Goal: Task Accomplishment & Management: Manage account settings

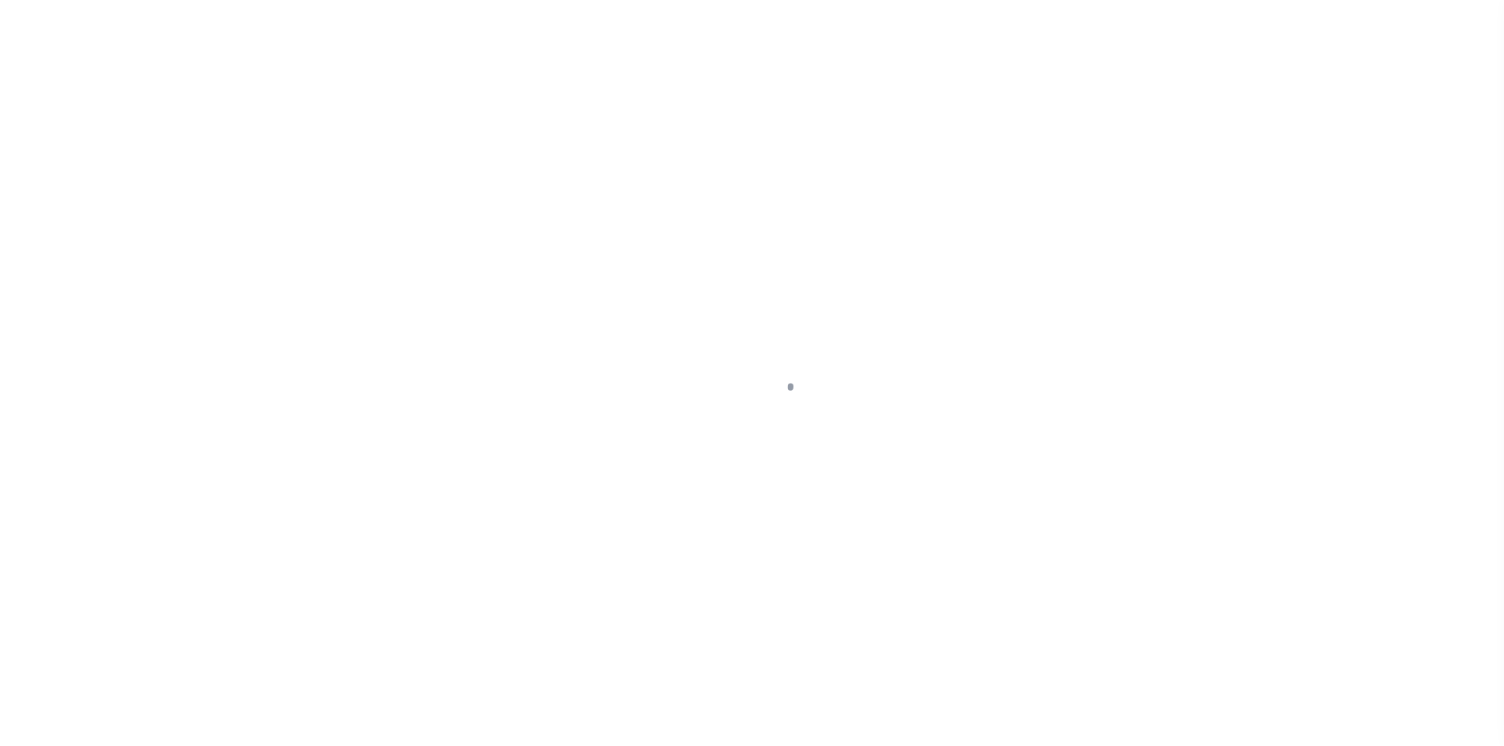
select select
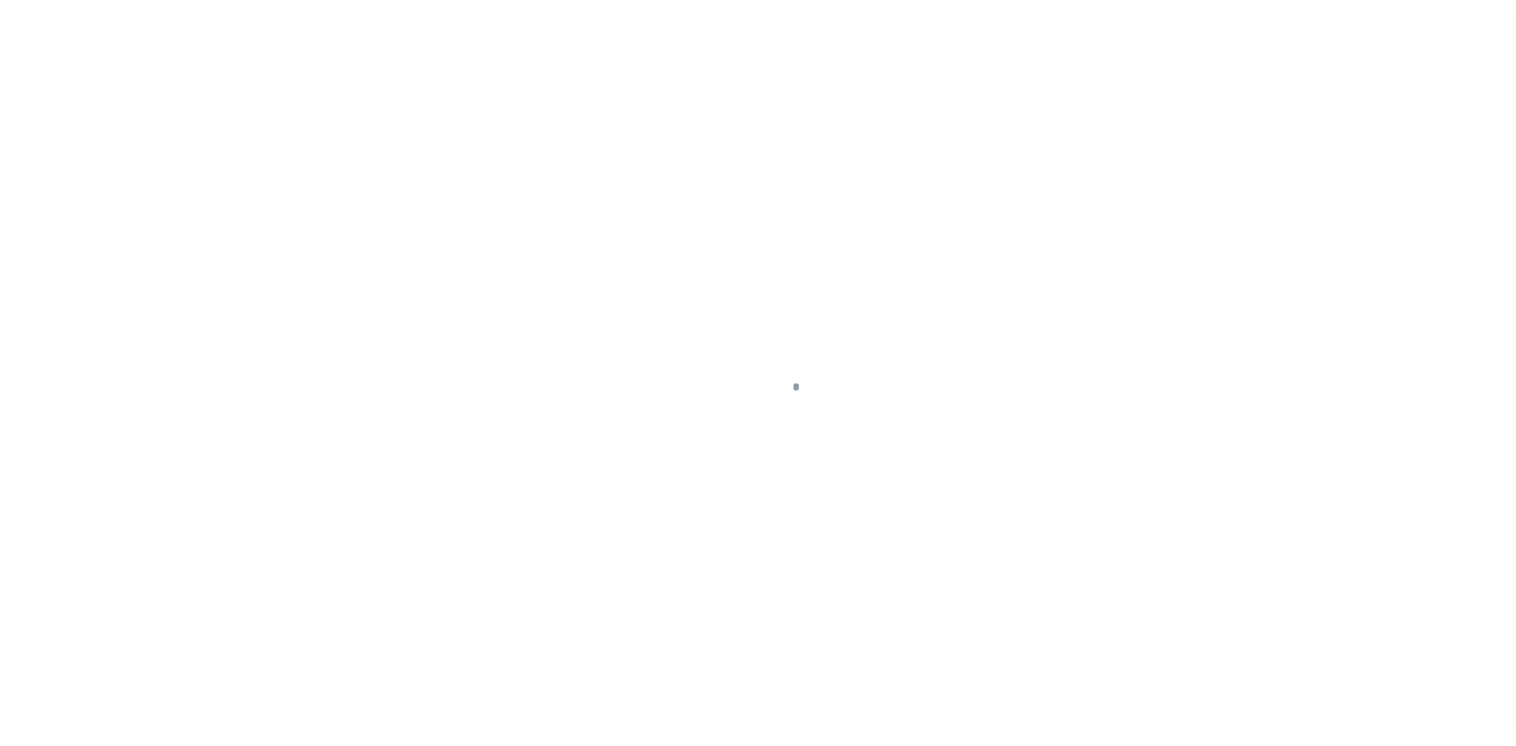
scroll to position [23, 0]
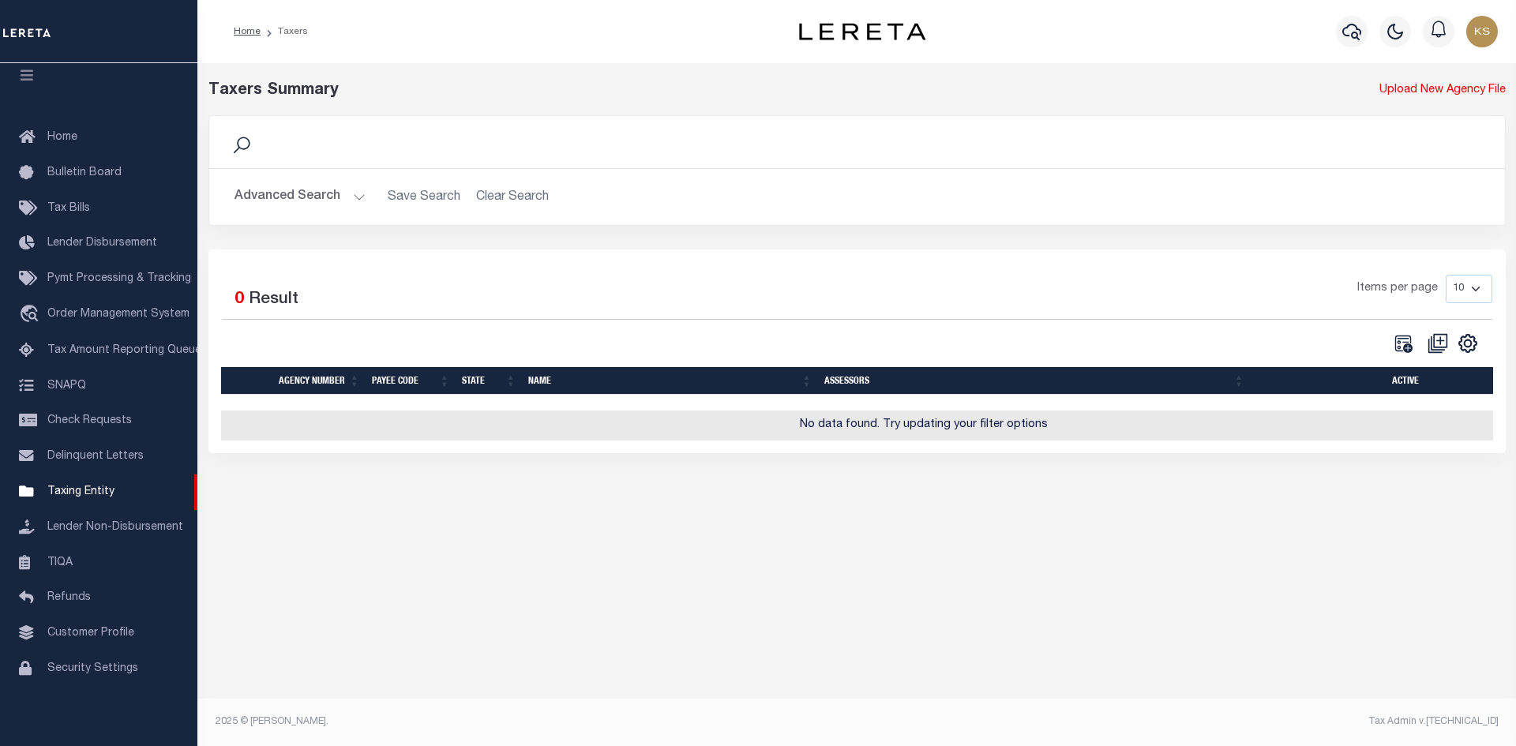
click at [294, 206] on button "Advanced Search" at bounding box center [299, 197] width 131 height 31
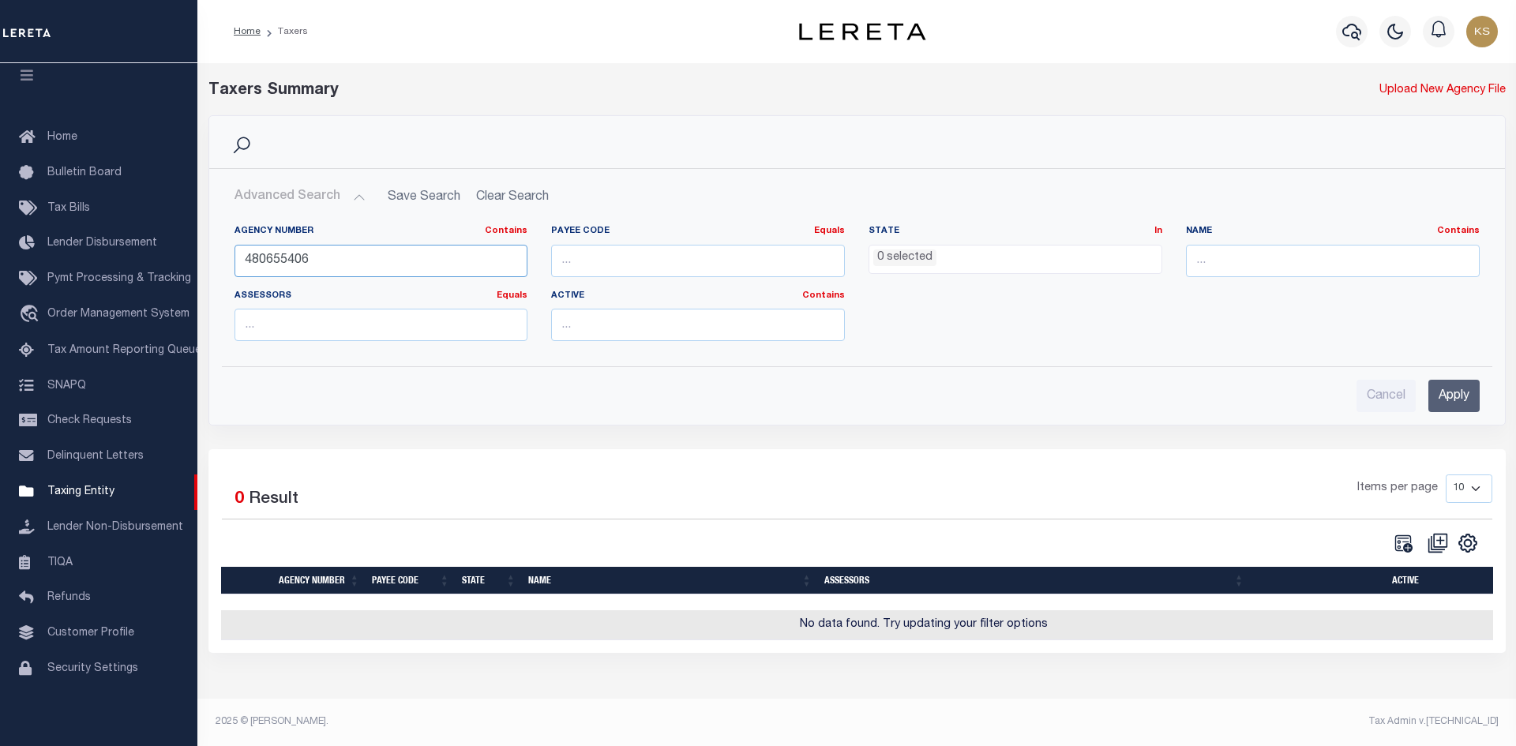
click at [351, 264] on input "480655406" at bounding box center [381, 261] width 294 height 32
type input "480070220"
click at [1459, 390] on input "Apply" at bounding box center [1453, 396] width 51 height 32
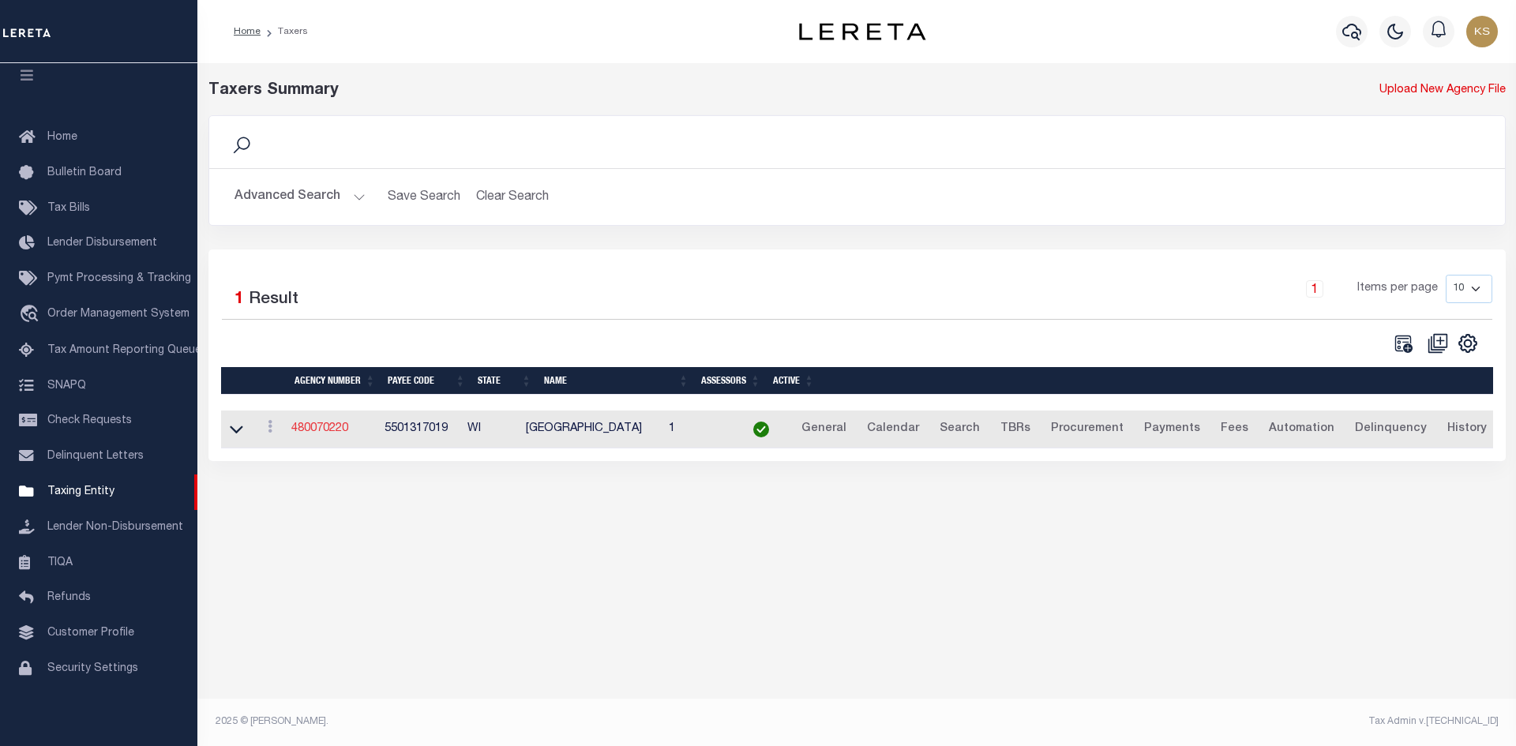
click at [318, 432] on link "480070220" at bounding box center [319, 428] width 57 height 11
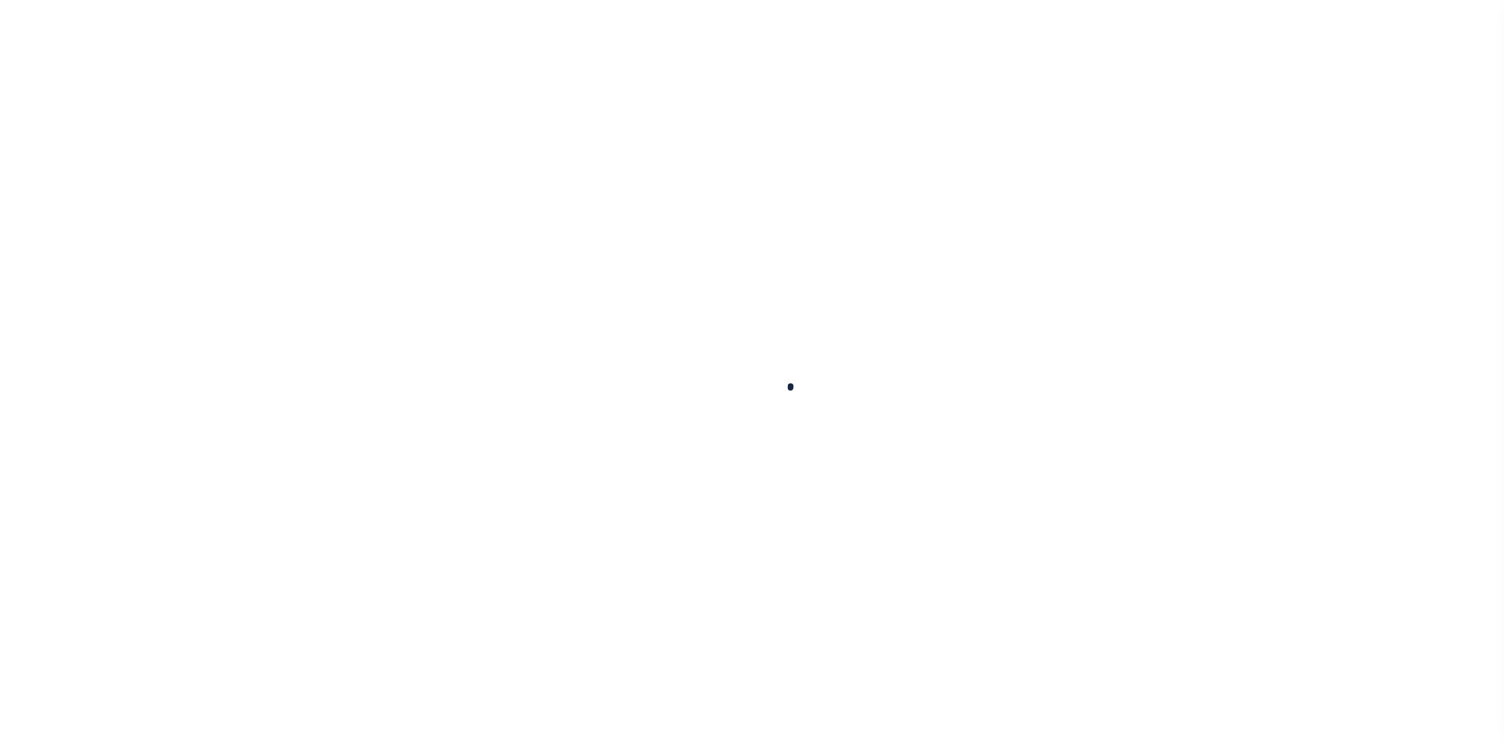
select select
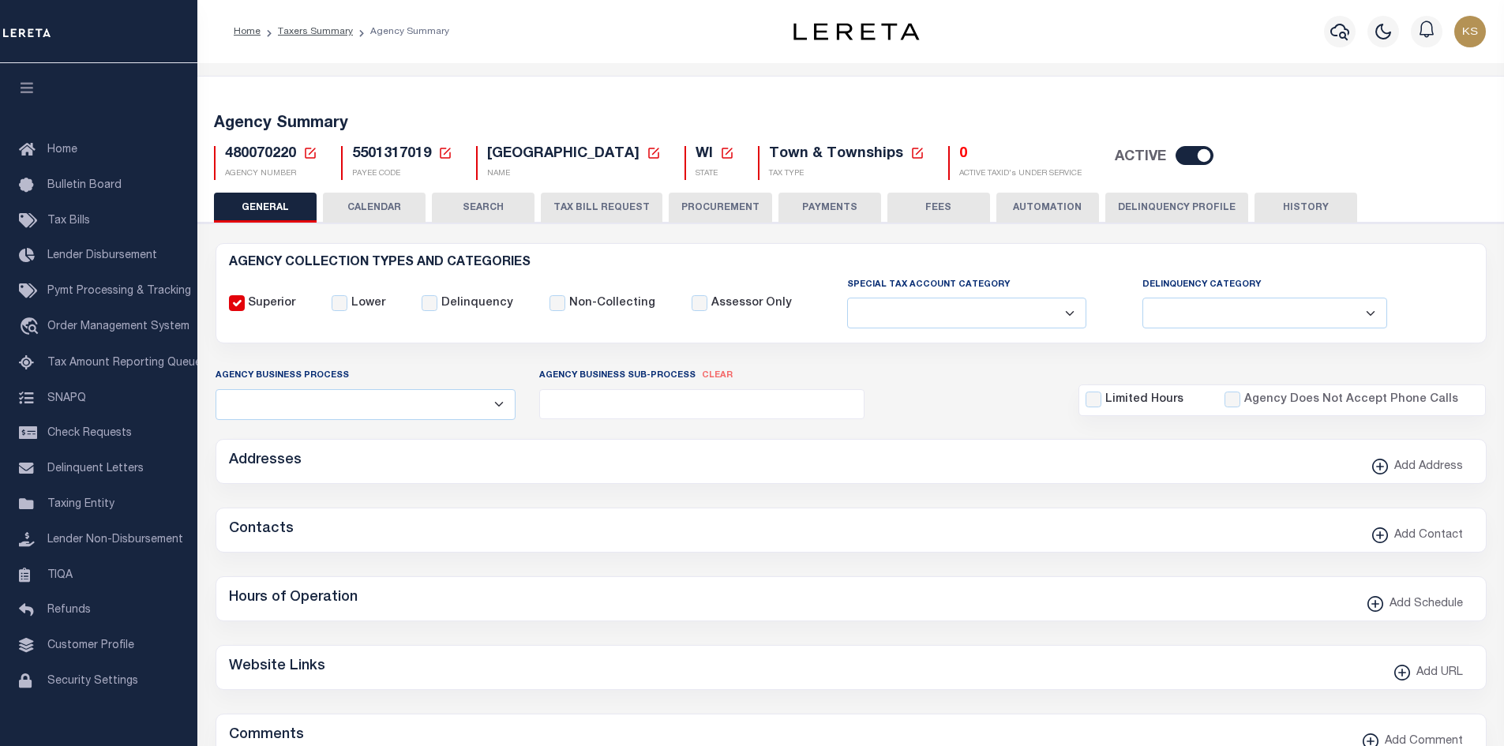
checkbox input "false"
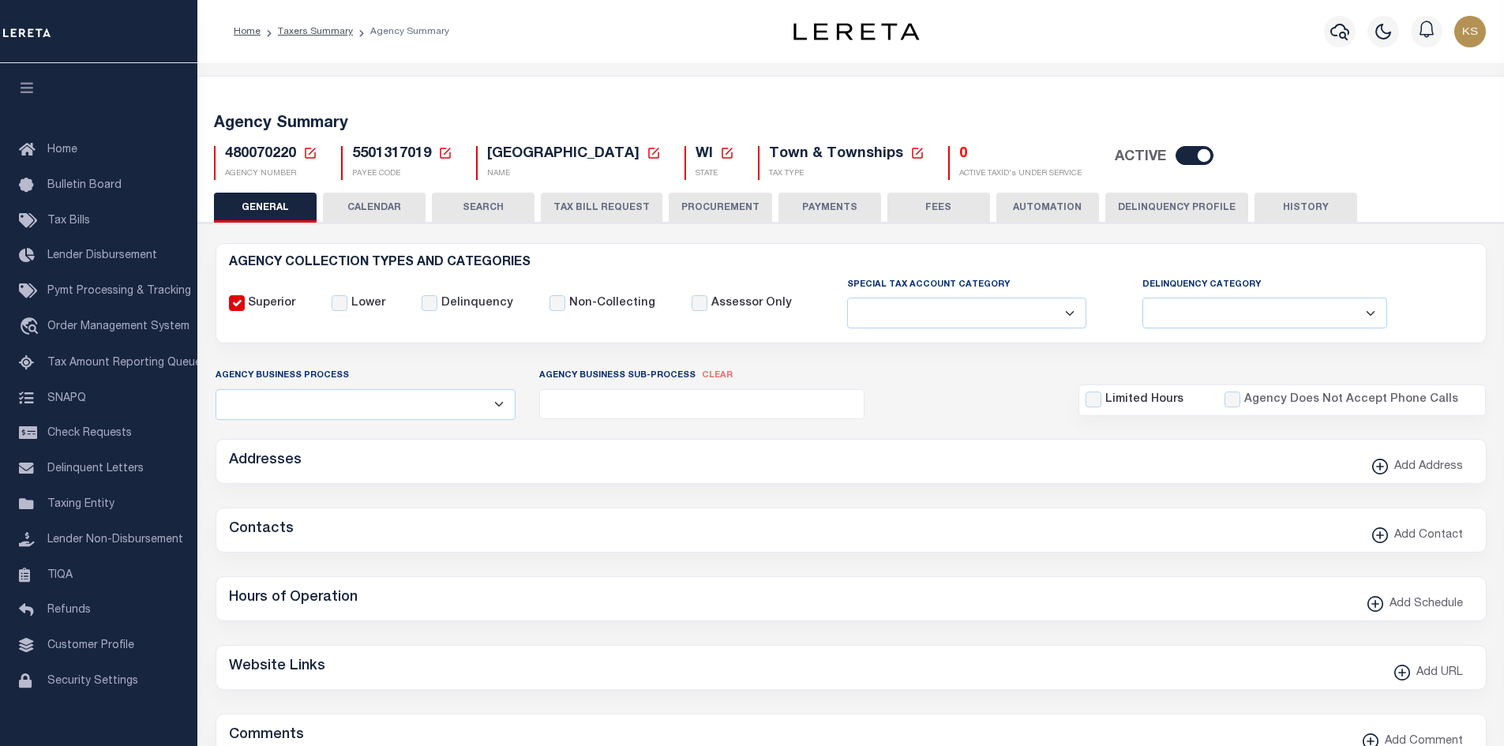
type input "5501317019"
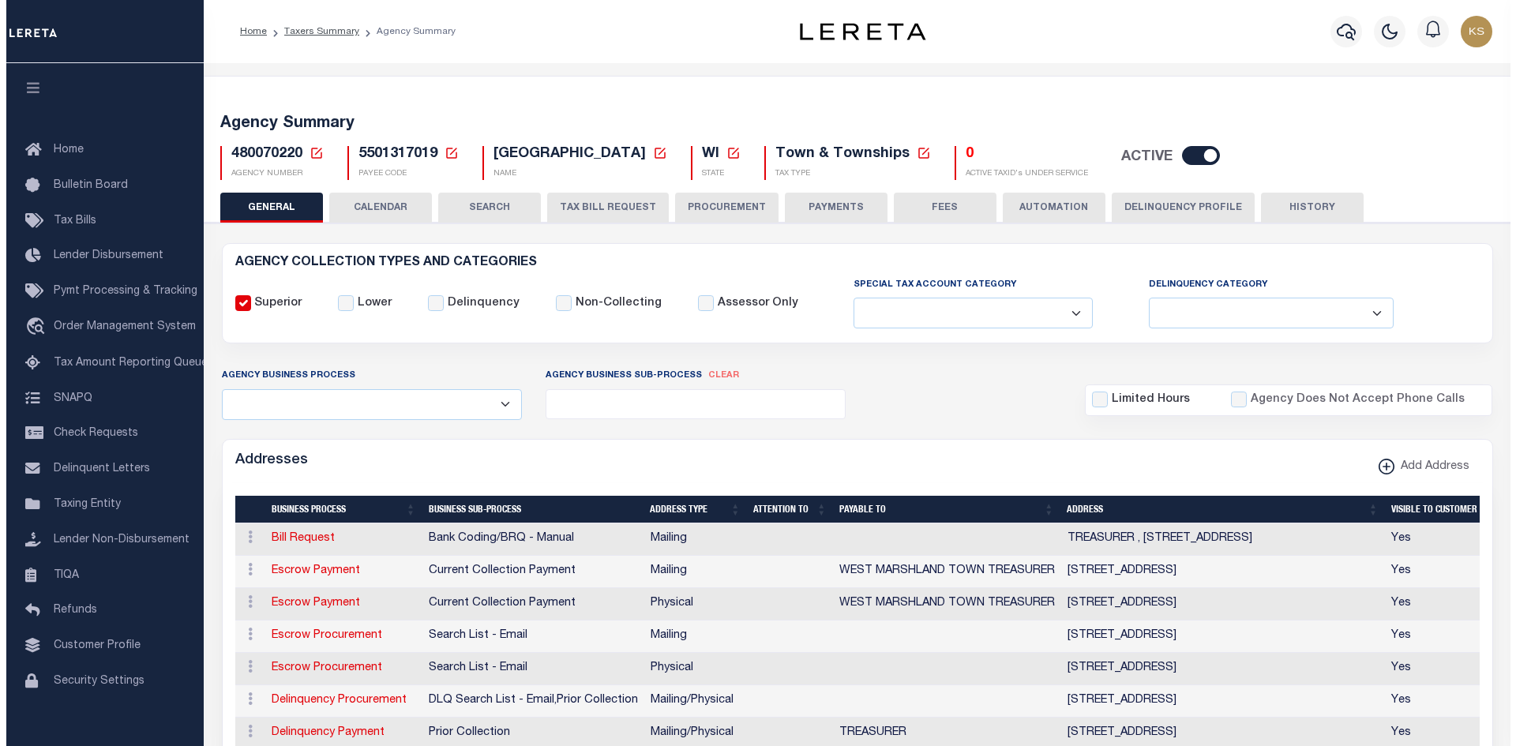
scroll to position [237, 0]
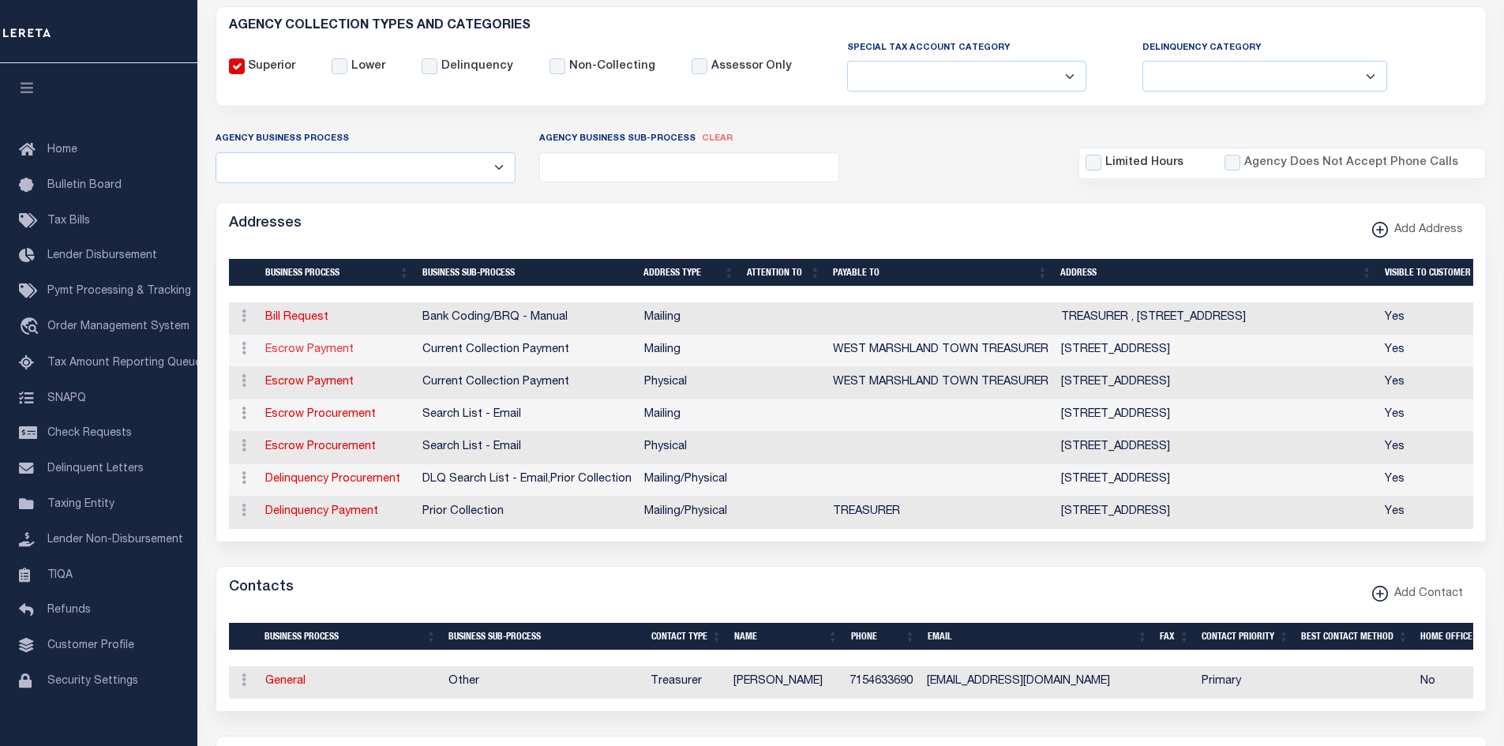
click at [304, 353] on link "Escrow Payment" at bounding box center [309, 349] width 88 height 11
select select "1"
checkbox input "false"
select select
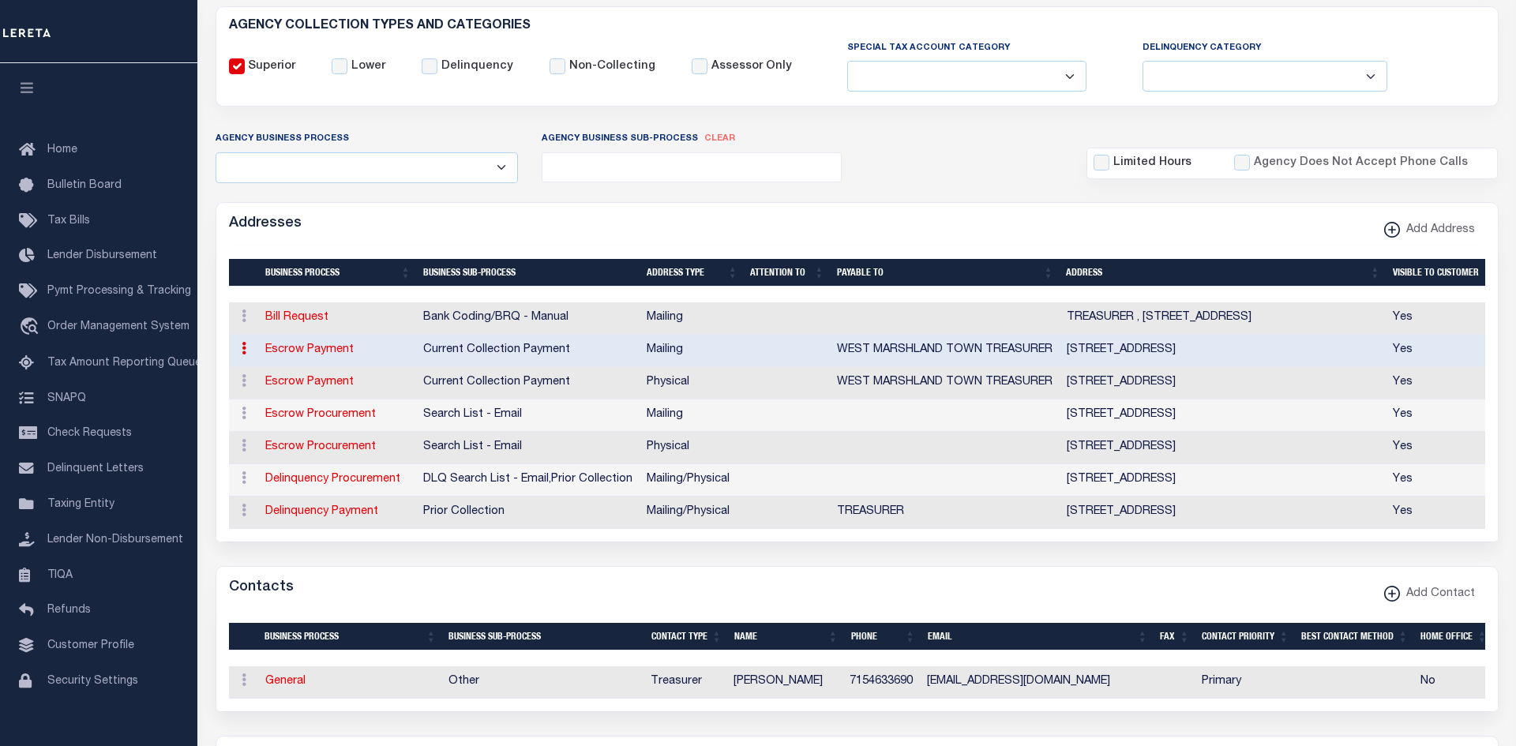
type input "PO BOX 612"
type input "GRANTSBURG"
select select "WI"
type input "54840"
checkbox input "true"
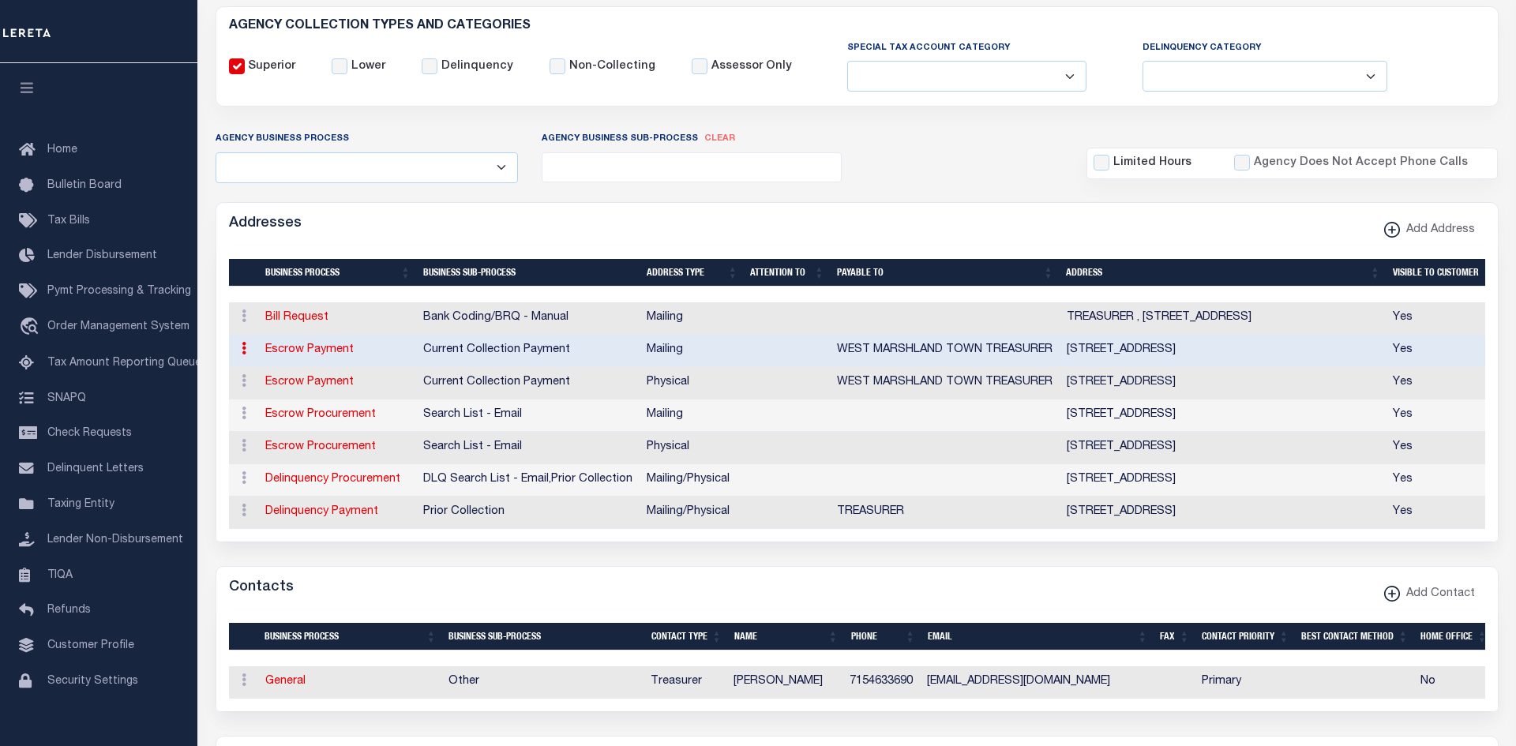
type input "WEST MARSHLAND TOWN TREASURER"
select select "3"
select select "11"
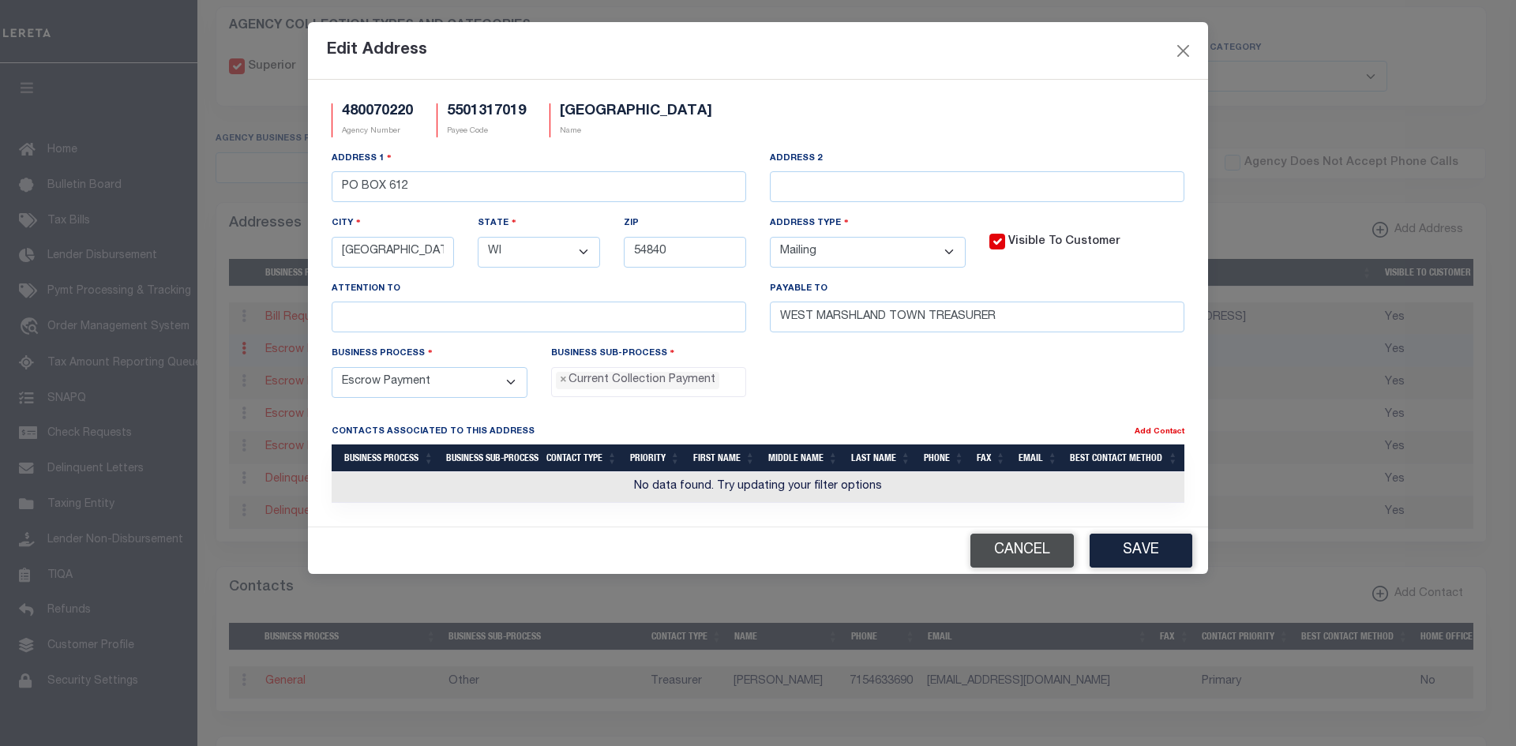
click at [1045, 553] on button "Cancel" at bounding box center [1021, 551] width 103 height 34
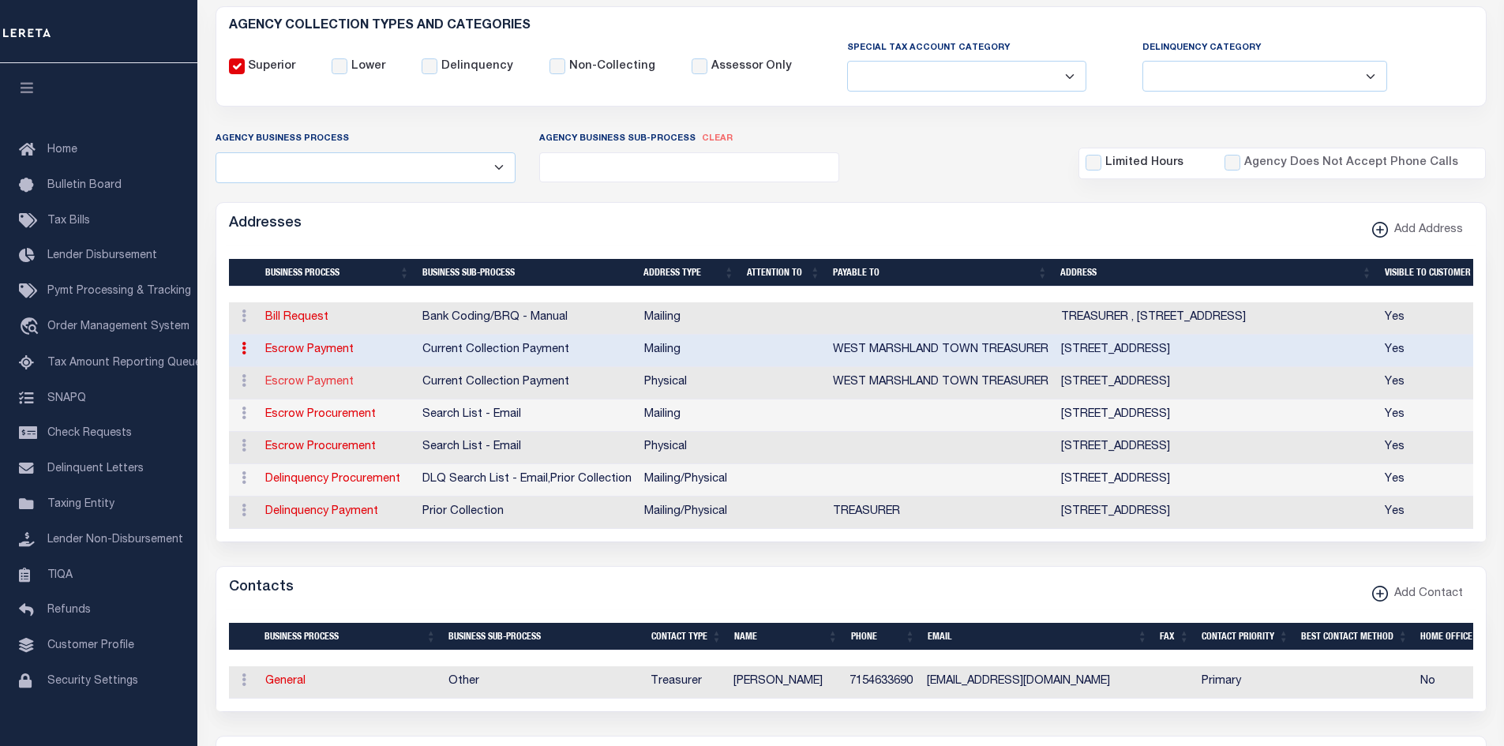
click at [324, 384] on link "Escrow Payment" at bounding box center [309, 382] width 88 height 11
select select
select select "1"
checkbox input "false"
select select
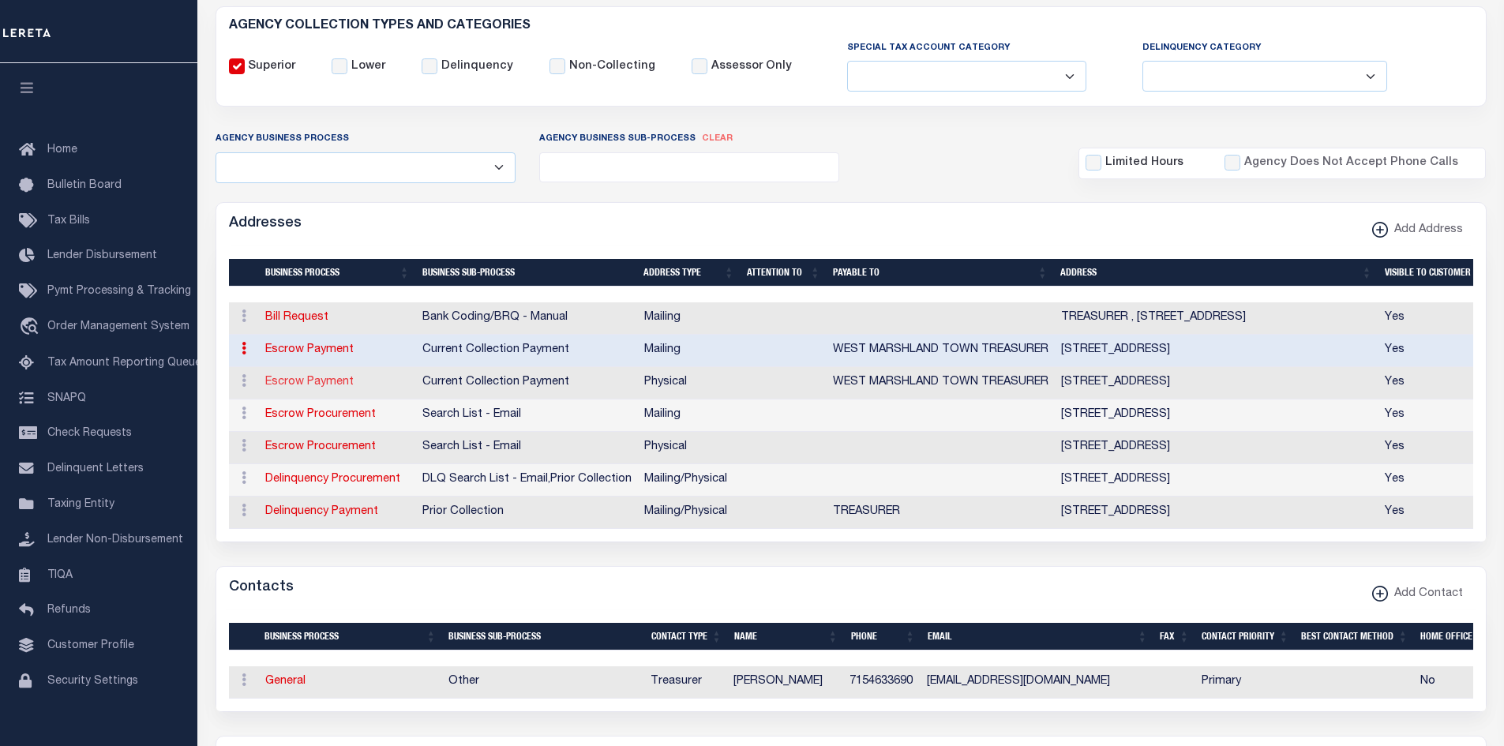
select select
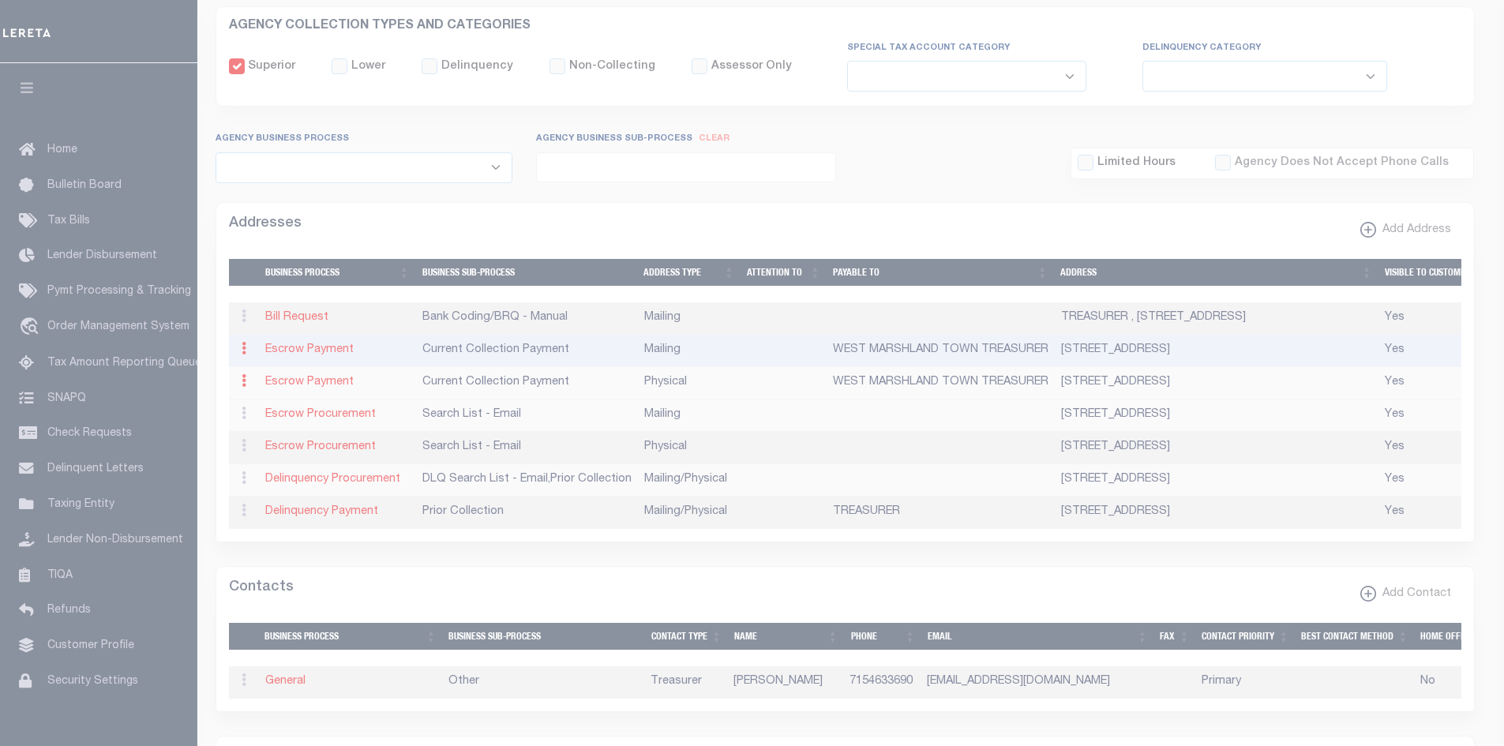
type input "12259 COUNTY ROAD F"
type input "GRANTSBURG"
select select "WI"
type input "54840"
select select "2"
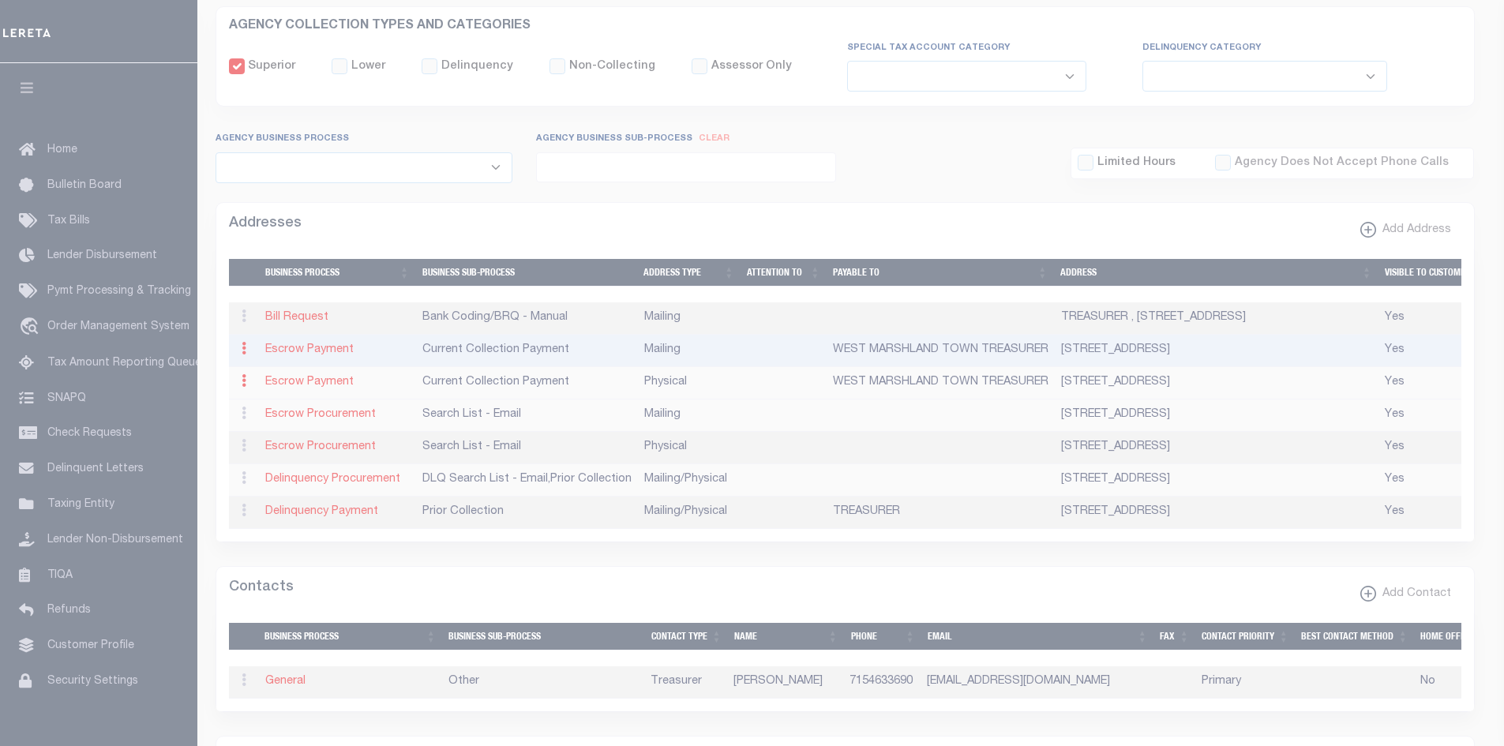
checkbox input "true"
type input "WEST MARSHLAND TOWN TREASURER"
select select "3"
select select "11"
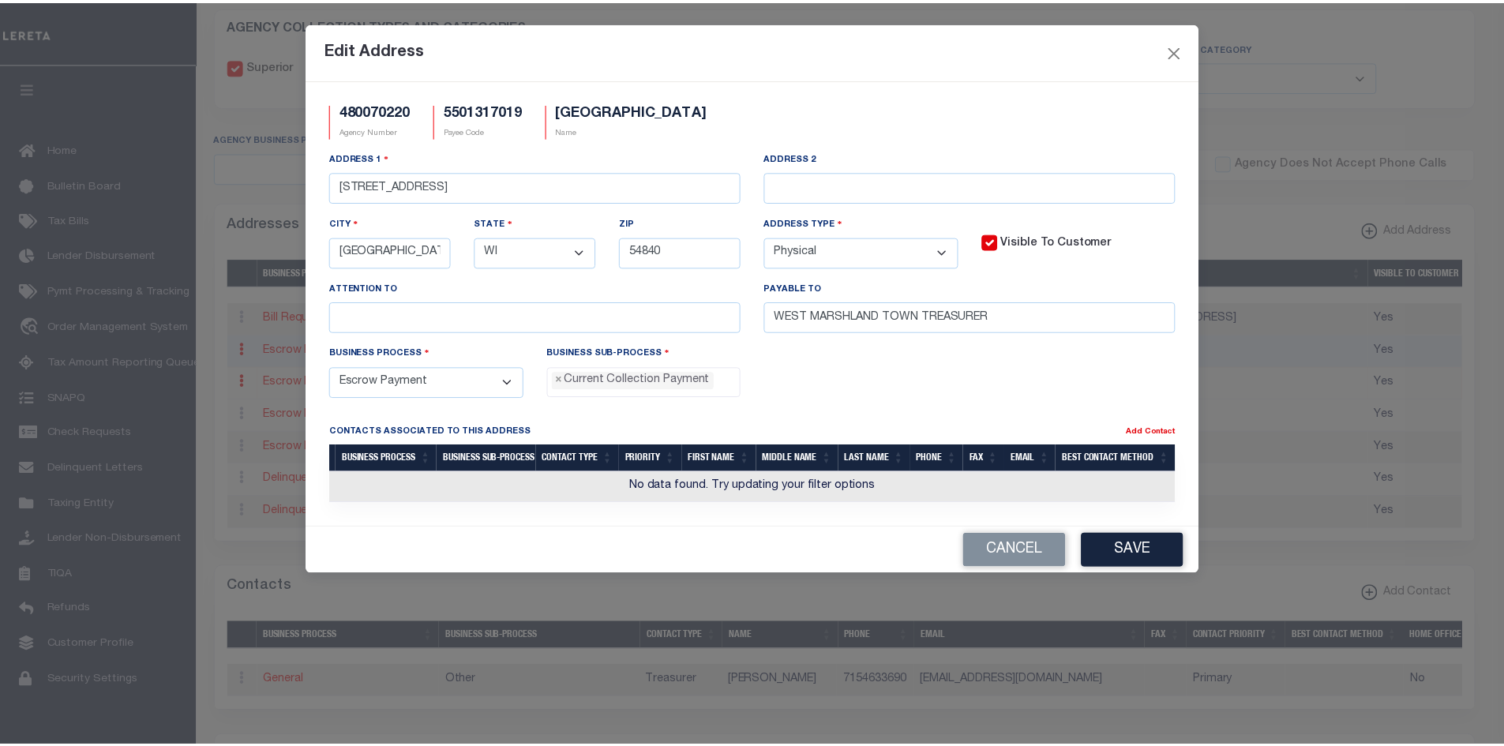
scroll to position [14, 0]
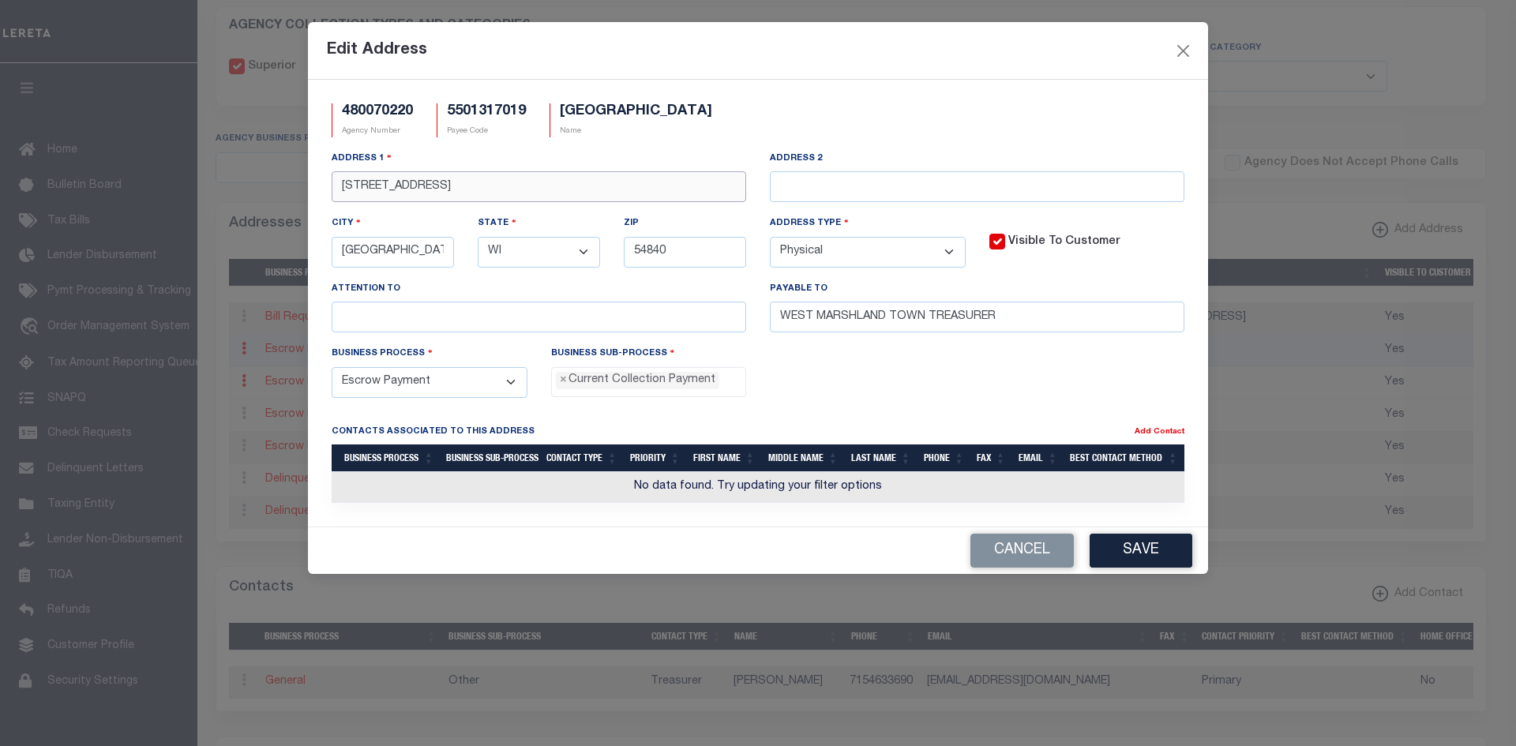
click at [550, 187] on input "12259 COUNTY ROAD F" at bounding box center [539, 186] width 414 height 31
paste input "25297 COUNTY ROAD"
type input "25297 COUNTY ROAD F"
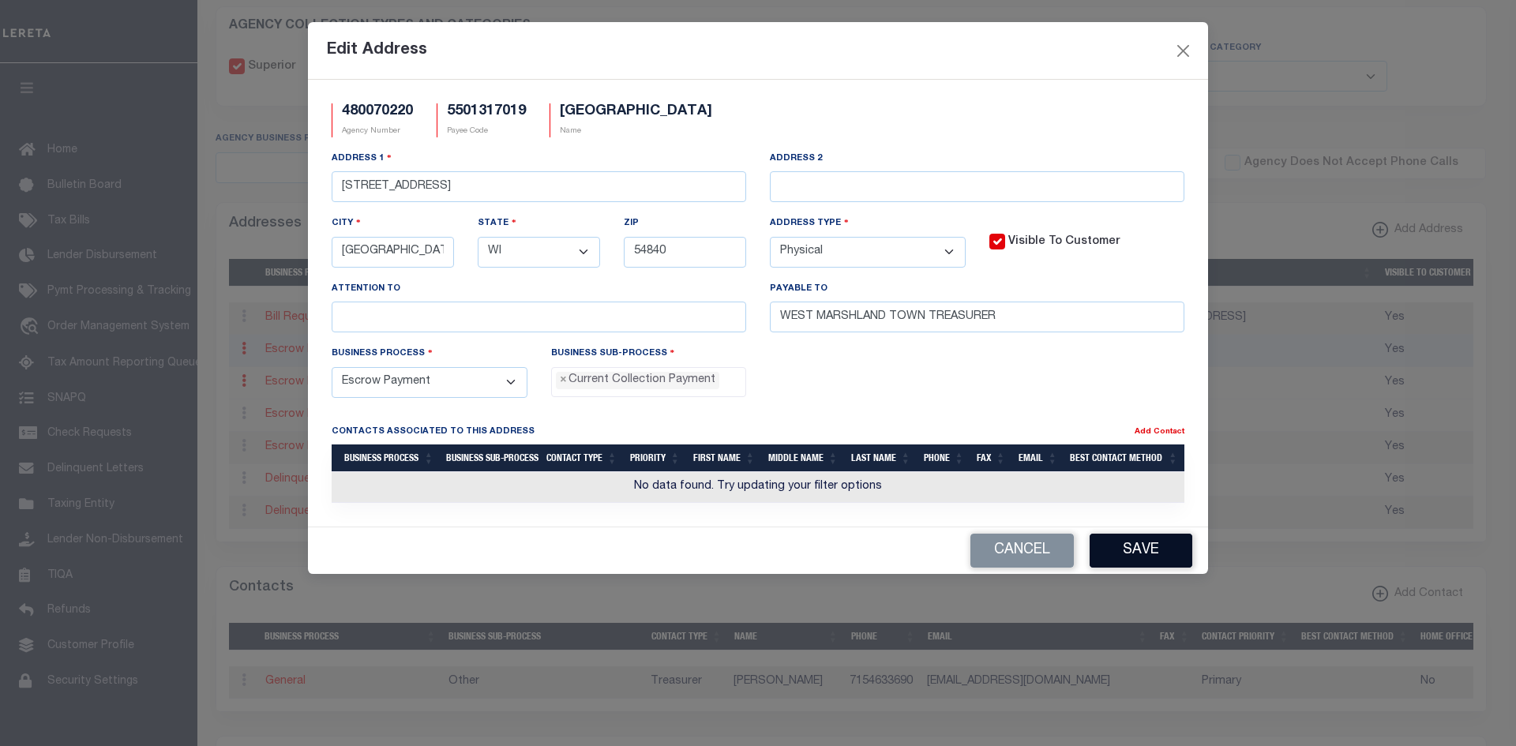
click at [1165, 553] on button "Save" at bounding box center [1140, 551] width 103 height 34
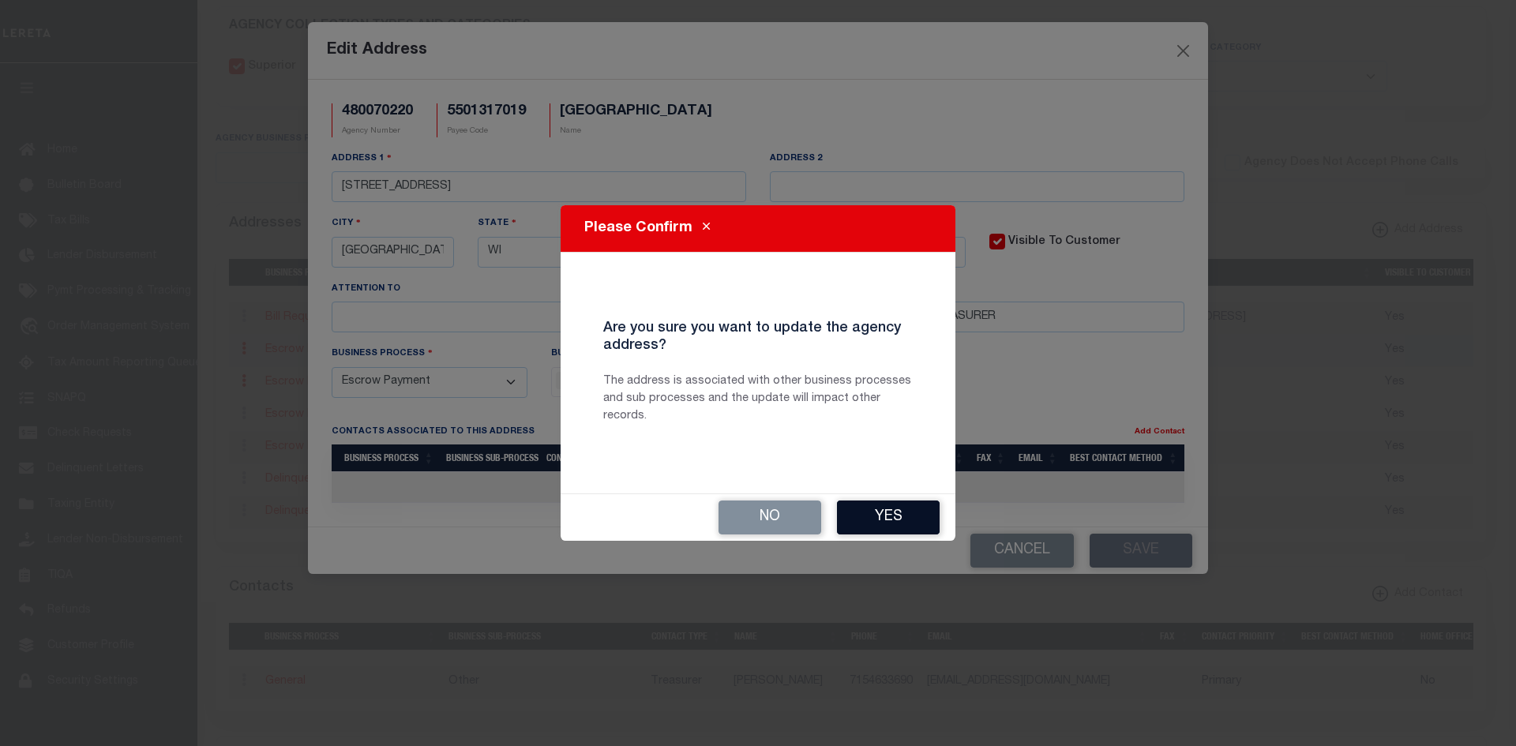
click at [907, 520] on button "Yes" at bounding box center [888, 518] width 103 height 34
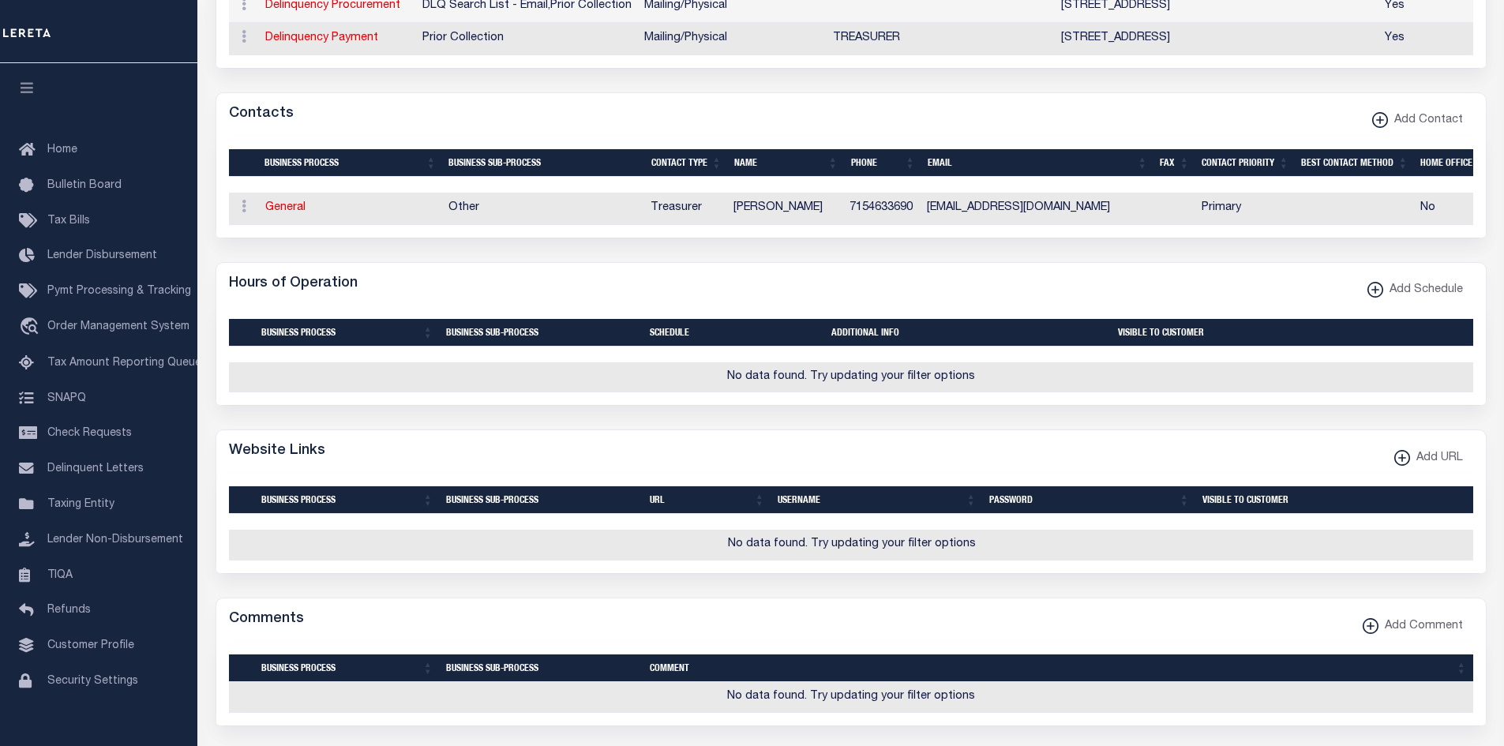
scroll to position [1026, 0]
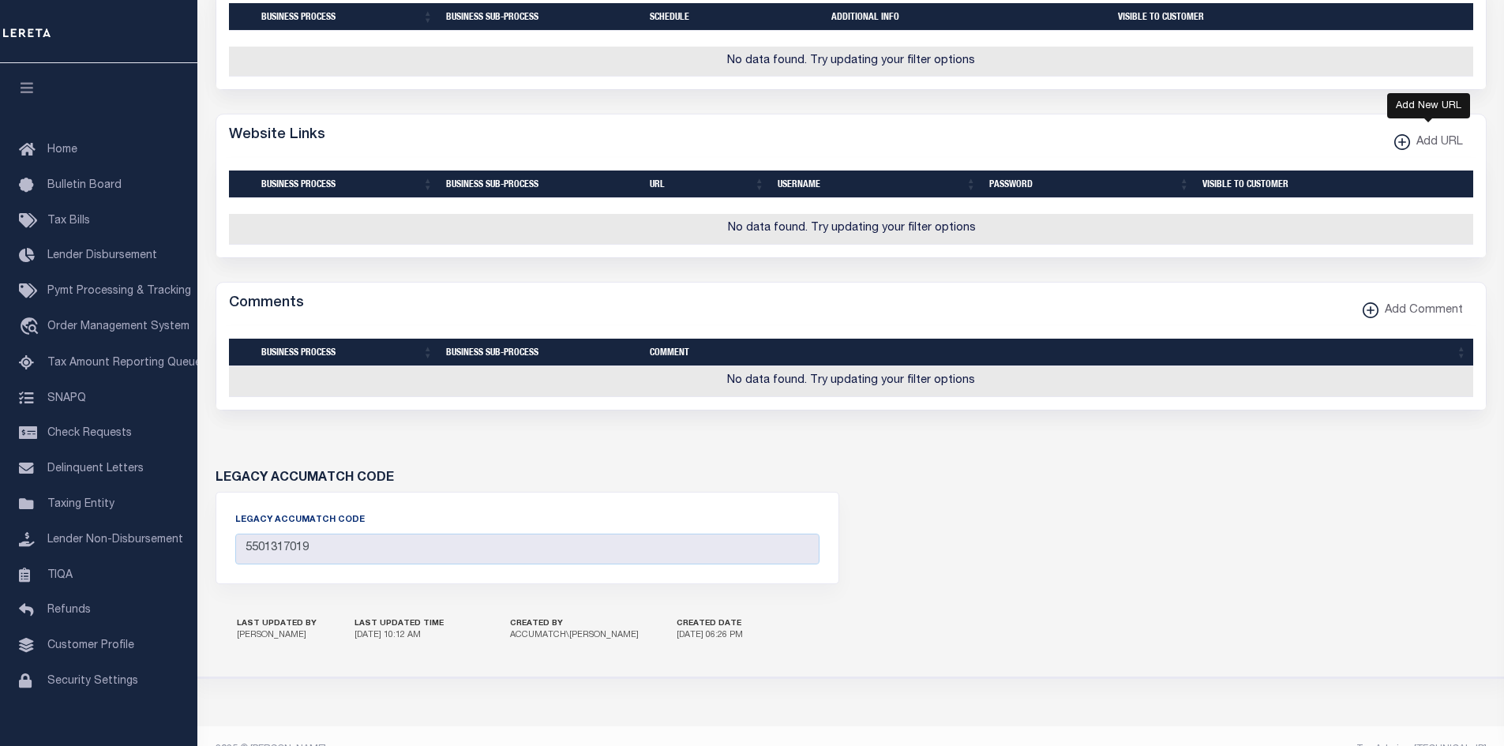
click at [1397, 150] on xmlns\ "button" at bounding box center [1402, 142] width 16 height 16
select select
checkbox input "true"
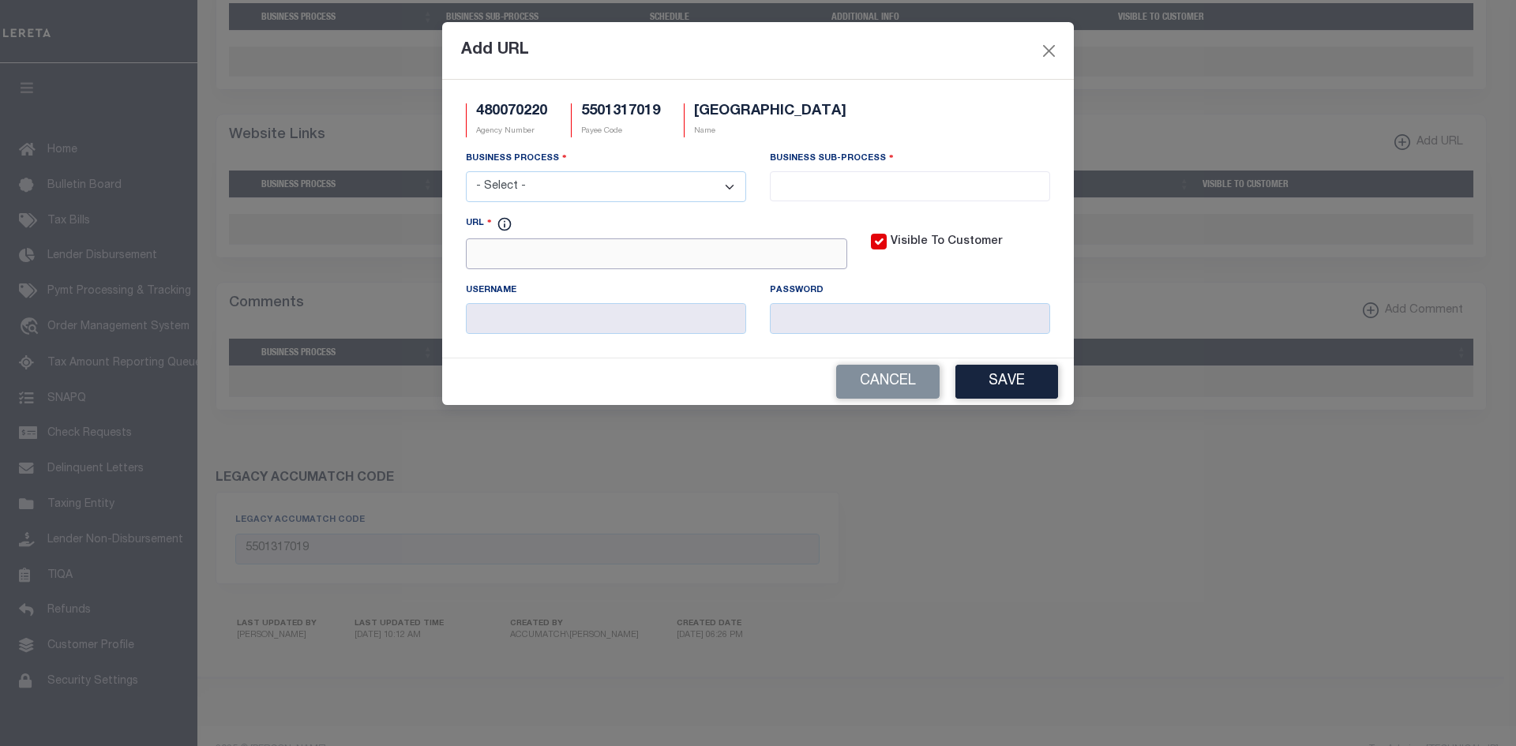
click at [734, 262] on input "URL" at bounding box center [656, 253] width 381 height 31
paste input "https://web.burnettcounty.org/access/master.asp"
type input "https://web.burnettcounty.org/access/master.asp"
click at [590, 174] on select "- Select - All Automation Bill Request Delinquency Payment Delinquency Procurem…" at bounding box center [606, 186] width 280 height 31
select select "0"
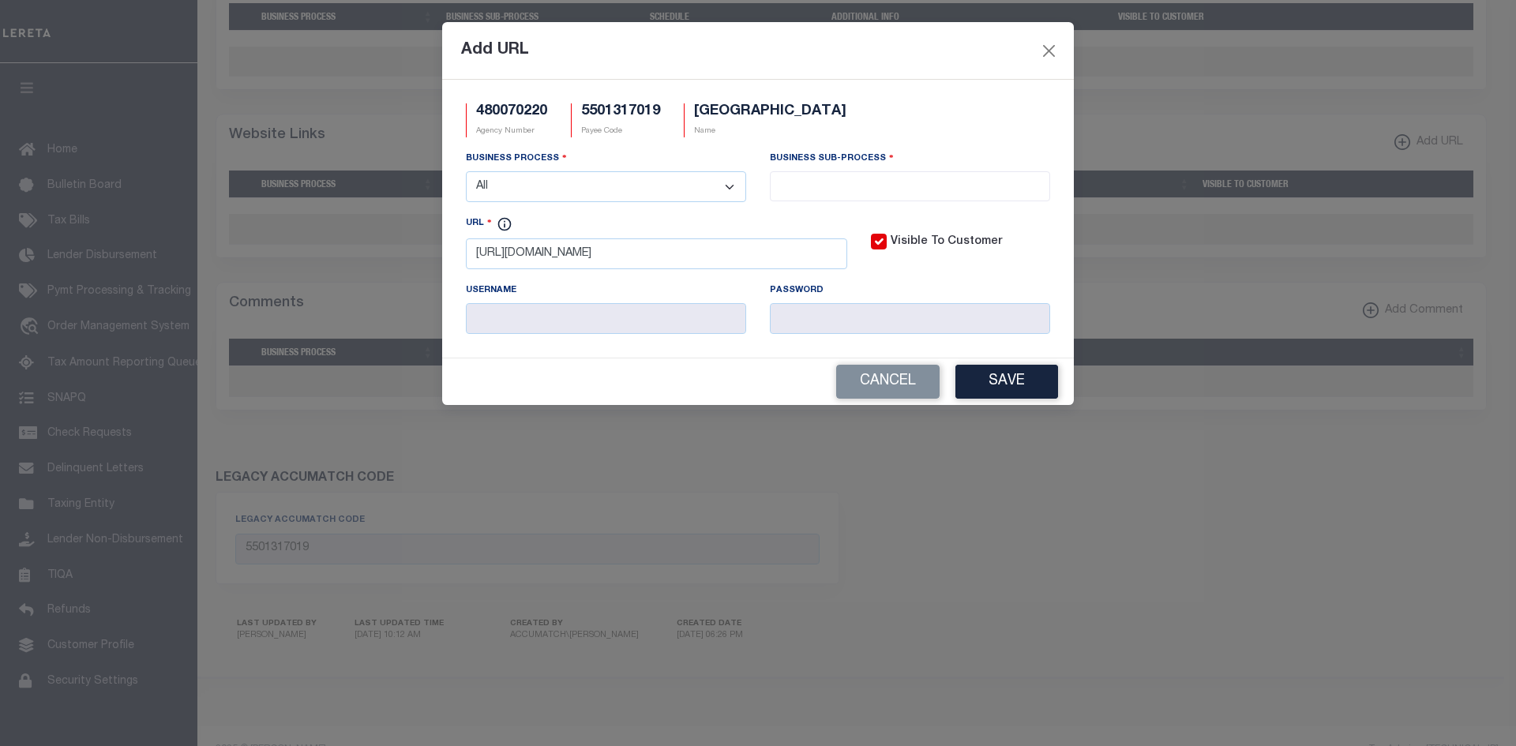
click at [466, 172] on select "- Select - All Automation Bill Request Delinquency Payment Delinquency Procurem…" at bounding box center [606, 186] width 280 height 31
select select "0"
click at [1037, 398] on button "Save" at bounding box center [1006, 382] width 103 height 34
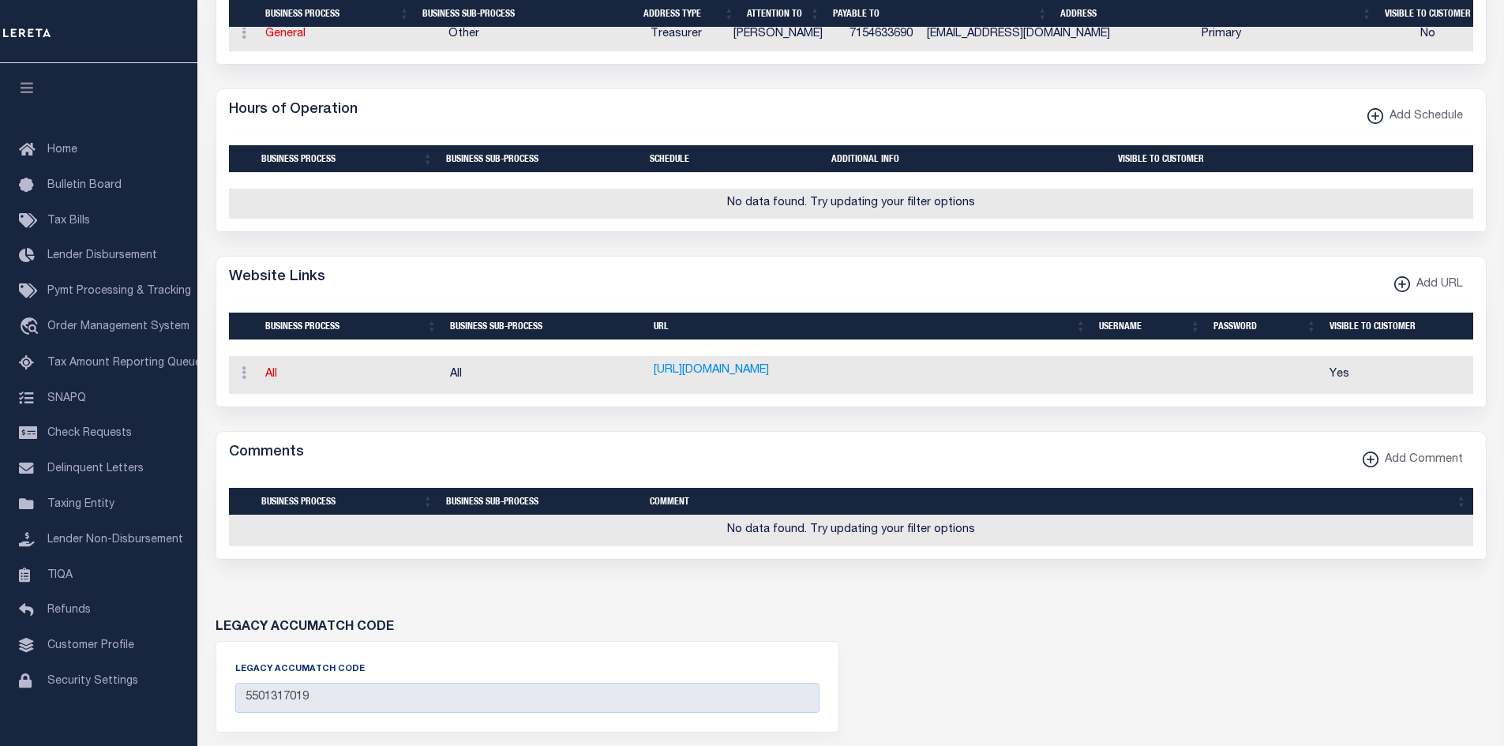
scroll to position [632, 0]
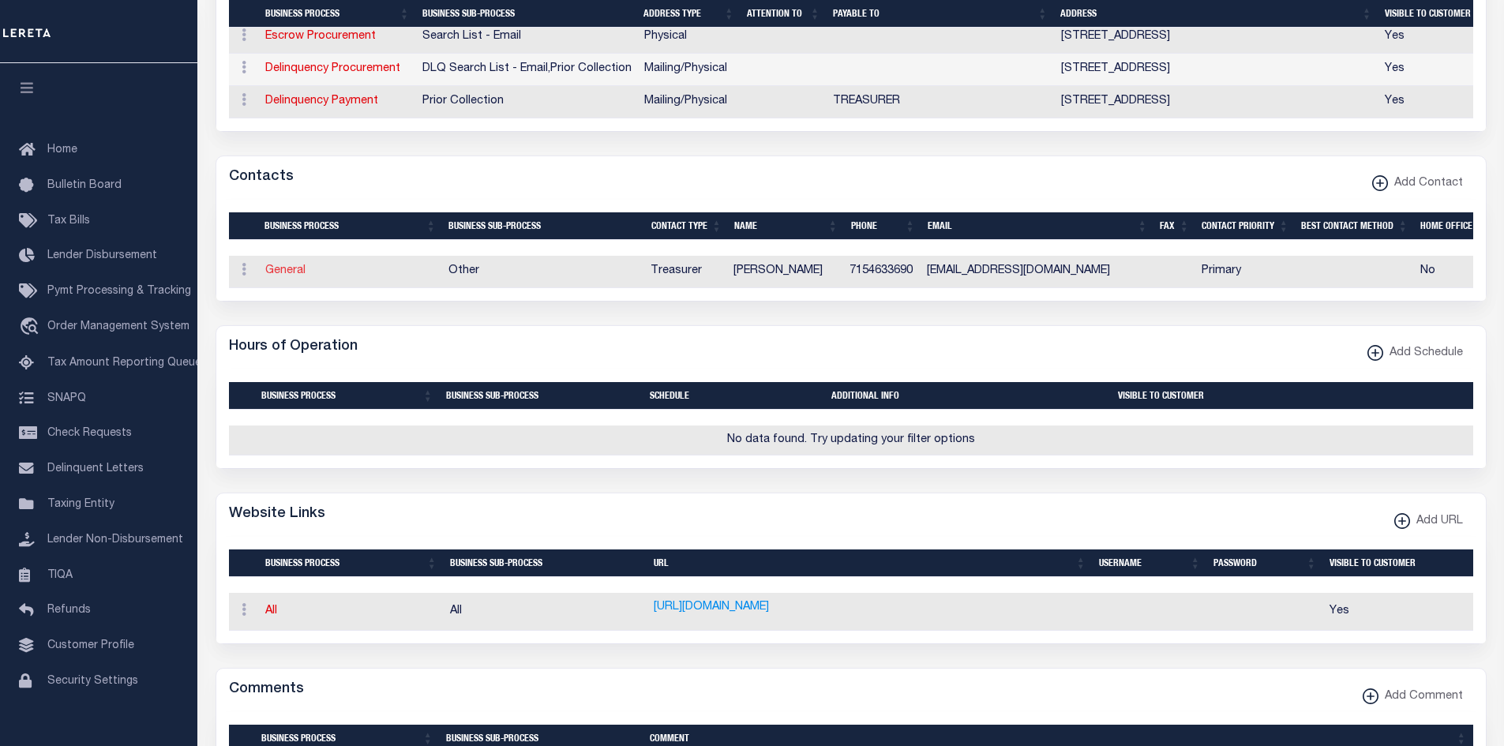
click at [294, 272] on link "General" at bounding box center [285, 270] width 40 height 11
checkbox input "false"
select select
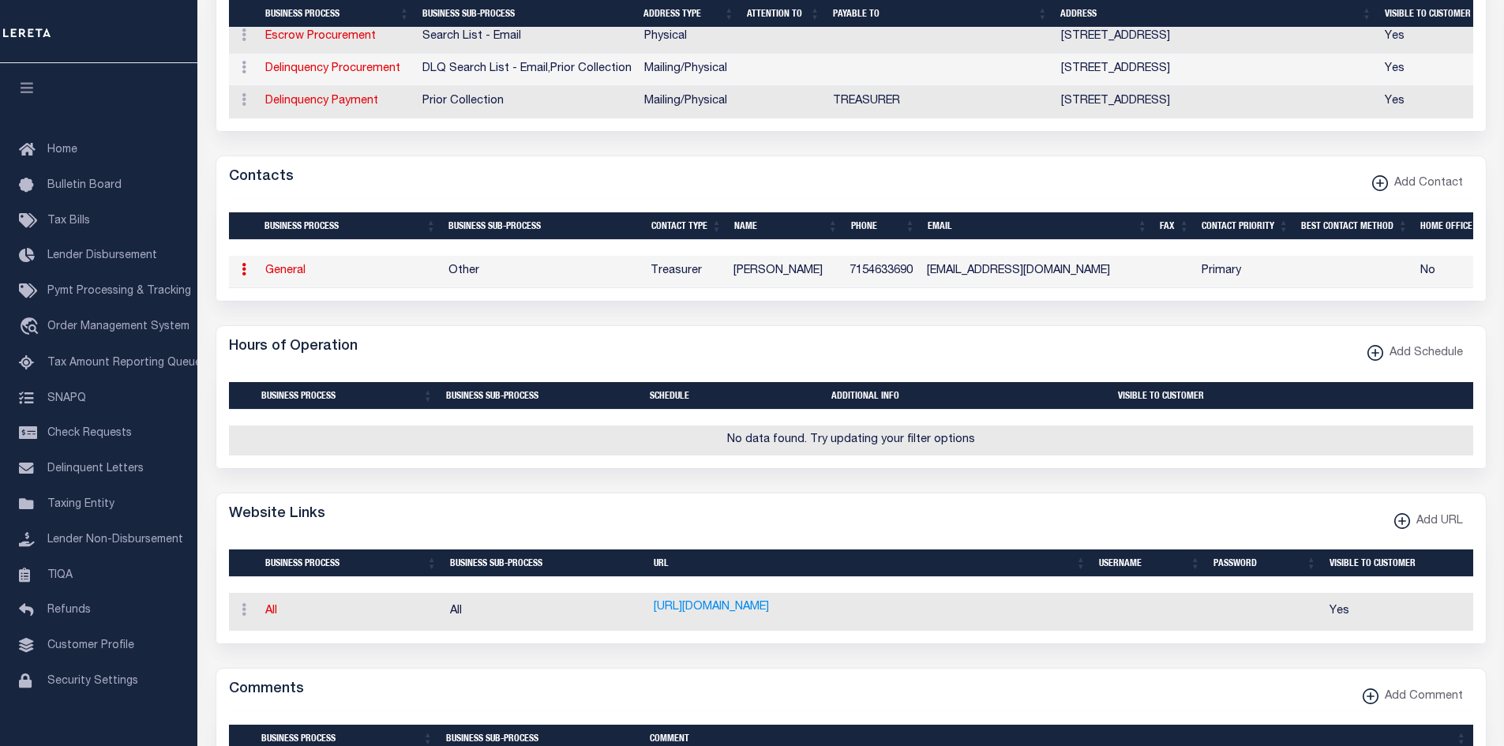
select select "3"
select select "1"
type input "ROXANNE"
type input "TUCKER"
type input "7154633690"
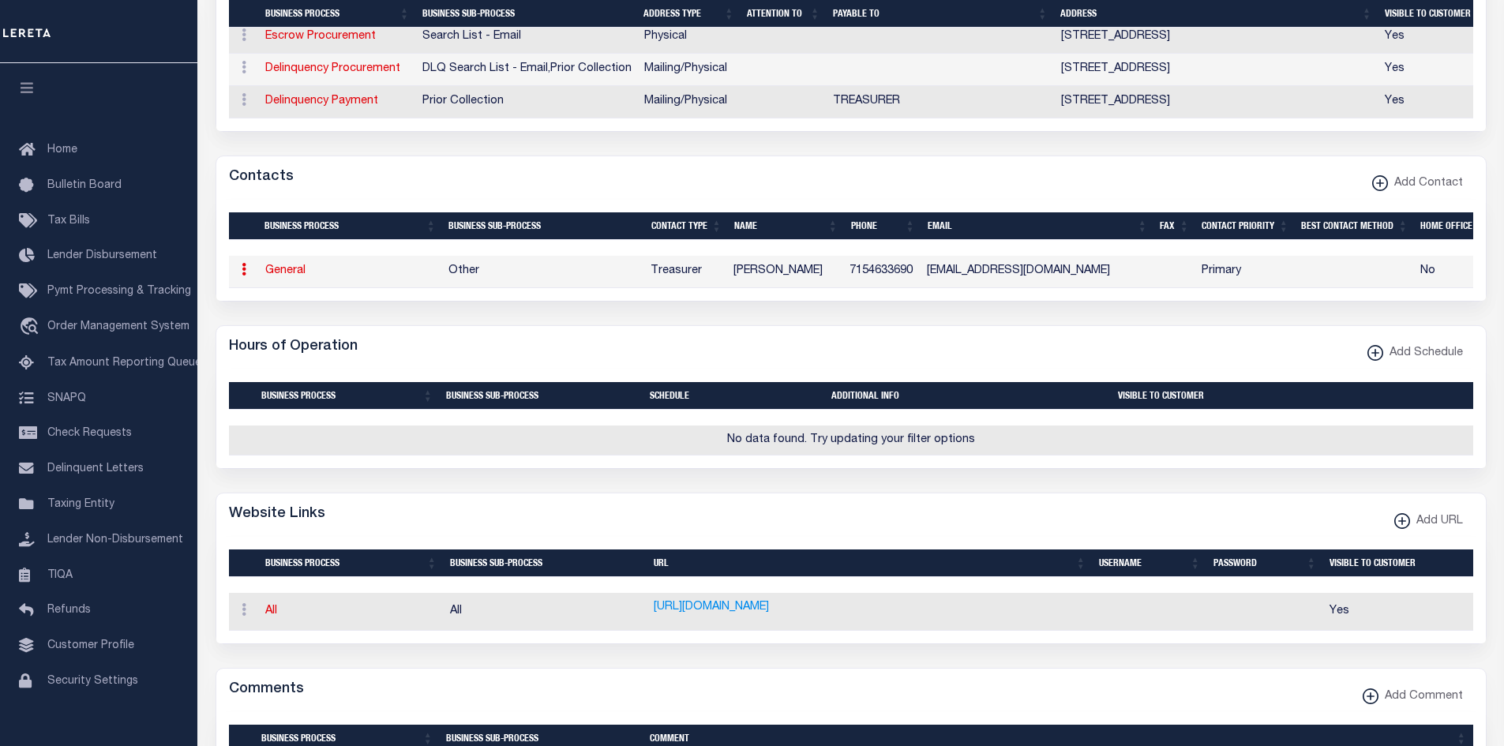
type input "4TUCKERS@GRANTSBURGTELCOM.NET"
select select "6"
select select "39"
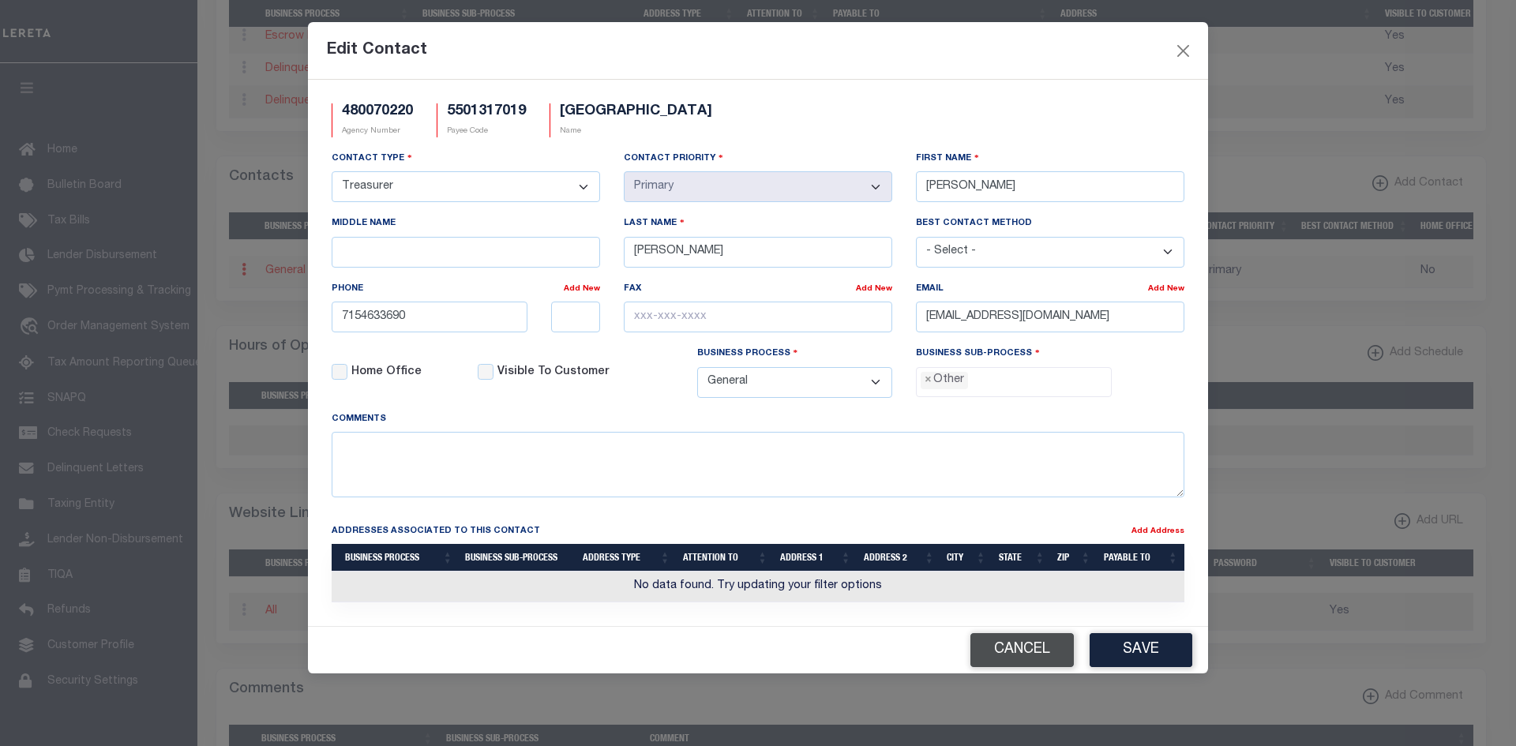
click at [1064, 656] on button "Cancel" at bounding box center [1021, 650] width 103 height 34
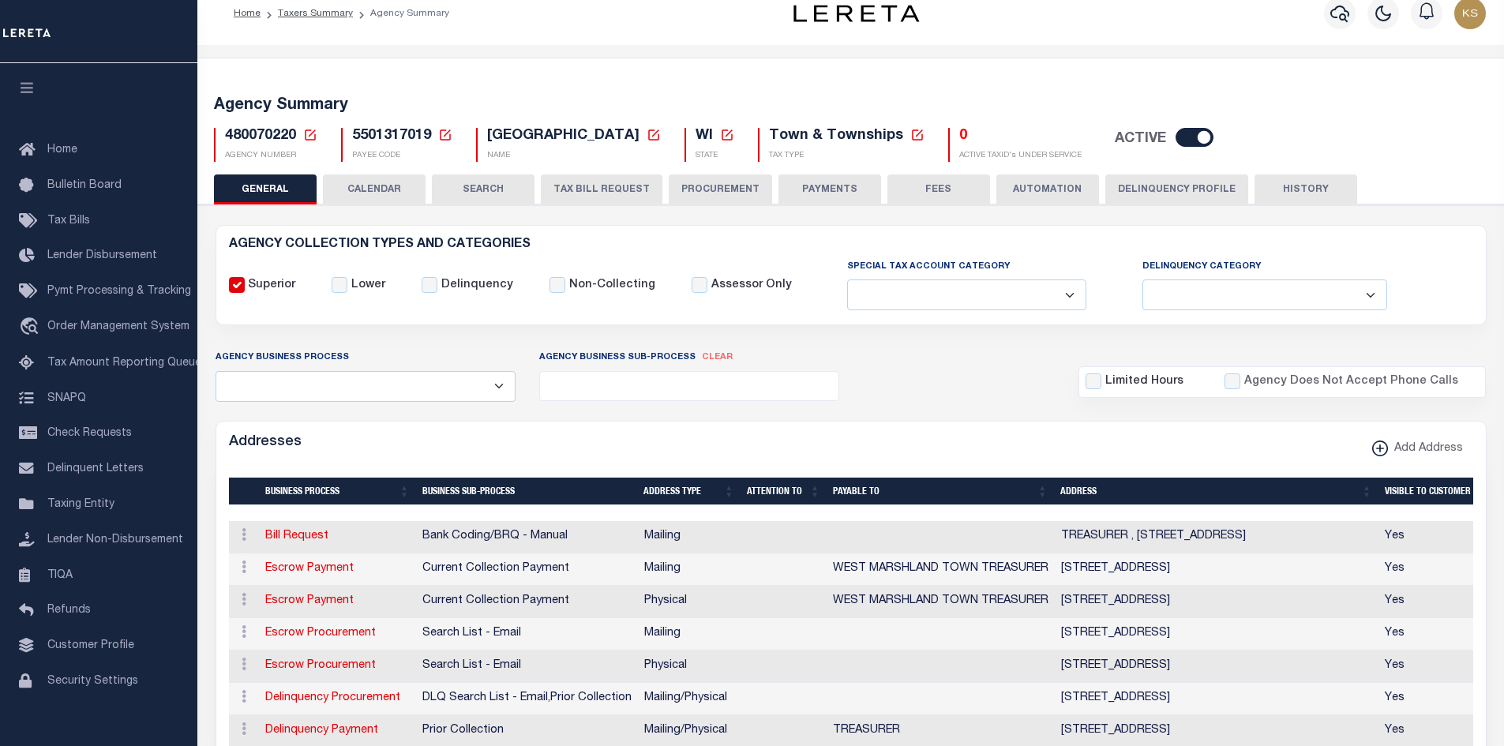
scroll to position [0, 0]
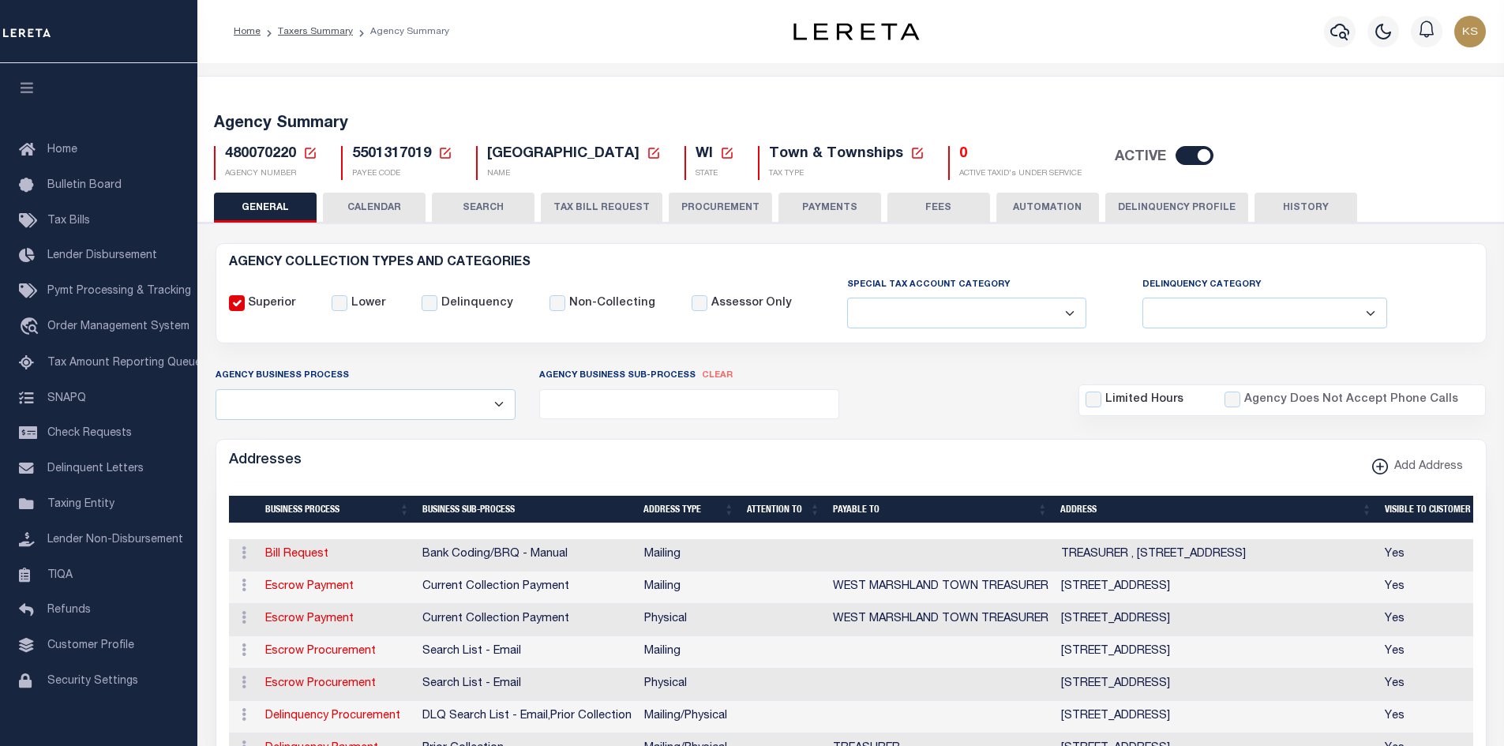
click at [815, 216] on button "PAYMENTS" at bounding box center [829, 208] width 103 height 30
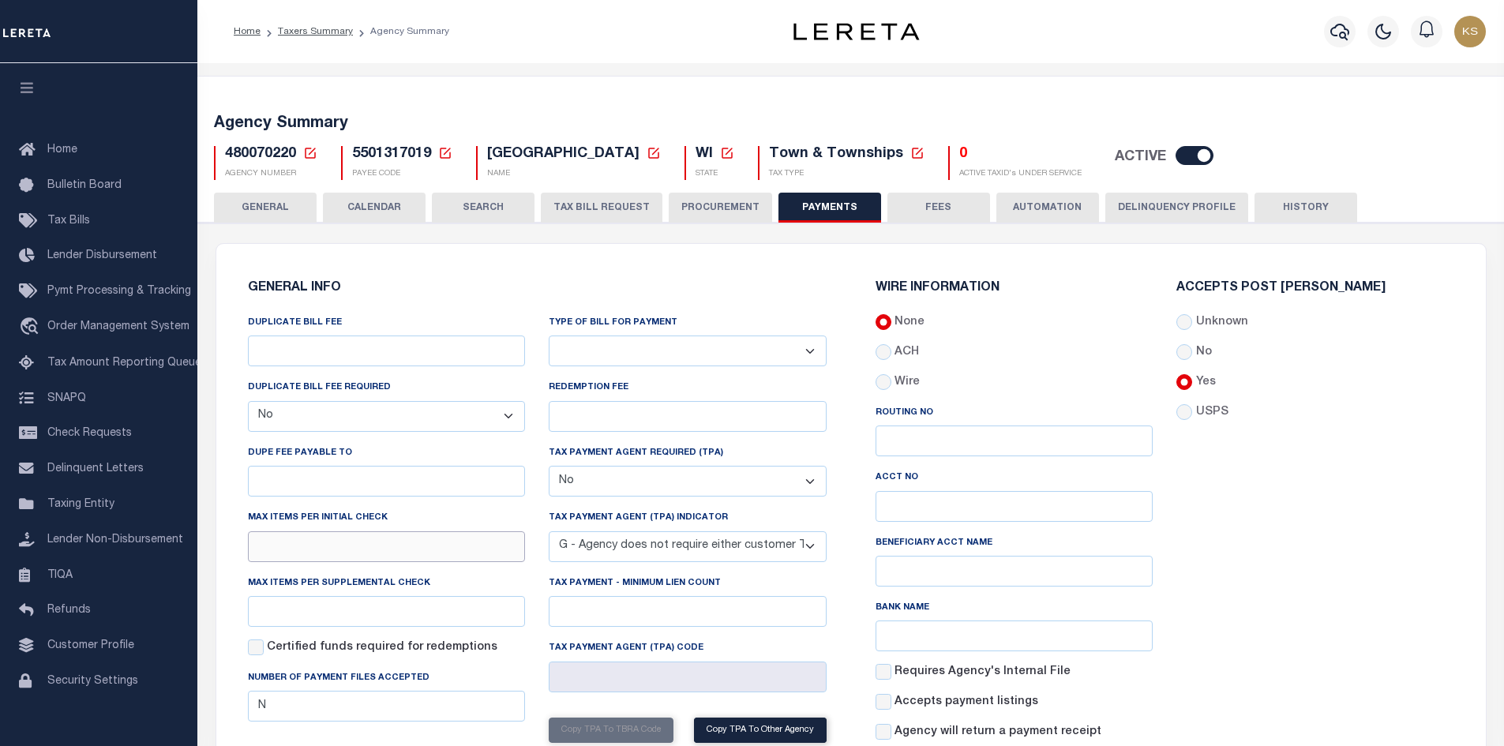
click at [428, 561] on input "text" at bounding box center [387, 546] width 278 height 31
type input "8"
click at [422, 615] on input "text" at bounding box center [387, 611] width 278 height 31
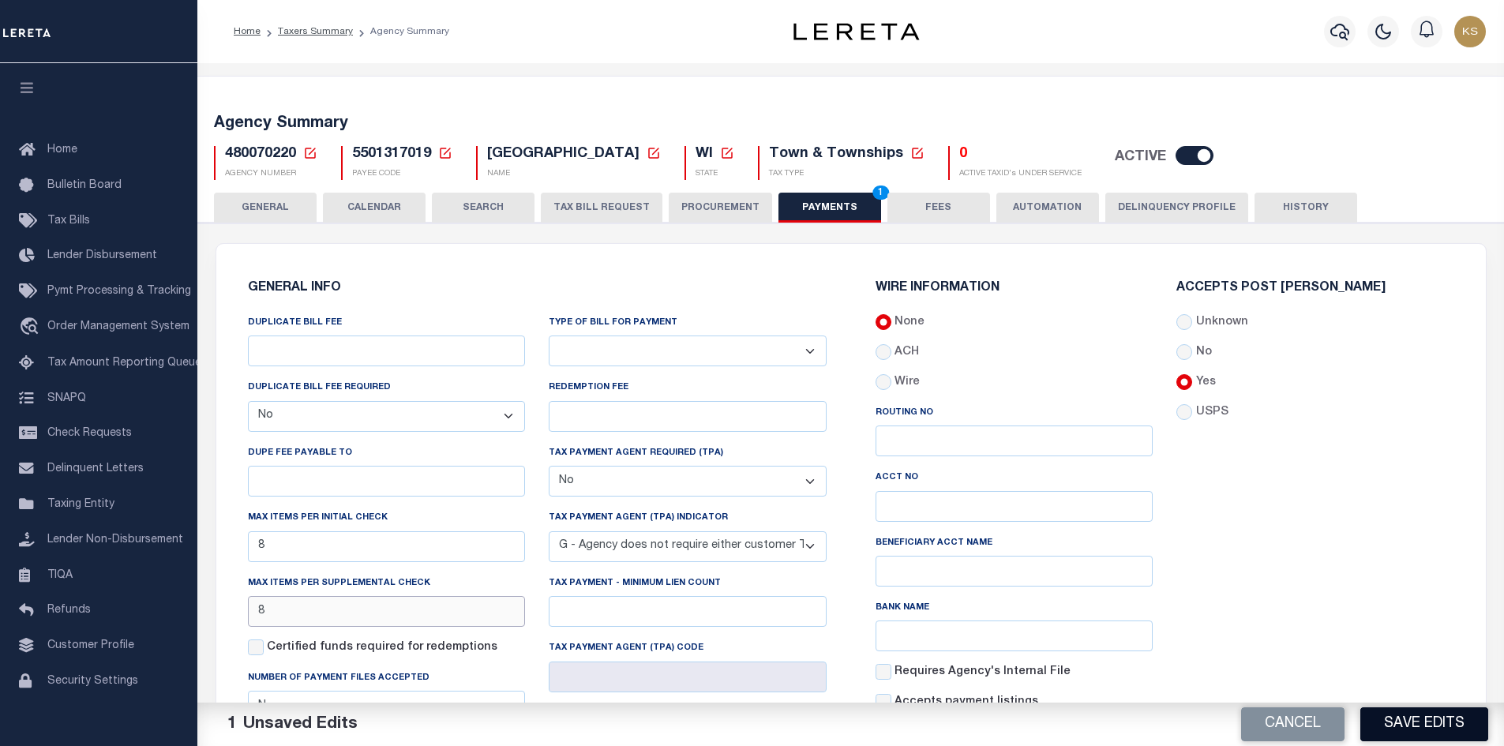
type input "8"
click at [1472, 710] on button "Save Edits" at bounding box center [1424, 724] width 128 height 34
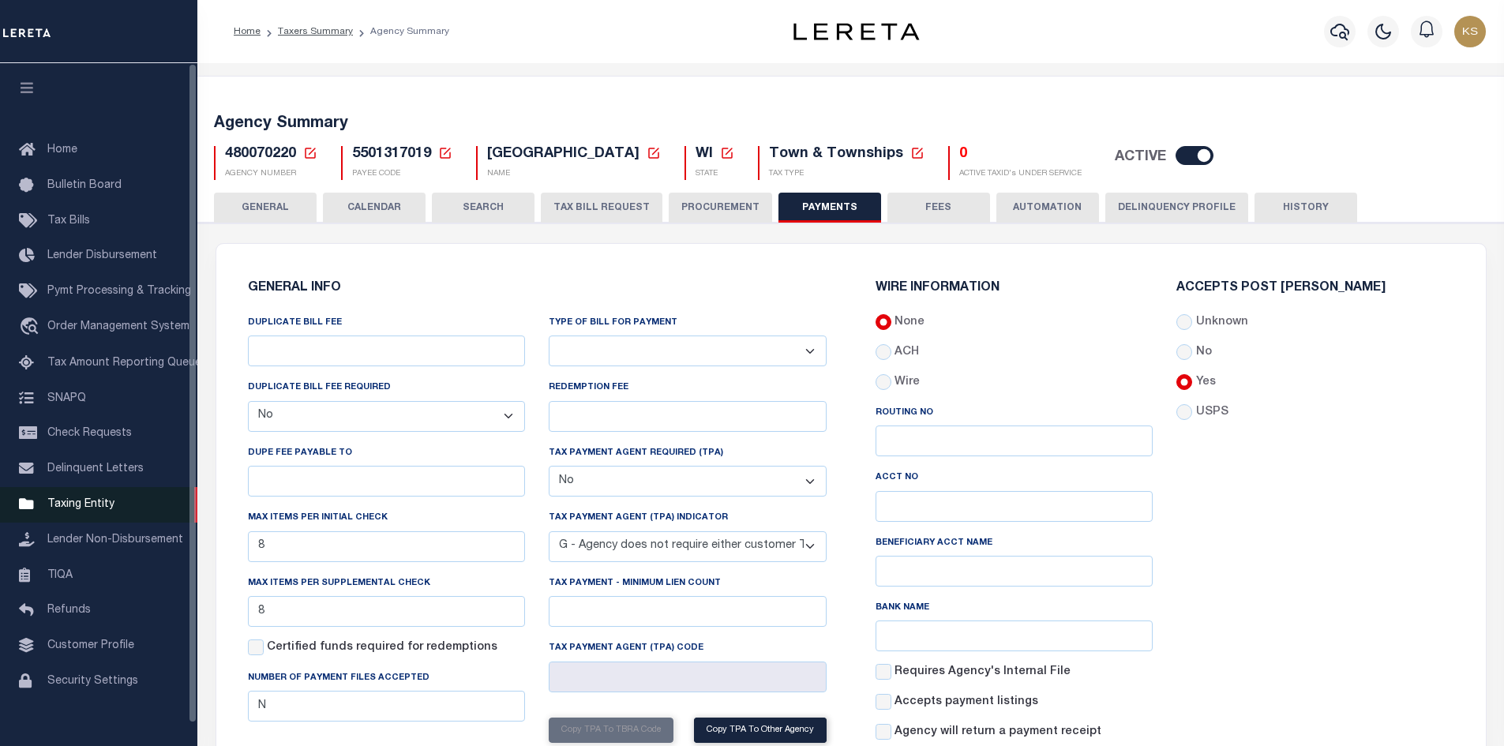
click at [114, 509] on link "Taxing Entity" at bounding box center [98, 505] width 197 height 36
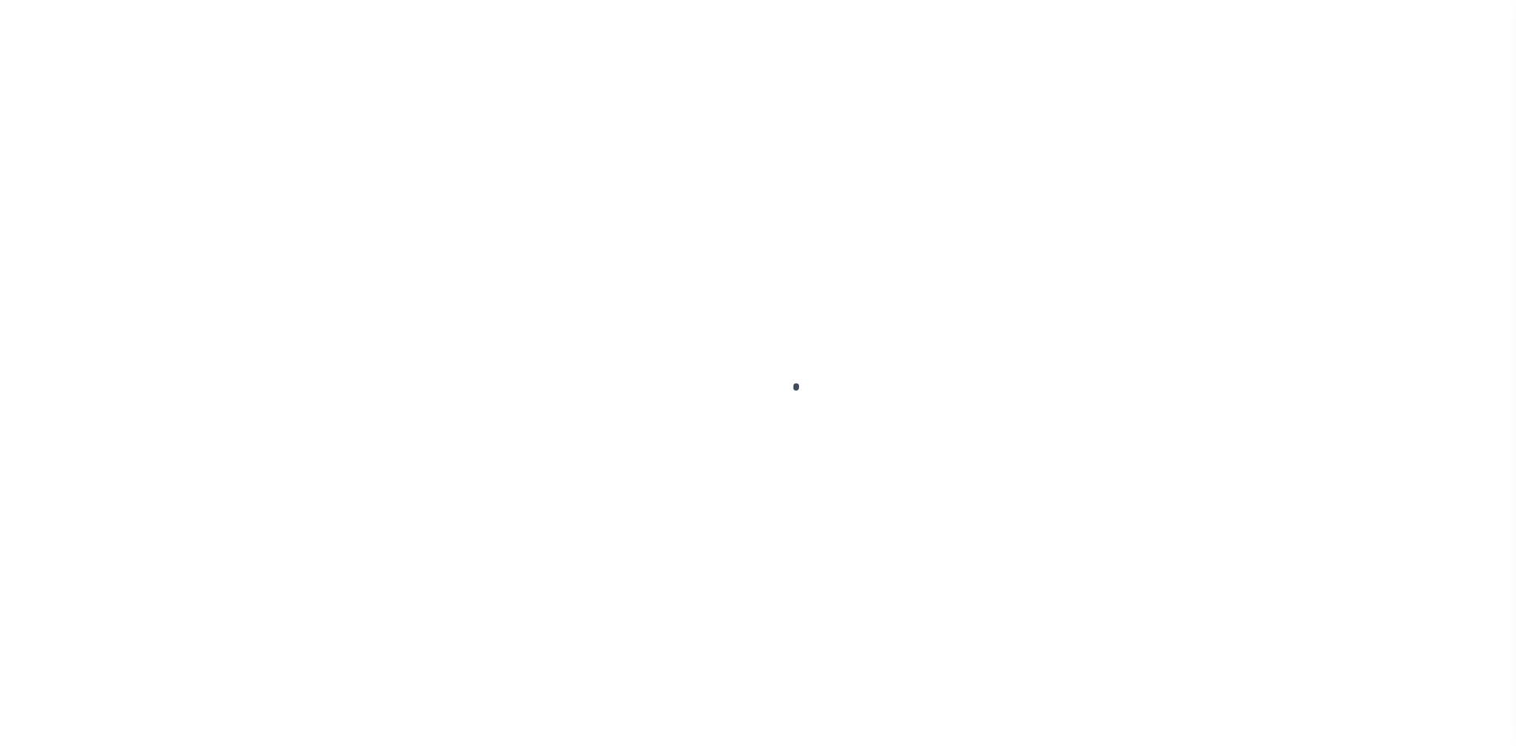
select select
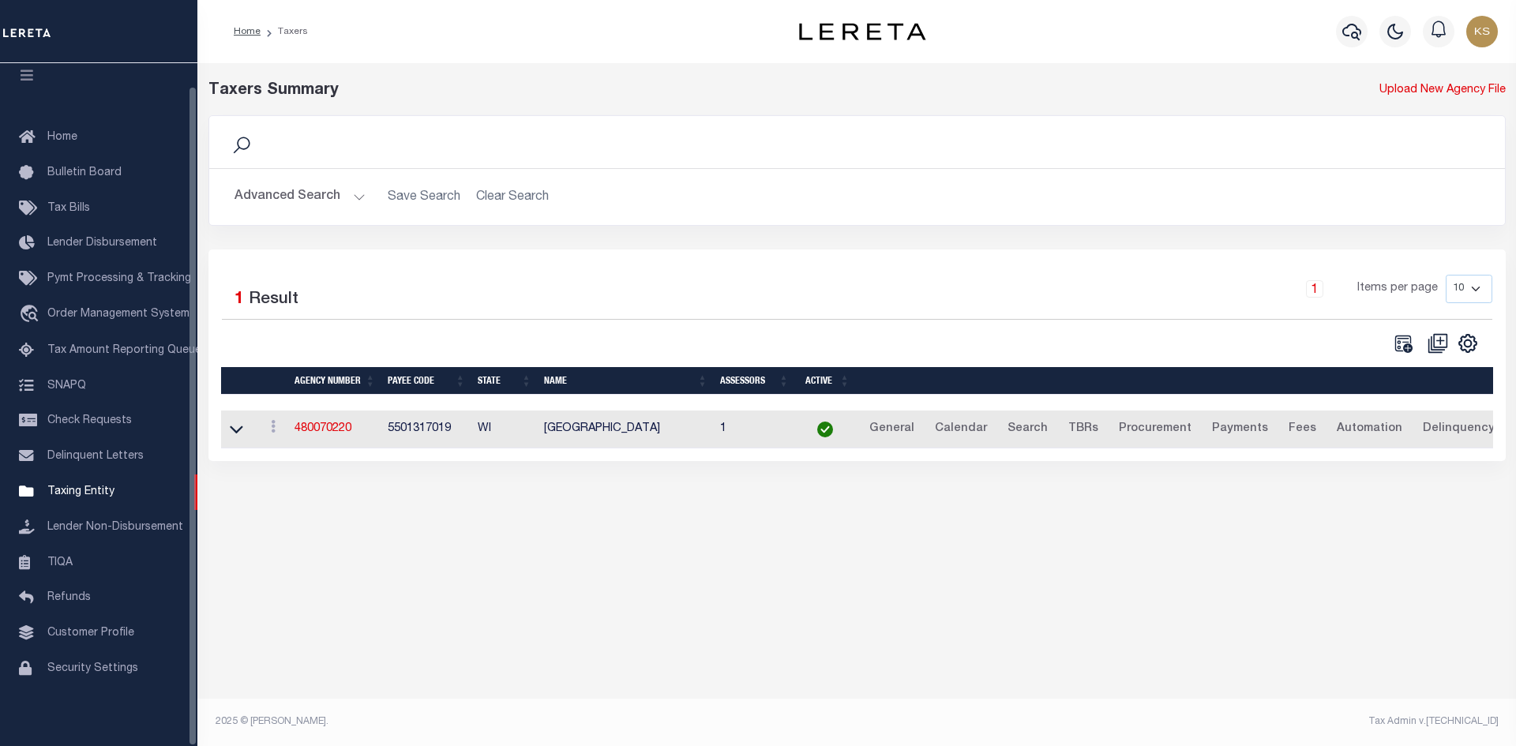
click at [262, 200] on button "Advanced Search" at bounding box center [299, 197] width 131 height 31
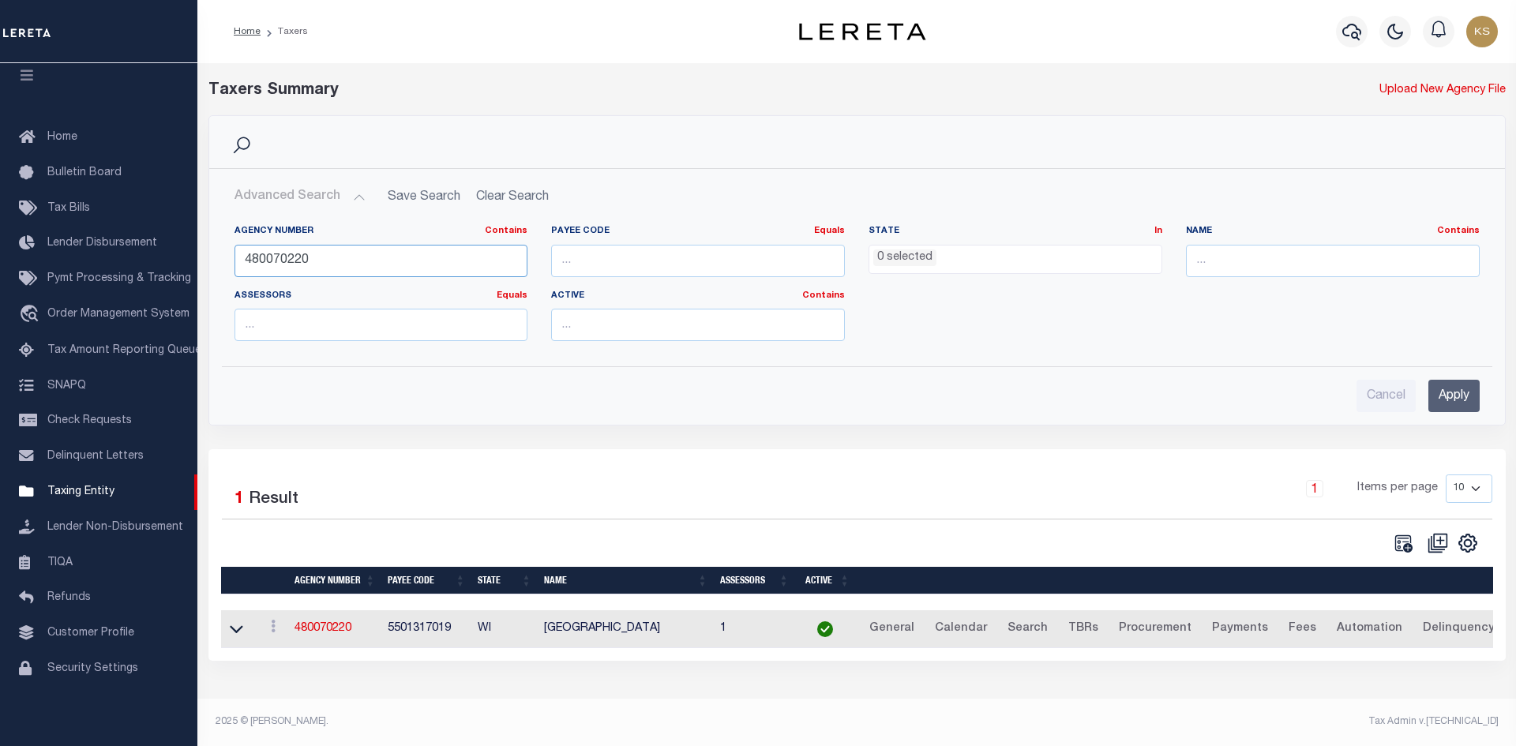
click at [316, 260] on input "480070220" at bounding box center [381, 261] width 294 height 32
type input "480250213"
click at [1452, 388] on input "Apply" at bounding box center [1453, 396] width 51 height 32
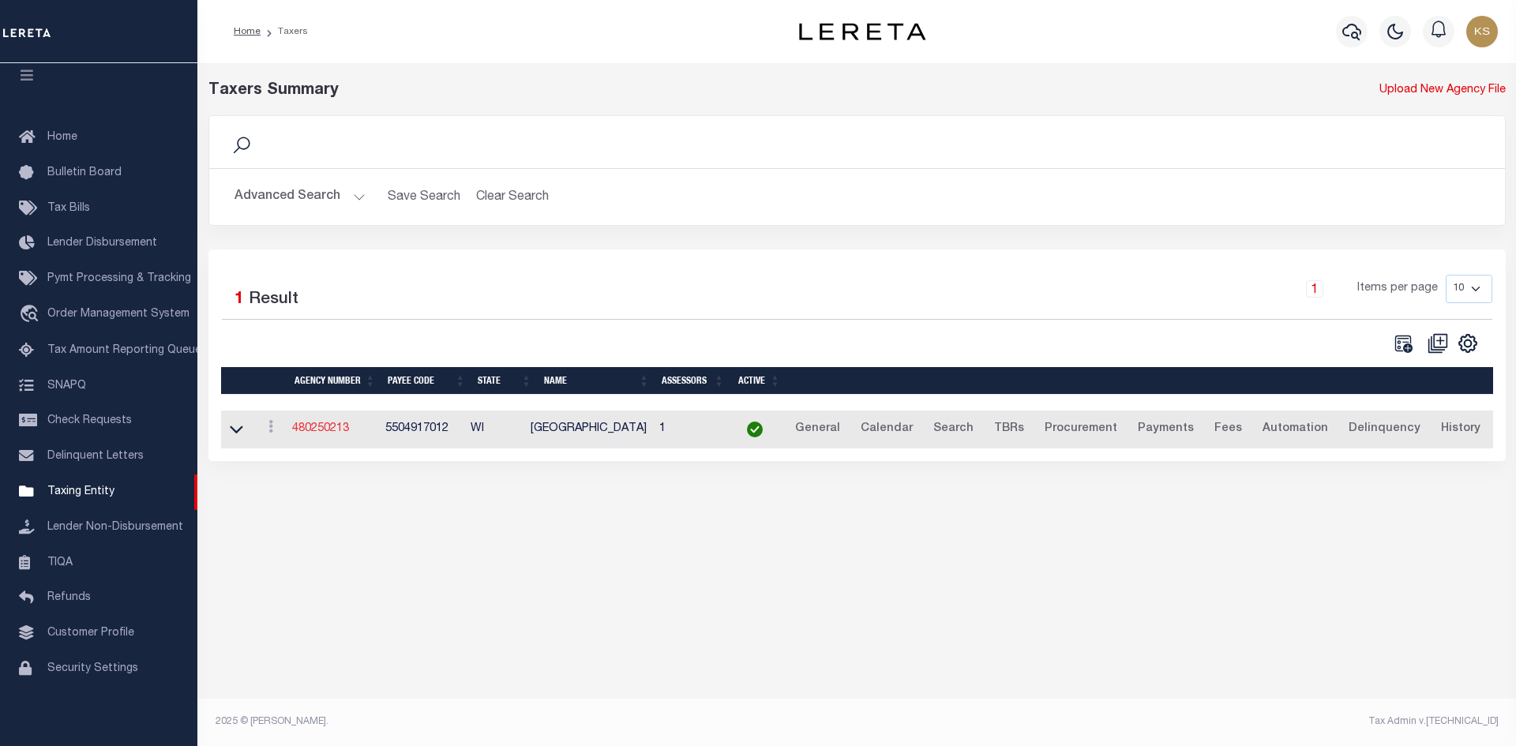
click at [328, 433] on link "480250213" at bounding box center [320, 428] width 57 height 11
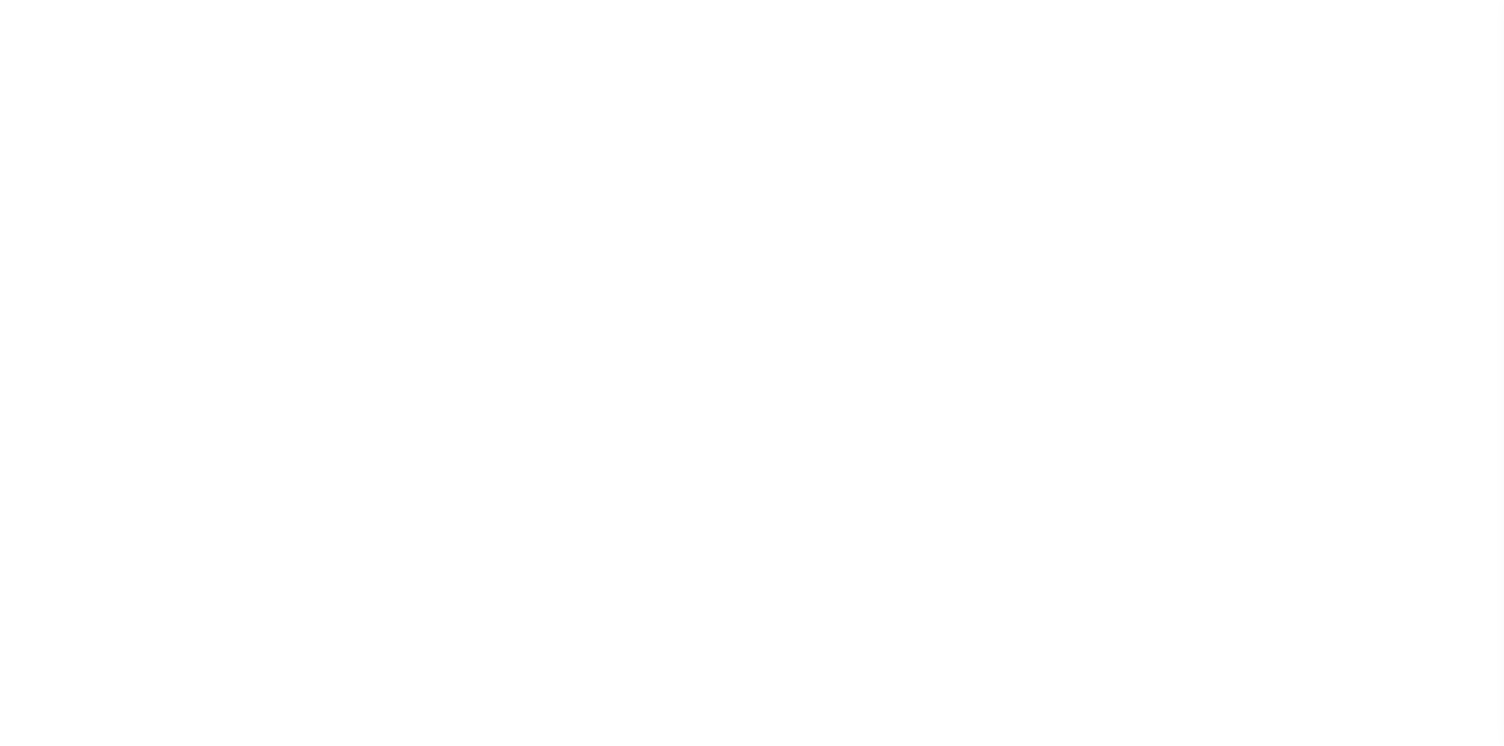
select select
checkbox input "false"
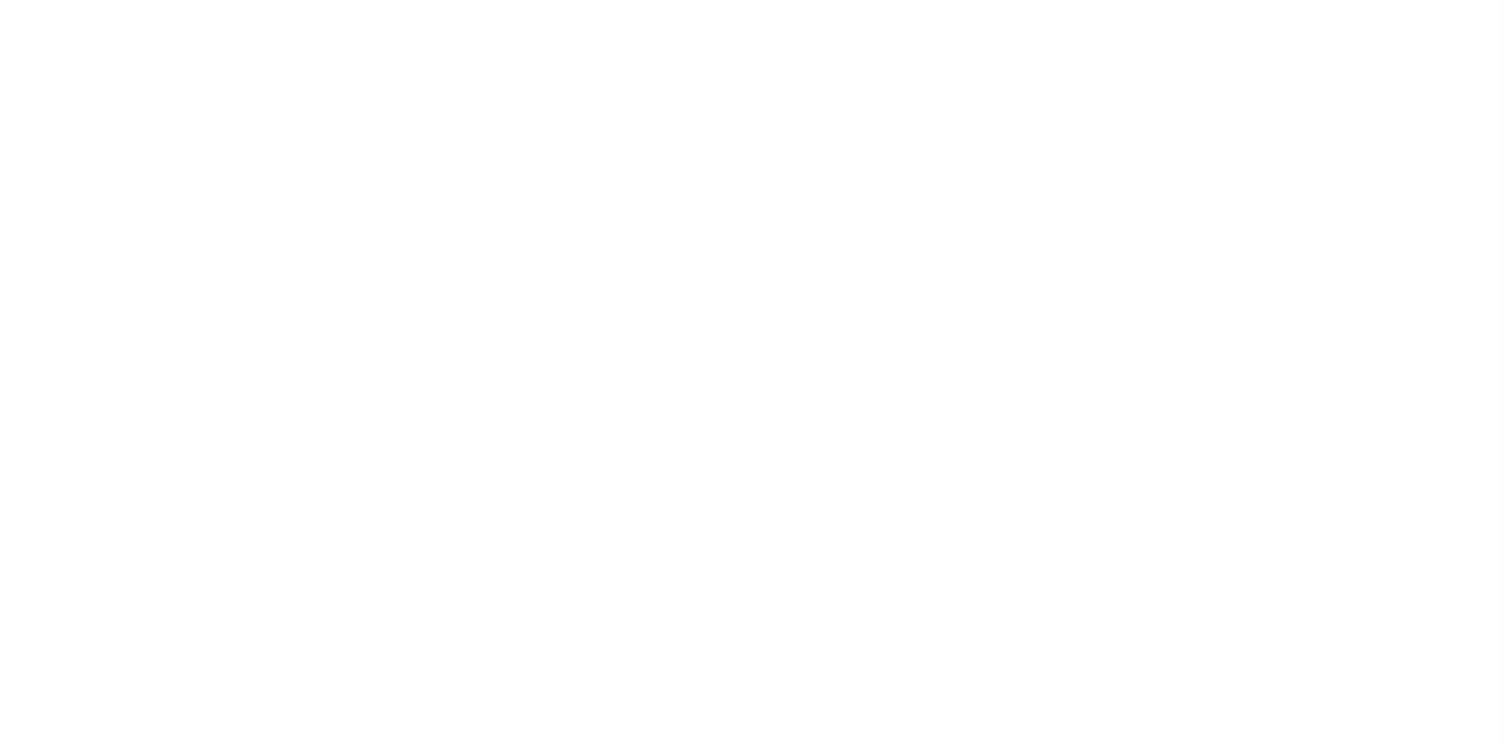
checkbox input "false"
type input "5504917012"
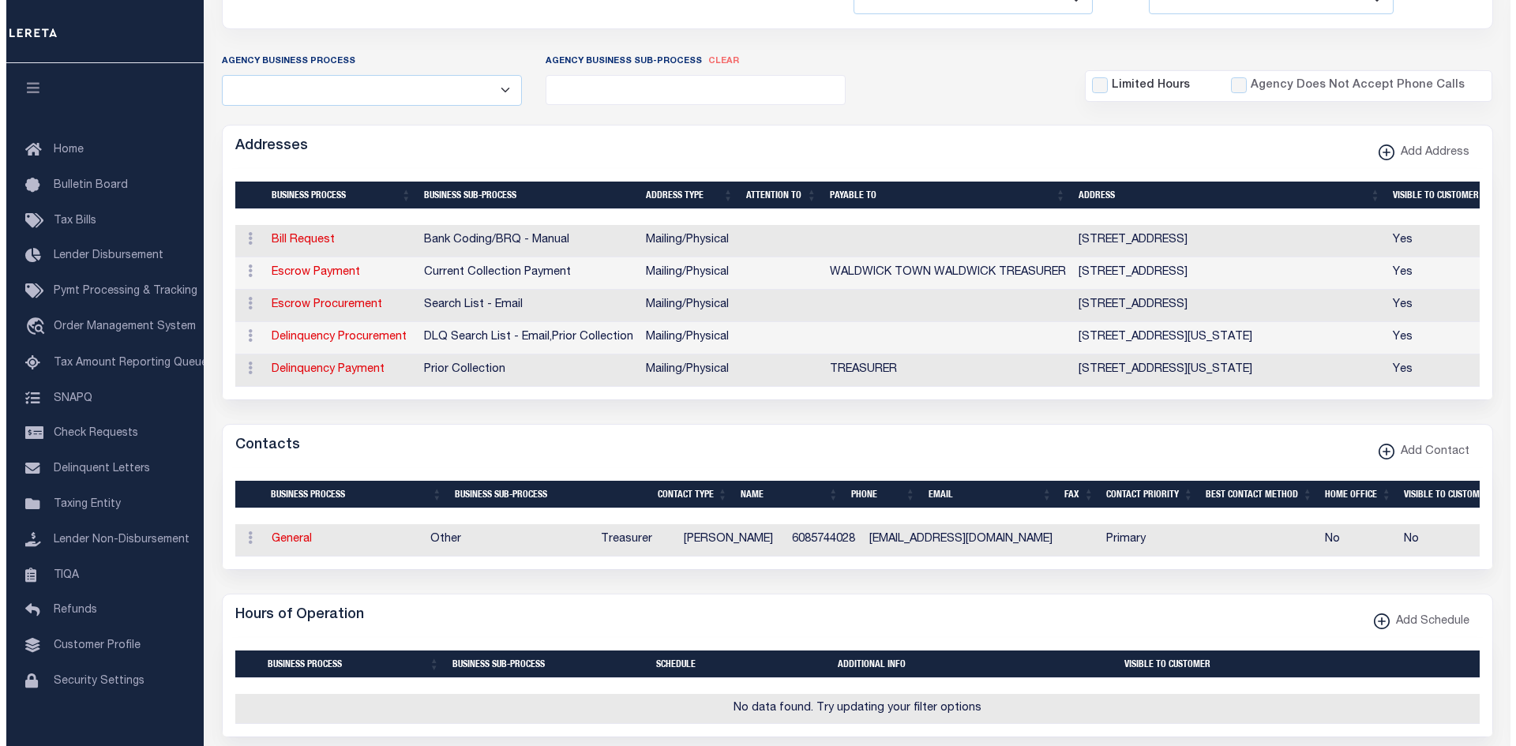
scroll to position [316, 0]
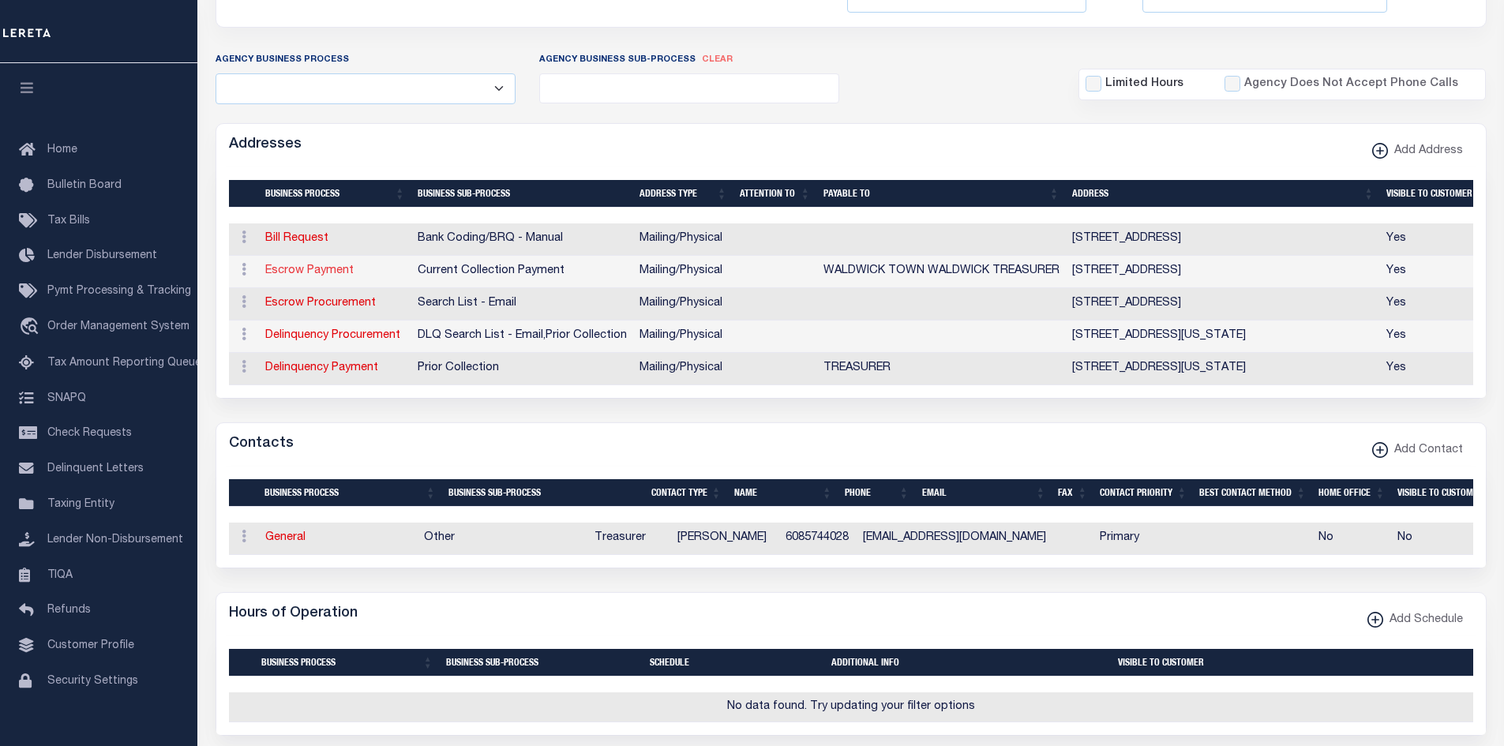
click at [294, 274] on link "Escrow Payment" at bounding box center [309, 270] width 88 height 11
select select "1"
checkbox input "false"
select select
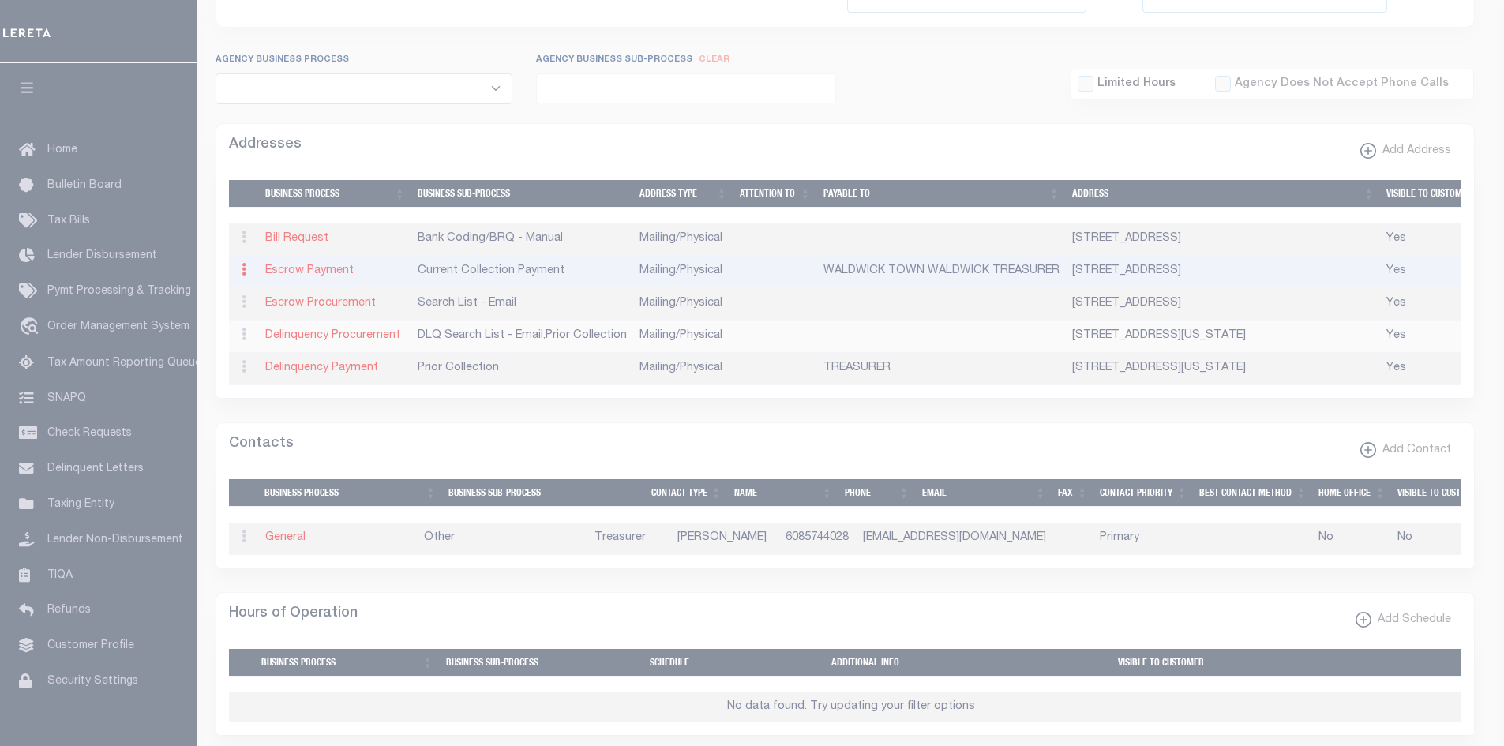
type input "6235 WOODLAWN ROAD"
type input "MINERAL POINT"
select select "WI"
type input "53565"
select select "5"
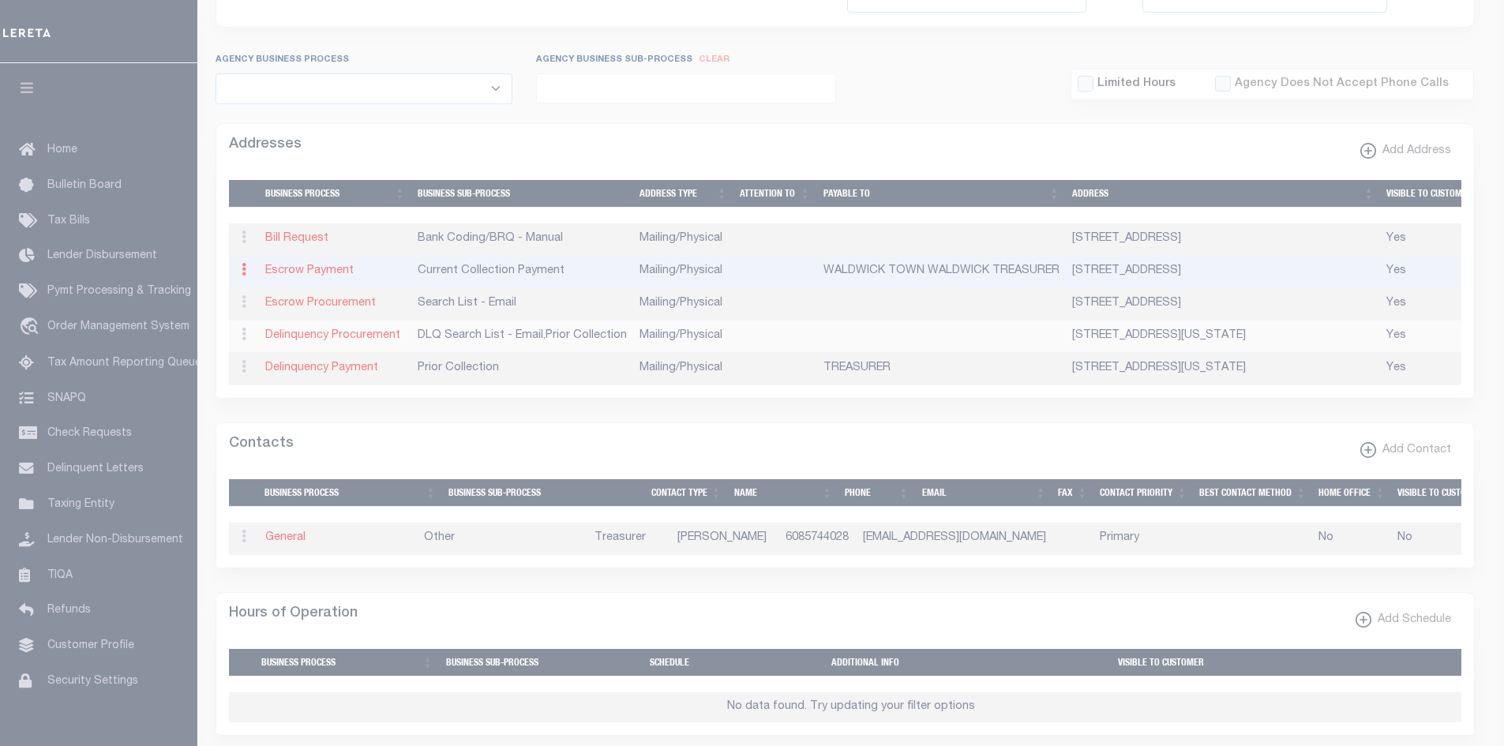
checkbox input "true"
type input "WALDWICK TOWN WALDWICK TREASURER"
select select "3"
select select "11"
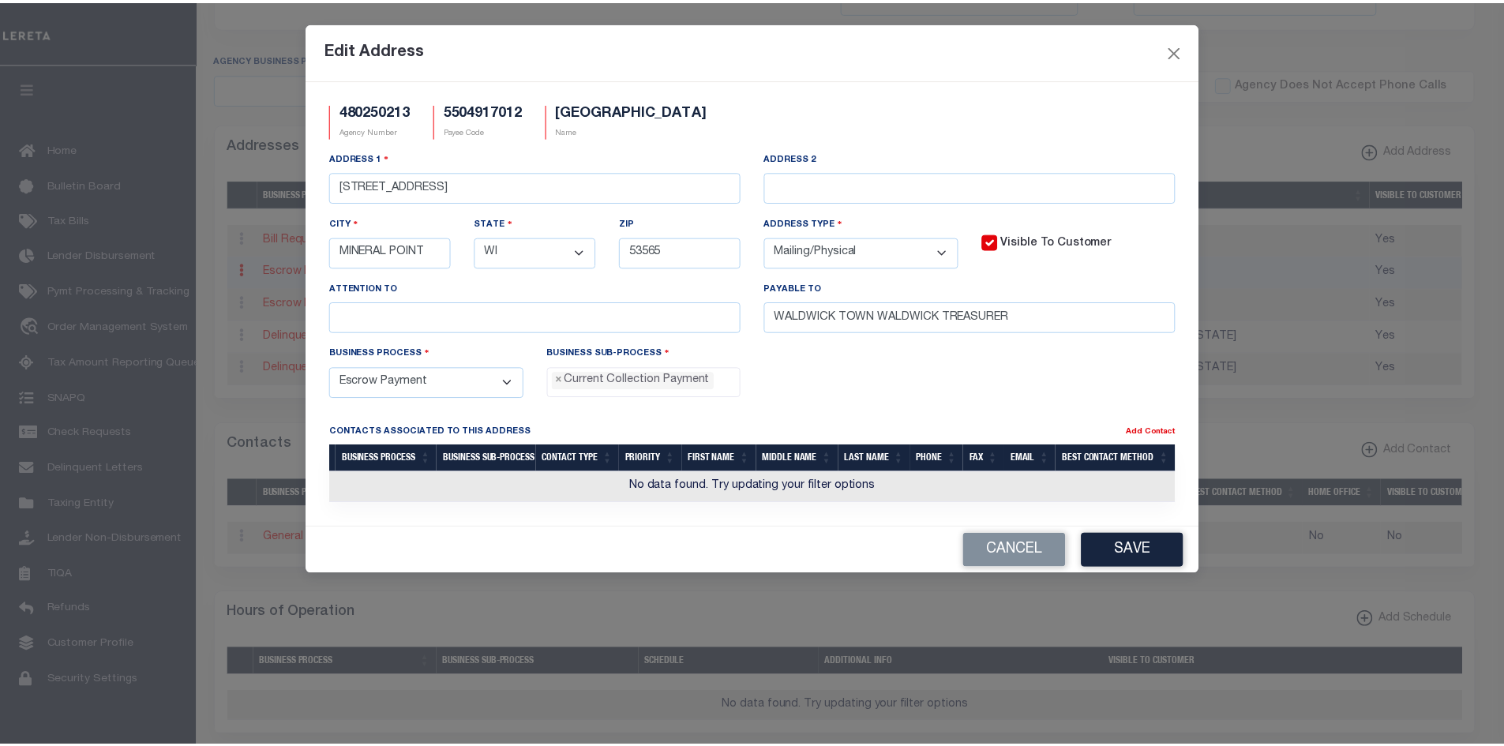
scroll to position [14, 0]
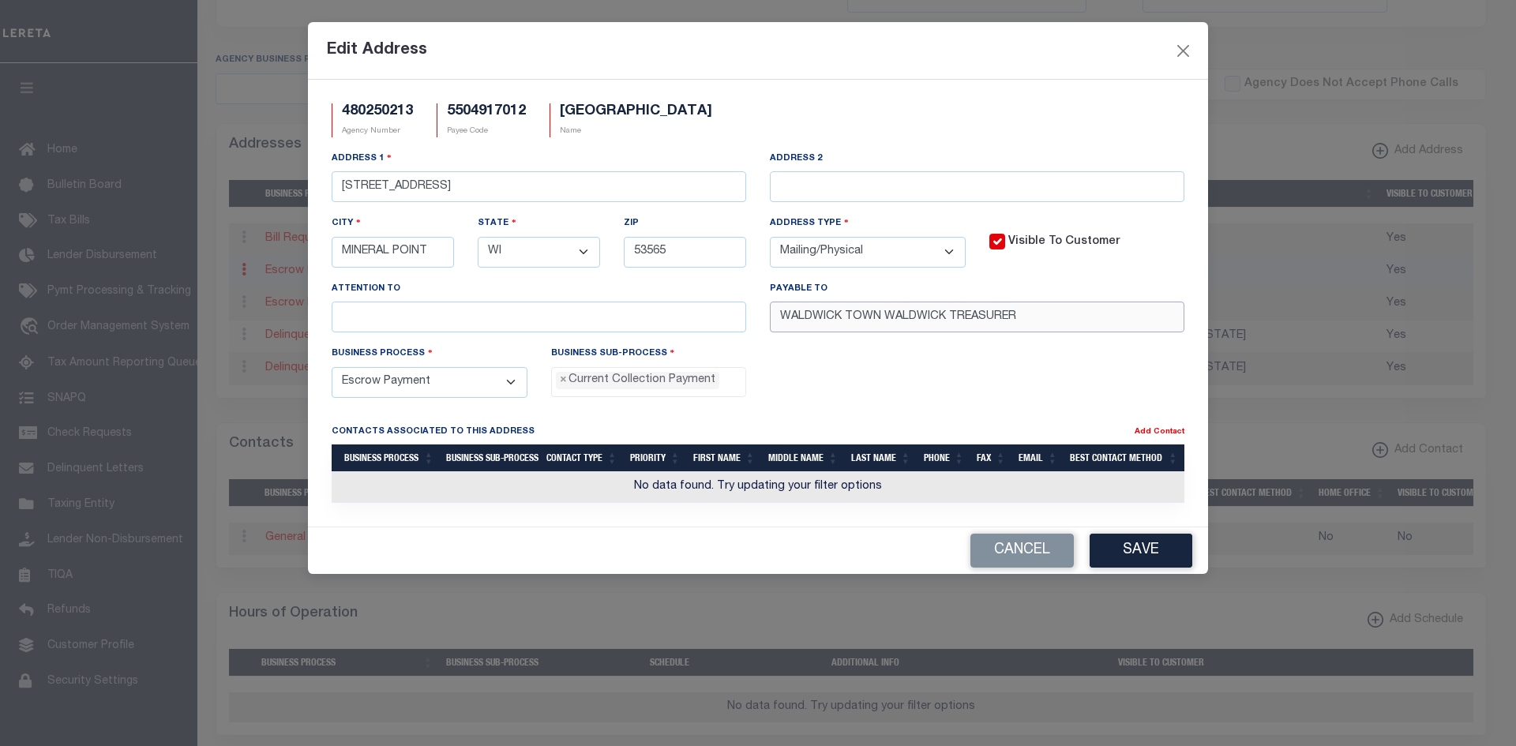
click at [1059, 321] on input "WALDWICK TOWN WALDWICK TREASURER" at bounding box center [977, 317] width 414 height 31
paste input "text"
type input "WALDWICK TREASURER"
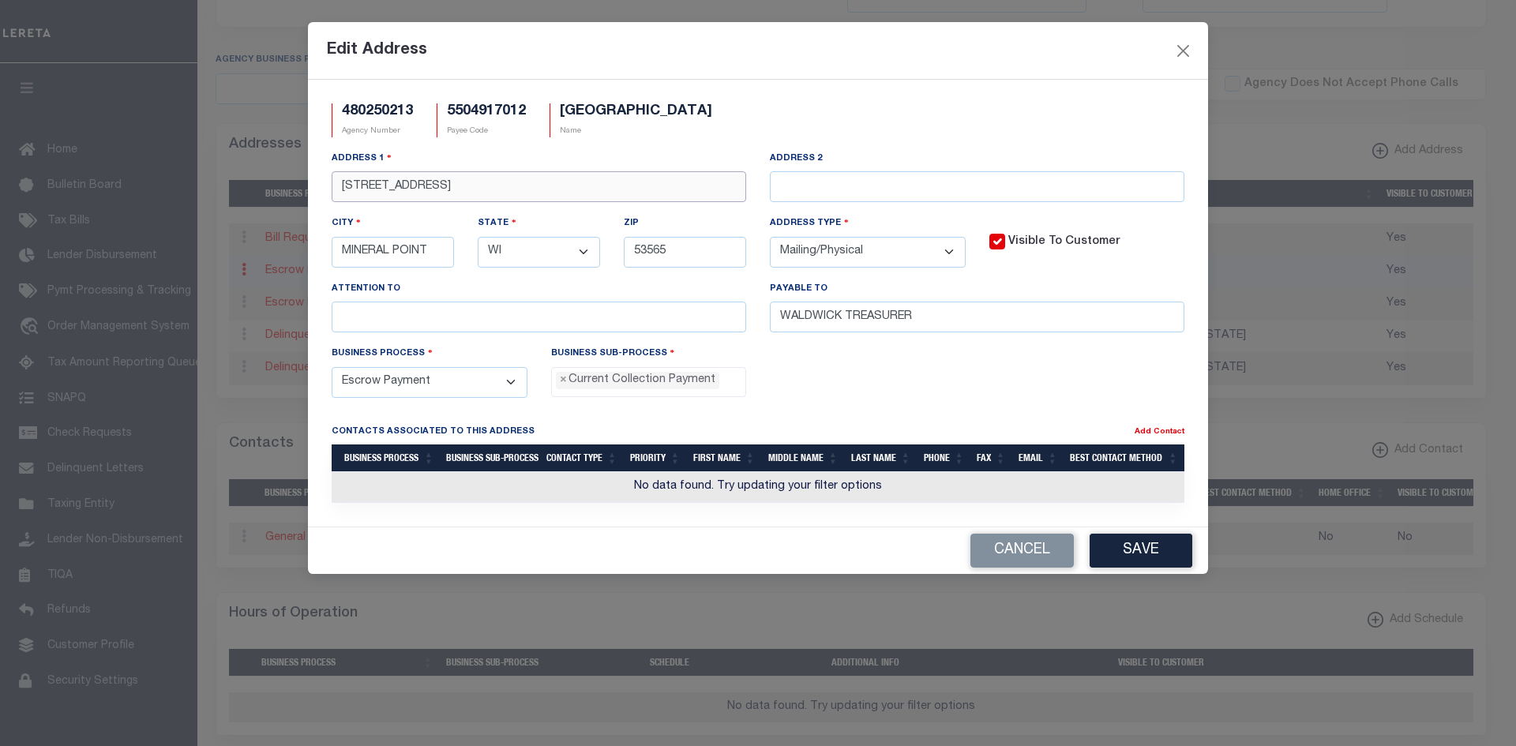
click at [539, 186] on input "6235 WOODLAWN ROAD" at bounding box center [539, 186] width 414 height 31
paste input "514 5TH STREET"
type input "514 5TH STREET"
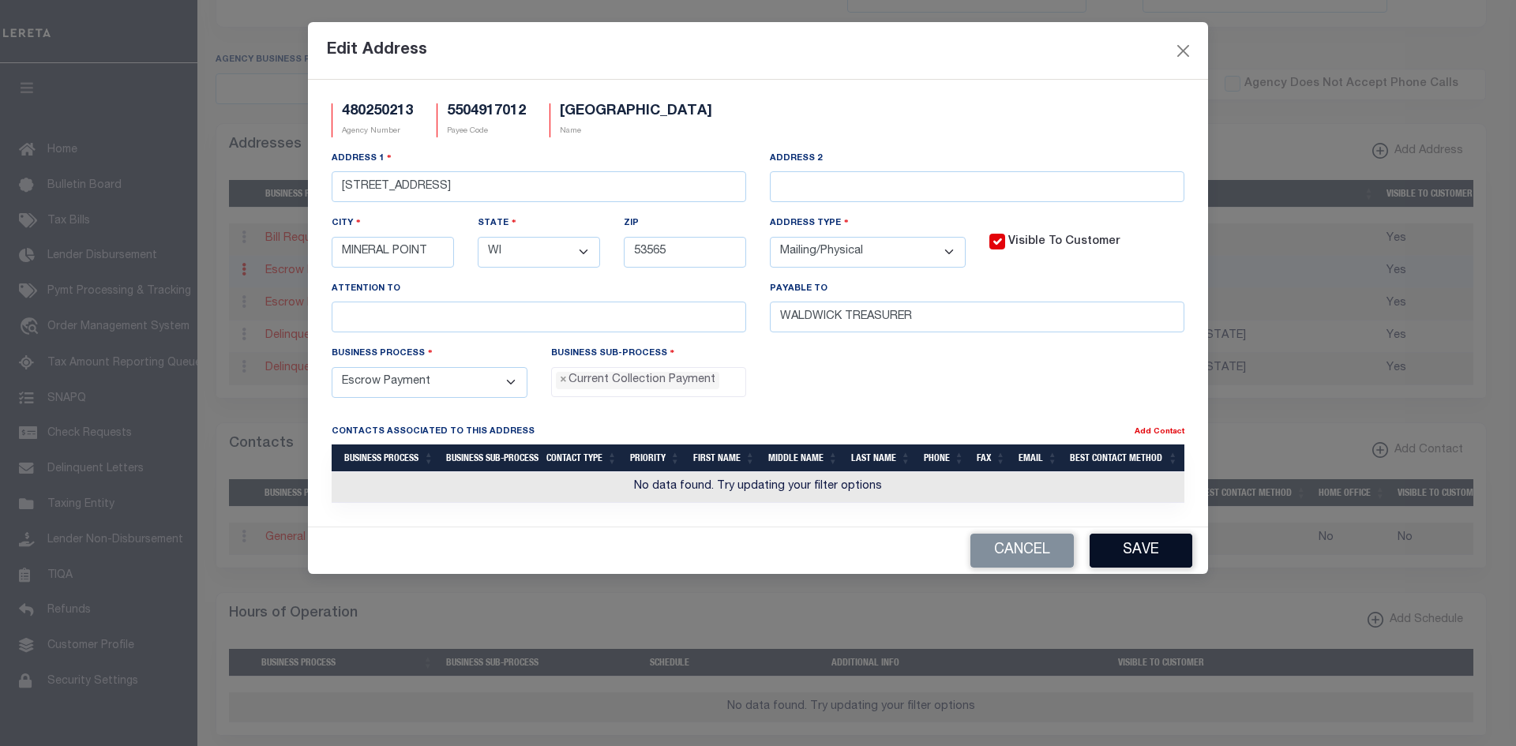
click at [1137, 549] on button "Save" at bounding box center [1140, 551] width 103 height 34
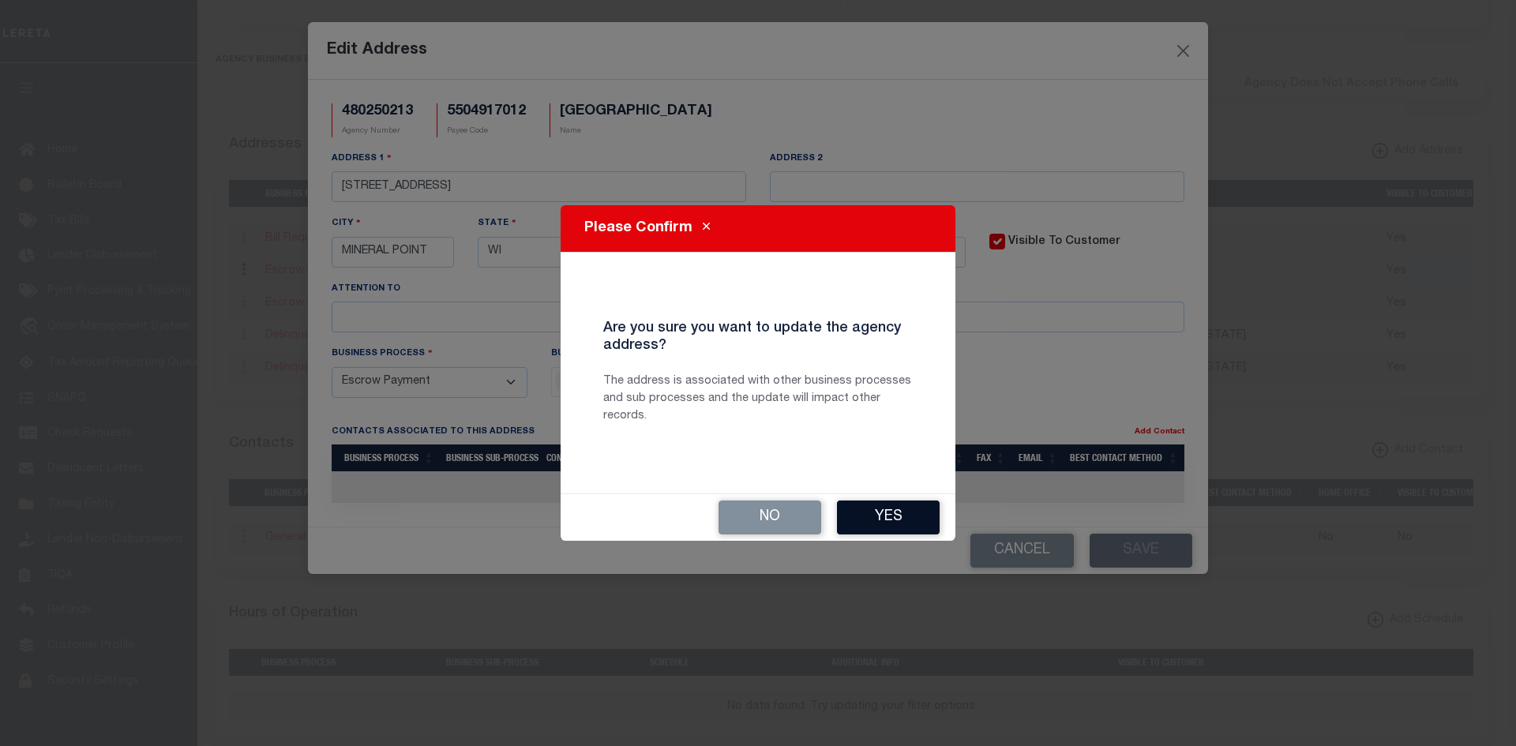
click at [903, 518] on button "Yes" at bounding box center [888, 518] width 103 height 34
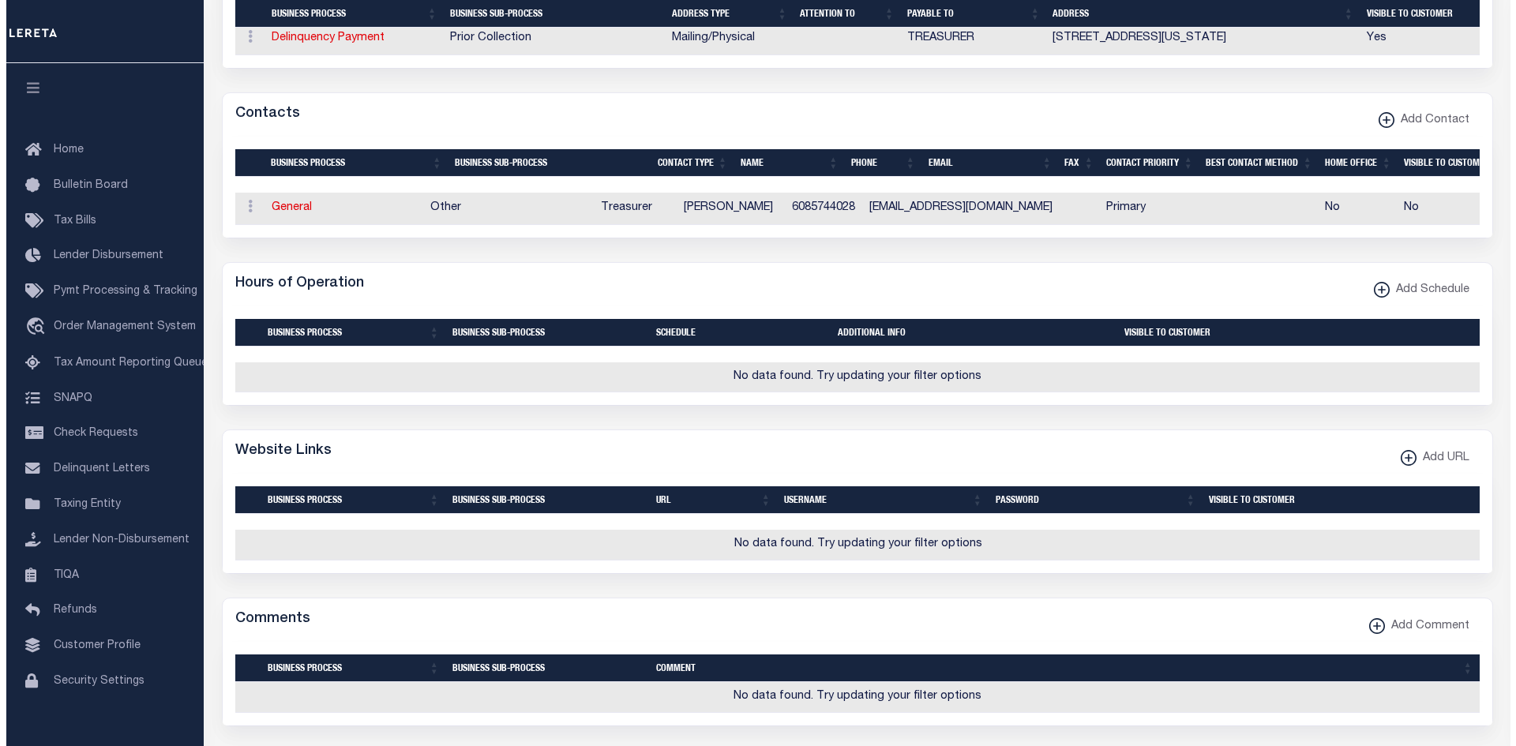
scroll to position [632, 0]
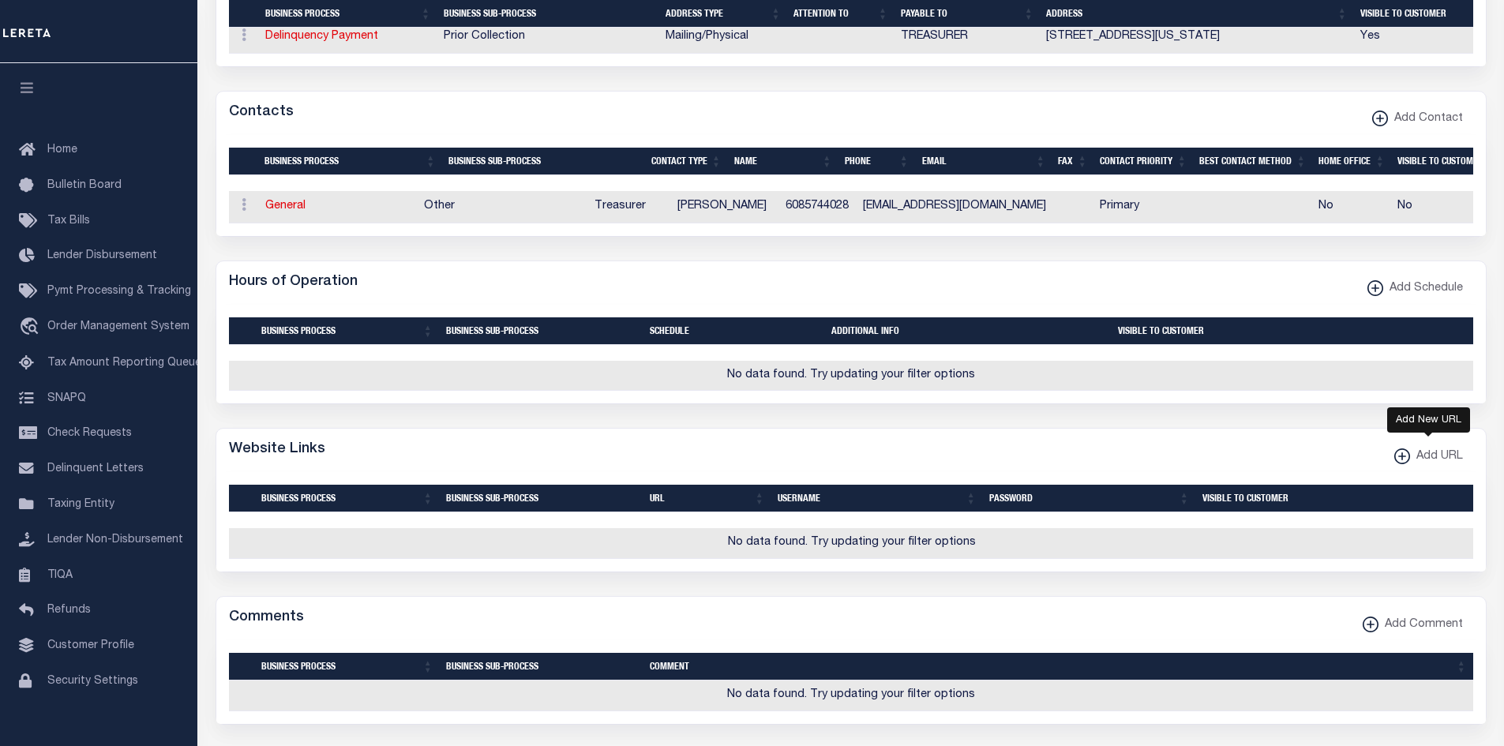
click at [1397, 464] on xmlns\ "button" at bounding box center [1402, 456] width 16 height 16
select select
checkbox input "true"
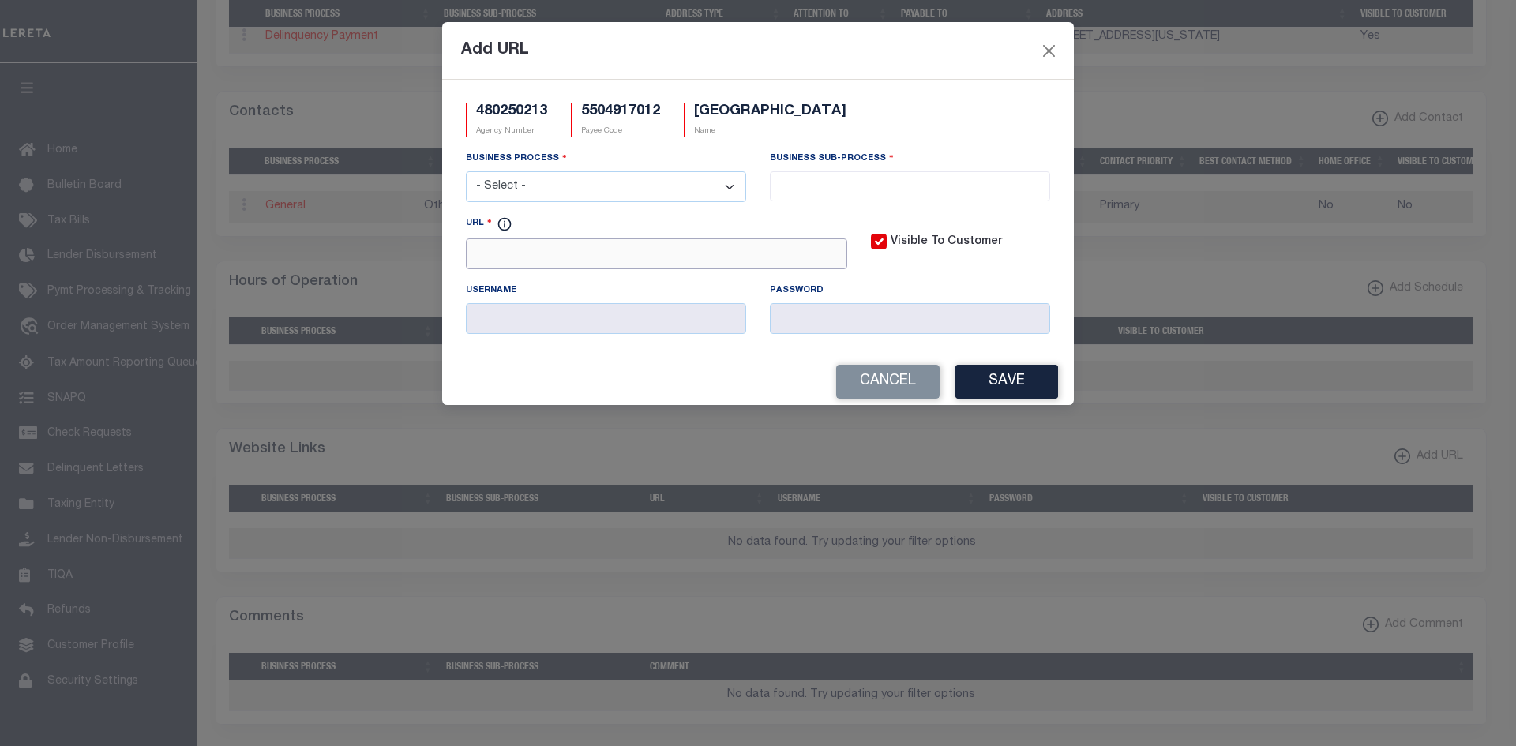
click at [683, 259] on input "URL" at bounding box center [656, 253] width 381 height 31
paste input "https://ascent.iowacounty.org/LandRecords/PropertyListing/RealEstateTaxParc"
click at [844, 261] on input "https://ascent.iowacounty.org/LandRecords/PropertyListing/RealEstateTaxParc" at bounding box center [656, 253] width 381 height 31
click at [839, 257] on input "https://ascent.iowacounty.org/LandRecords/PropertyListing/RealEstateTaxParc" at bounding box center [656, 253] width 381 height 31
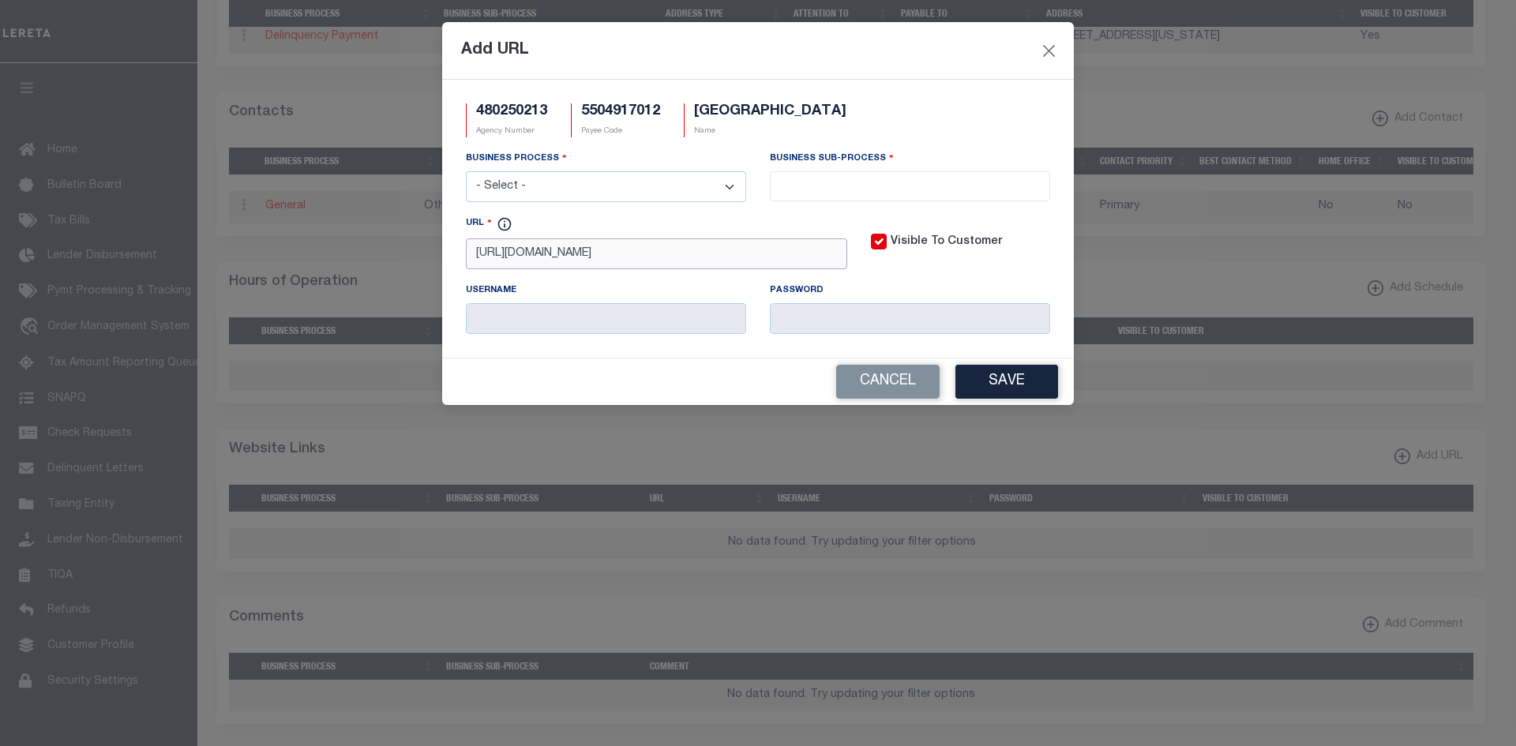
scroll to position [0, 49]
paste input "https:/ el#/Sea"
type input "https://ascent.iowacounty.org/LandRecords/PropertyListing/RealEstateTaxParchttp…"
click at [640, 176] on select "- Select - All Automation Bill Request Delinquency Payment Delinquency Procurem…" at bounding box center [606, 186] width 280 height 31
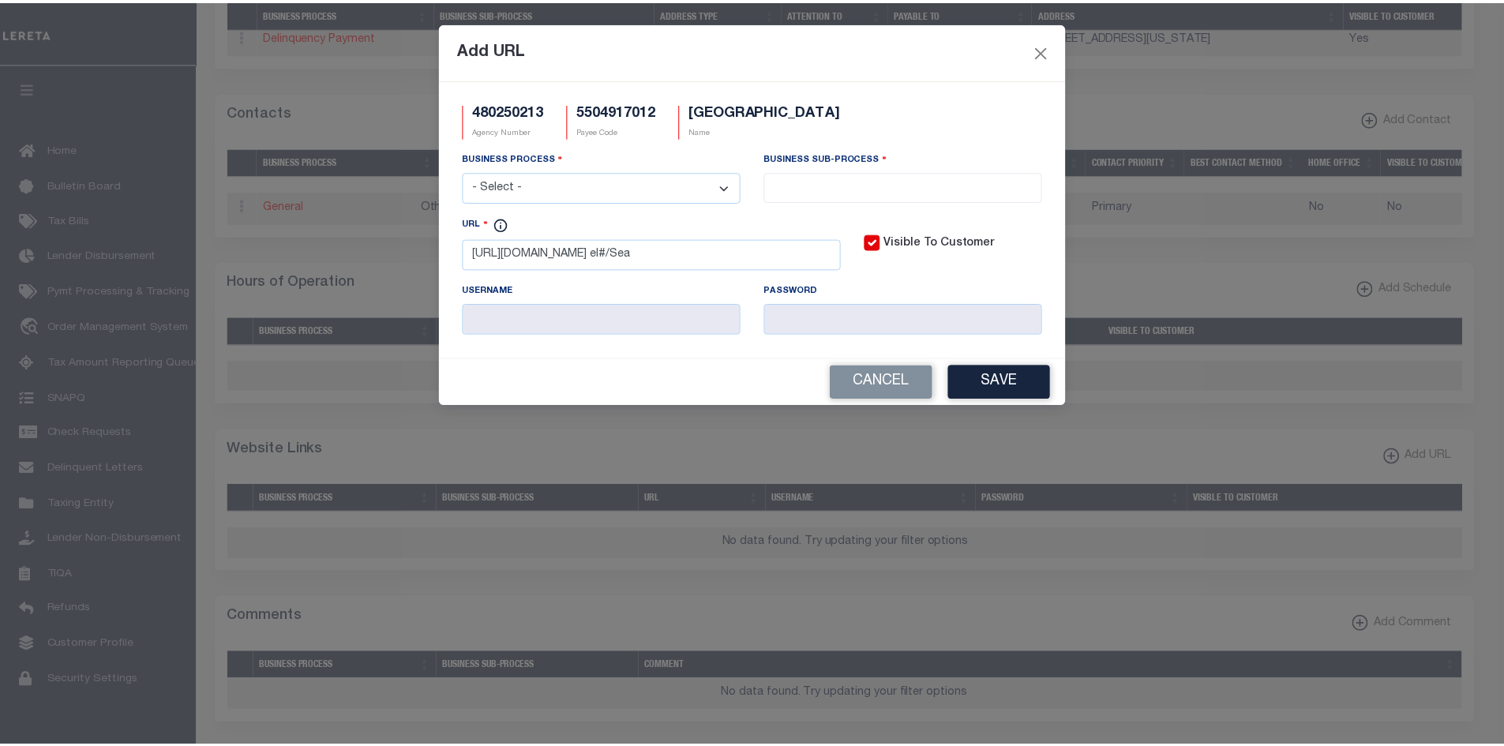
scroll to position [0, 0]
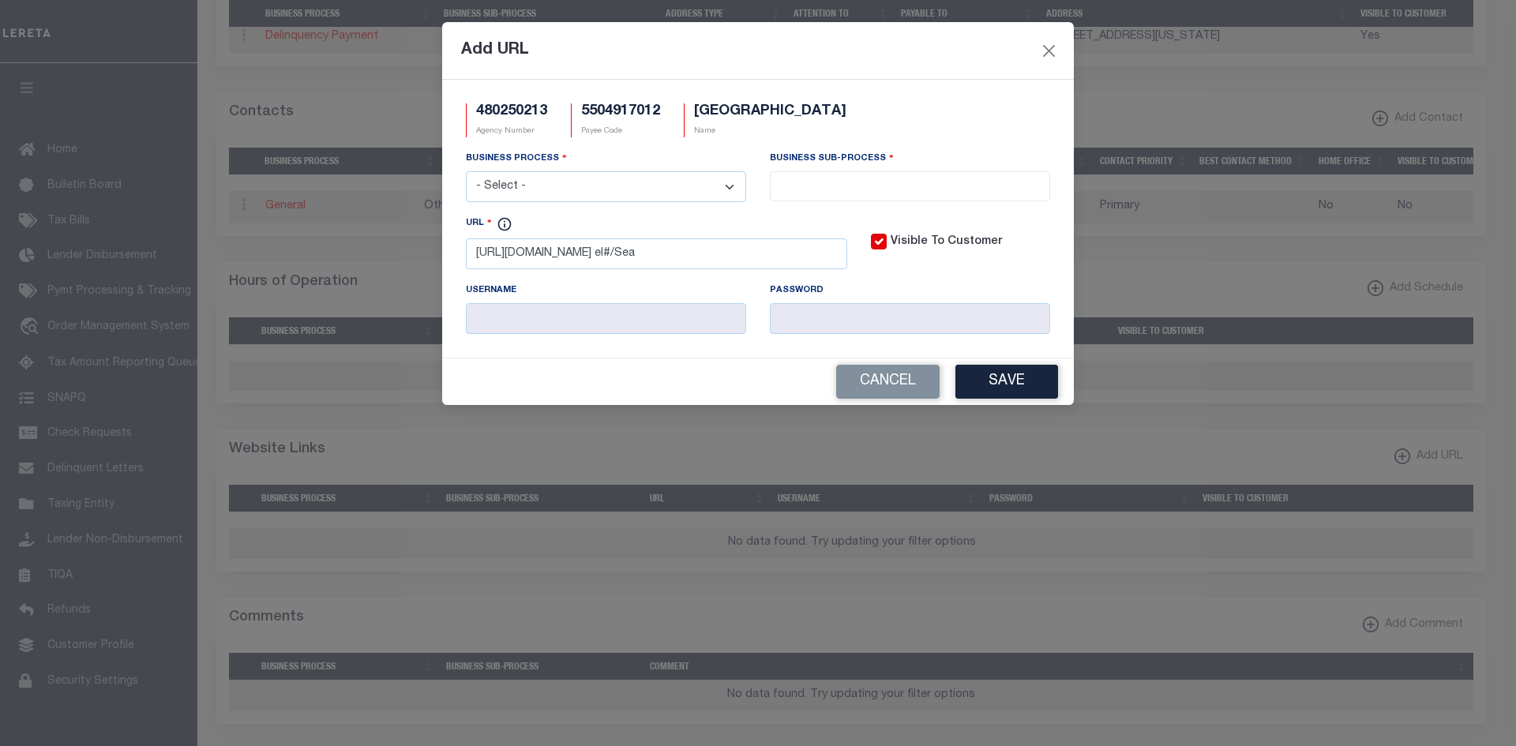
select select "0"
click at [466, 172] on select "- Select - All Automation Bill Request Delinquency Payment Delinquency Procurem…" at bounding box center [606, 186] width 280 height 31
select select "0"
click at [1033, 396] on button "Save" at bounding box center [1006, 382] width 103 height 34
click at [1055, 47] on body "Home Taxers Summary Agency Summary Profile Sign out" at bounding box center [758, 227] width 1516 height 1719
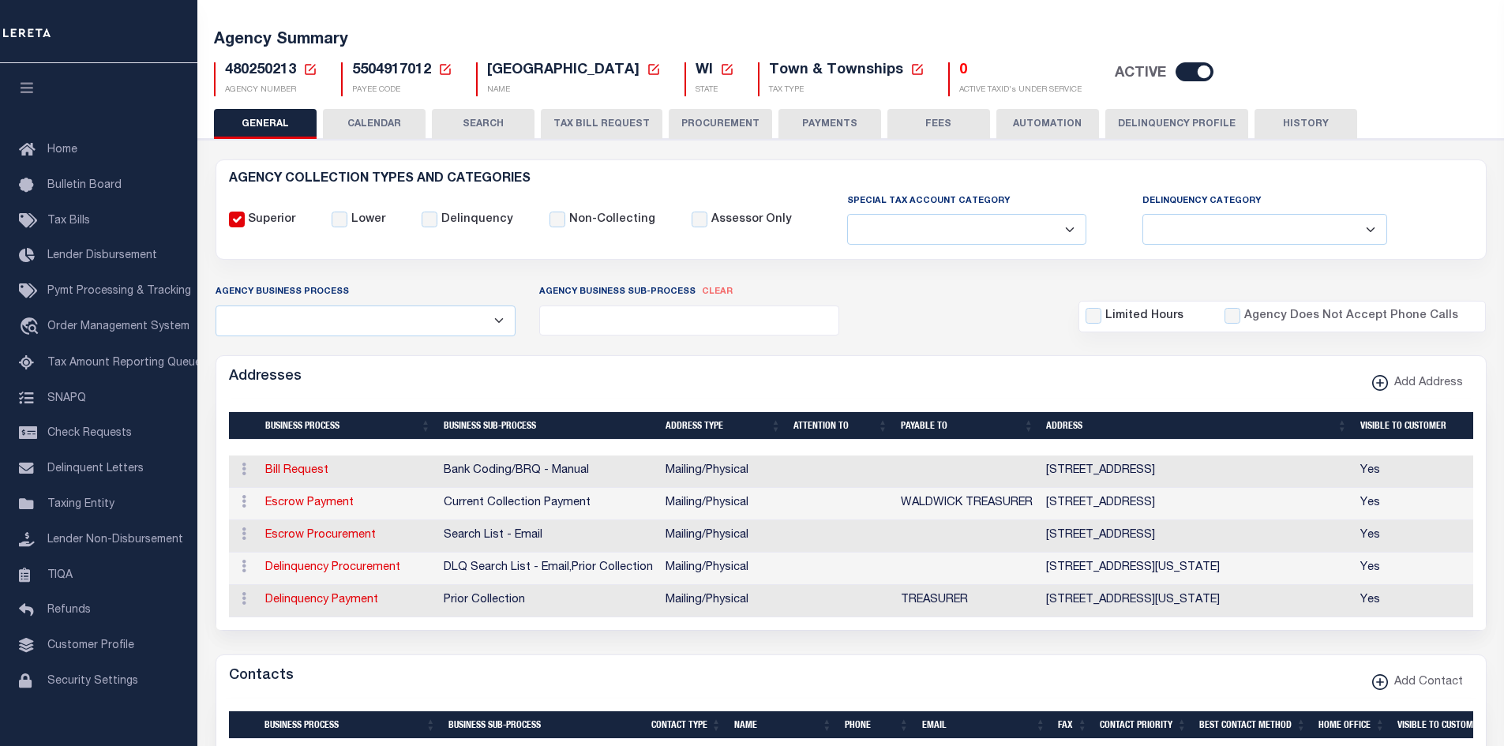
scroll to position [79, 0]
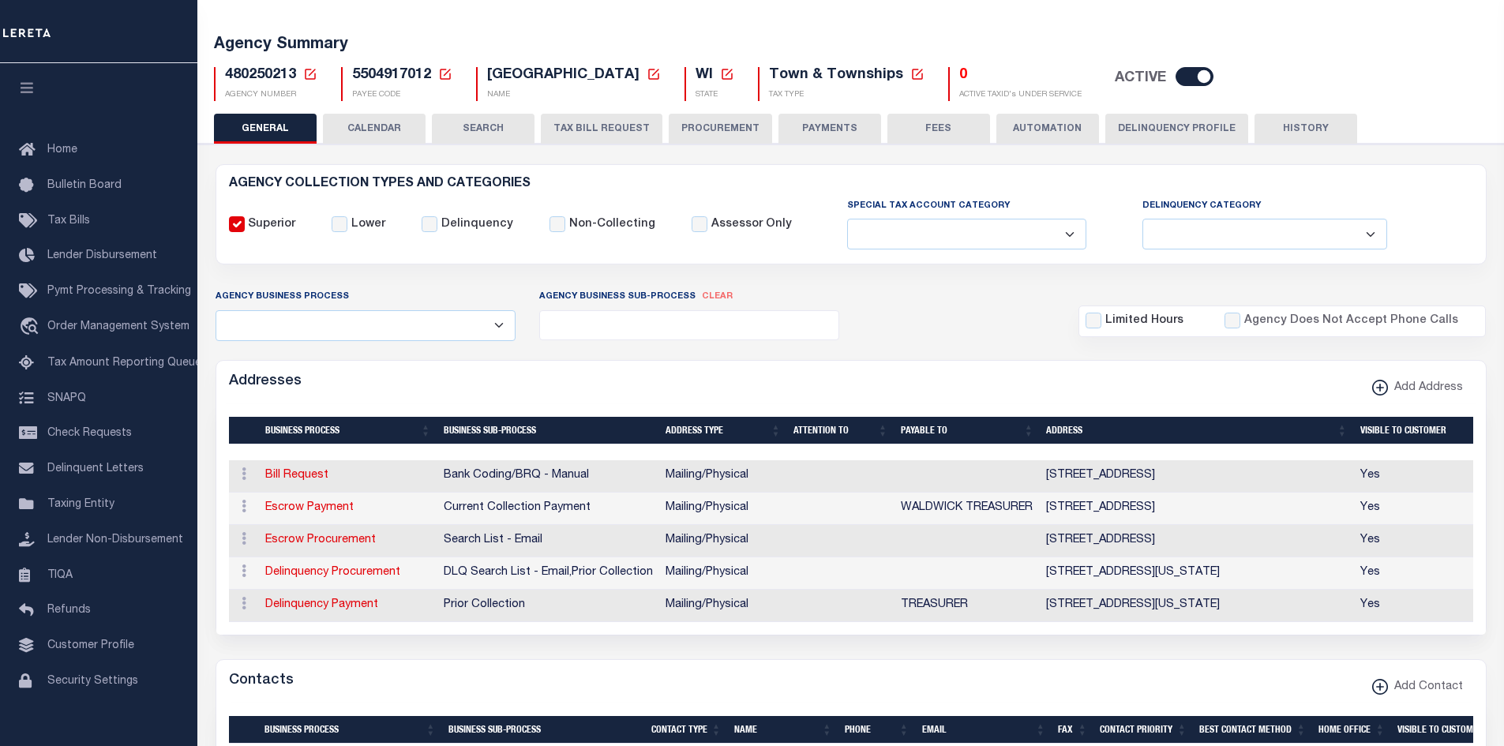
click at [704, 133] on button "PROCUREMENT" at bounding box center [720, 129] width 103 height 30
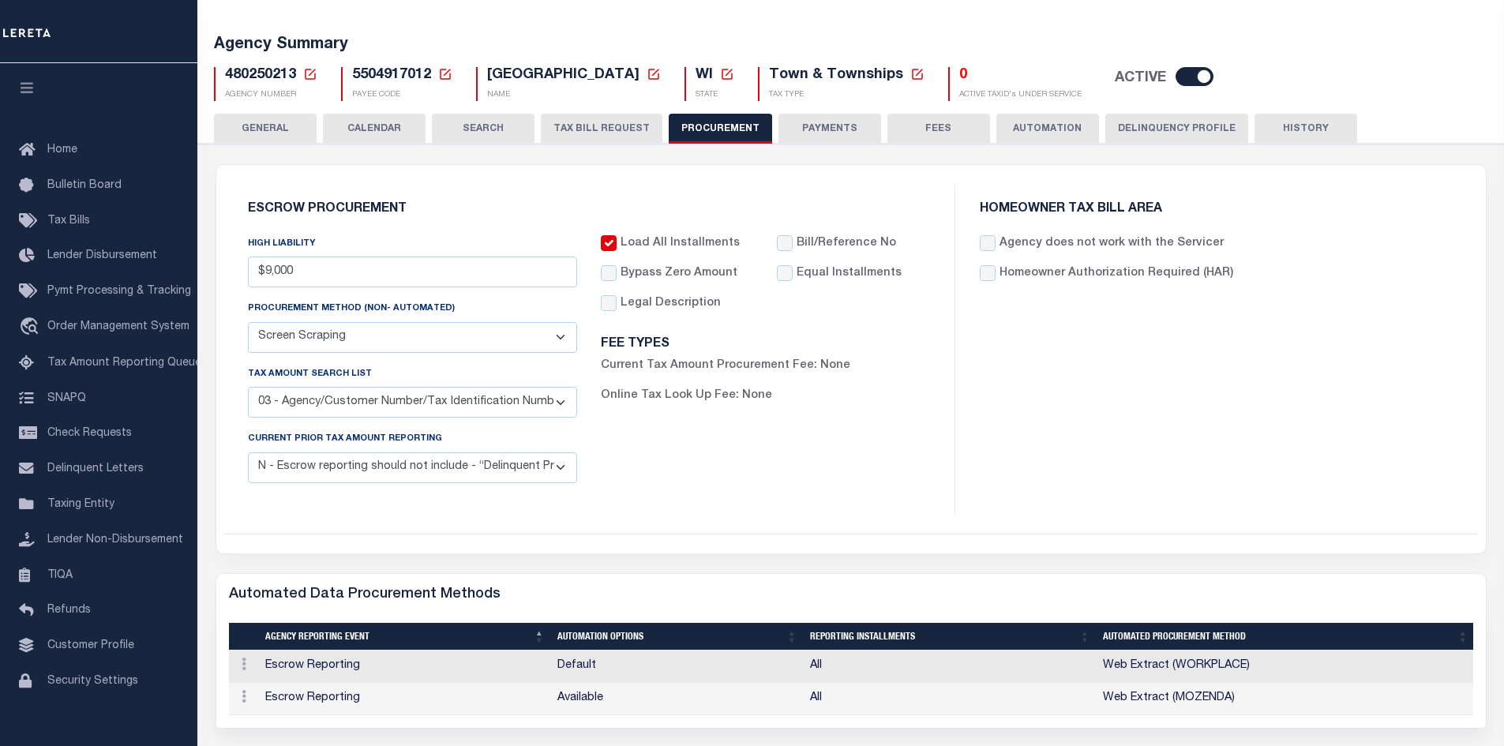
click at [808, 132] on button "PAYMENTS" at bounding box center [829, 129] width 103 height 30
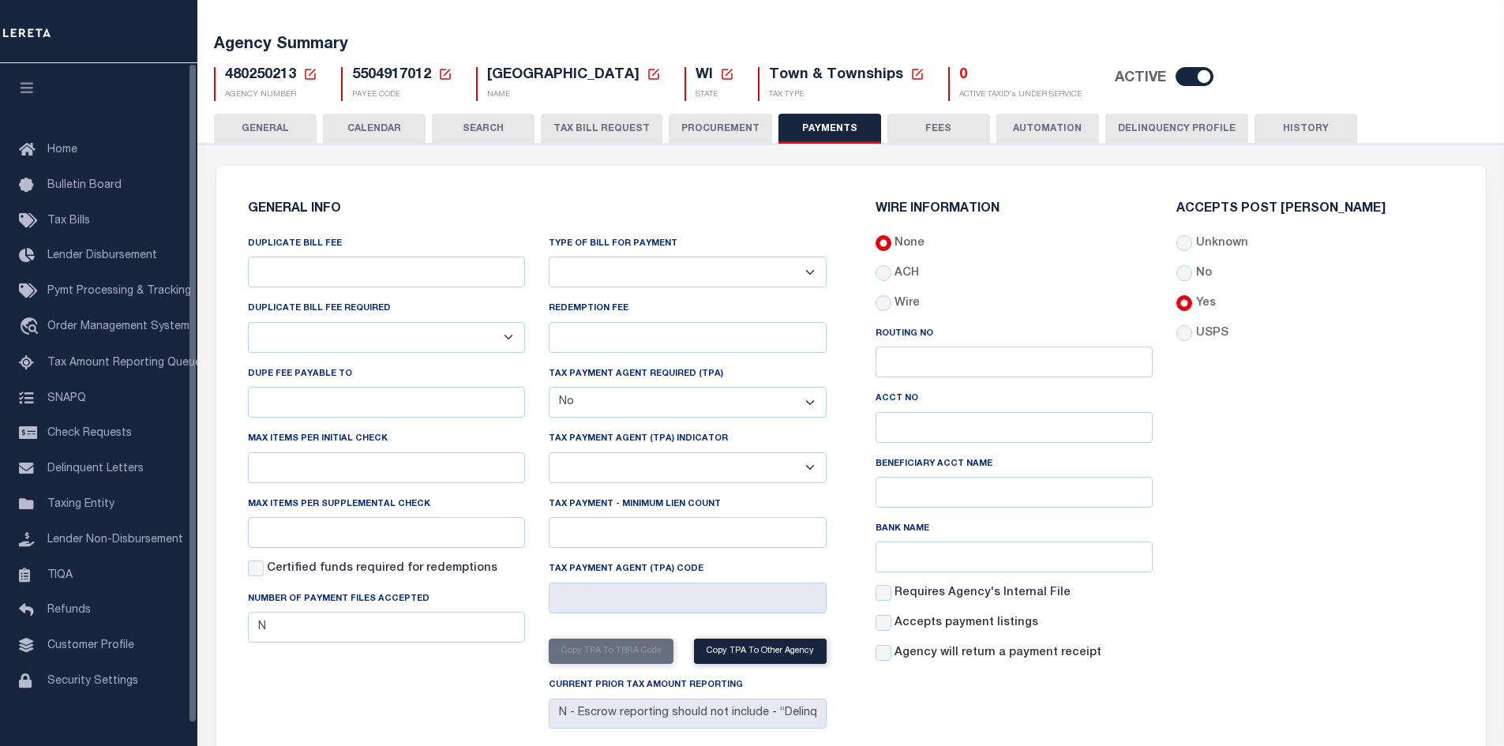
click at [265, 129] on button "GENERAL" at bounding box center [265, 129] width 103 height 30
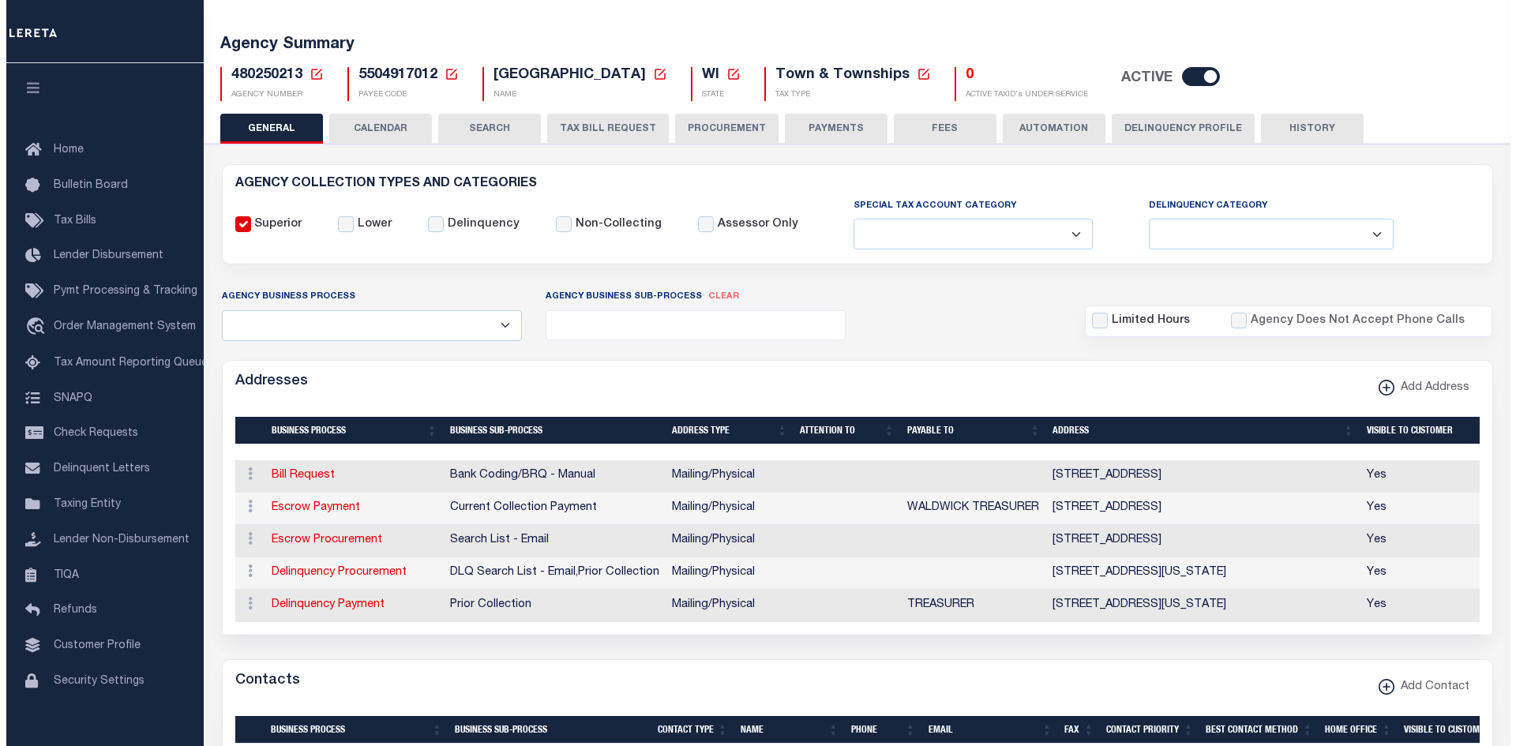
scroll to position [316, 0]
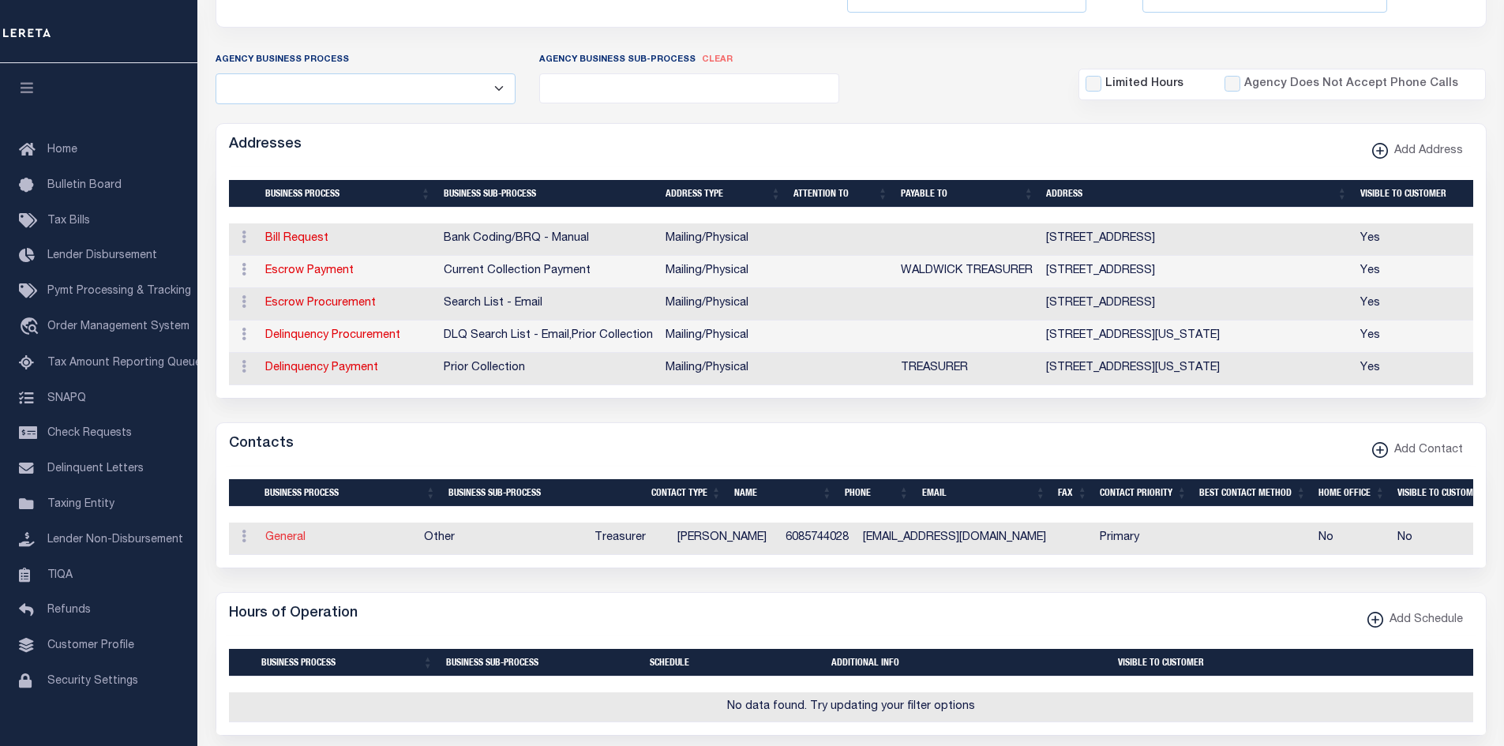
click at [296, 543] on link "General" at bounding box center [285, 537] width 40 height 11
checkbox input "false"
select select
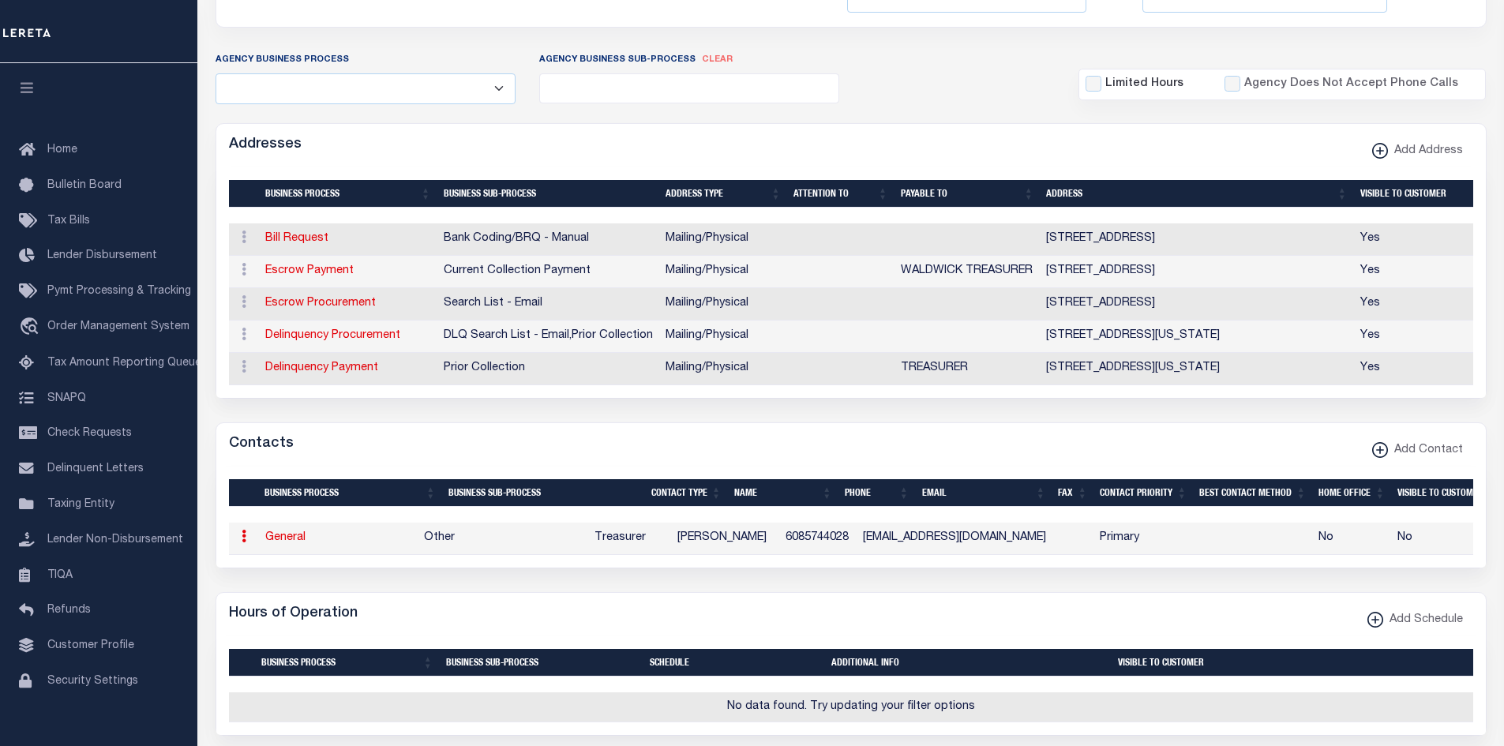
select select "3"
select select "1"
type input "MEGAN"
type input "H."
type input "YAGER"
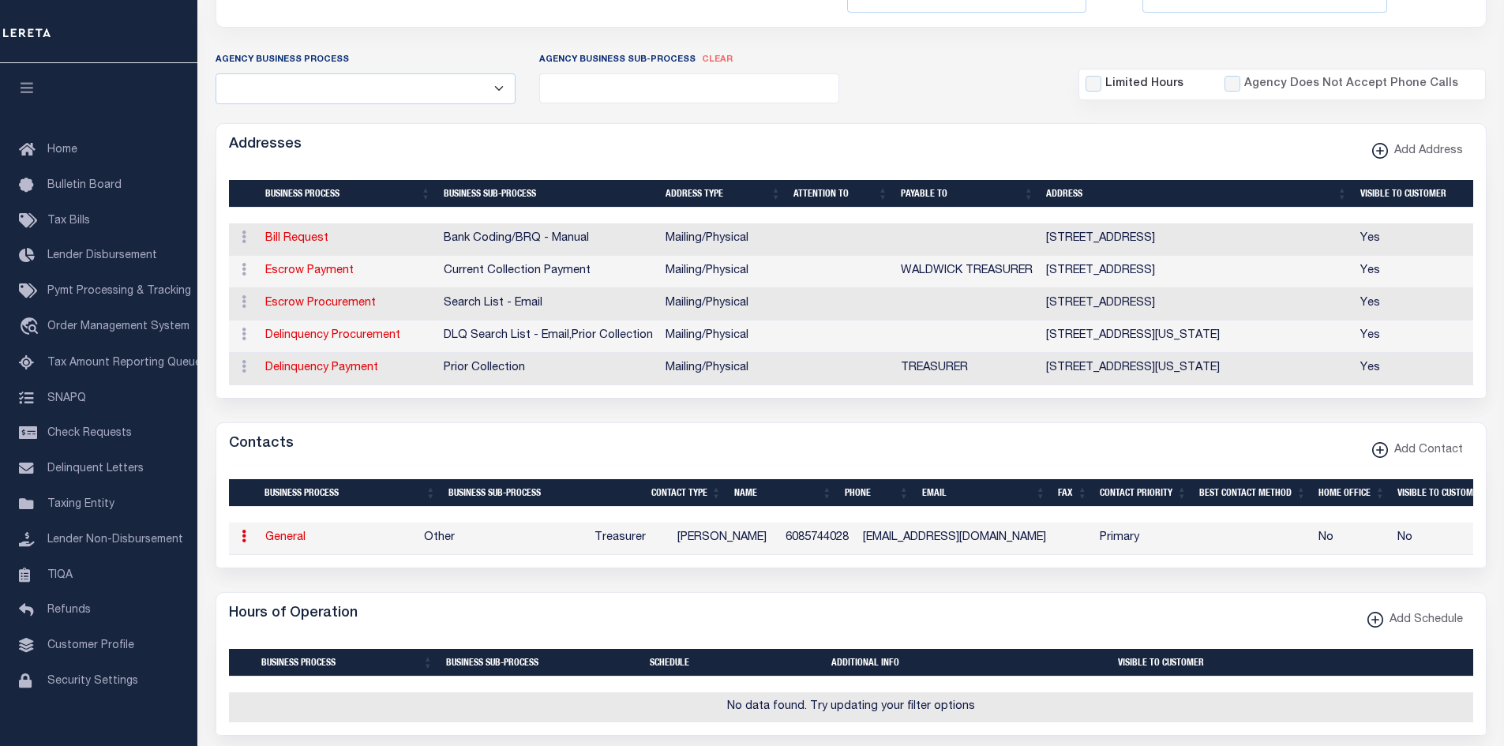
type input "6085744028"
type input "YAGMEG@GMAIL.COM"
select select "6"
select select "39"
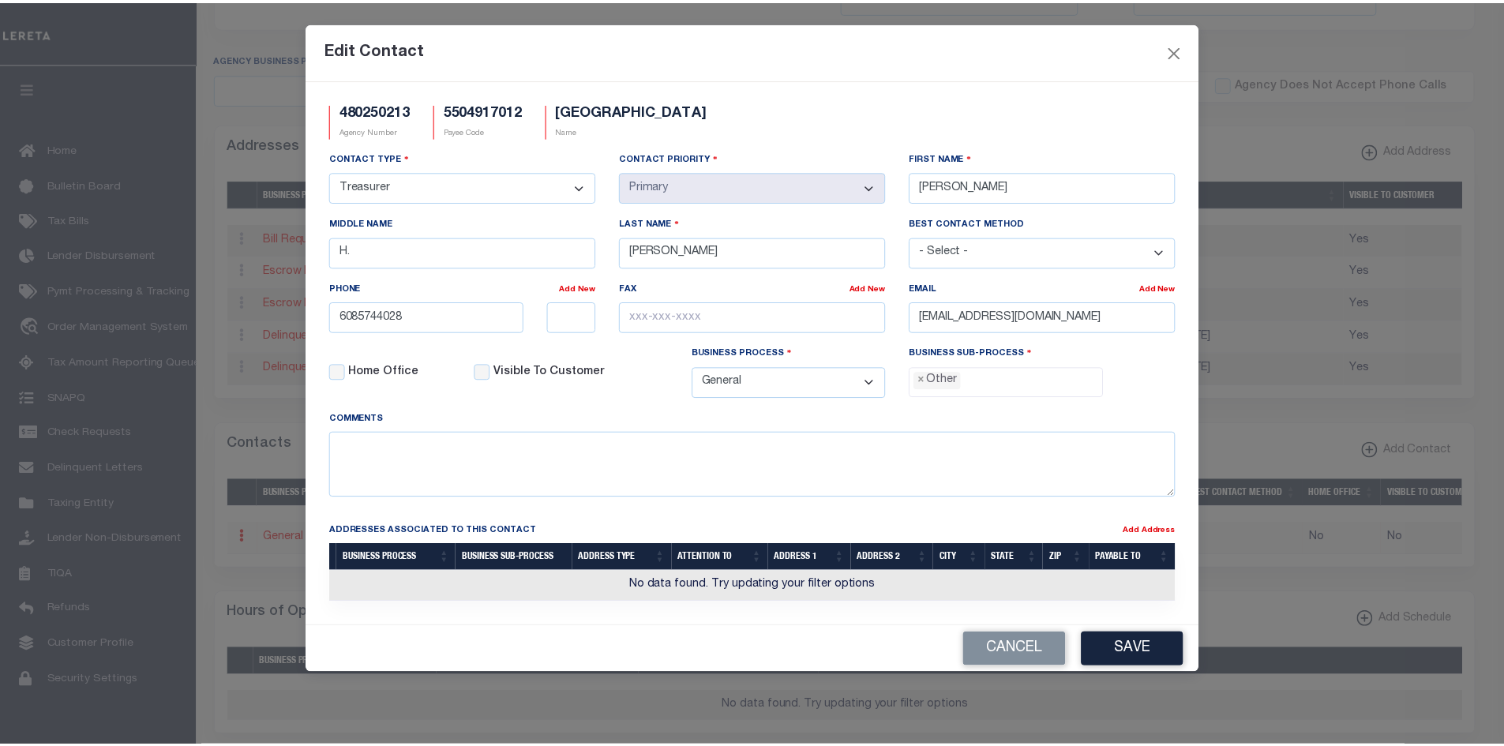
scroll to position [28, 0]
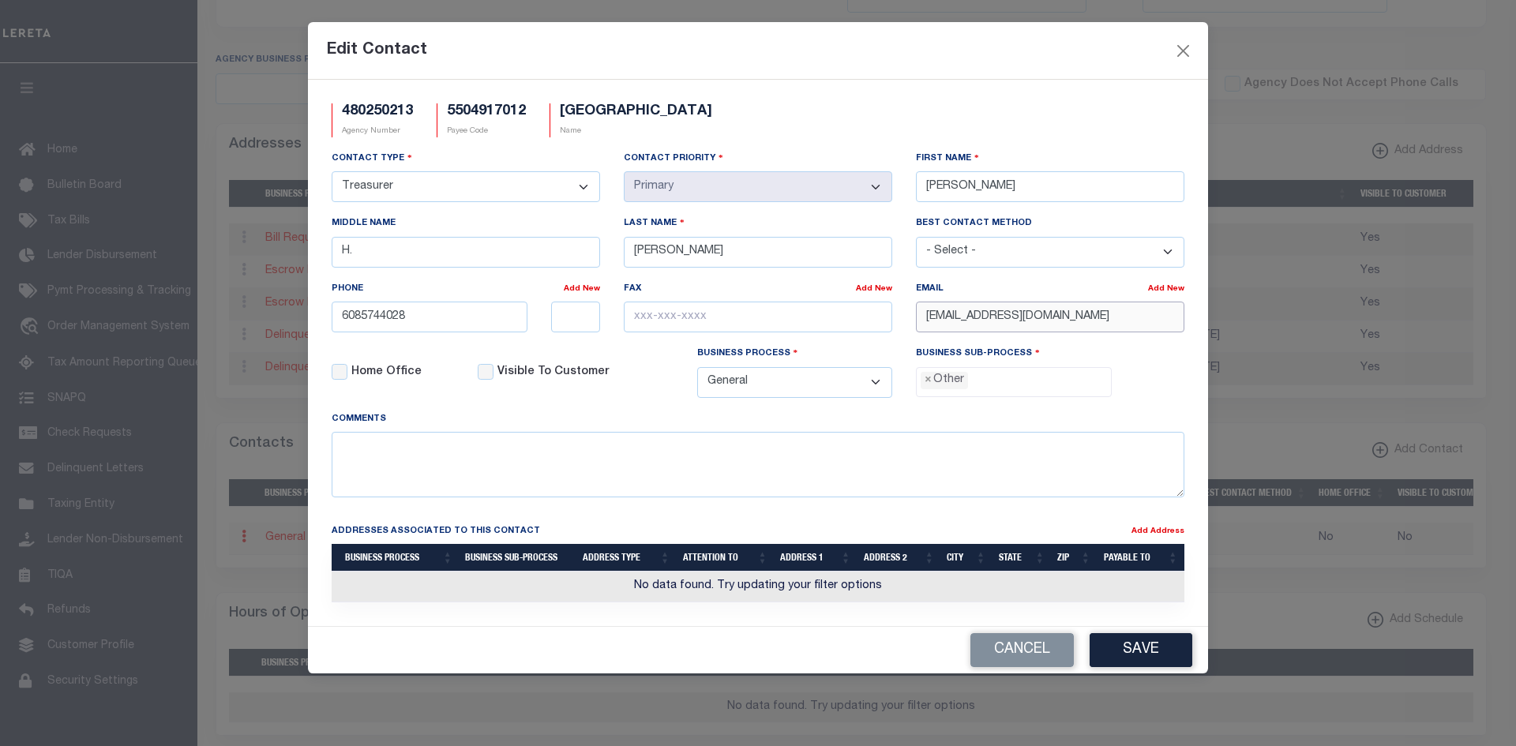
click at [1142, 318] on input "YAGMEG@GMAIL.COM" at bounding box center [1050, 317] width 268 height 31
paste input "TREASURER@TN.WALDWICK.WI.GOV"
type input "TREASURER@TN.WALDWICK.WI.GOV"
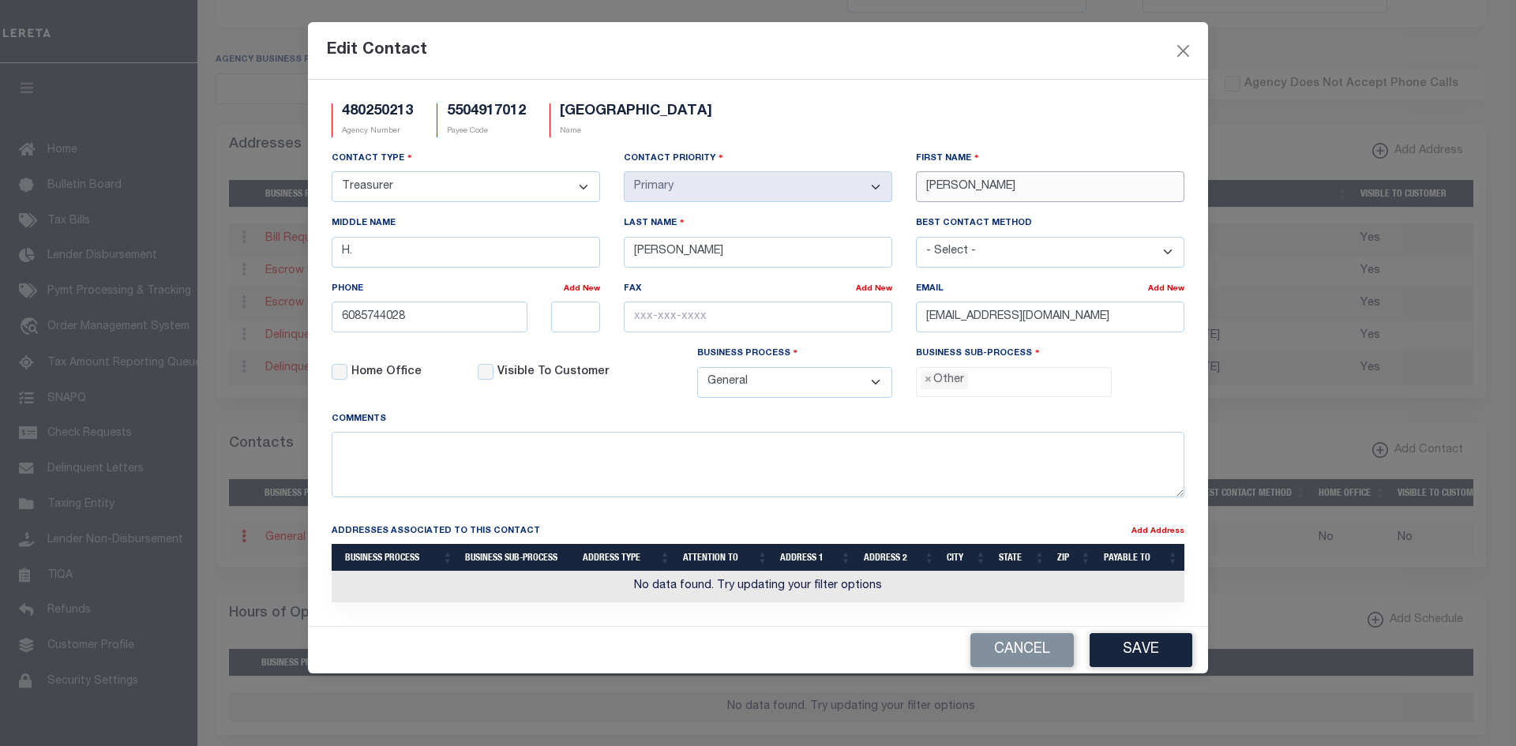
click at [992, 190] on input "MEGAN" at bounding box center [1050, 186] width 268 height 31
paste input "KYLE"
type input "KYLE"
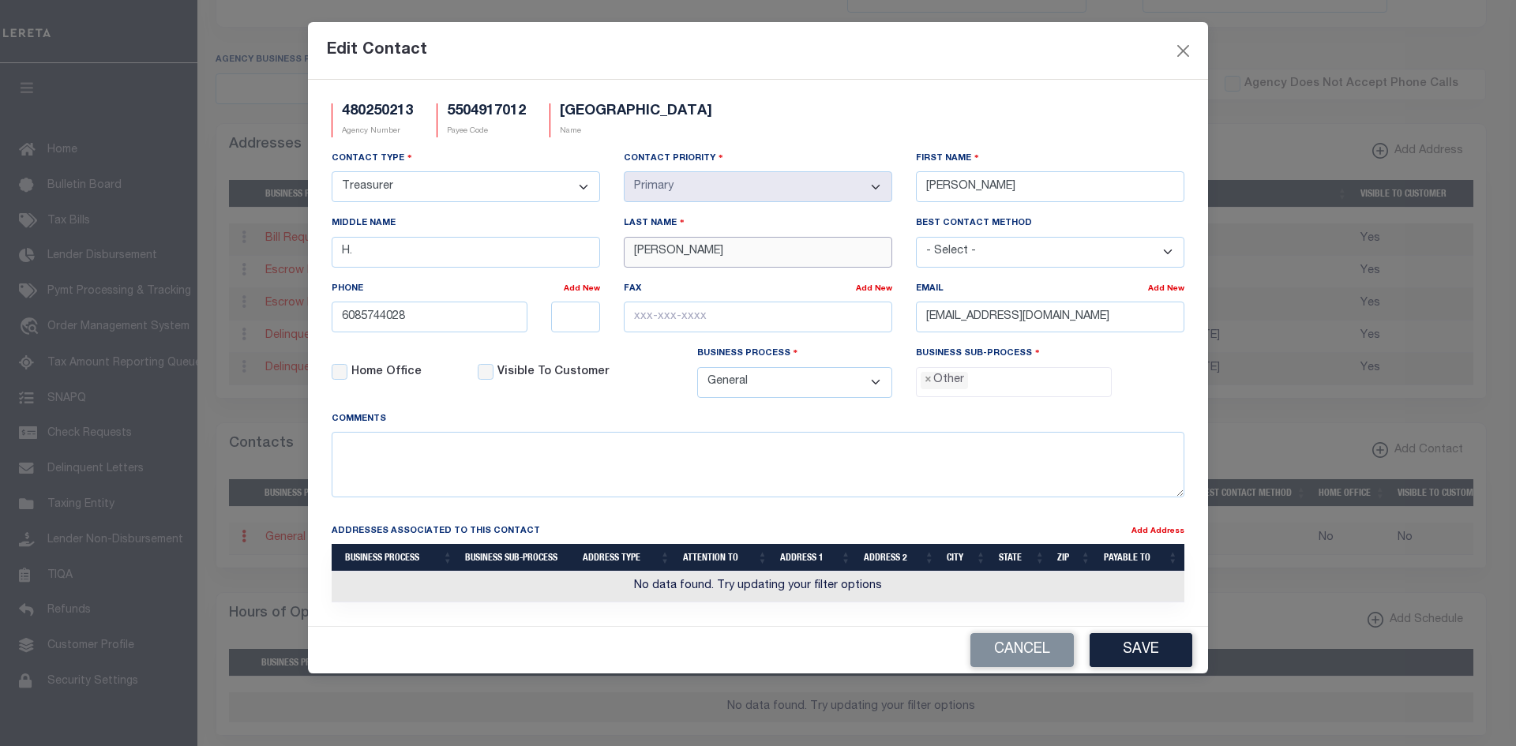
click at [740, 257] on input "YAGER" at bounding box center [758, 252] width 268 height 31
paste input "WHITE"
type input "WHITE"
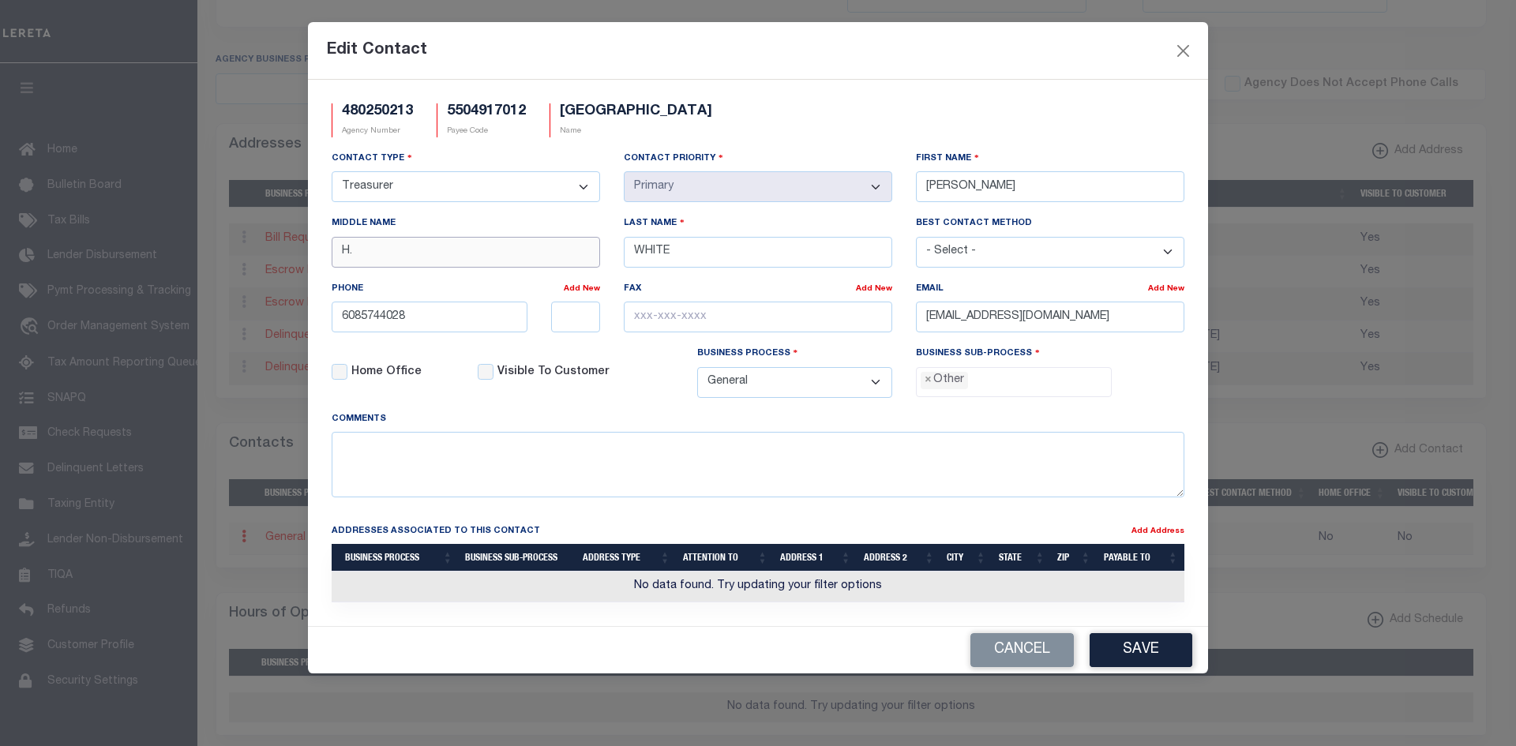
click at [445, 257] on input "H." at bounding box center [466, 252] width 268 height 31
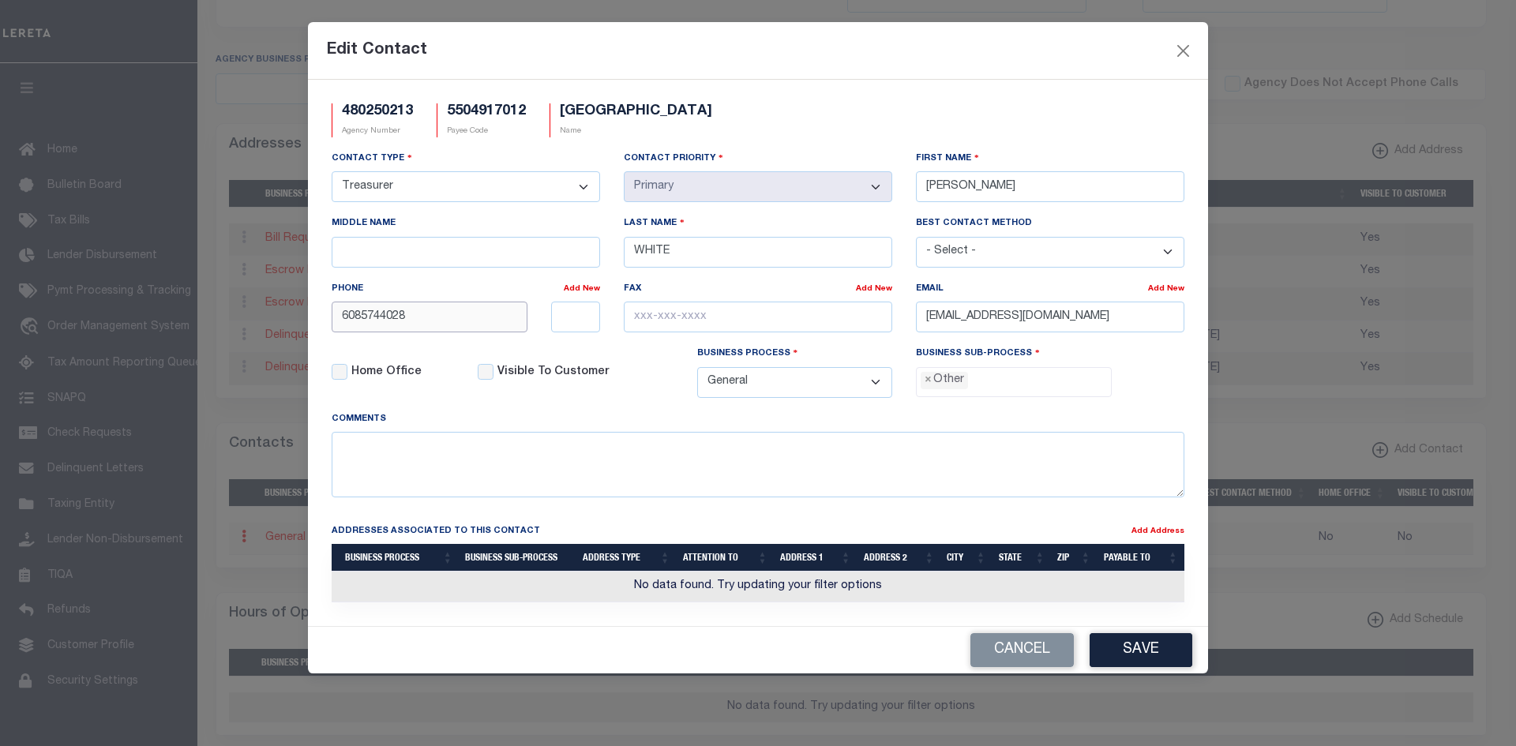
click at [485, 326] on input "6085744028" at bounding box center [430, 317] width 196 height 31
paste input "-574-1226"
type input "608-574-1226"
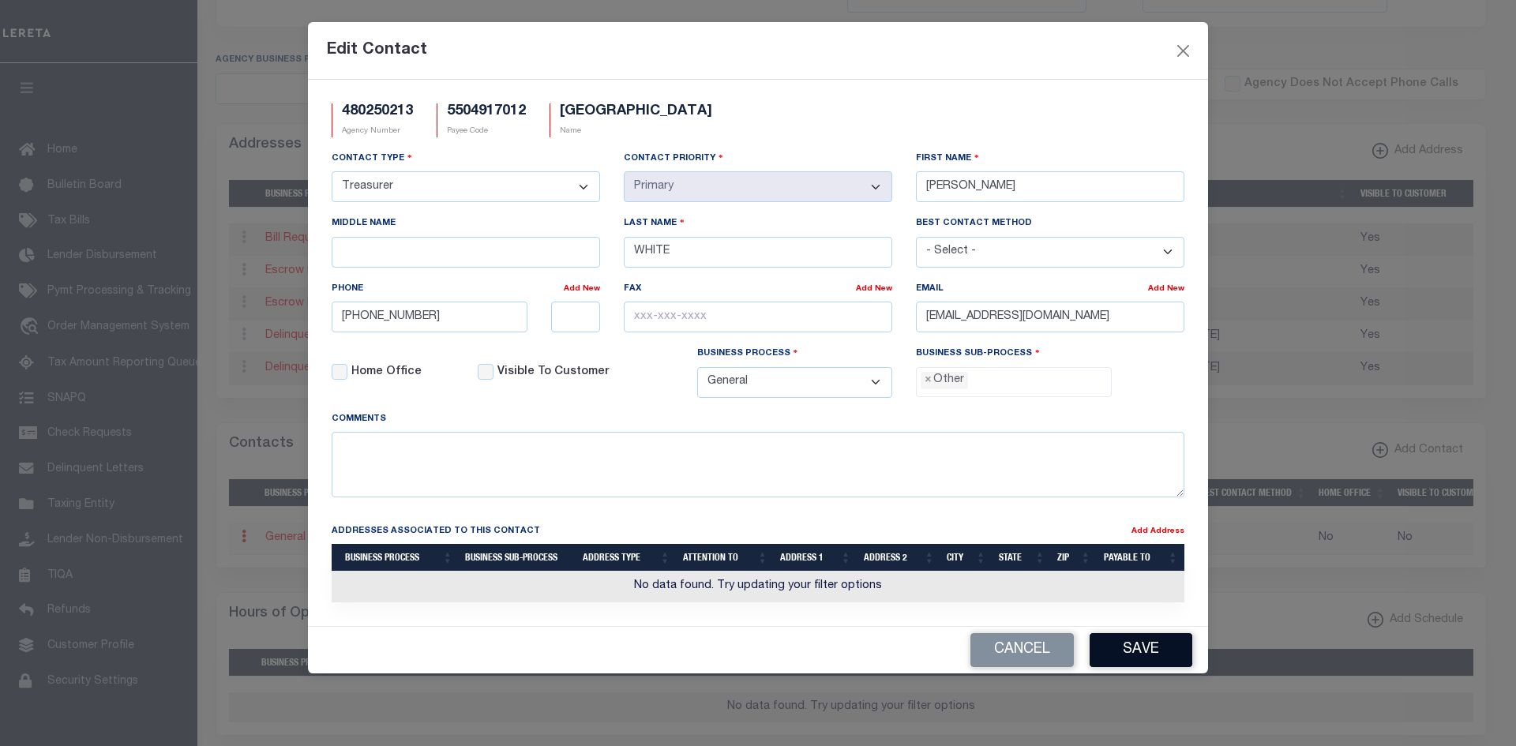
click at [1149, 655] on button "Save" at bounding box center [1140, 650] width 103 height 34
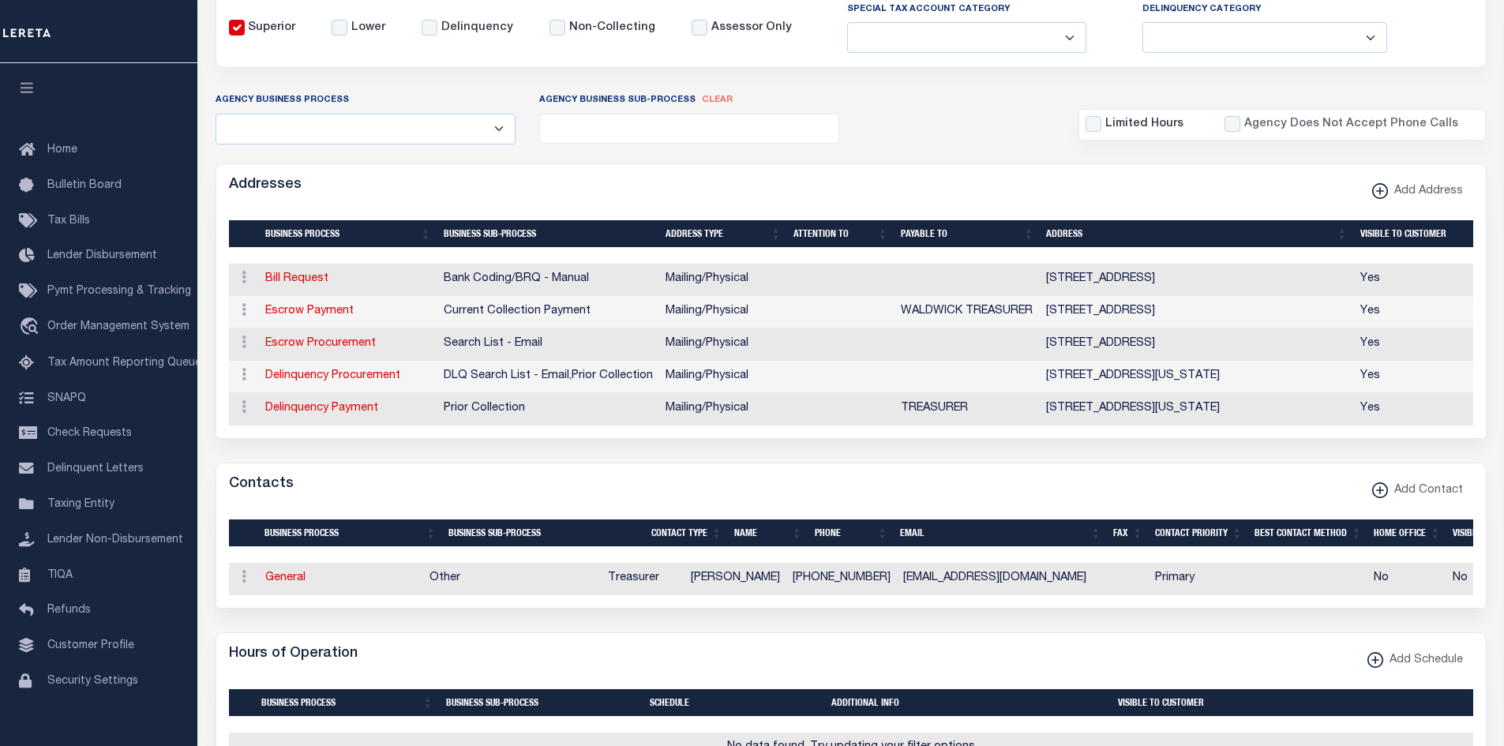
scroll to position [158, 0]
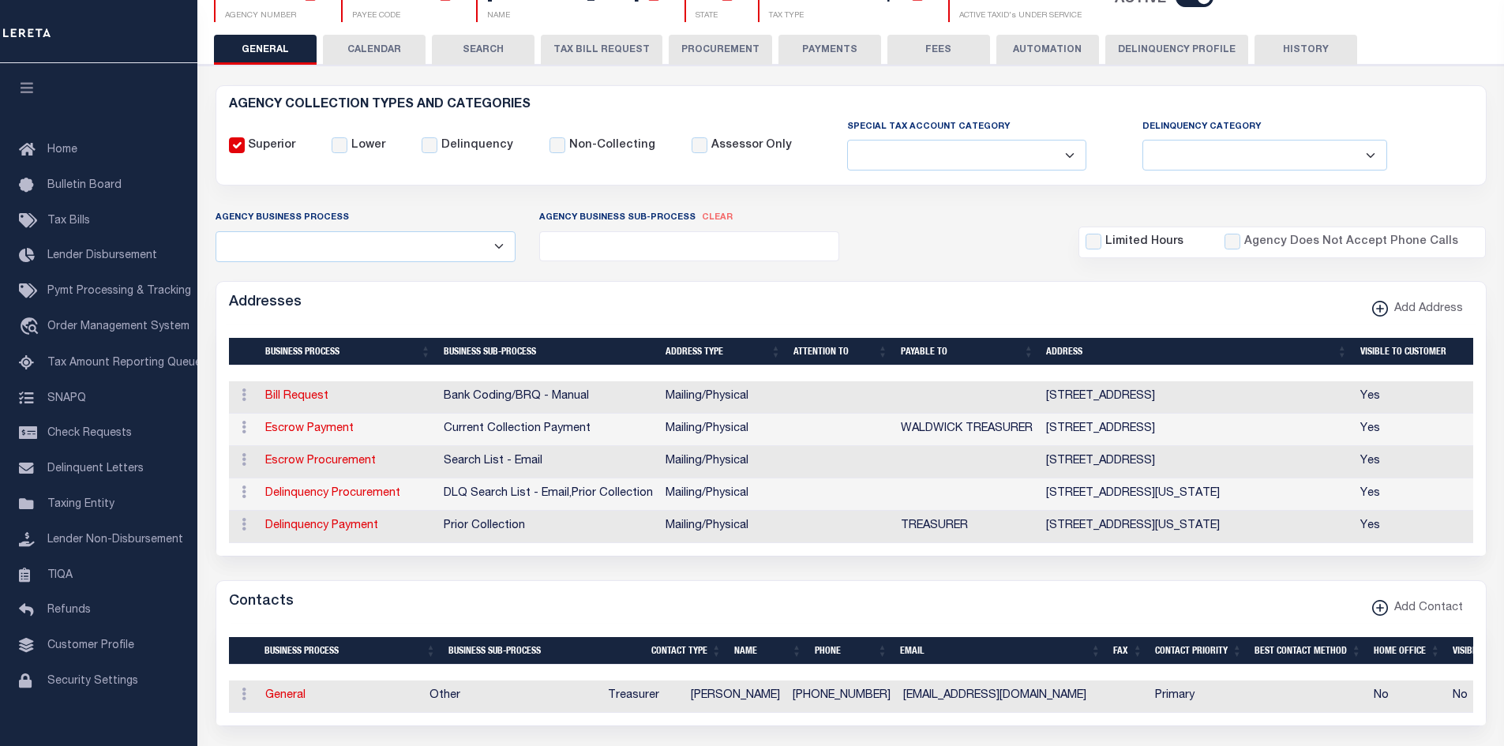
click at [816, 52] on button "PAYMENTS" at bounding box center [829, 50] width 103 height 30
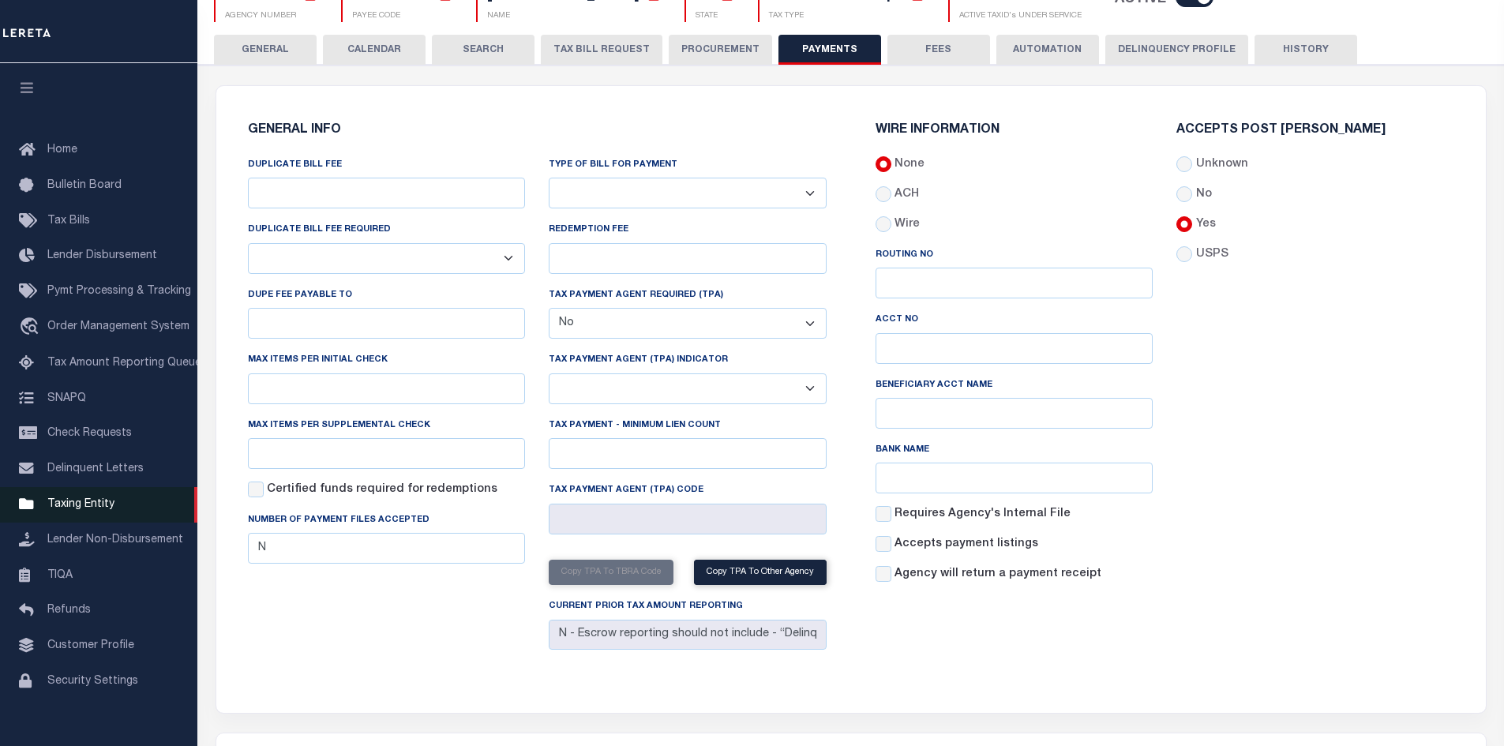
click at [77, 508] on span "Taxing Entity" at bounding box center [80, 504] width 67 height 11
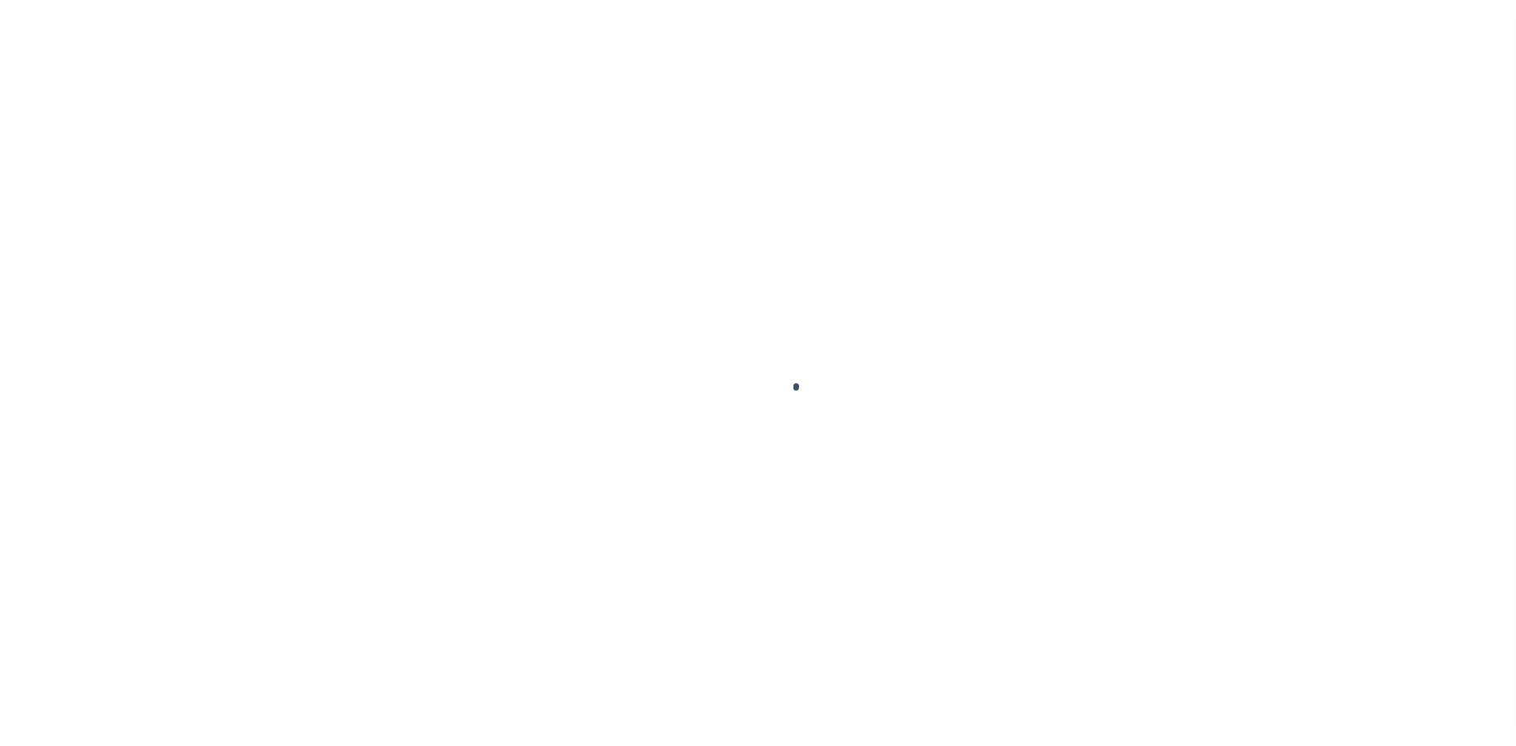
select select
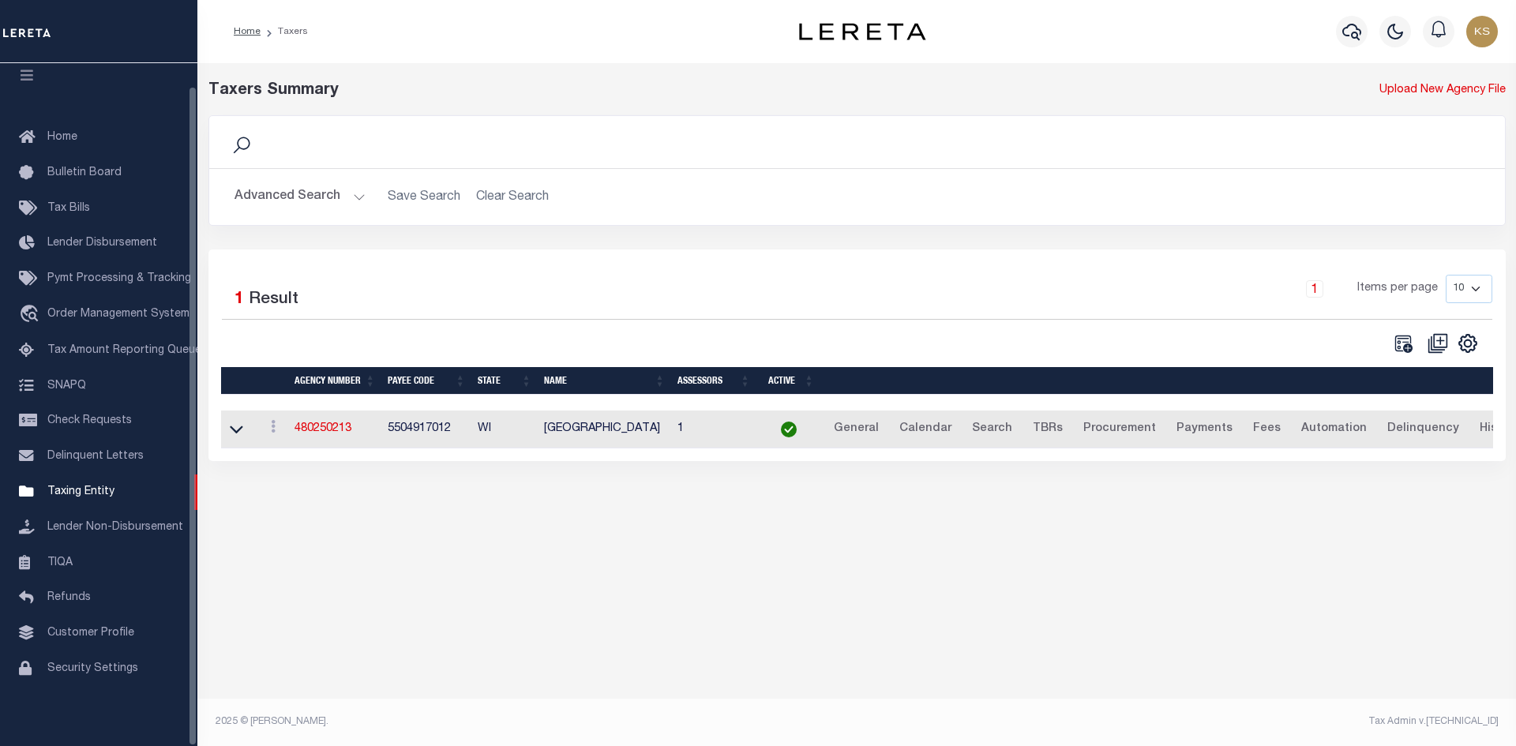
click at [317, 201] on button "Advanced Search" at bounding box center [299, 197] width 131 height 31
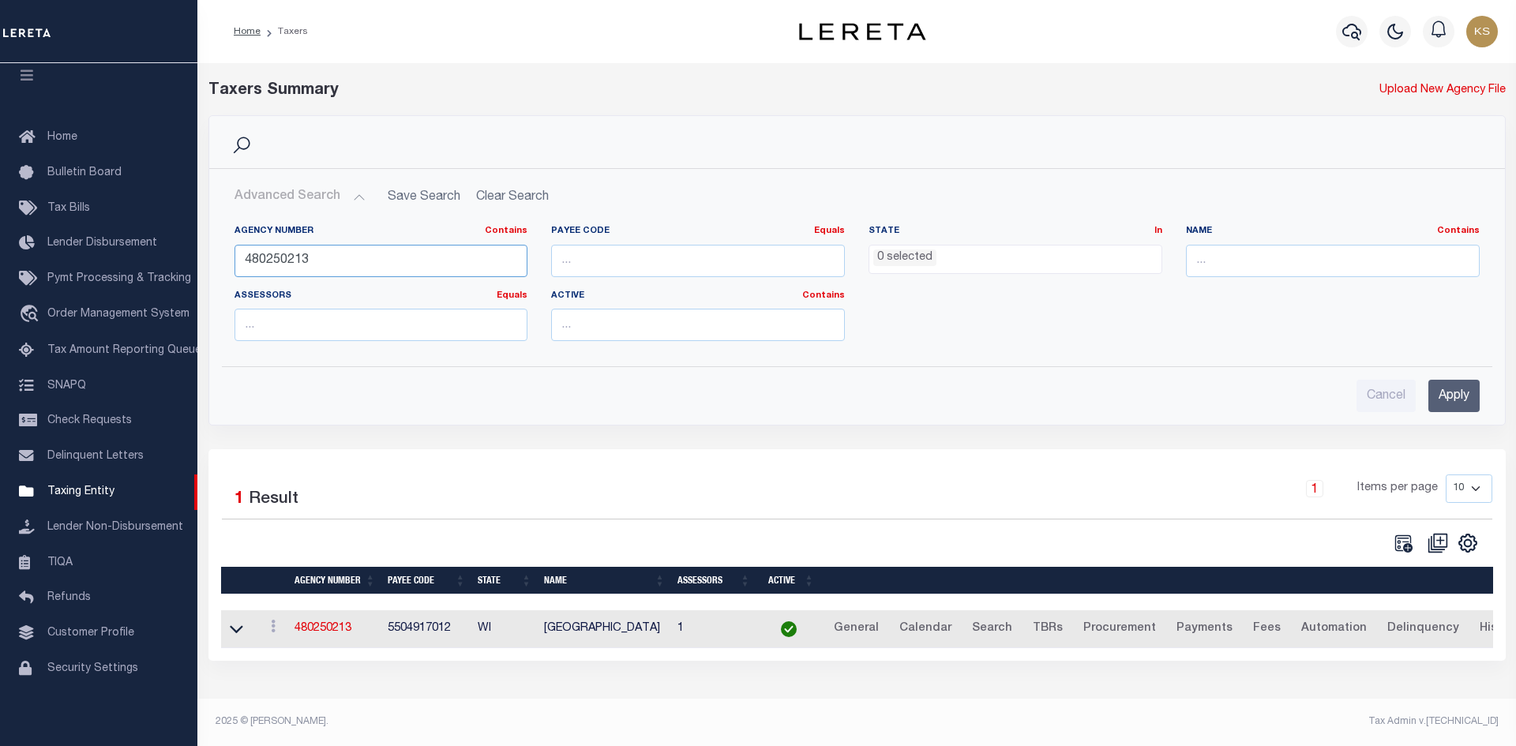
click at [351, 275] on input "480250213" at bounding box center [381, 261] width 294 height 32
type input "480280105"
click at [1468, 385] on input "Apply" at bounding box center [1453, 396] width 51 height 32
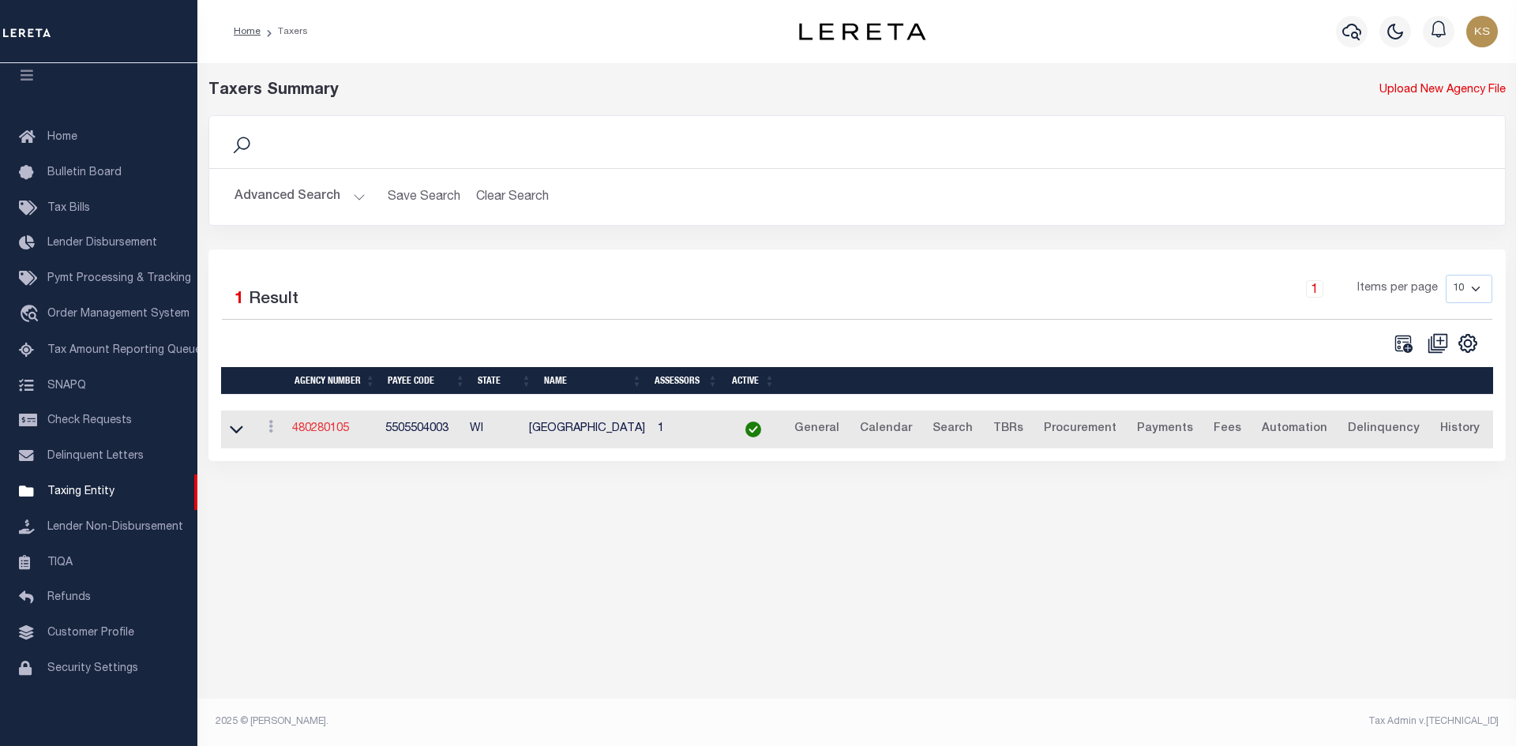
click at [315, 426] on link "480280105" at bounding box center [320, 428] width 57 height 11
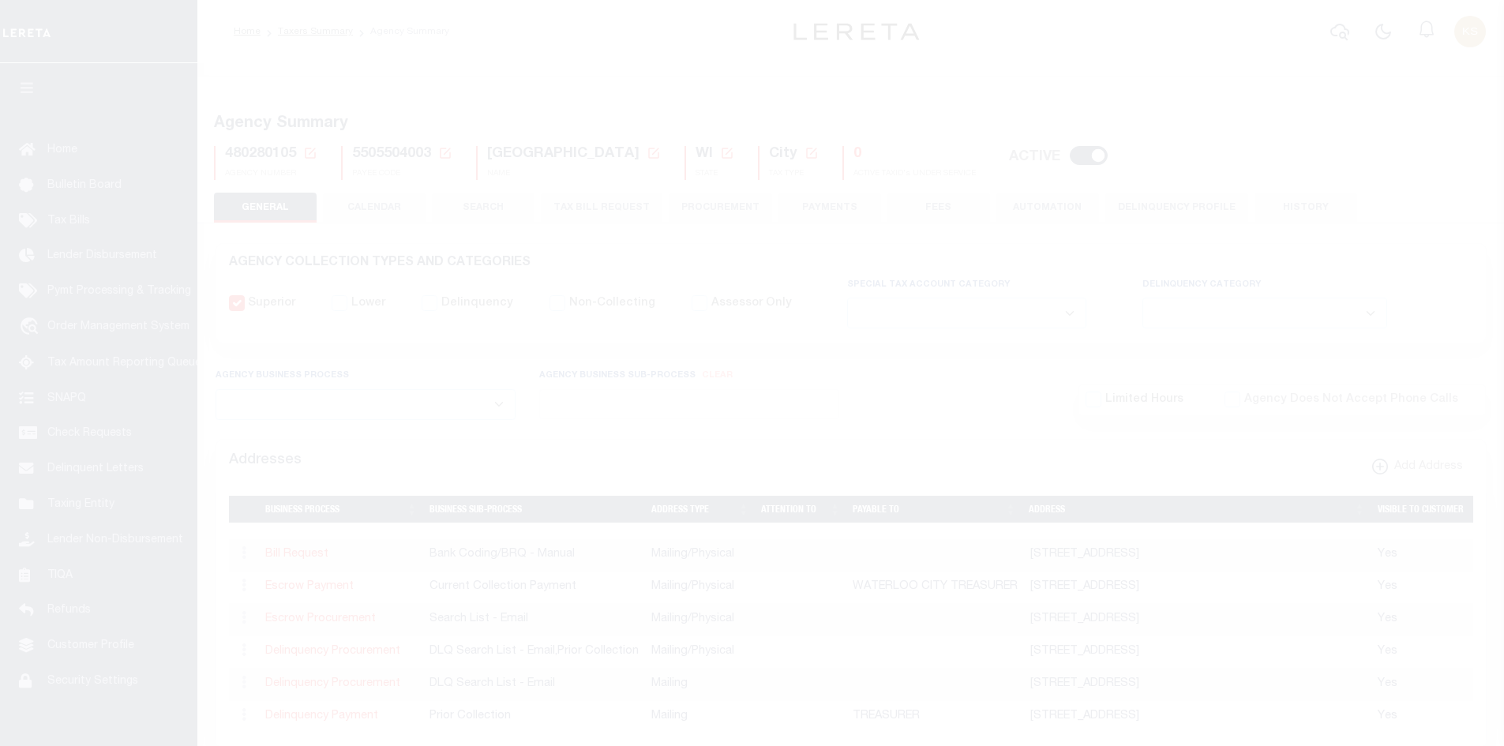
select select
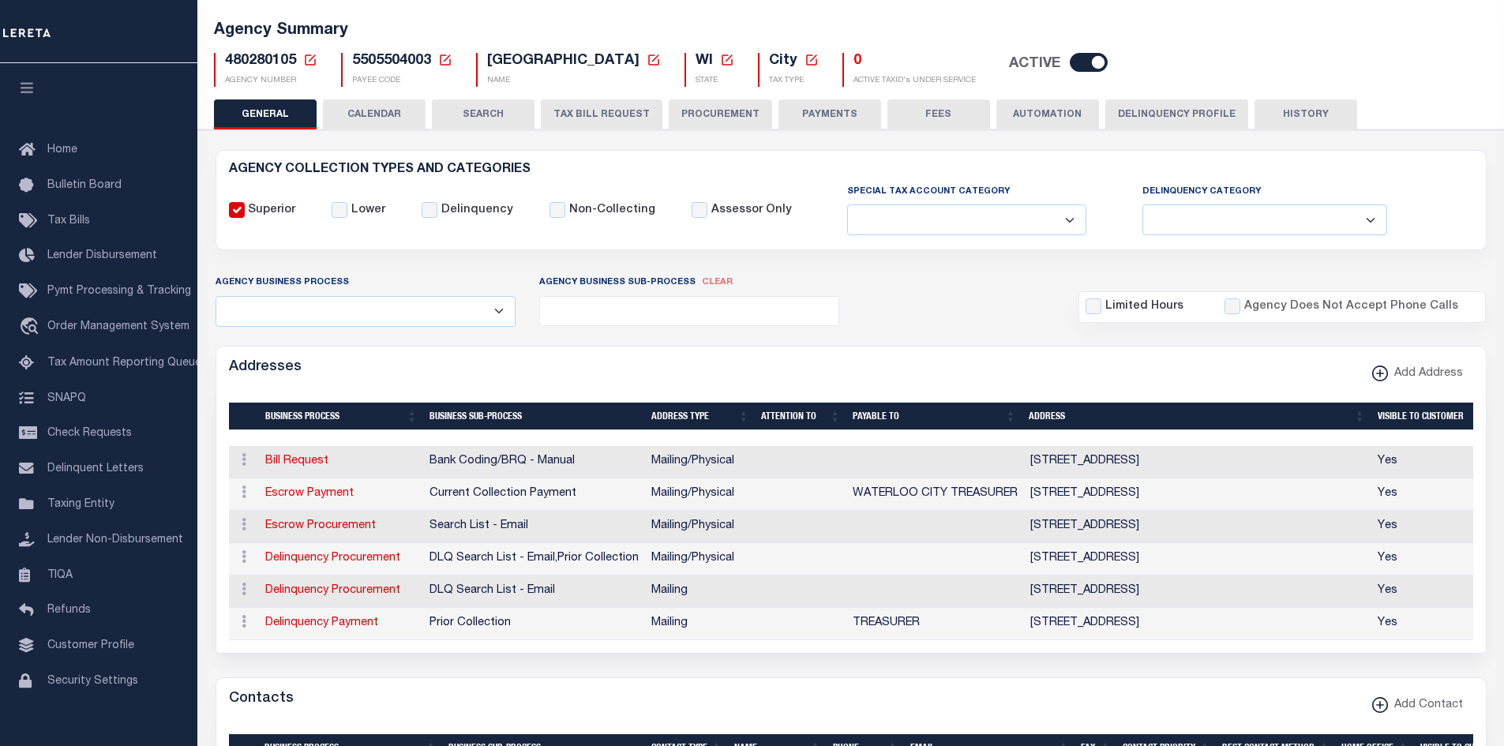
scroll to position [237, 0]
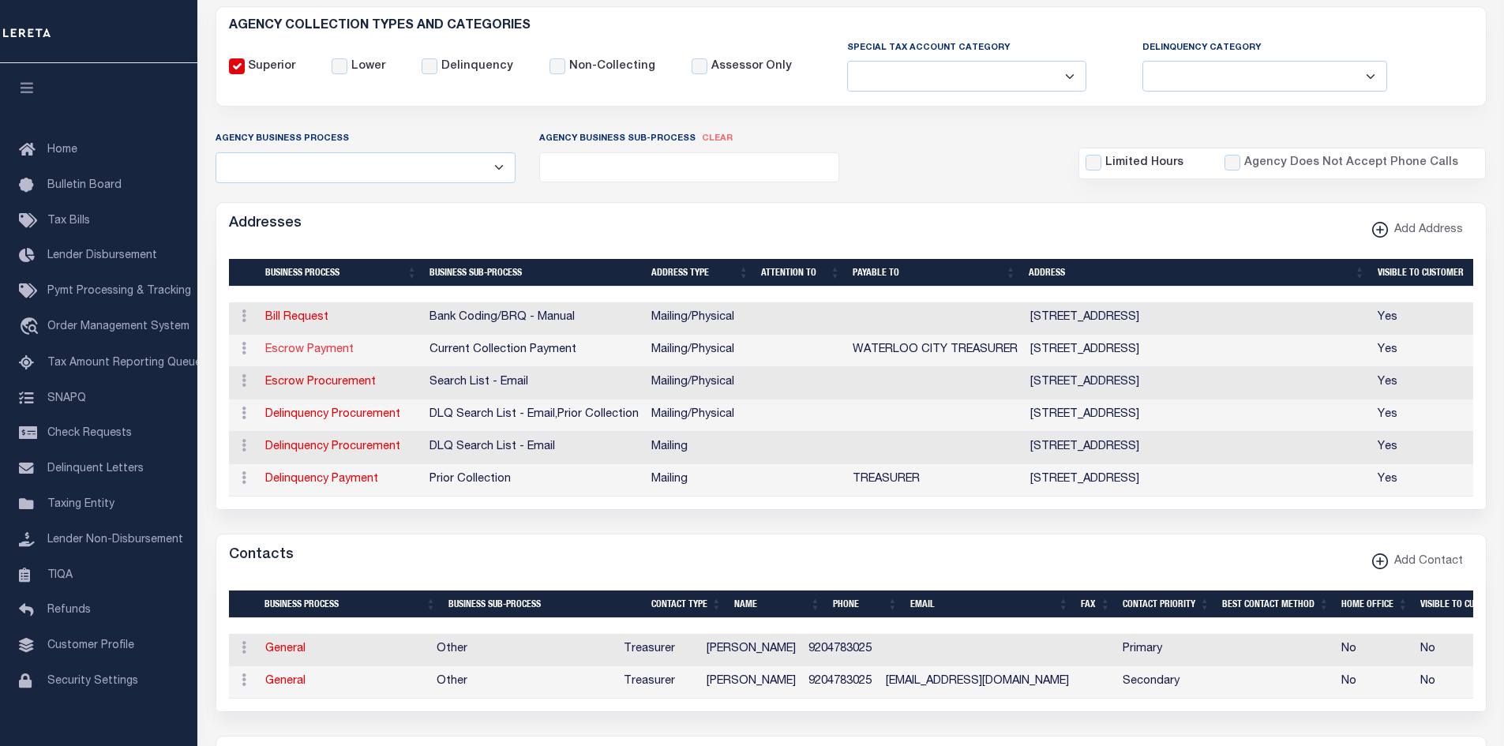
click at [301, 355] on link "Escrow Payment" at bounding box center [309, 349] width 88 height 11
select select "1"
checkbox input "false"
select select
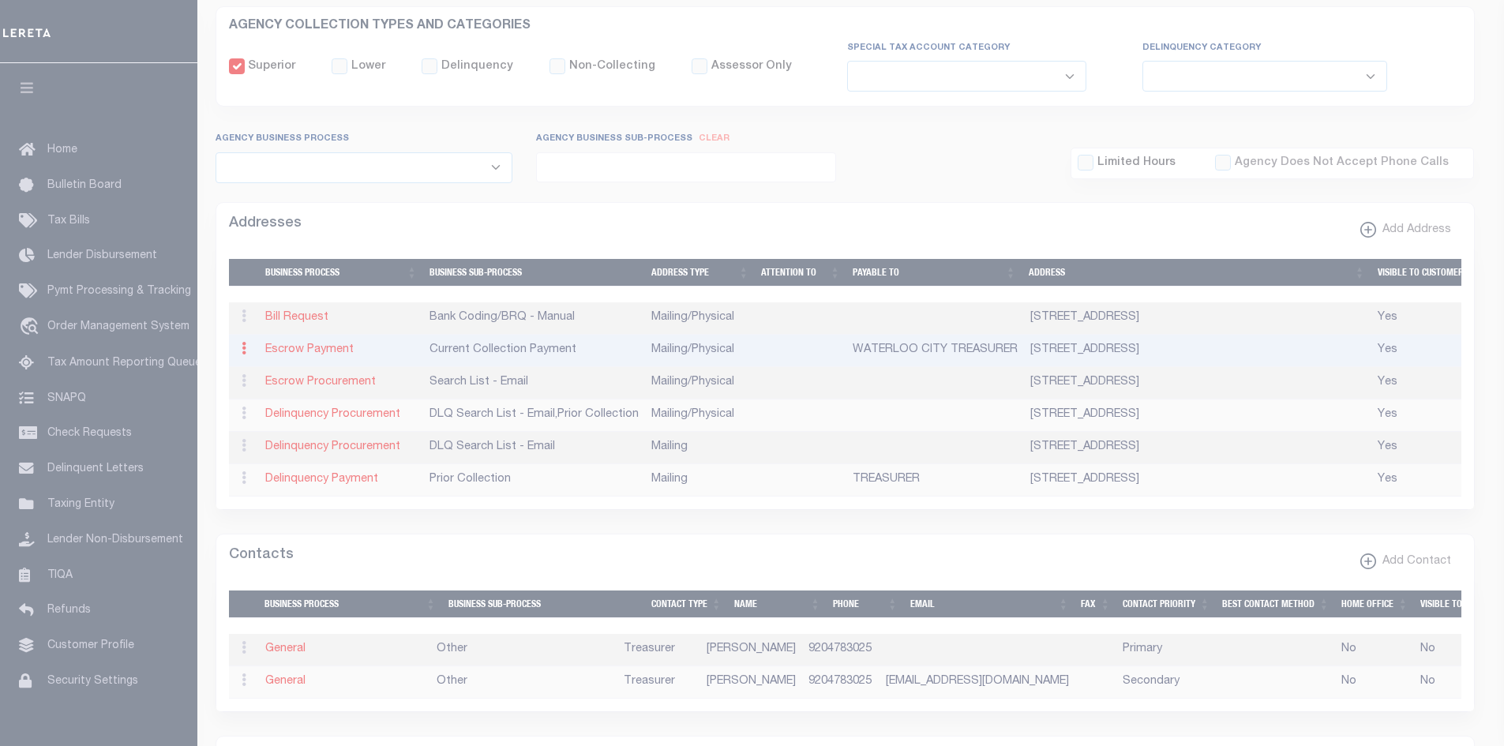
type input "136 N MONROE ST"
type input "WATERLOO"
select select "WI"
type input "53594"
select select "5"
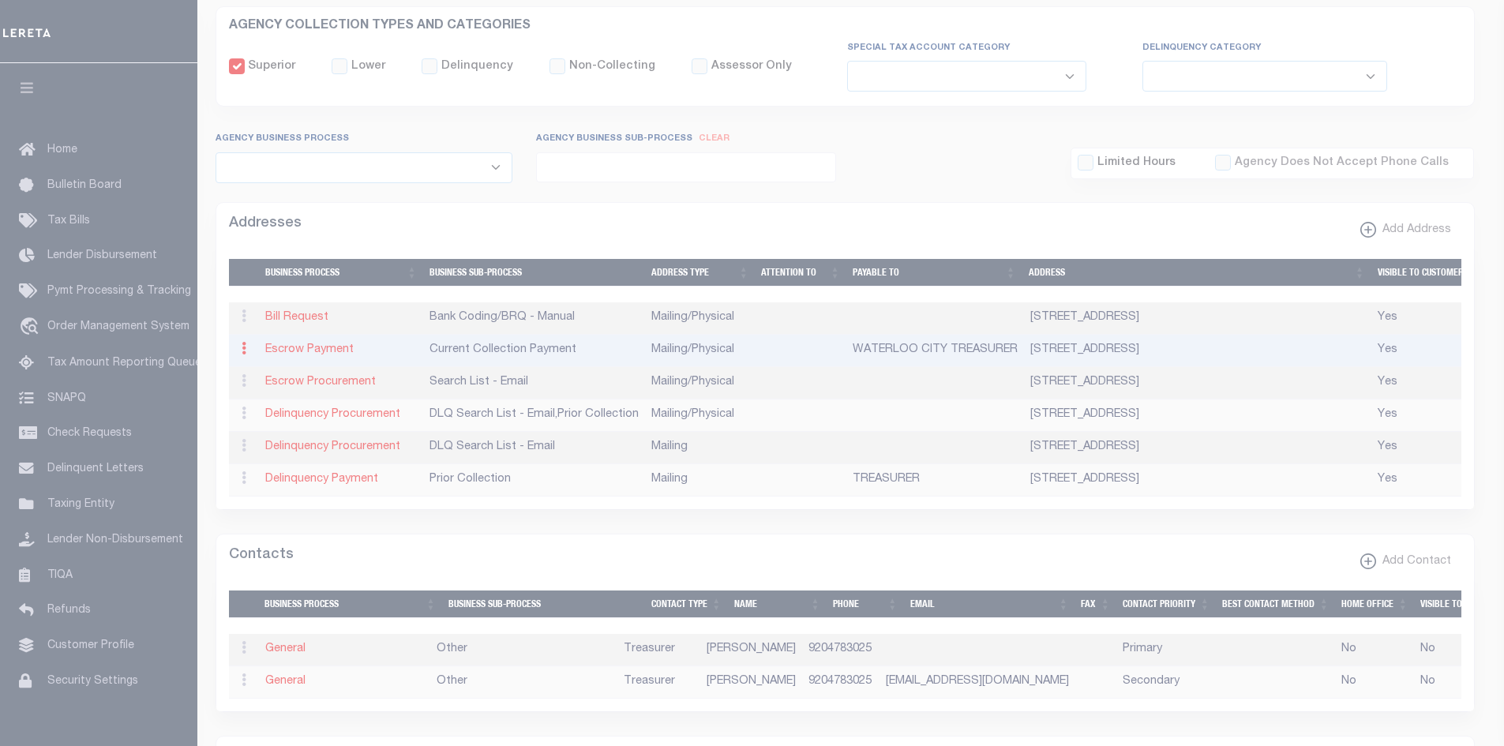
checkbox input "true"
type input "WATERLOO CITY TREASURER"
select select "3"
select select "11"
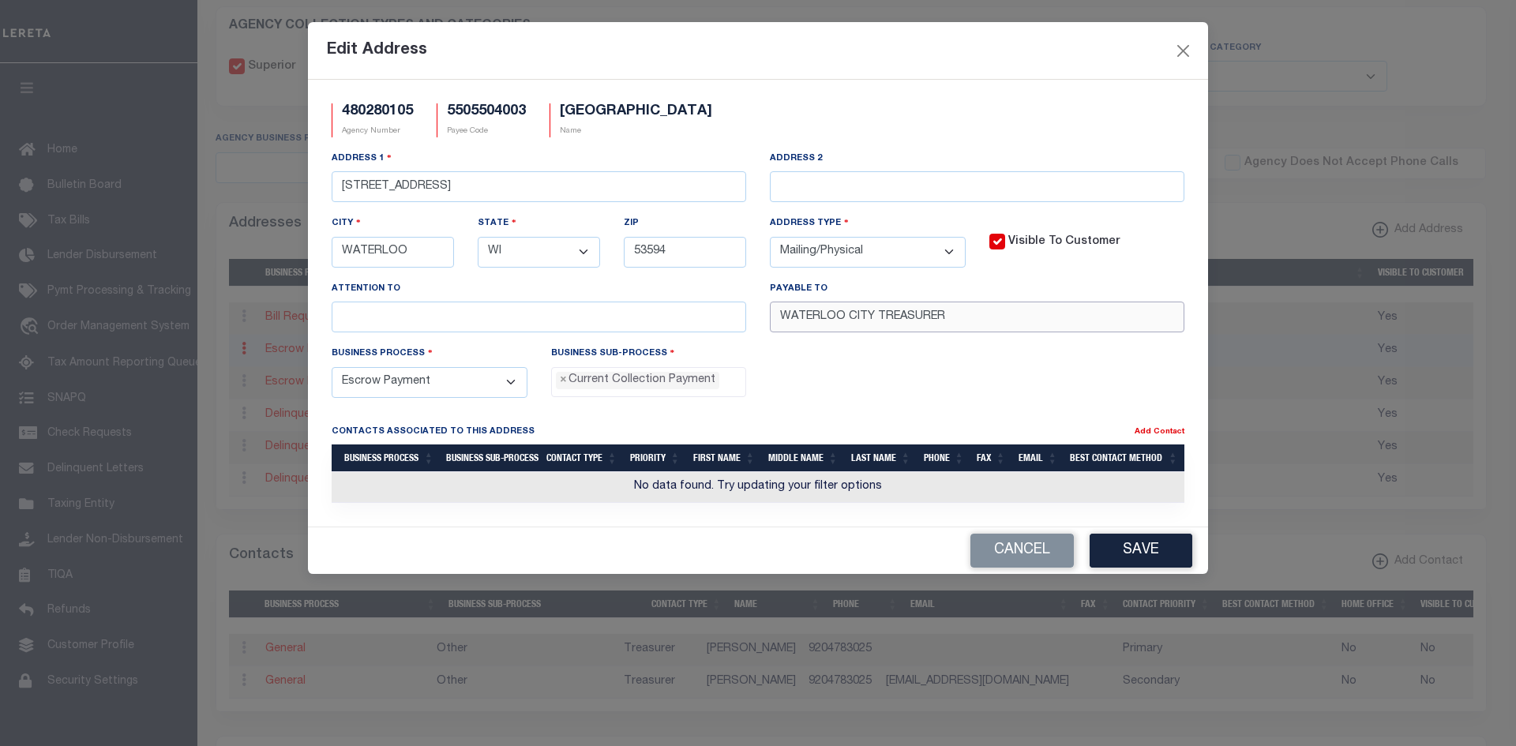
click at [1088, 321] on input "WATERLOO CITY TREASURER" at bounding box center [977, 317] width 414 height 31
paste input "CITY OF WATERLOO"
type input "CITY OF WATERLOO TREASURER"
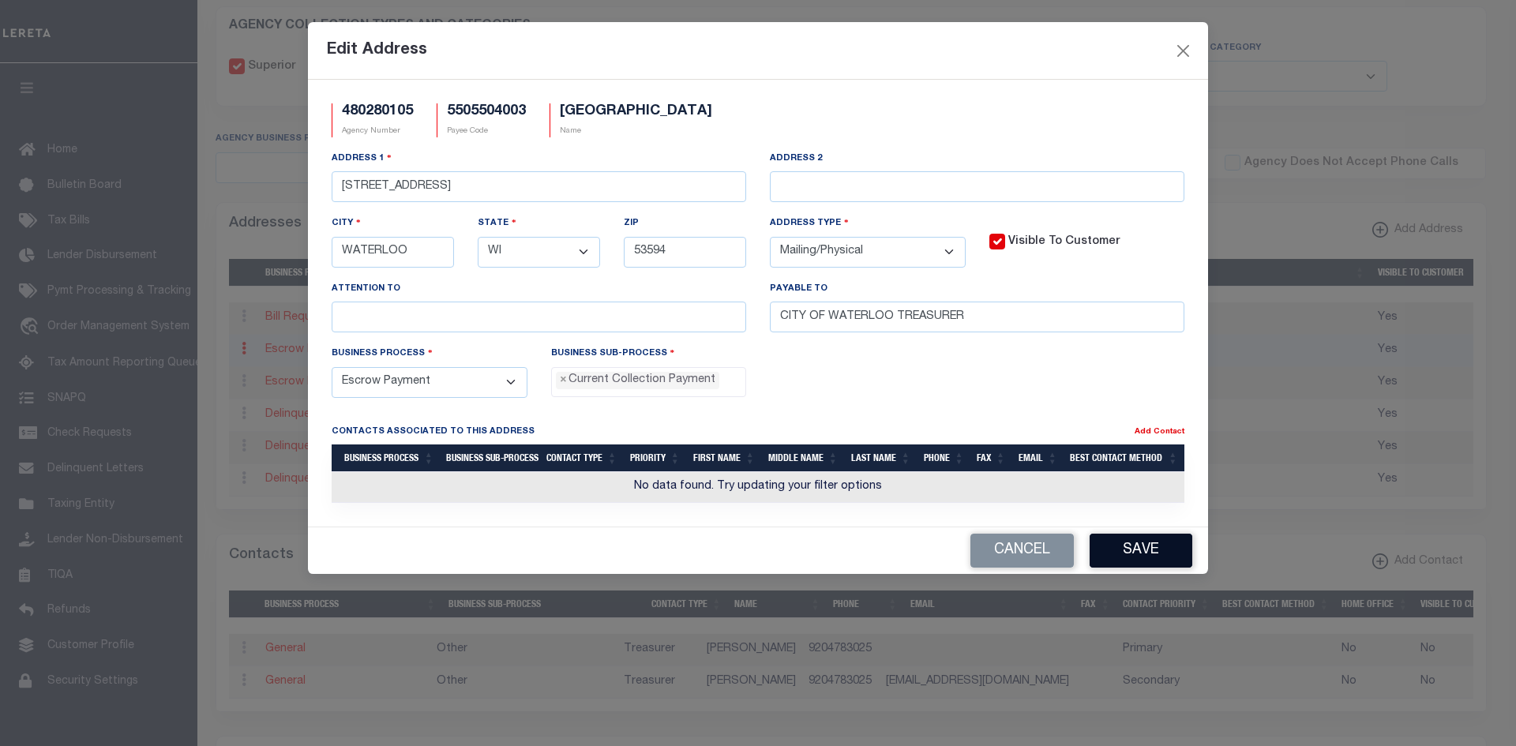
click at [1163, 553] on button "Save" at bounding box center [1140, 551] width 103 height 34
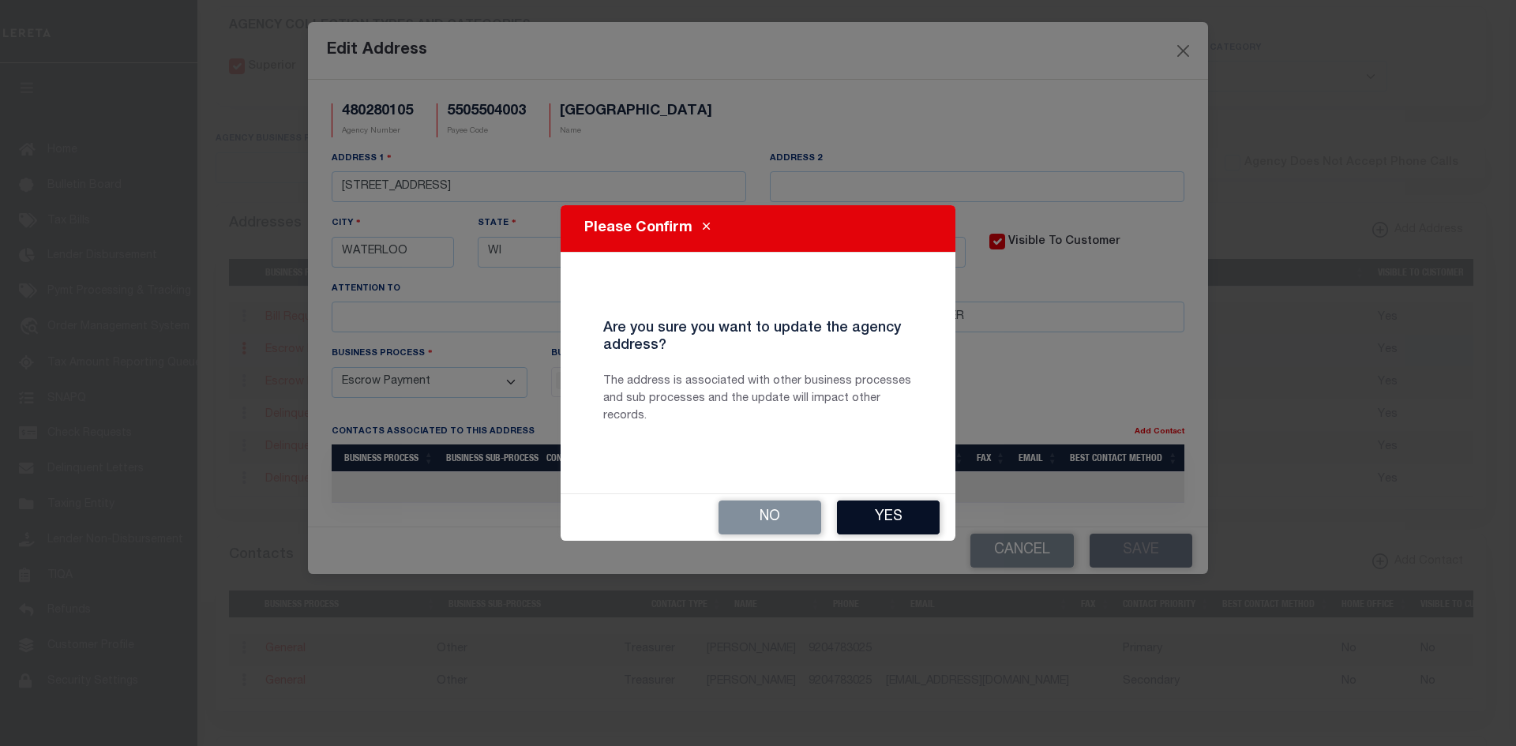
click at [917, 519] on button "Yes" at bounding box center [888, 518] width 103 height 34
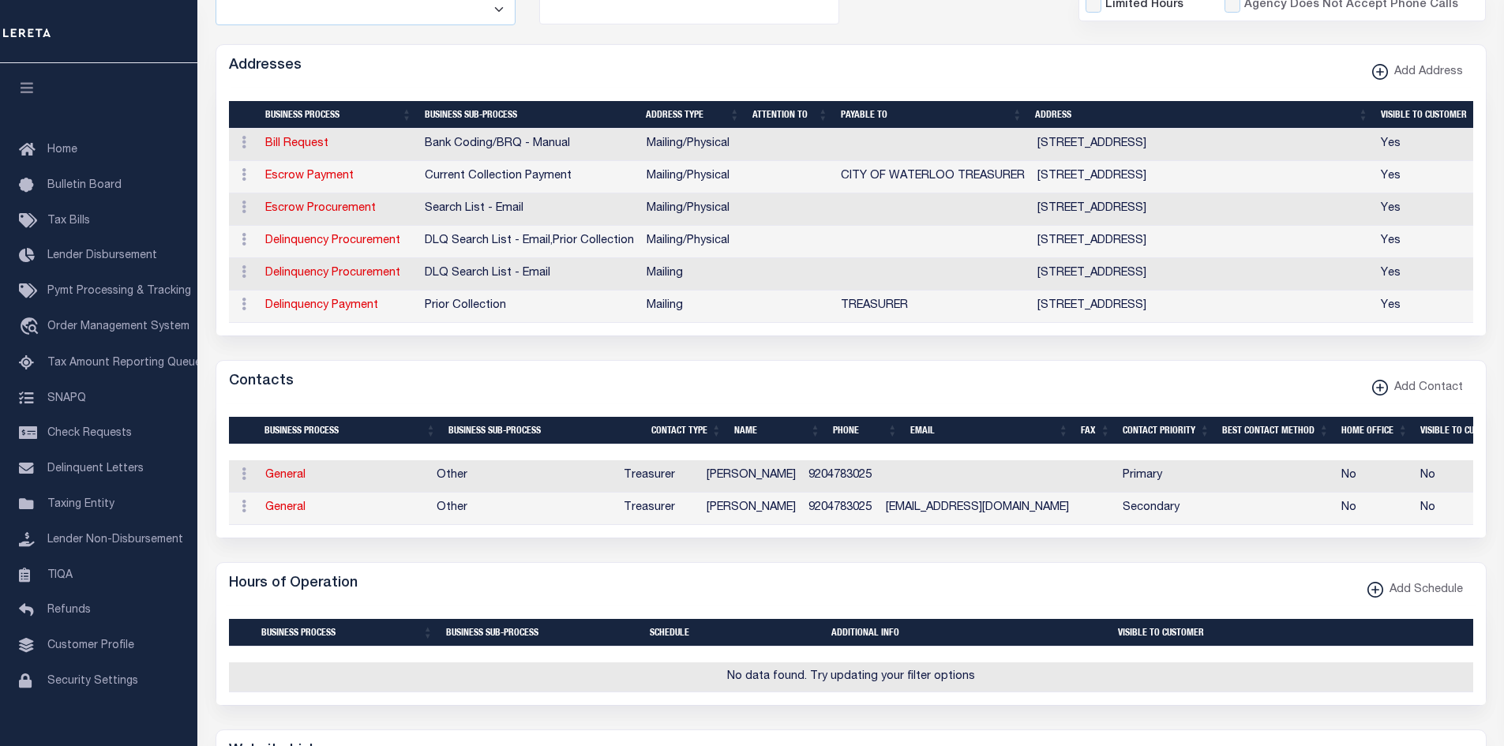
scroll to position [789, 0]
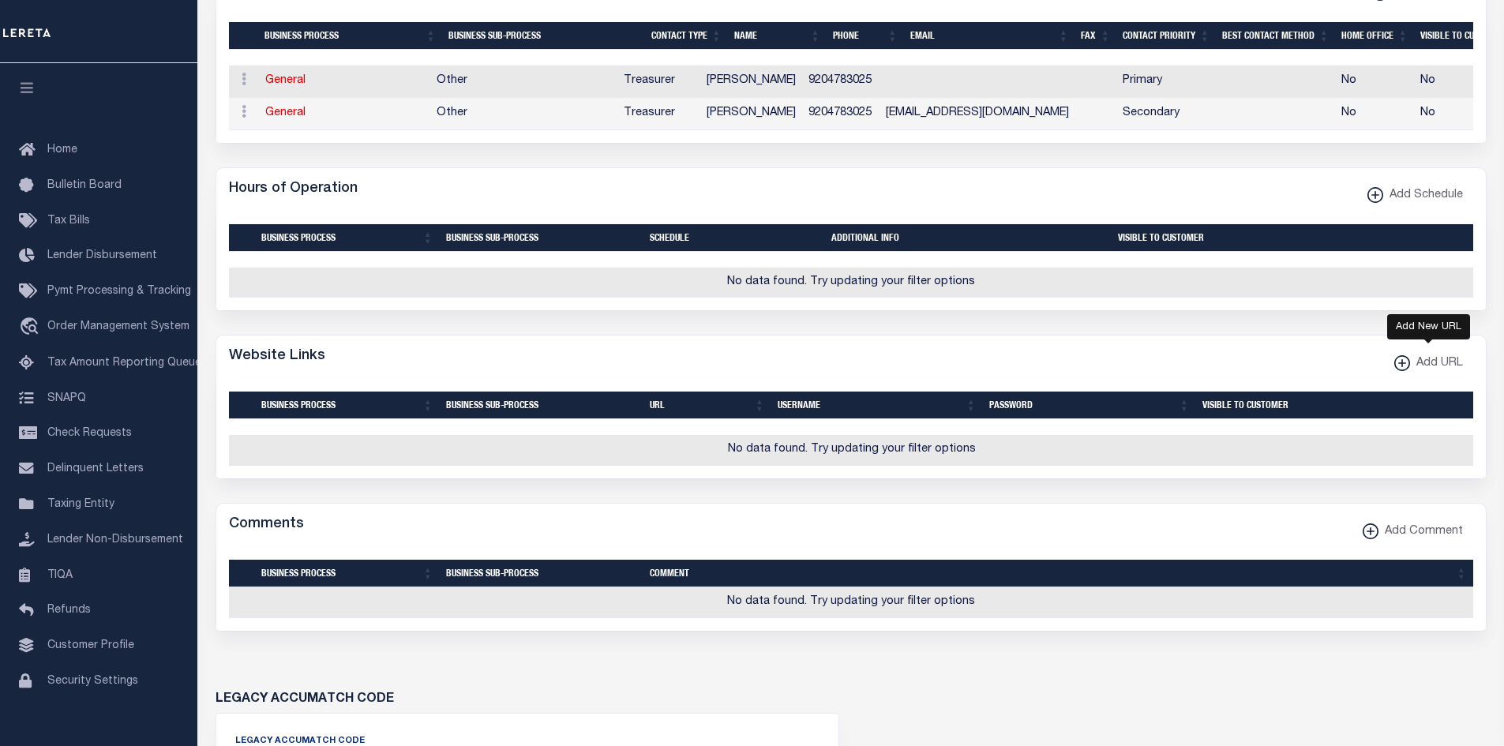
click at [1404, 371] on xmlns\ "button" at bounding box center [1402, 363] width 16 height 16
select select
checkbox input "true"
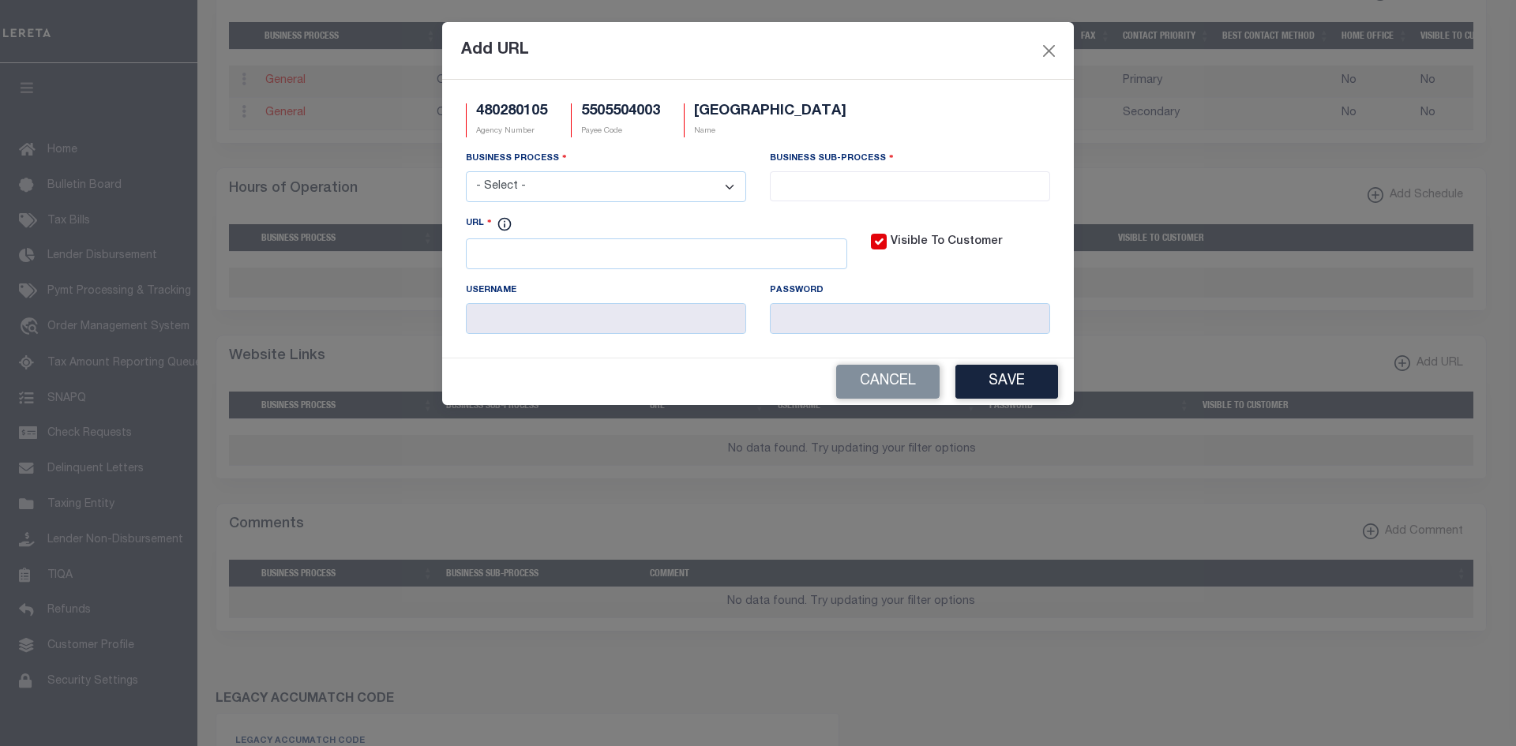
click at [553, 239] on div "URL" at bounding box center [656, 242] width 381 height 54
click at [612, 253] on input "URL" at bounding box center [656, 253] width 381 height 31
paste input "waterloowi.US"
type input "https://waterloowi.US"
click at [616, 181] on select "- Select - All Automation Bill Request Delinquency Payment Delinquency Procurem…" at bounding box center [606, 186] width 280 height 31
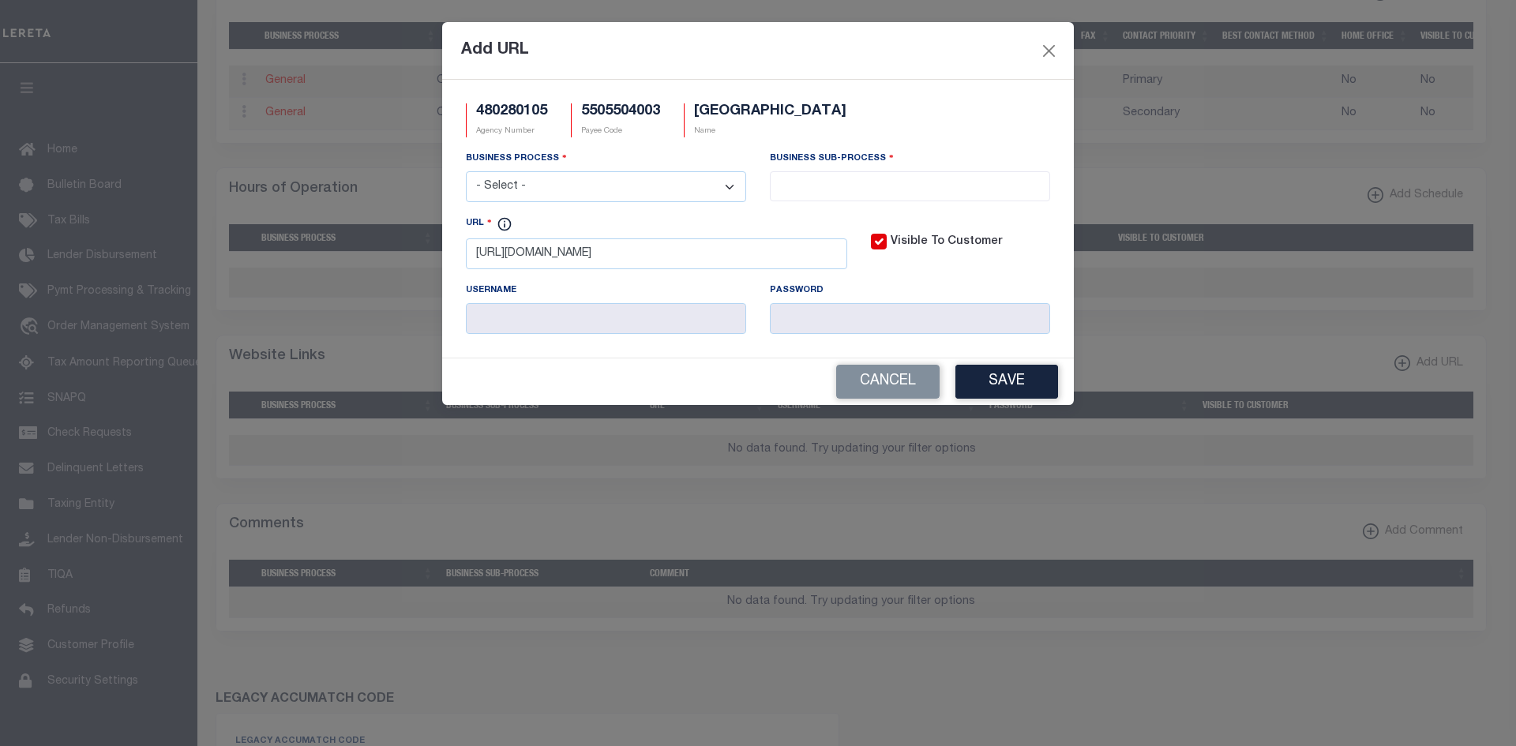
select select "0"
click at [466, 172] on select "- Select - All Automation Bill Request Delinquency Payment Delinquency Procurem…" at bounding box center [606, 186] width 280 height 31
select select "0"
click at [1027, 387] on button "Save" at bounding box center [1006, 382] width 103 height 34
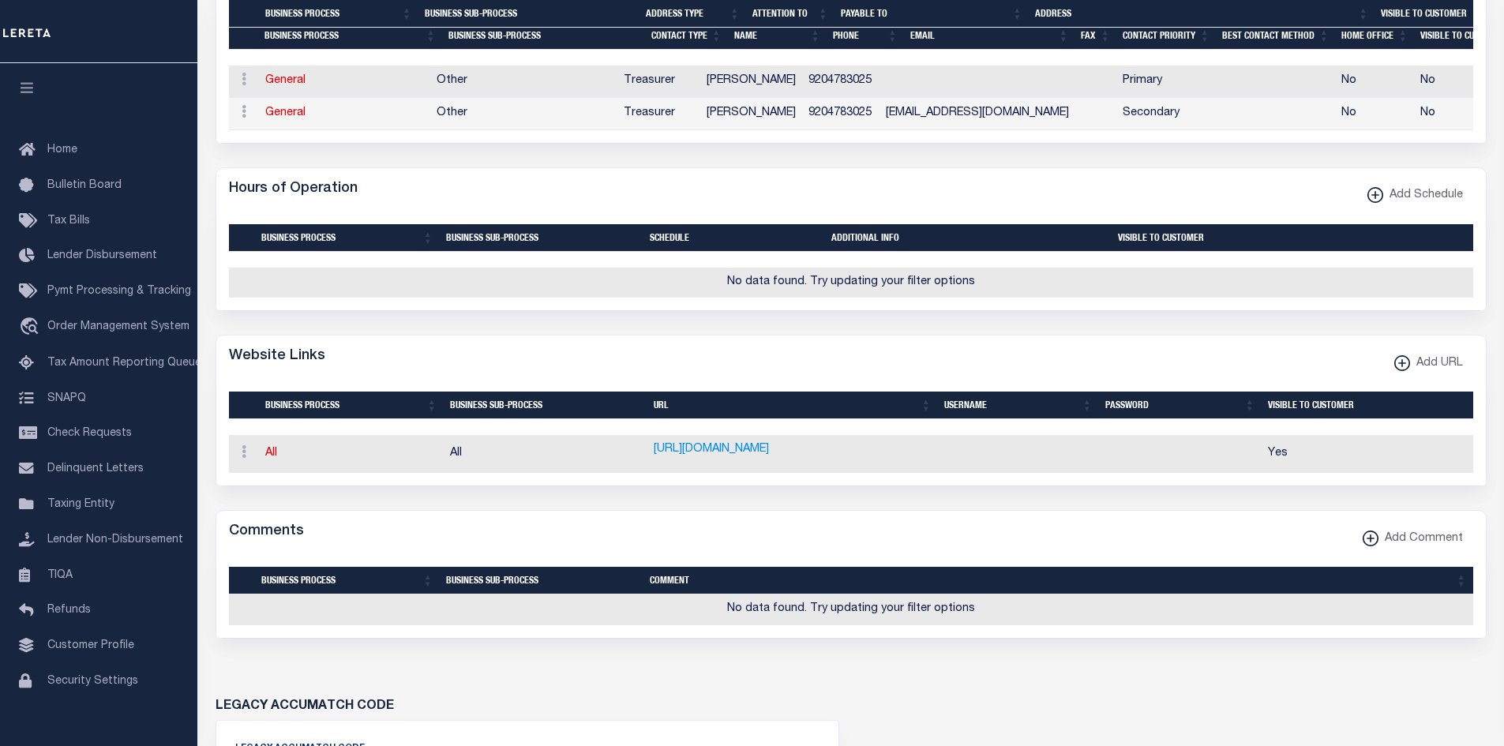
scroll to position [632, 0]
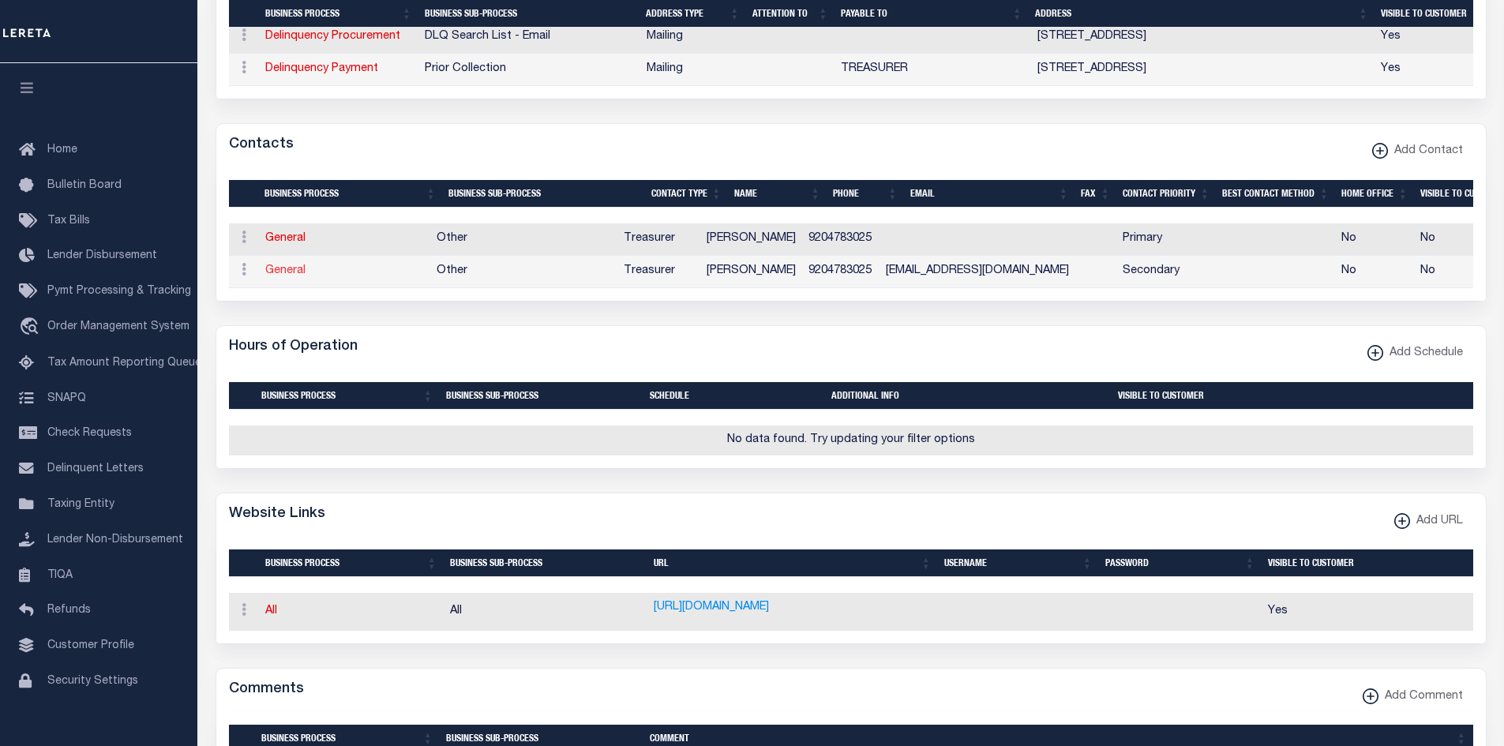
click at [291, 273] on link "General" at bounding box center [285, 270] width 40 height 11
checkbox input "false"
select select
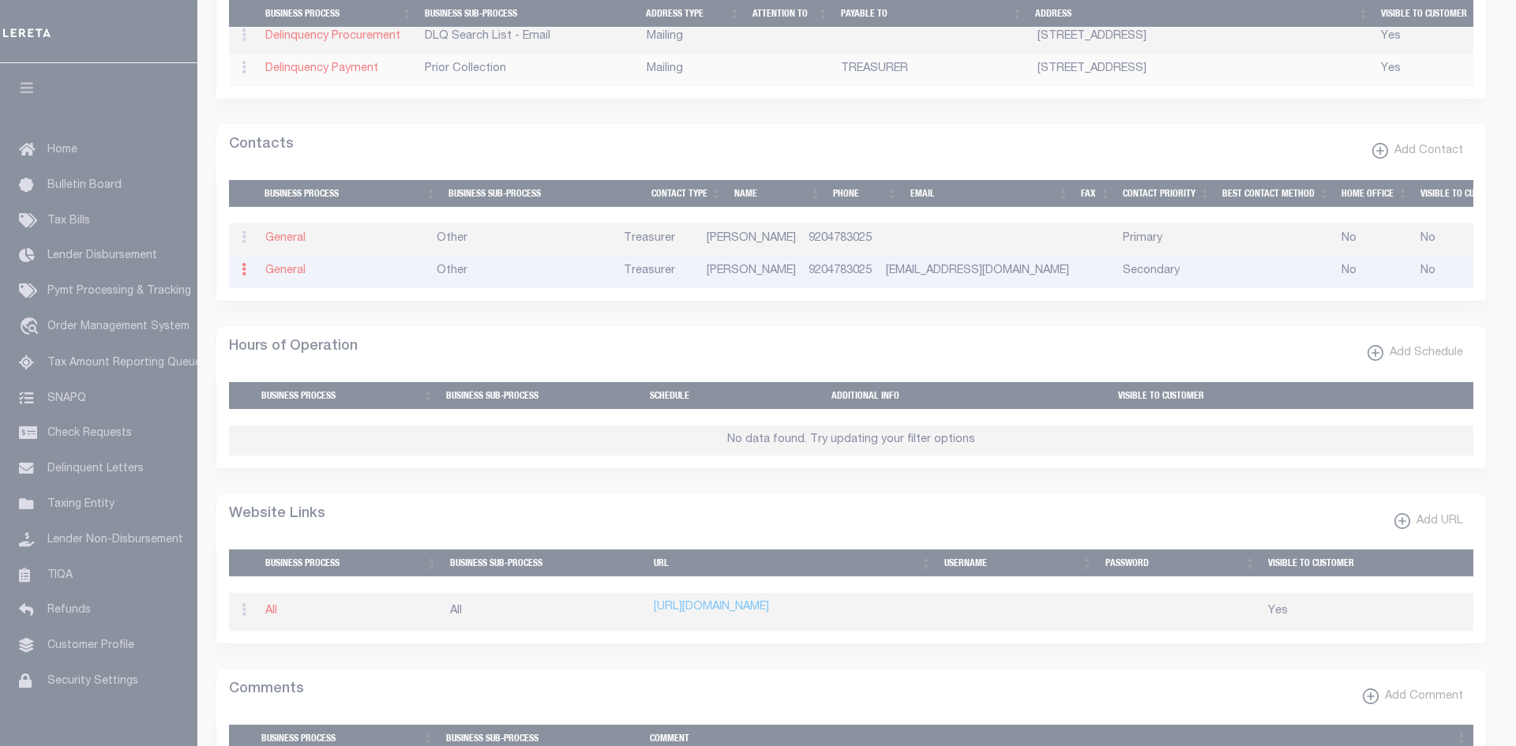
select select "3"
select select "2"
type input "LANA"
type input "NELSON"
type input "9204783025"
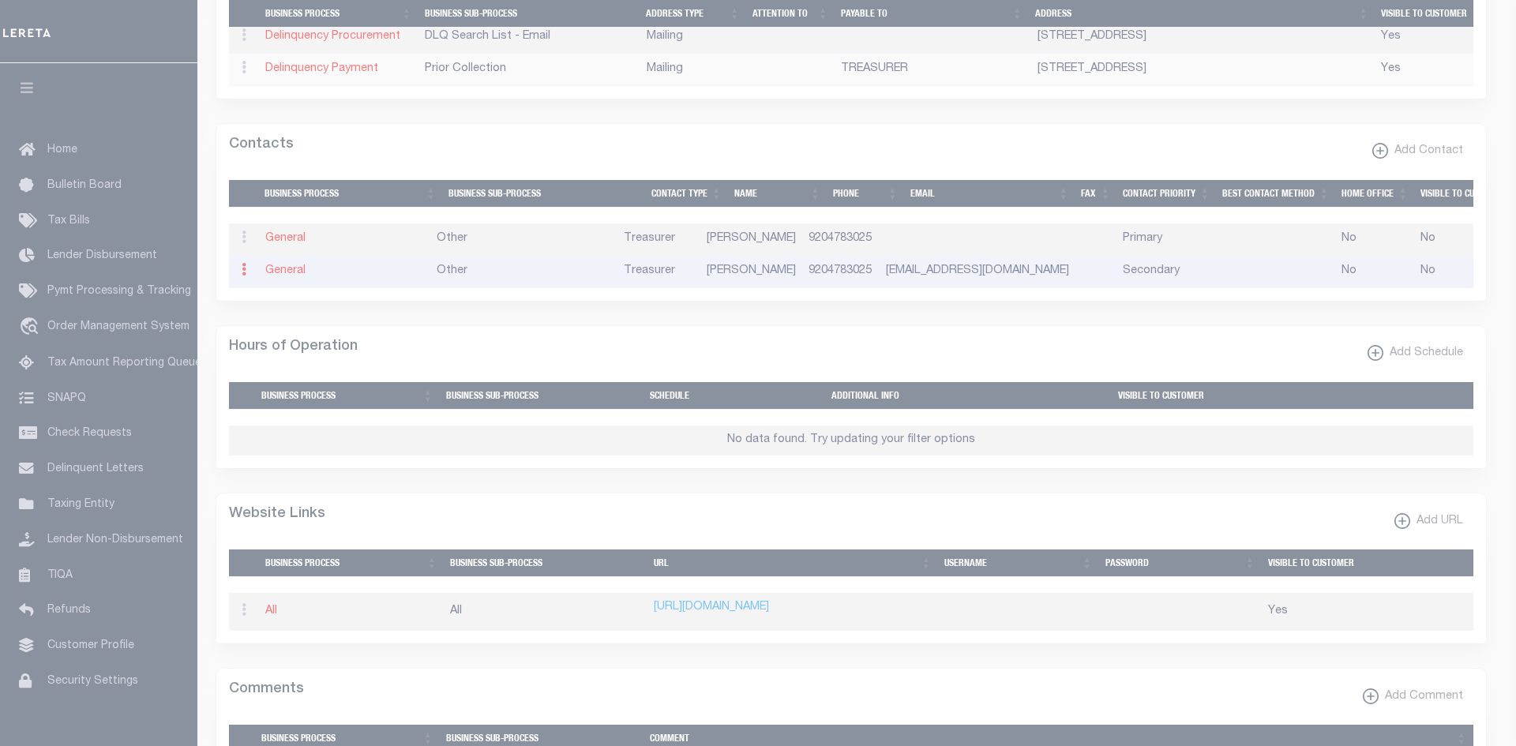
type input "CITYHALL@WATERLOOWI.US"
select select "6"
select select "39"
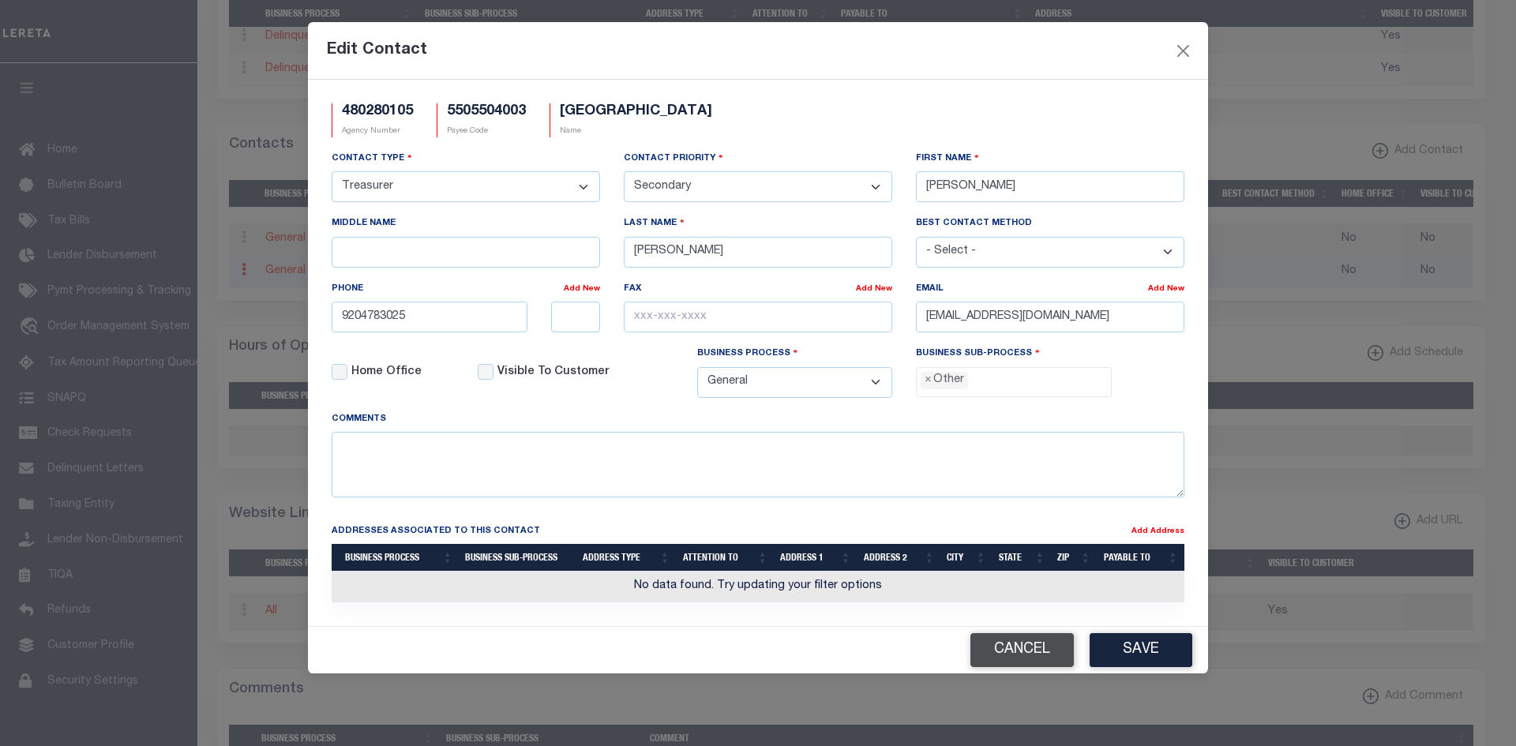
click at [1063, 651] on button "Cancel" at bounding box center [1021, 650] width 103 height 34
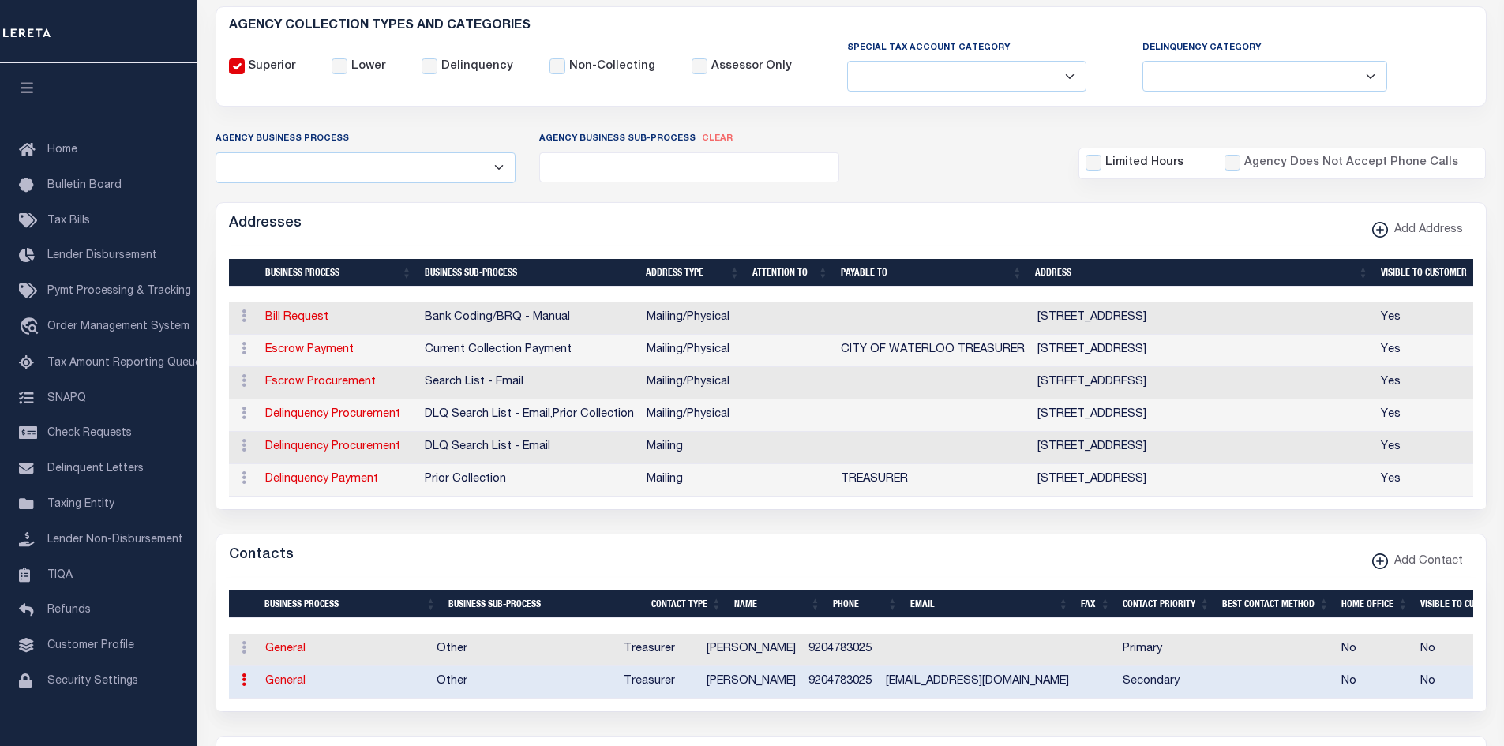
scroll to position [0, 0]
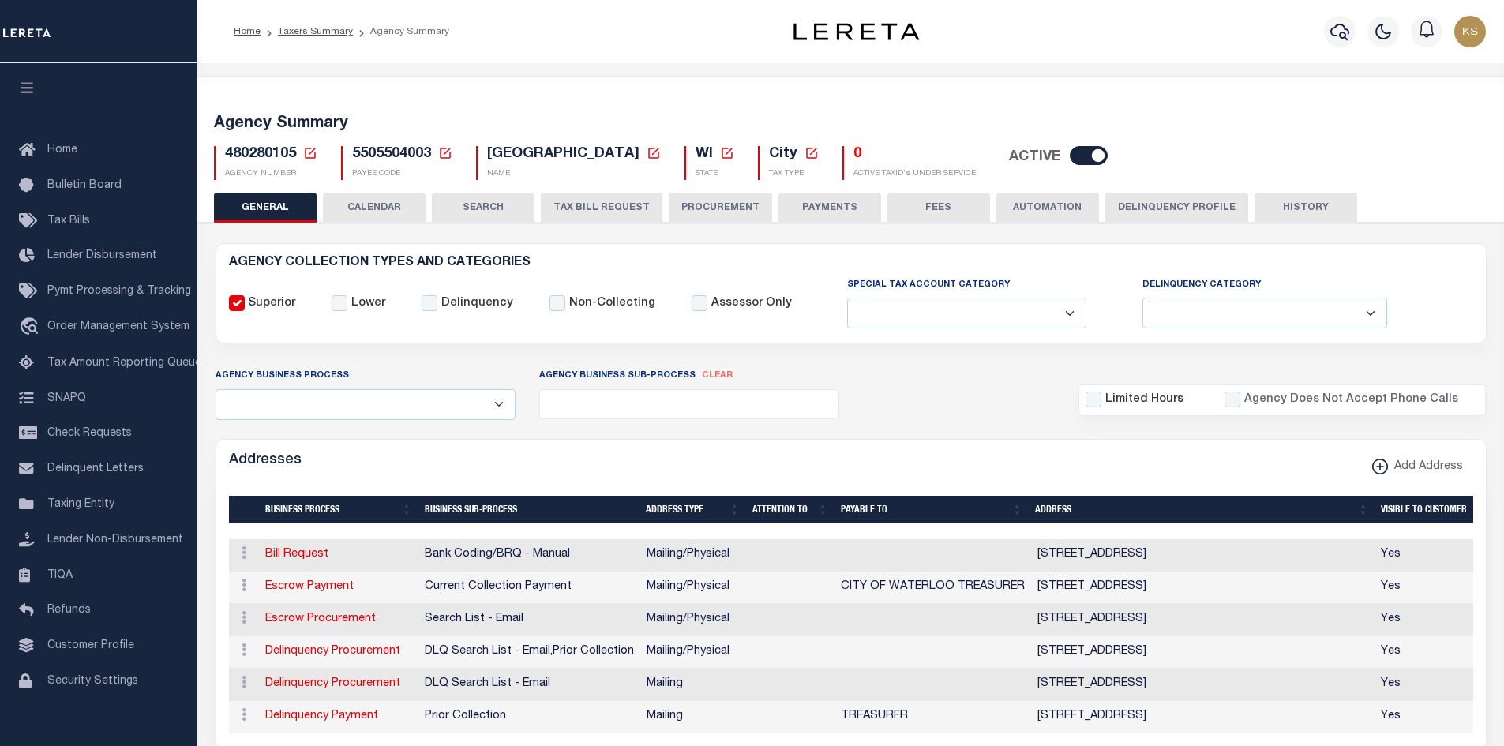
click at [819, 186] on div "Agency Summary 480280105 Agency Number Edit Cancel Ok New Agency Number Cancel …" at bounding box center [851, 144] width 1312 height 97
click at [827, 194] on button "PAYMENTS" at bounding box center [829, 208] width 103 height 30
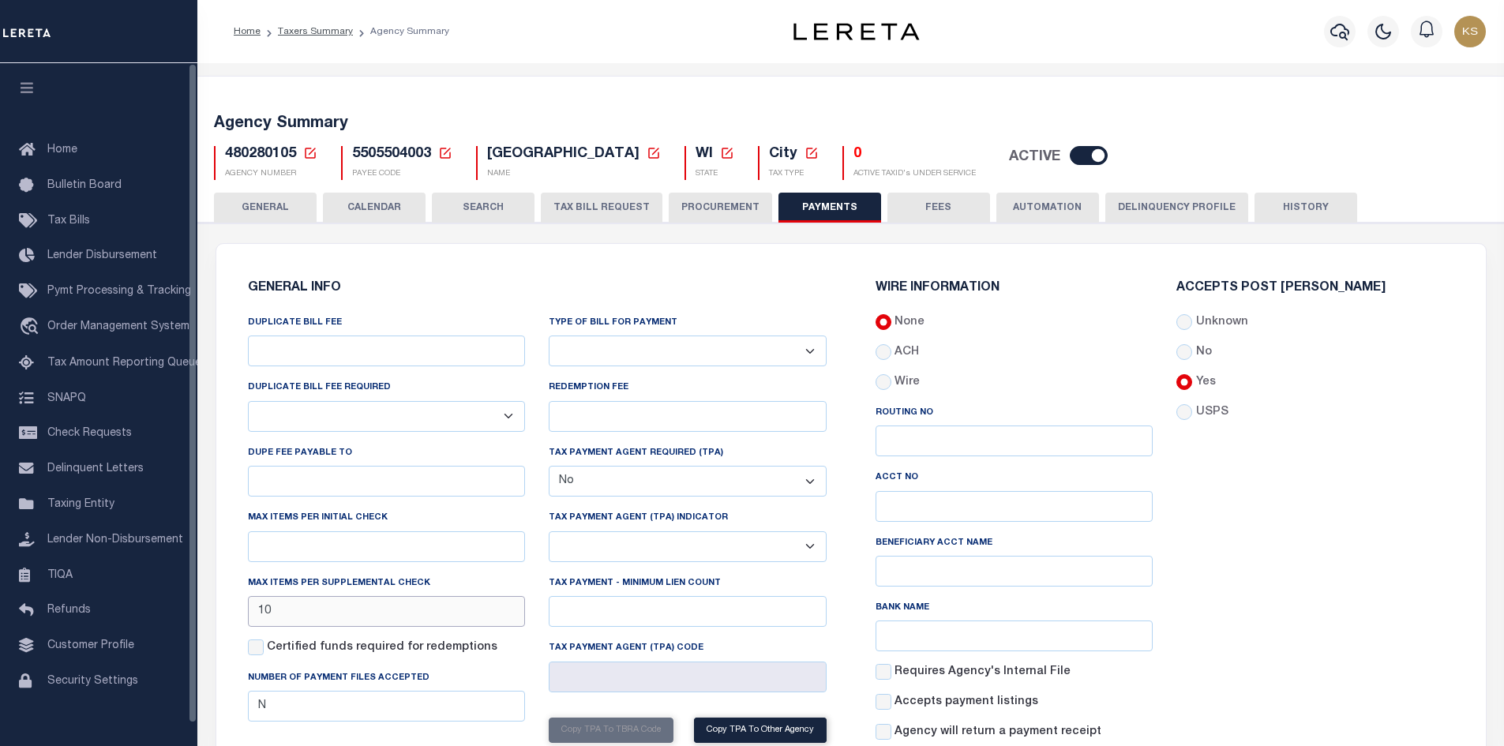
drag, startPoint x: 388, startPoint y: 602, endPoint x: 400, endPoint y: 614, distance: 17.9
click at [388, 602] on input "10" at bounding box center [387, 611] width 278 height 31
click at [401, 615] on input "10" at bounding box center [387, 611] width 278 height 31
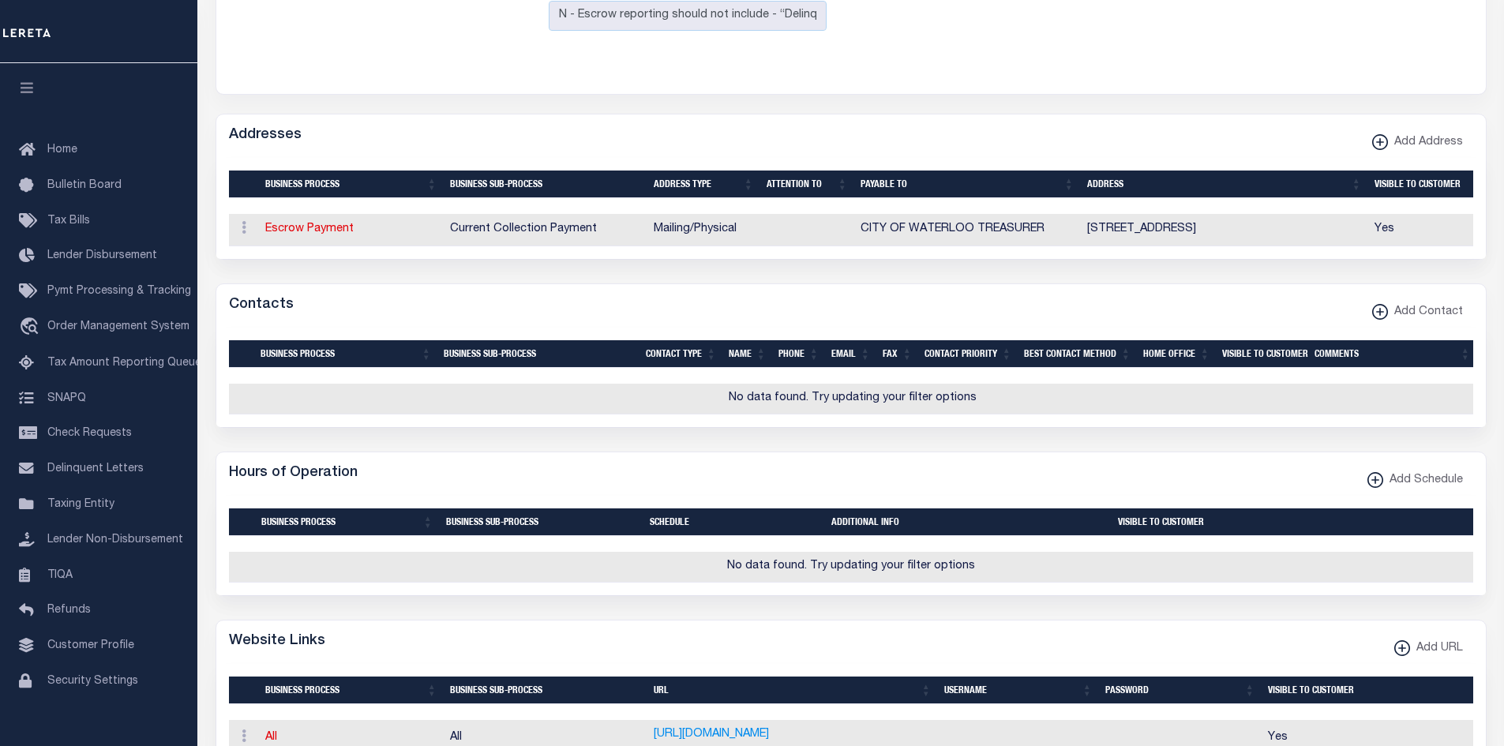
scroll to position [947, 0]
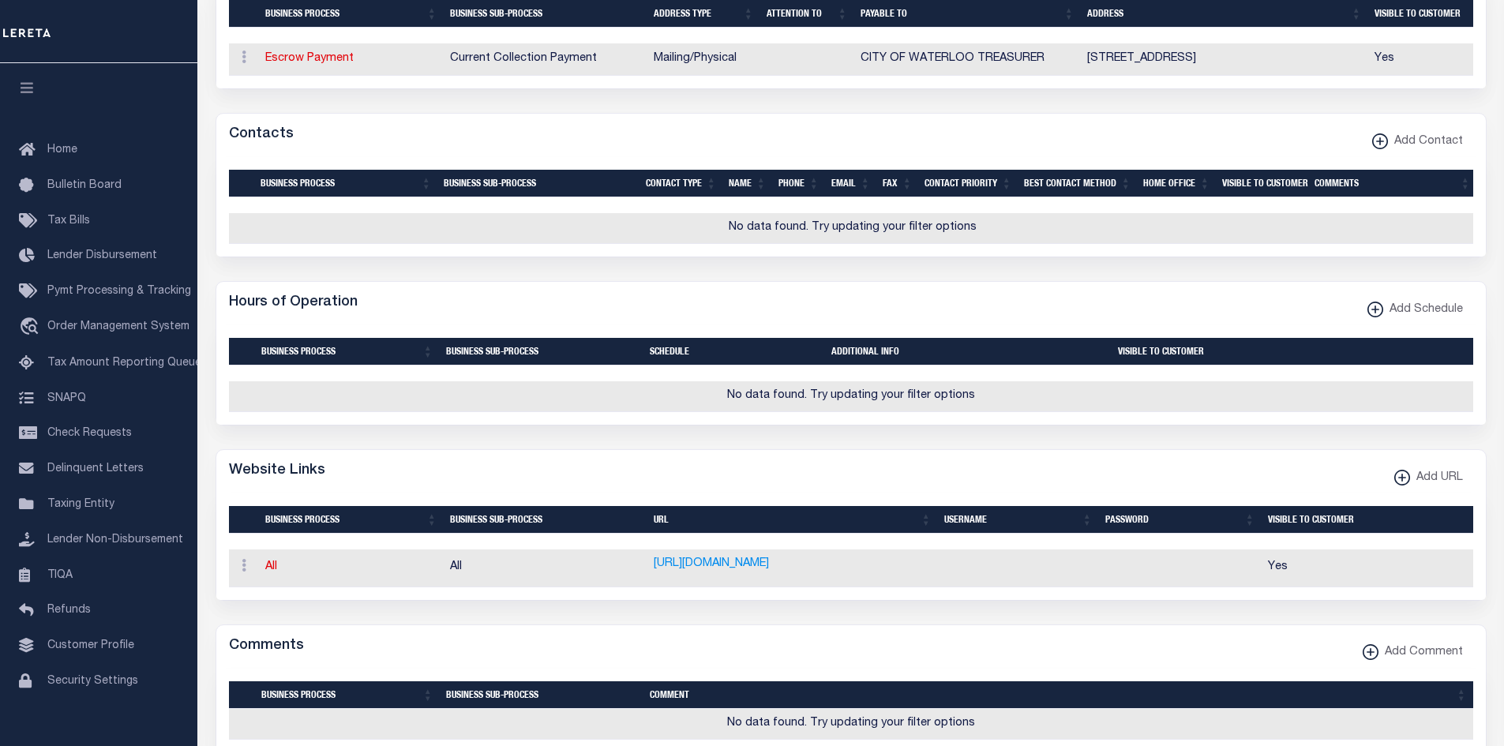
click at [1278, 366] on th "Visible To Customer" at bounding box center [1293, 352] width 362 height 28
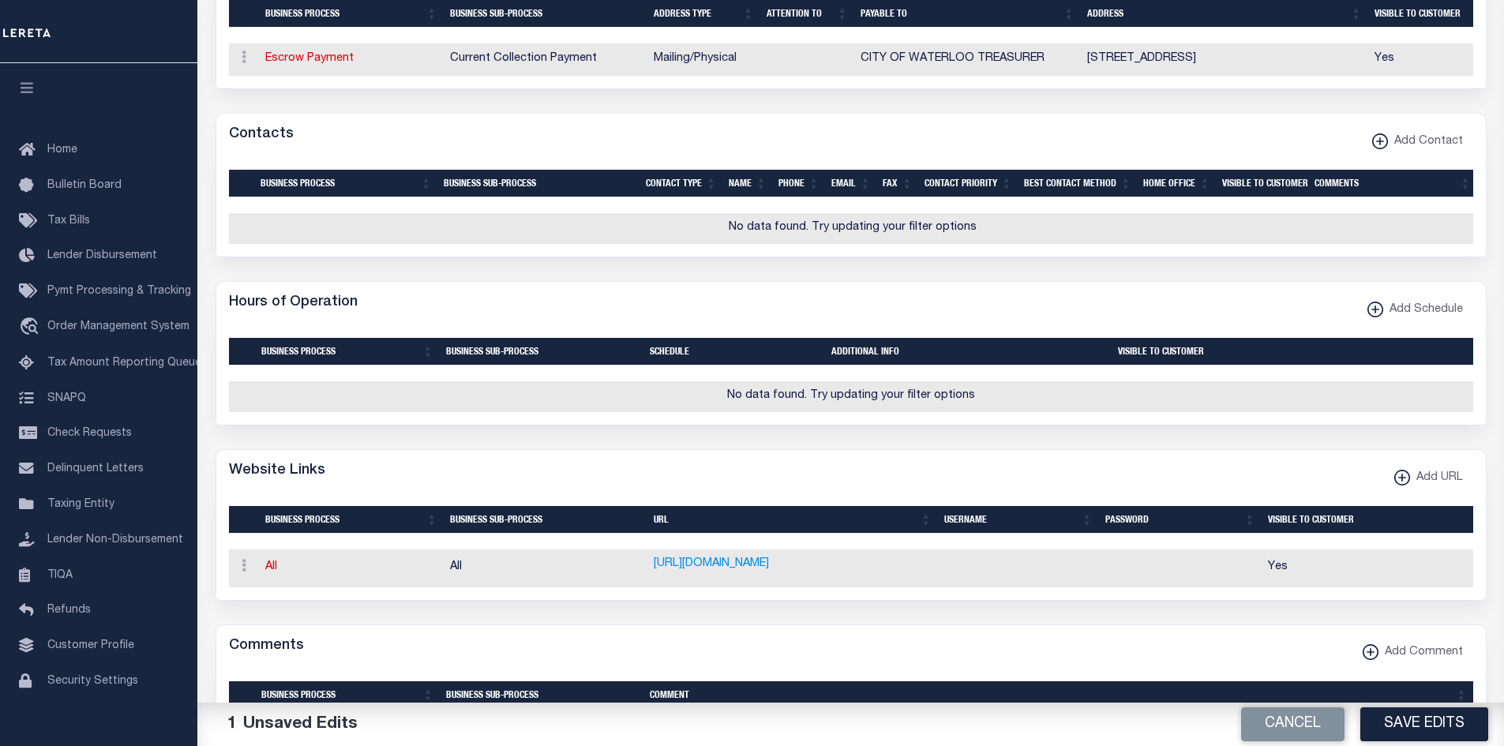
scroll to position [1196, 0]
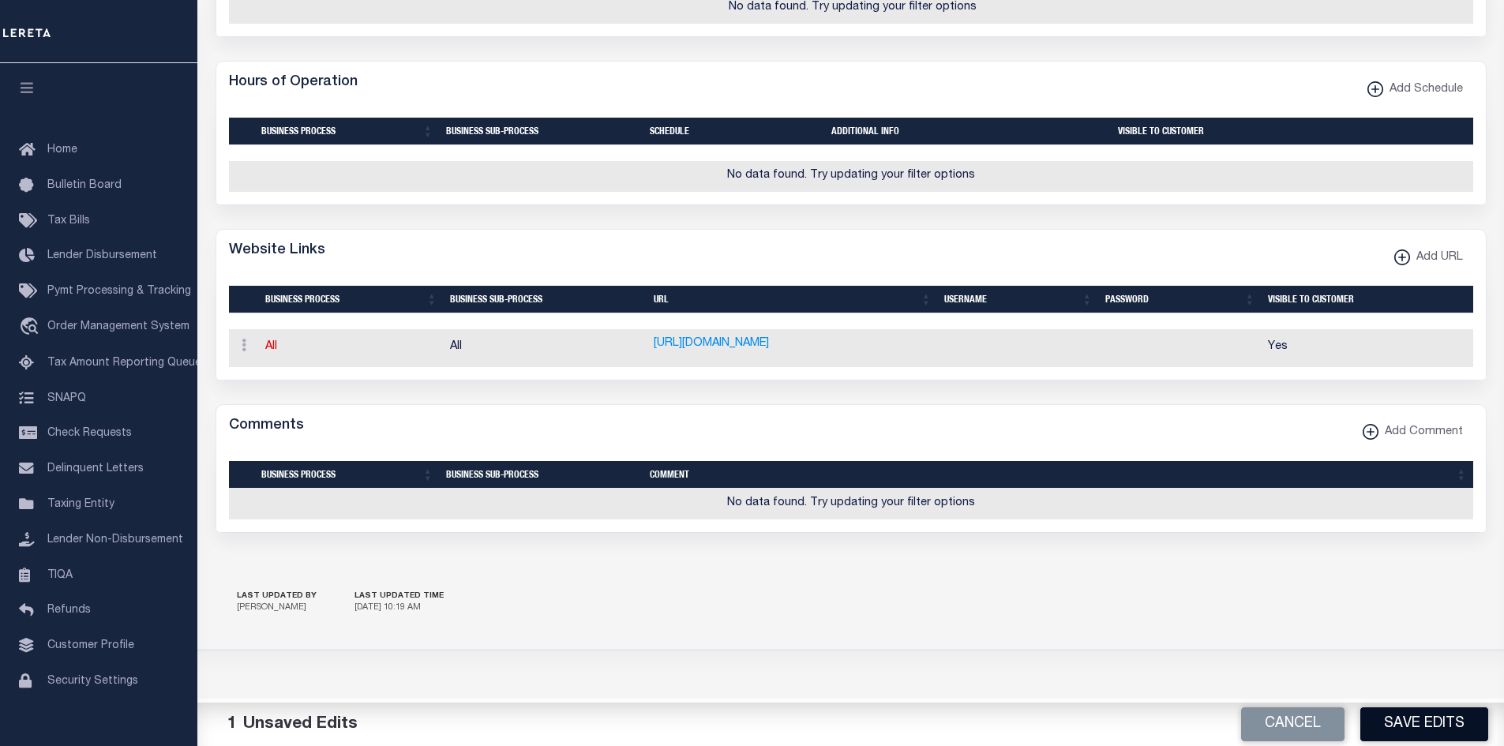
click at [1438, 734] on button "Save Edits" at bounding box center [1424, 724] width 128 height 34
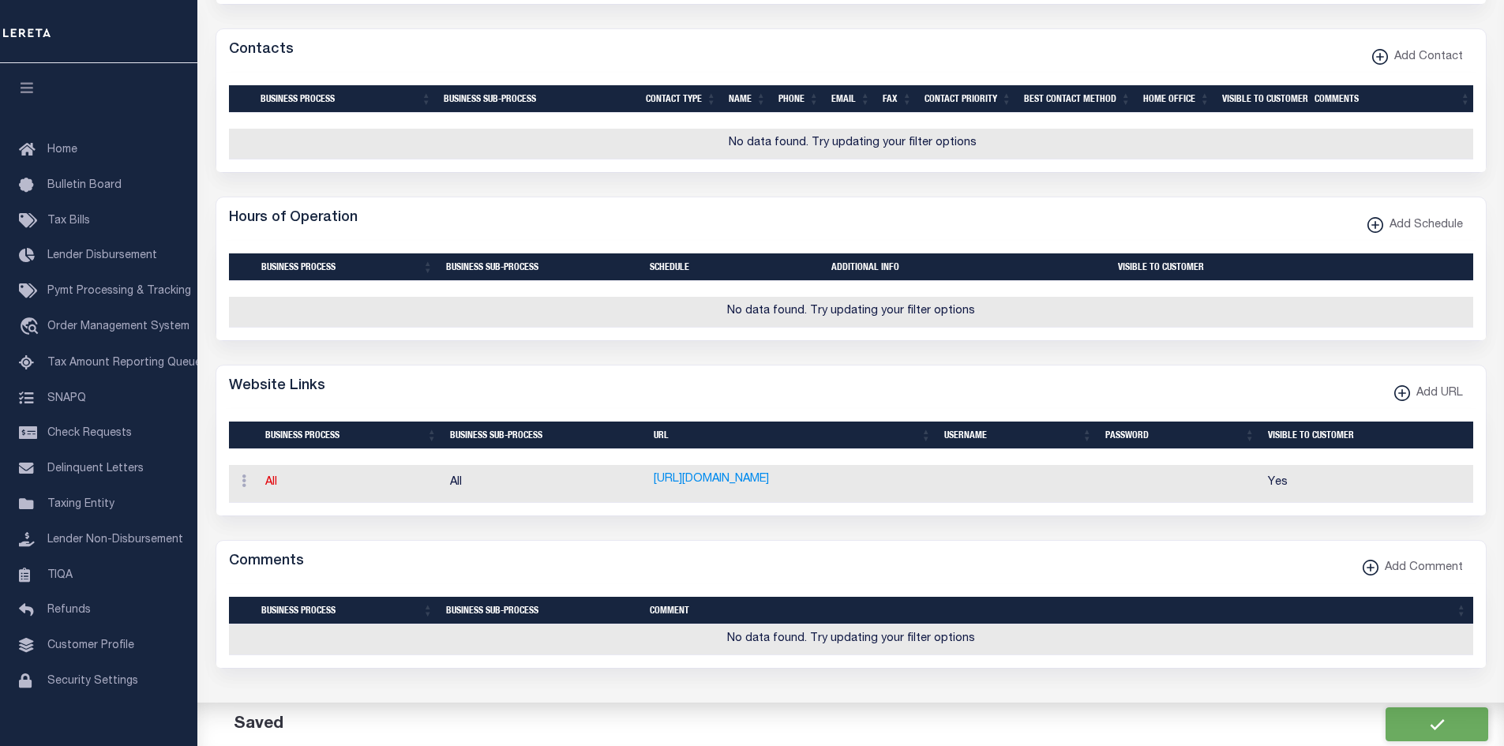
scroll to position [12, 0]
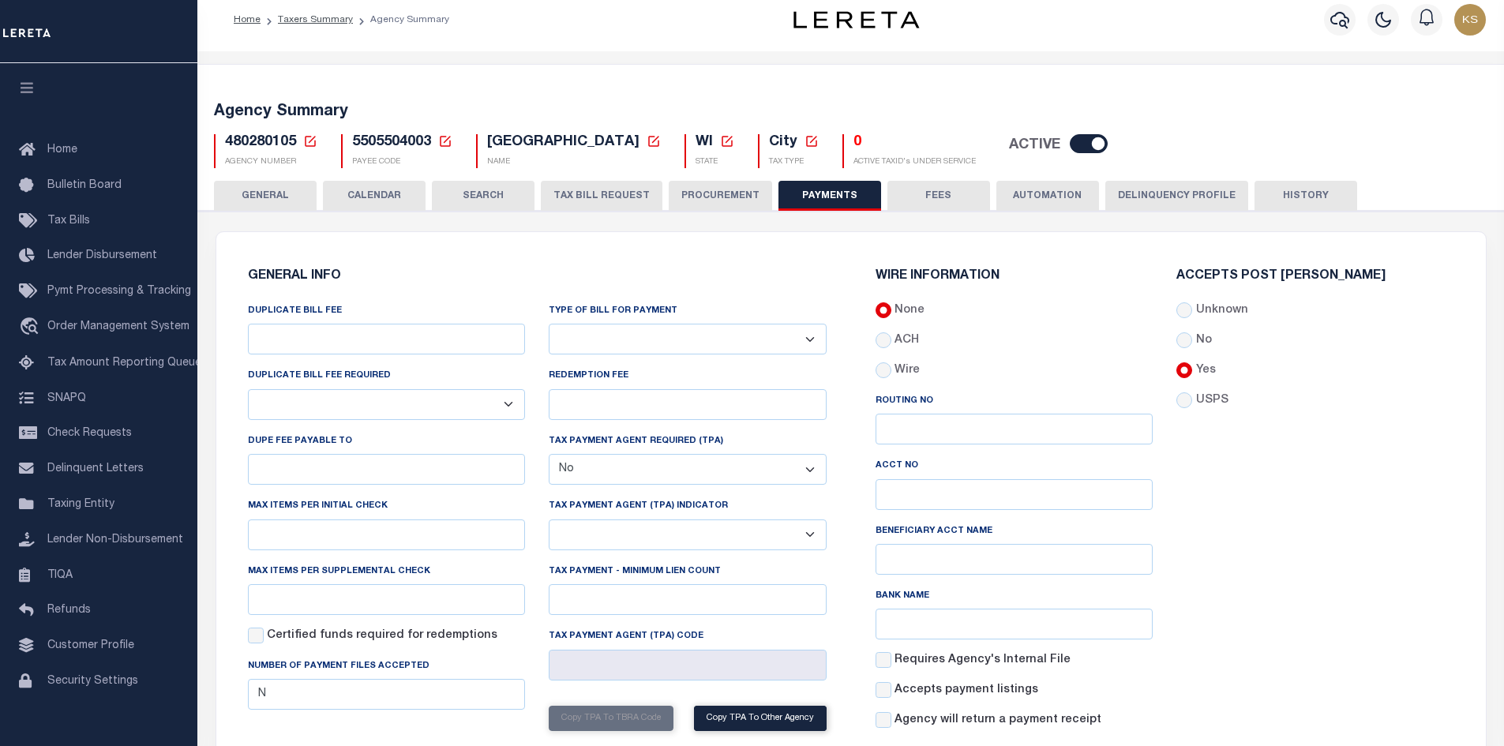
click at [273, 188] on button "GENERAL" at bounding box center [265, 196] width 103 height 30
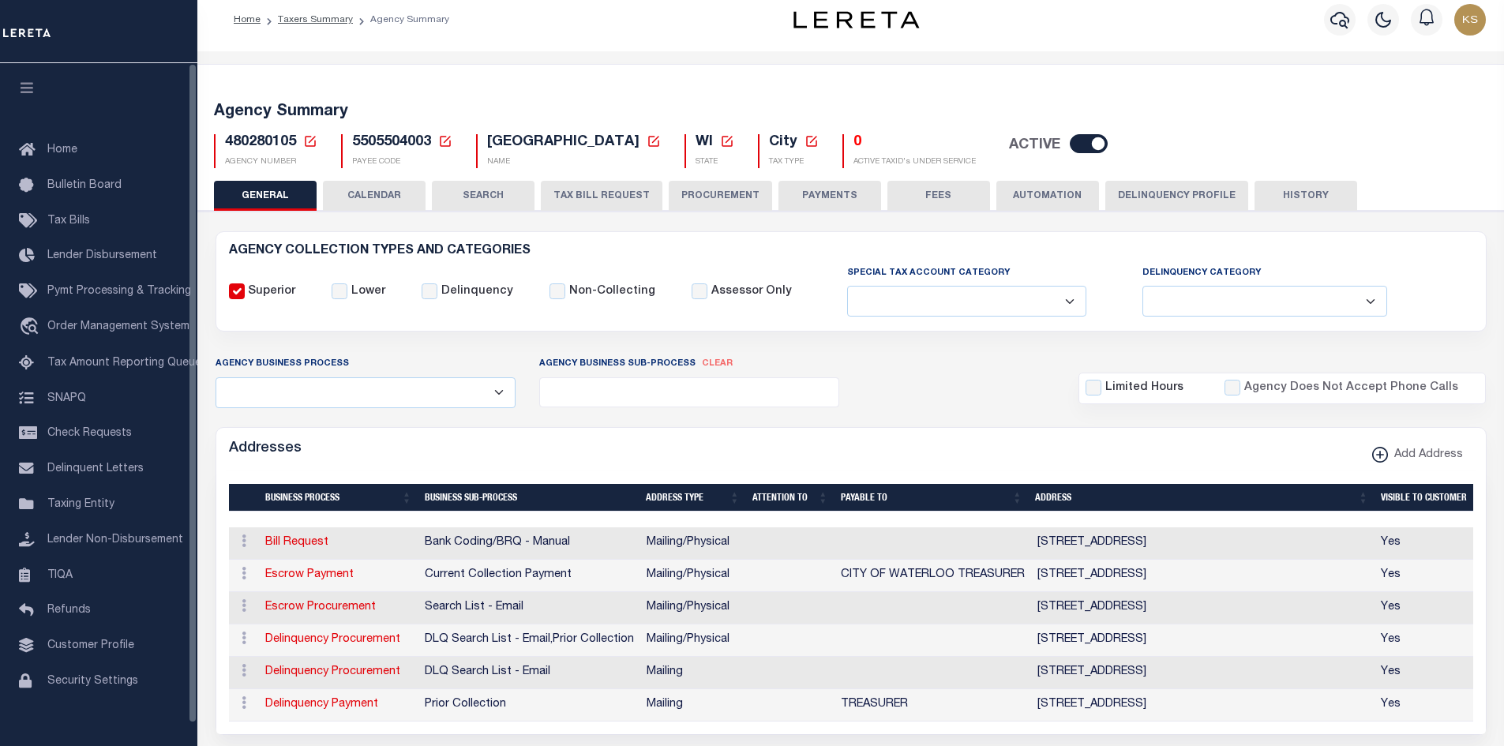
click at [54, 510] on span "Taxing Entity" at bounding box center [80, 504] width 67 height 11
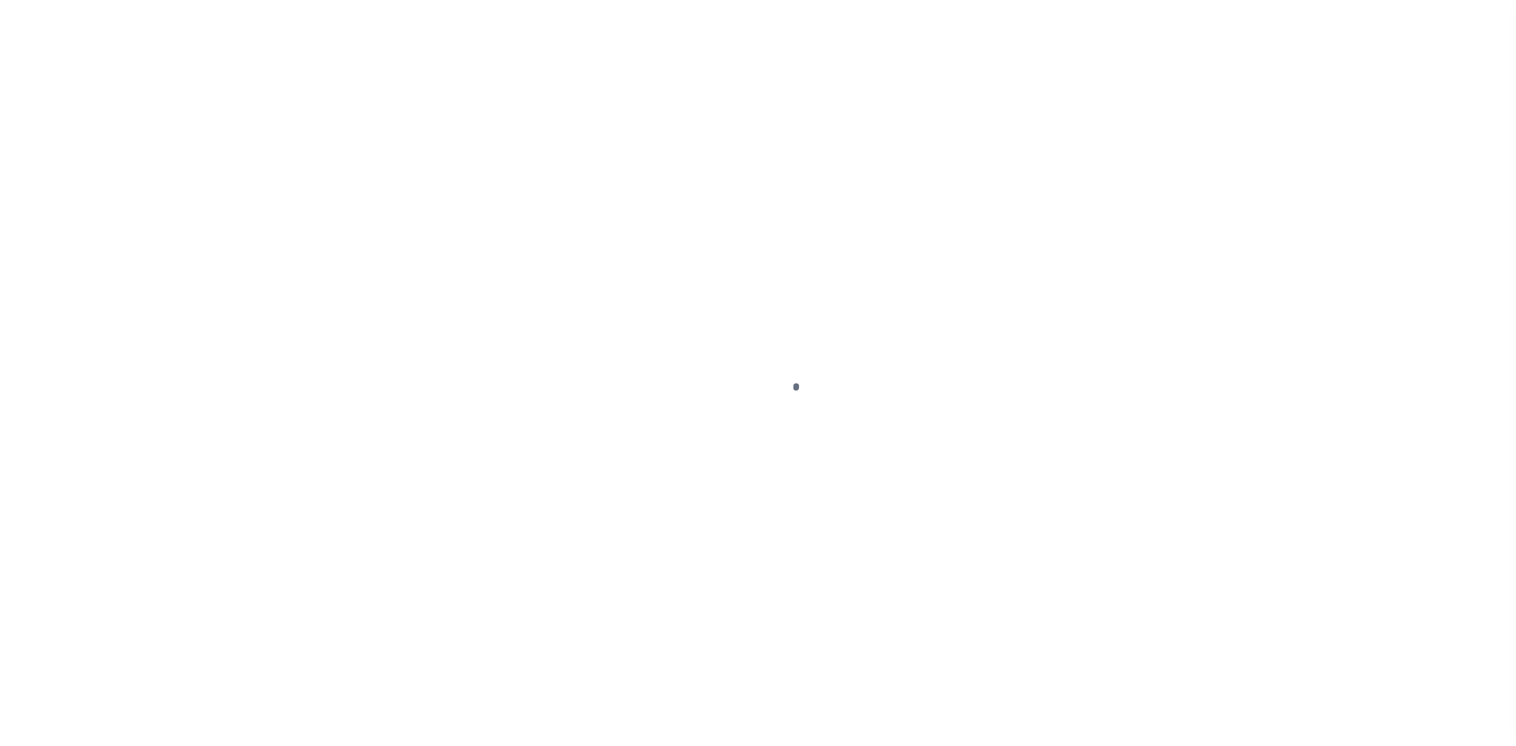
select select
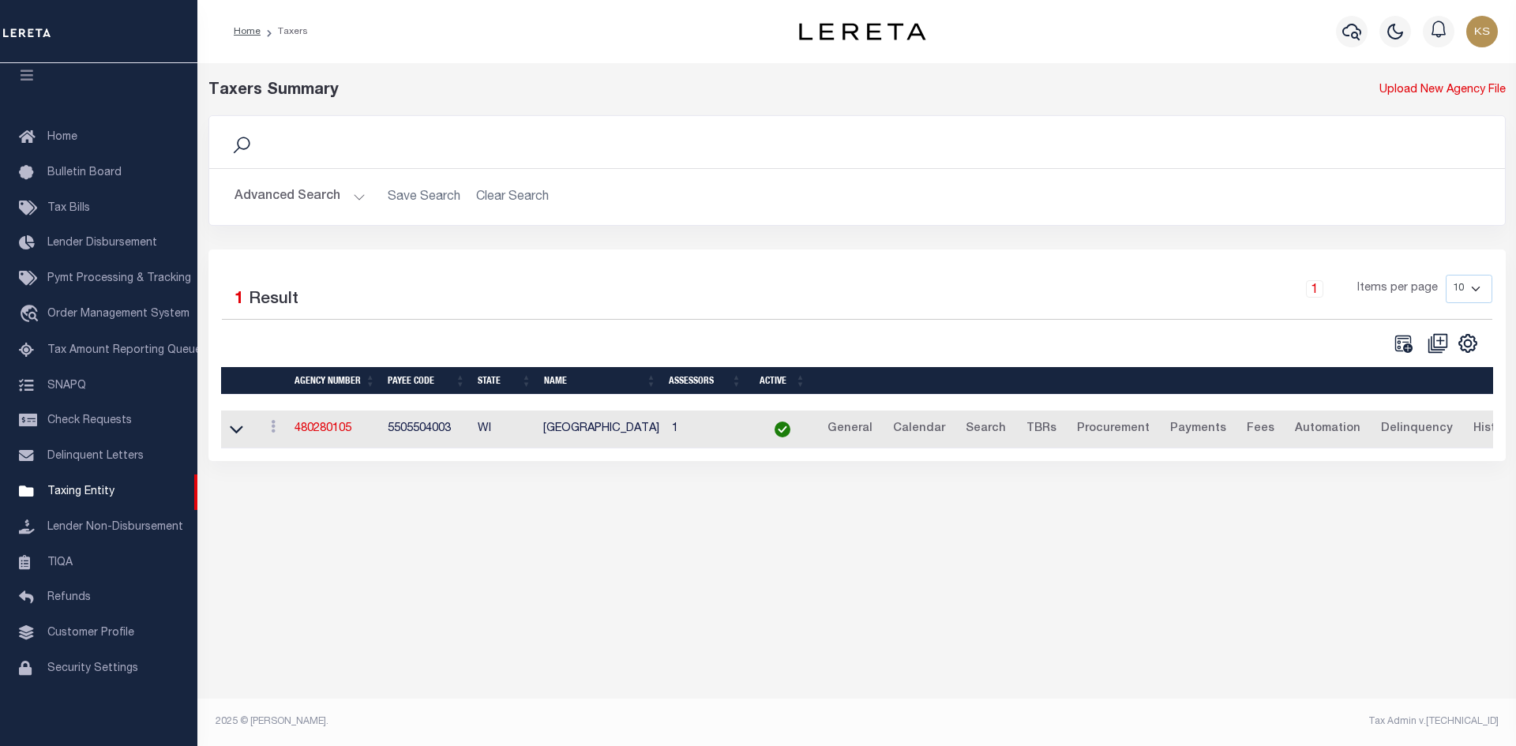
click at [294, 189] on button "Advanced Search" at bounding box center [299, 197] width 131 height 31
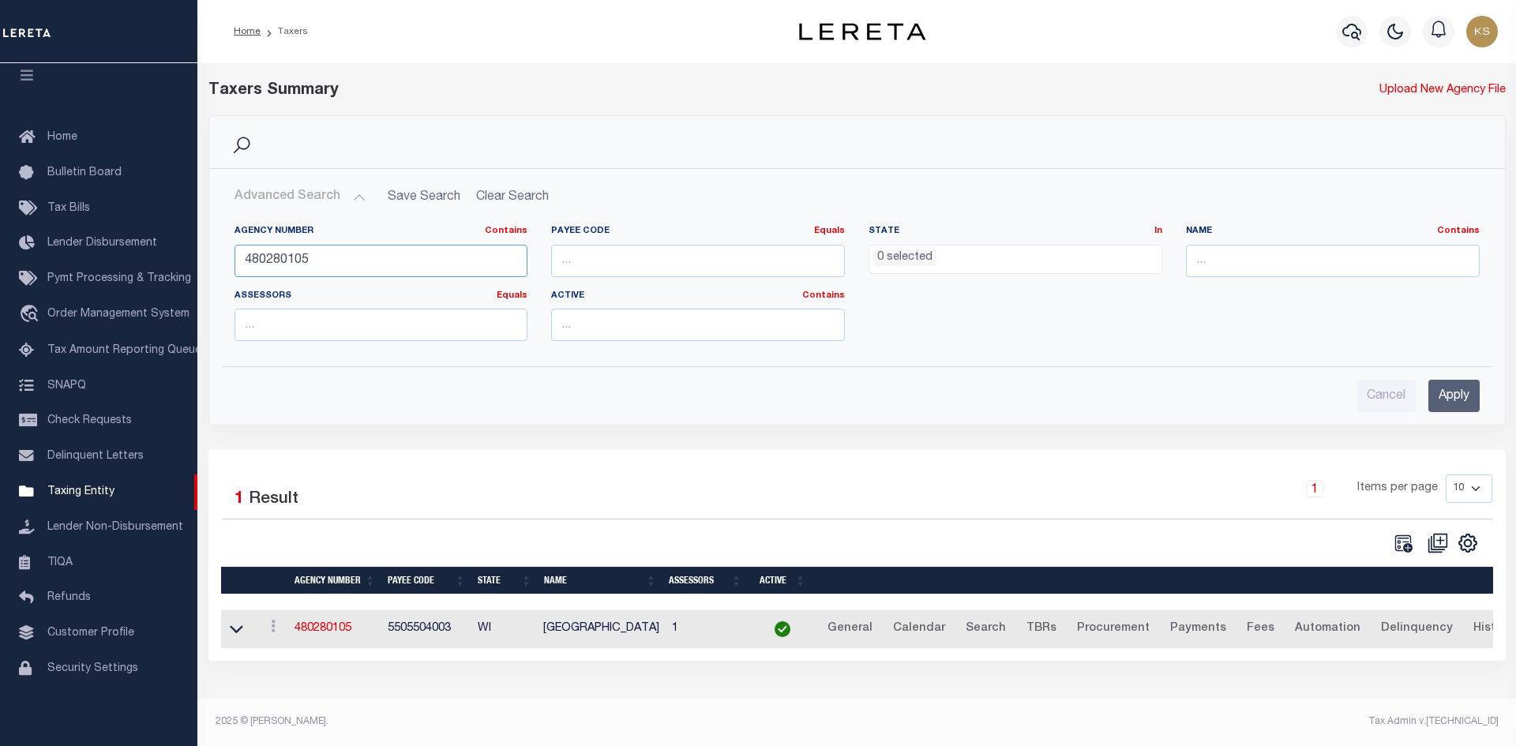
click at [400, 273] on input "480280105" at bounding box center [381, 261] width 294 height 32
click at [403, 270] on input "480712" at bounding box center [381, 261] width 294 height 32
type input "480710213"
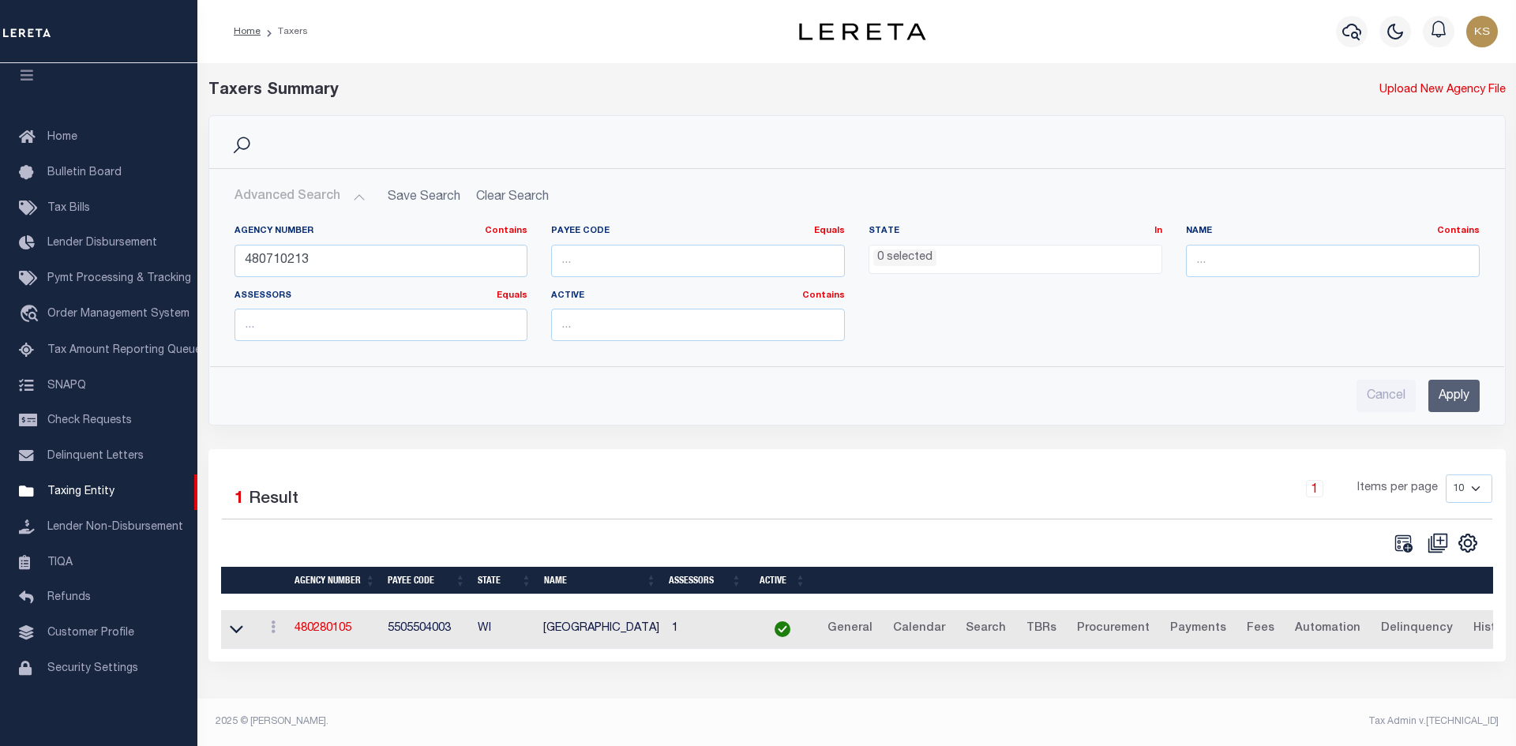
click at [1448, 404] on input "Apply" at bounding box center [1453, 396] width 51 height 32
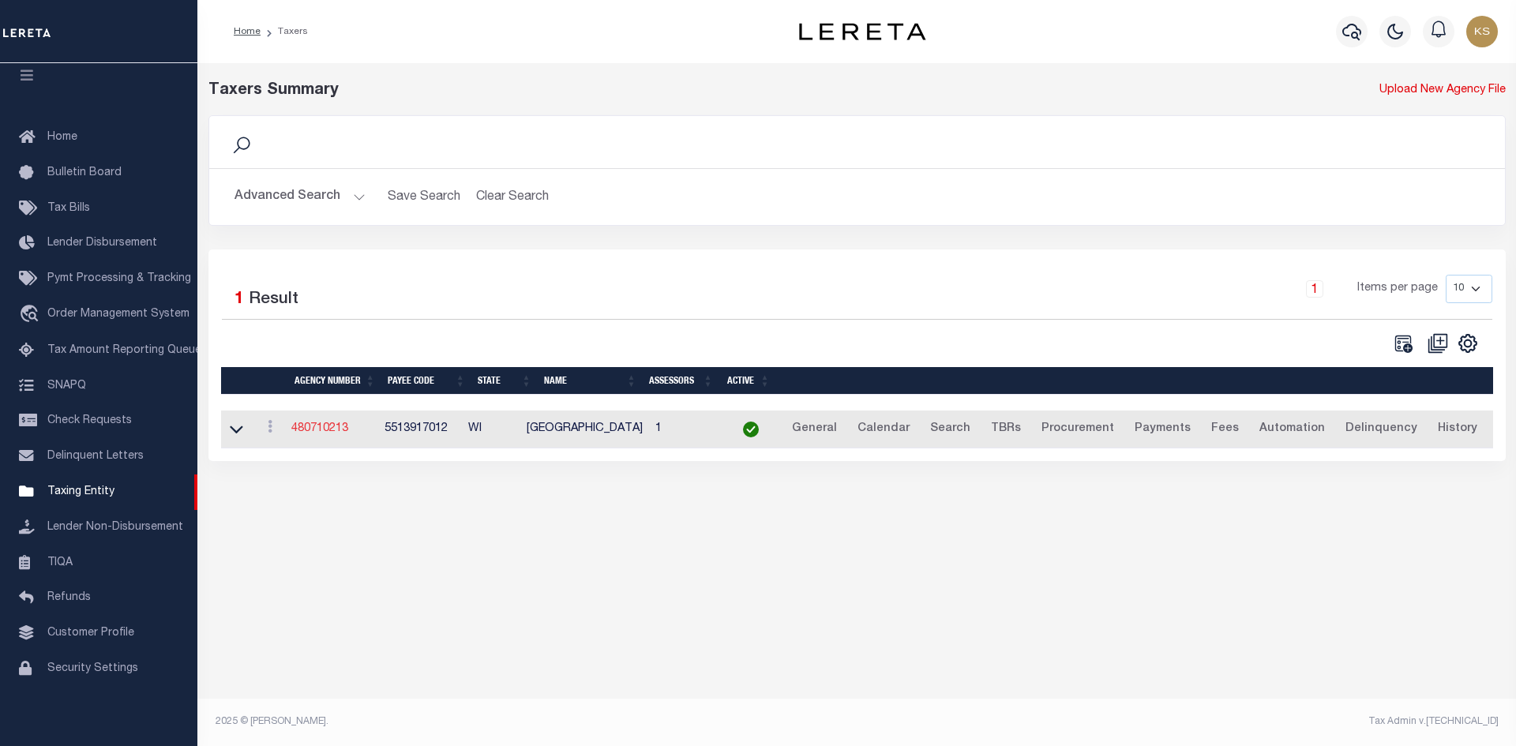
drag, startPoint x: 337, startPoint y: 435, endPoint x: 328, endPoint y: 428, distance: 11.8
click at [337, 434] on link "480710213" at bounding box center [319, 428] width 57 height 11
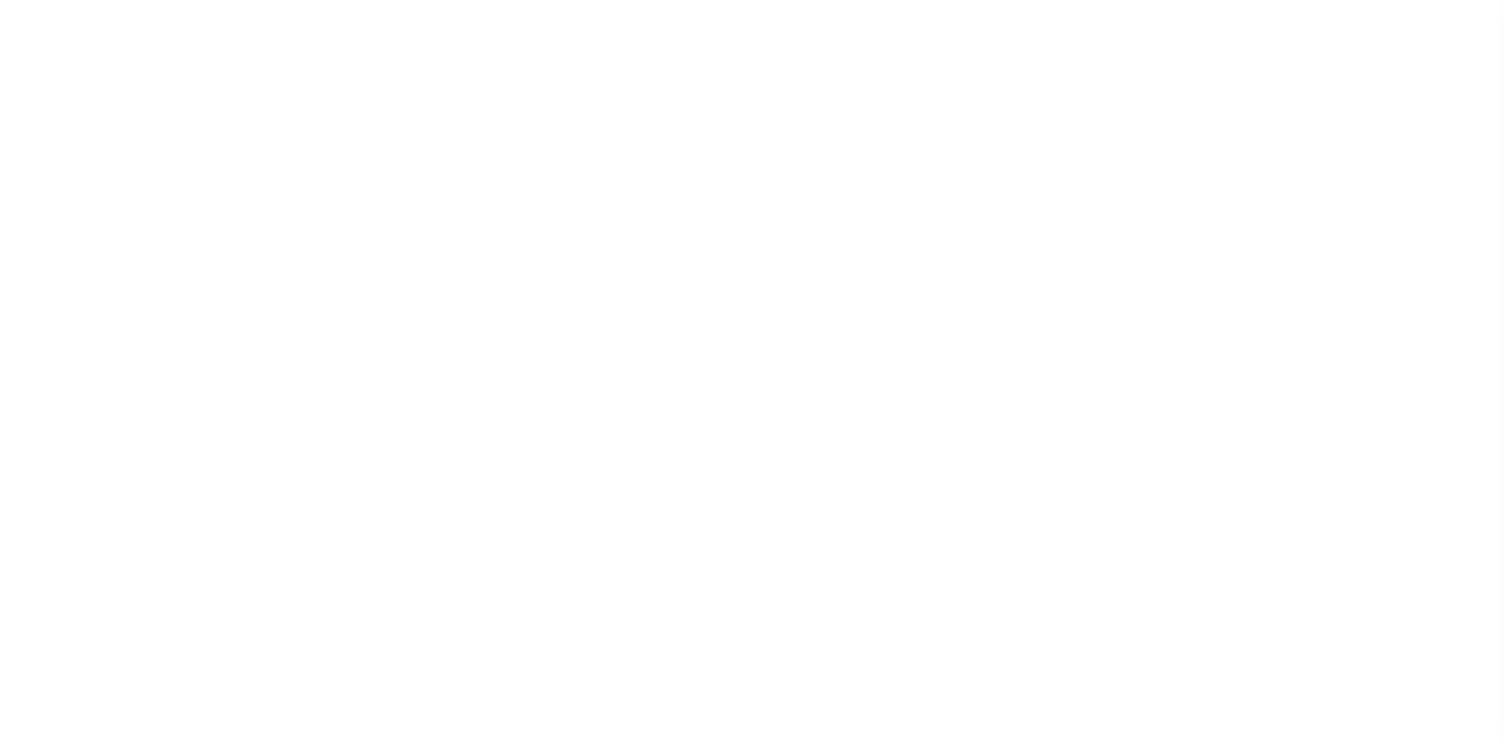
select select
checkbox input "false"
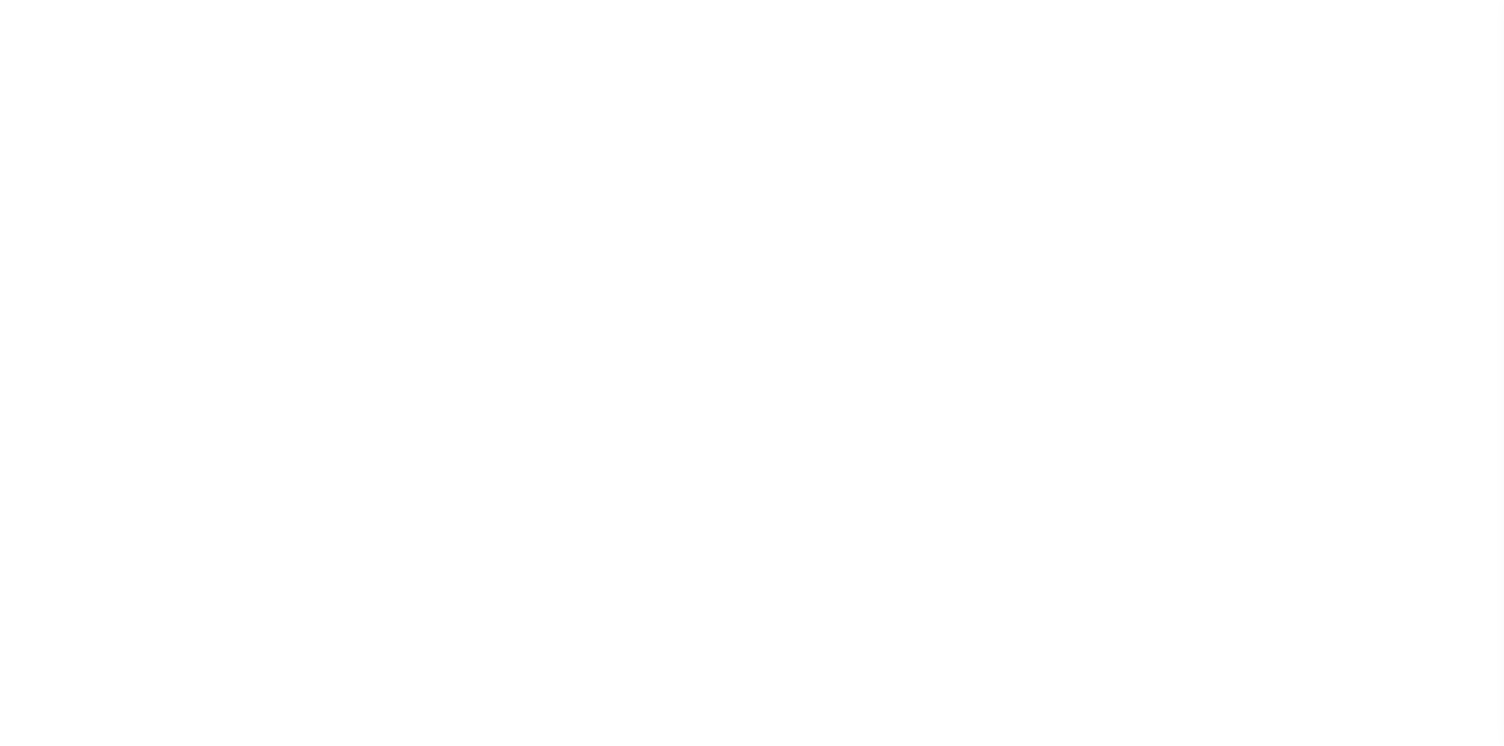
checkbox input "false"
type input "5513917012"
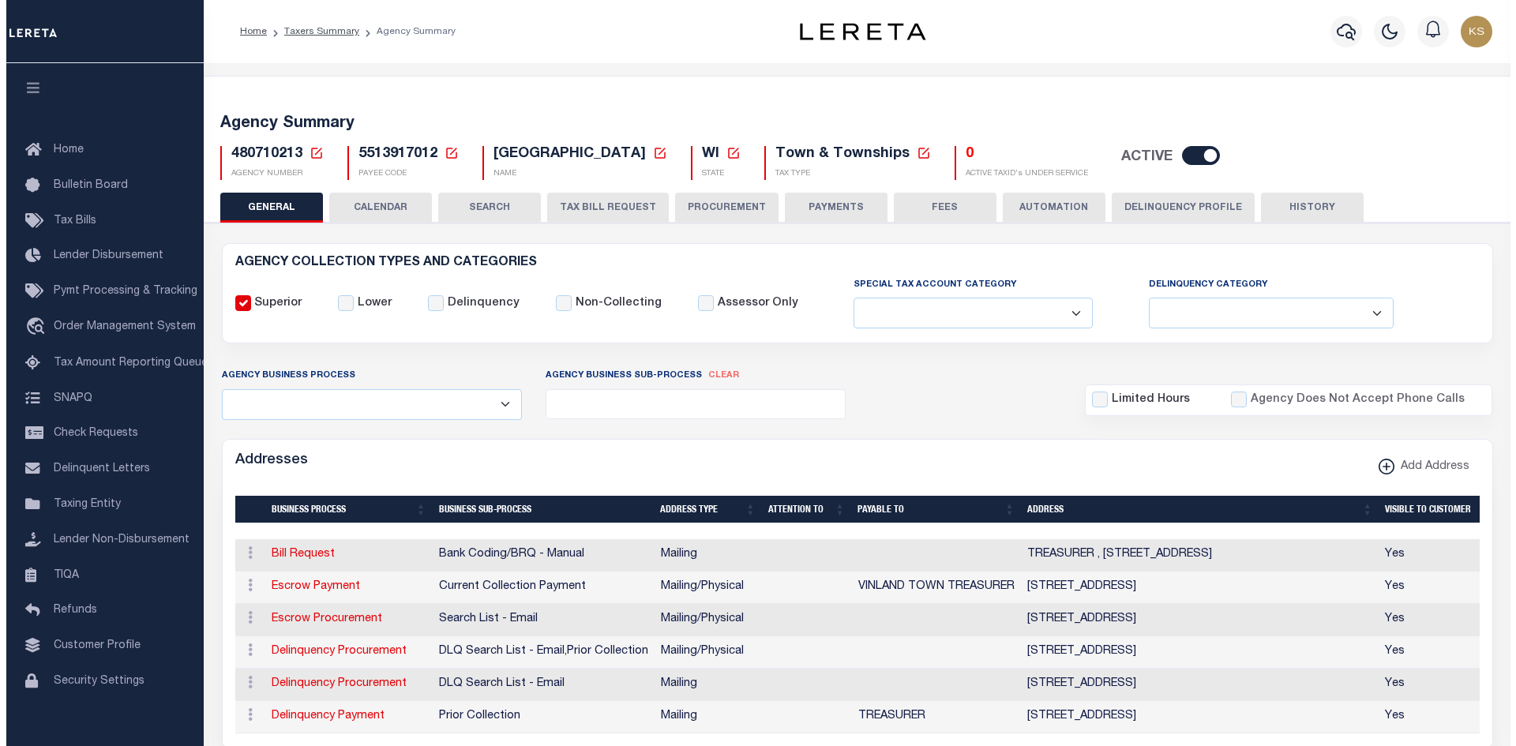
scroll to position [79, 0]
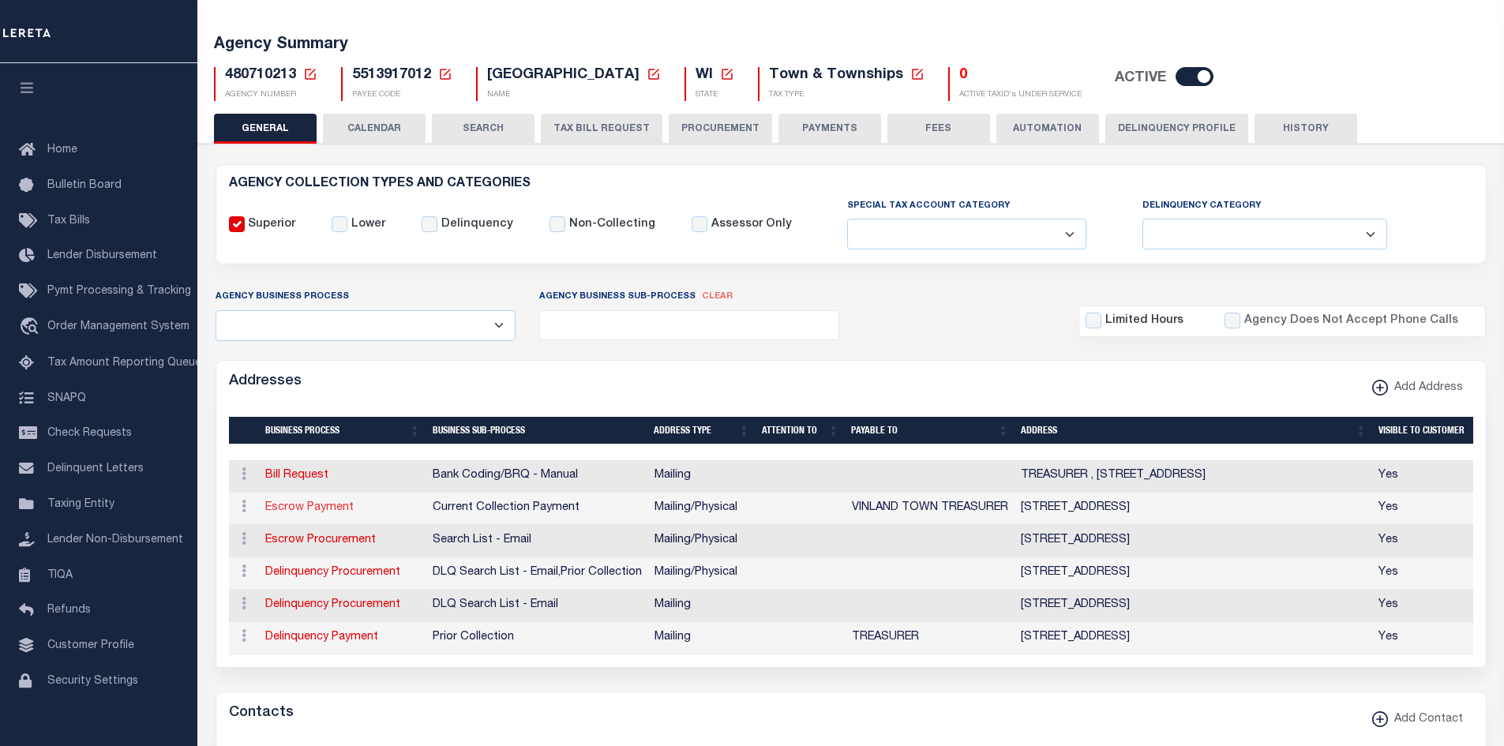
click at [298, 513] on link "Escrow Payment" at bounding box center [309, 507] width 88 height 11
select select "1"
checkbox input "false"
select select
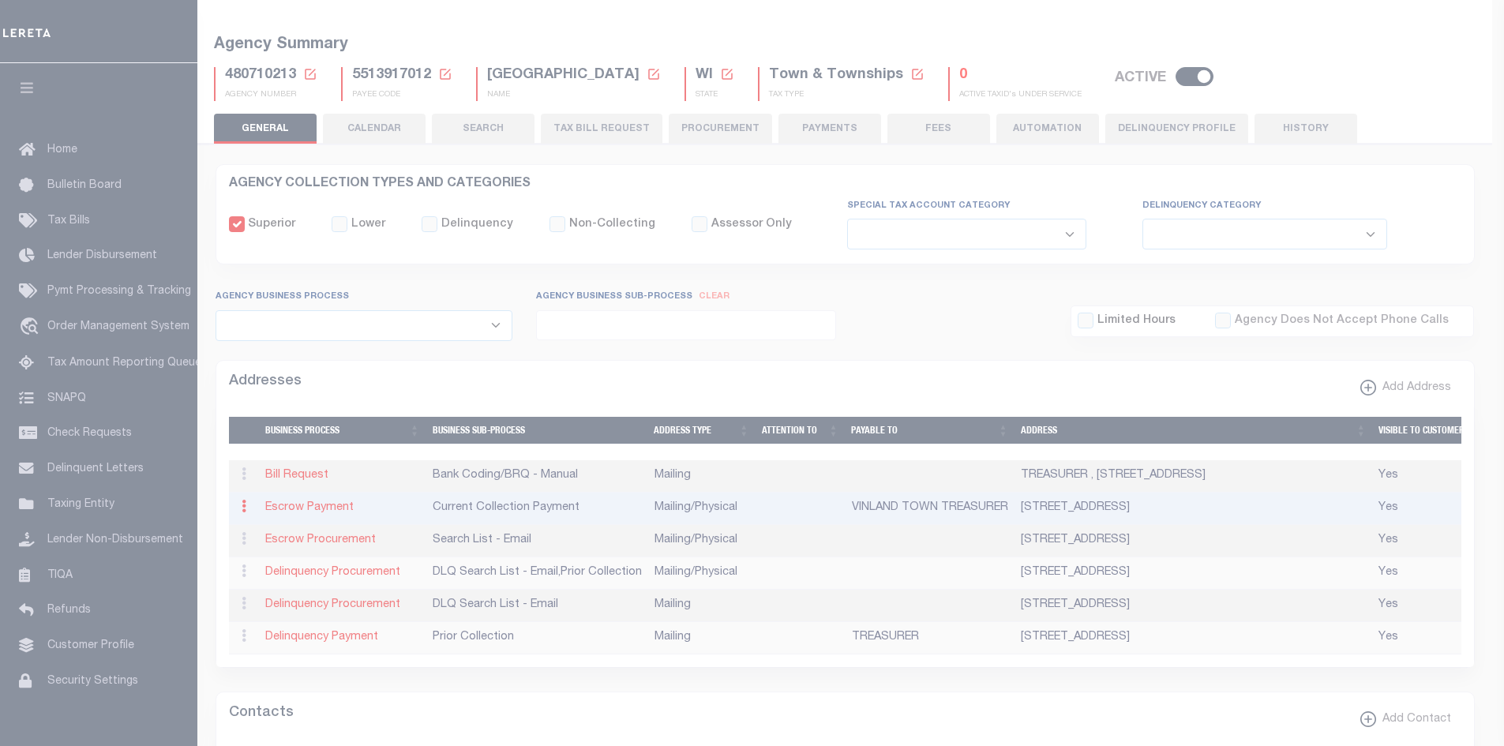
type input "[STREET_ADDRESS]"
type input "OSHKOSH"
select select "WI"
type input "54904"
select select "5"
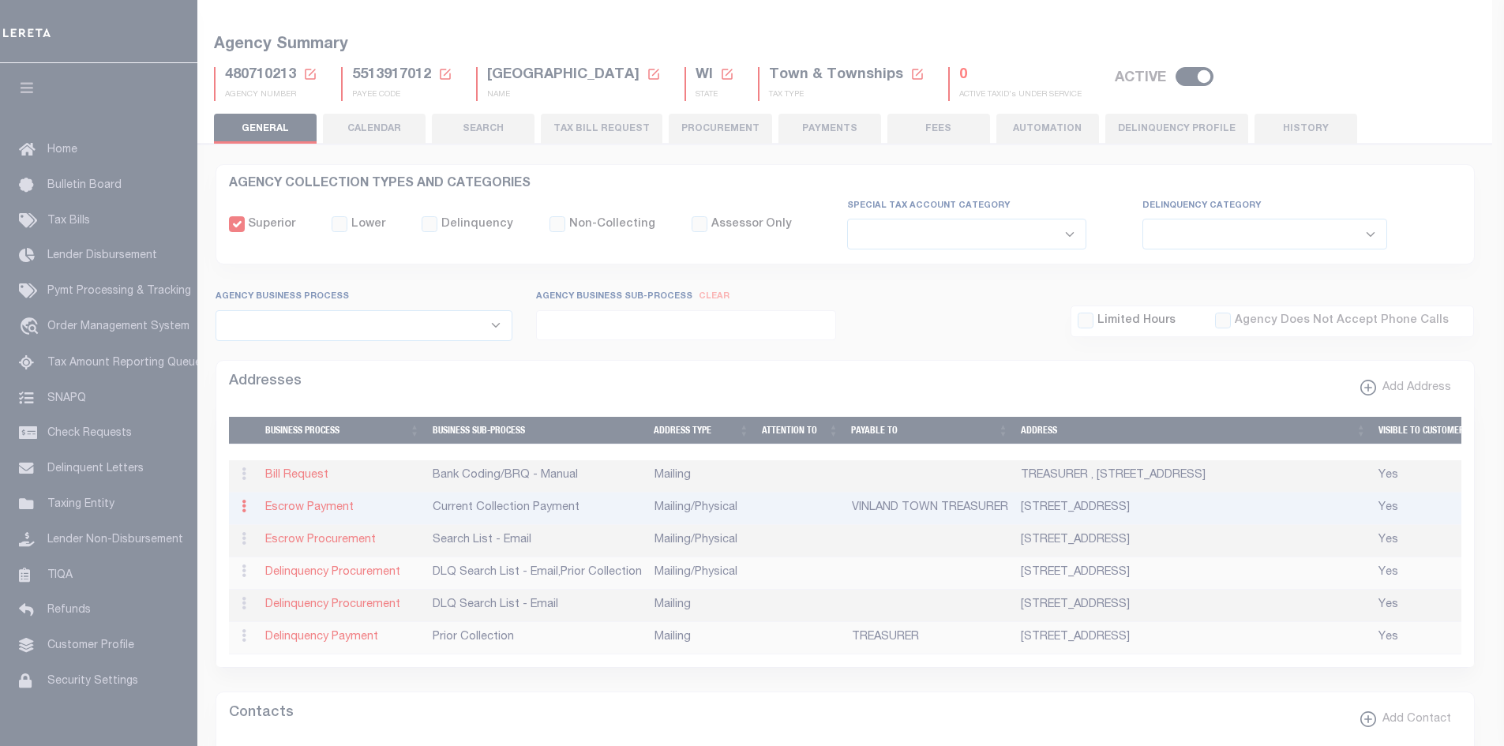
checkbox input "true"
type input "VINLAND TOWN TREASURER"
select select "3"
select select "11"
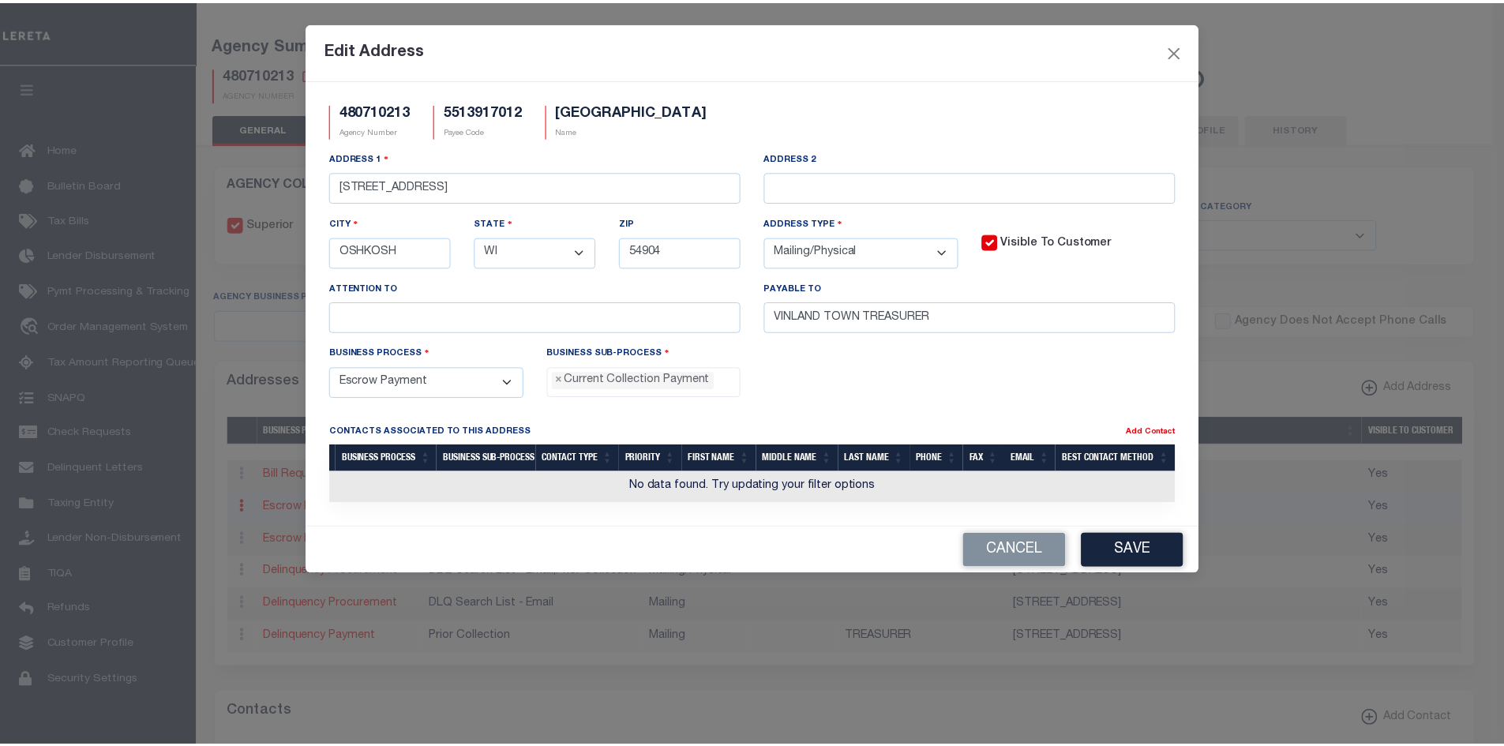
scroll to position [14, 0]
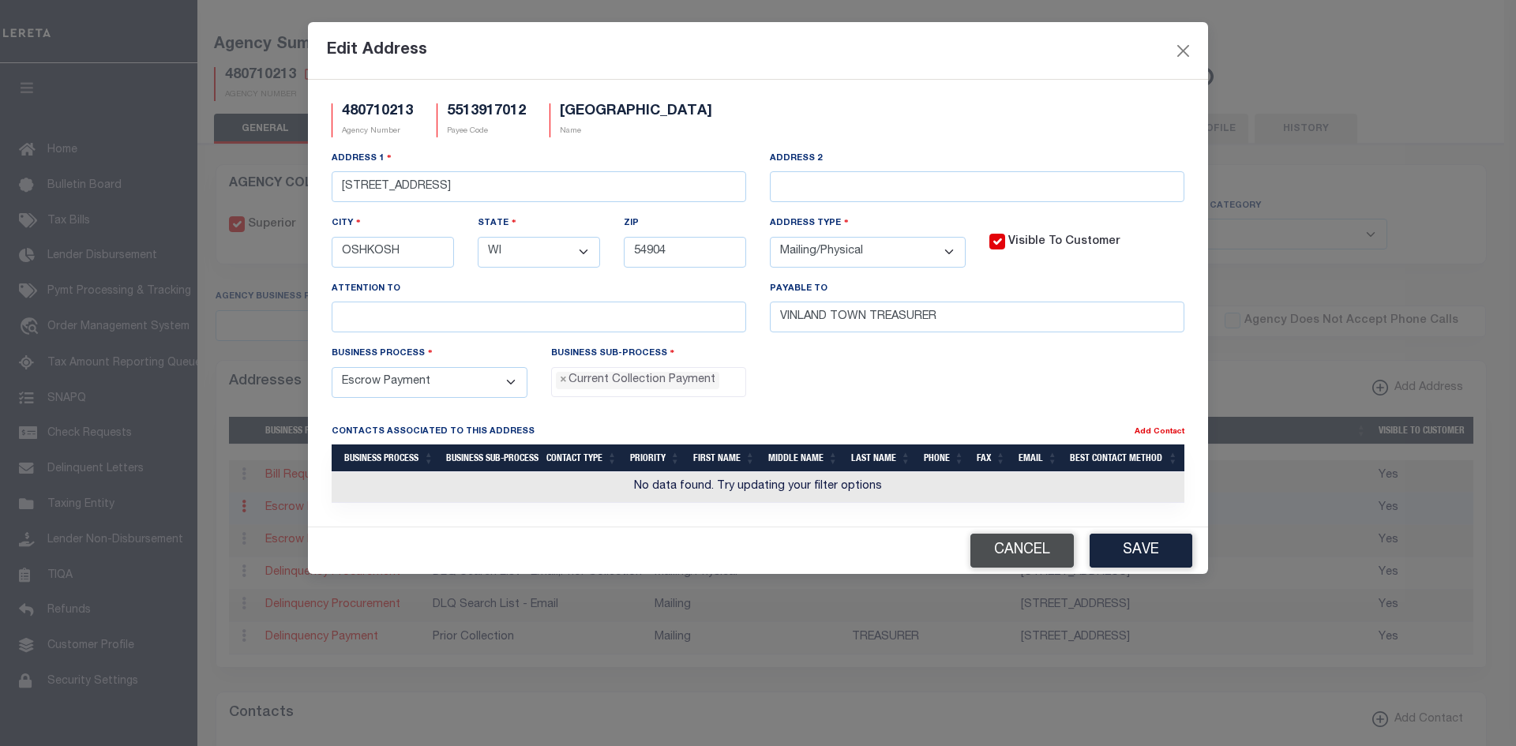
click at [1017, 560] on button "Cancel" at bounding box center [1021, 551] width 103 height 34
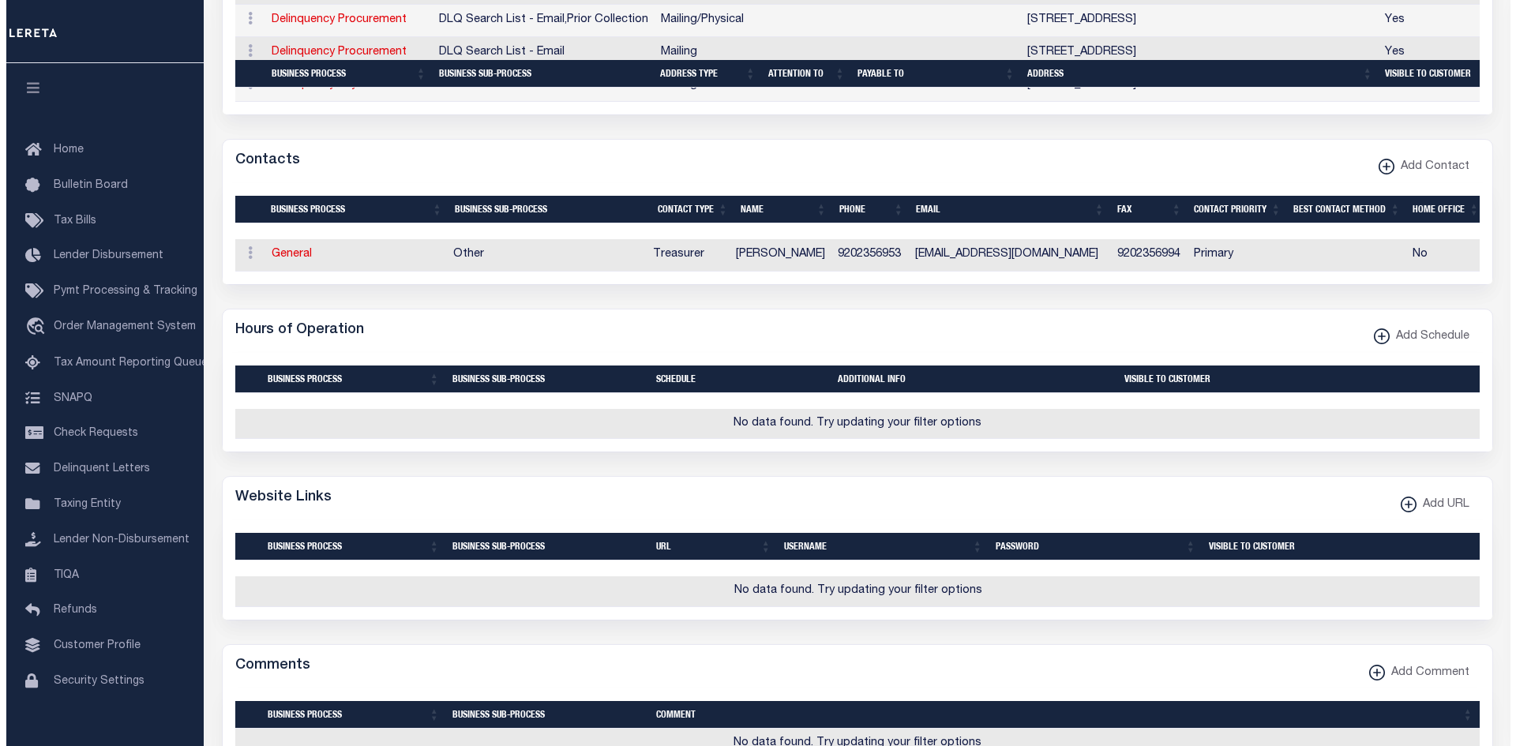
scroll to position [789, 0]
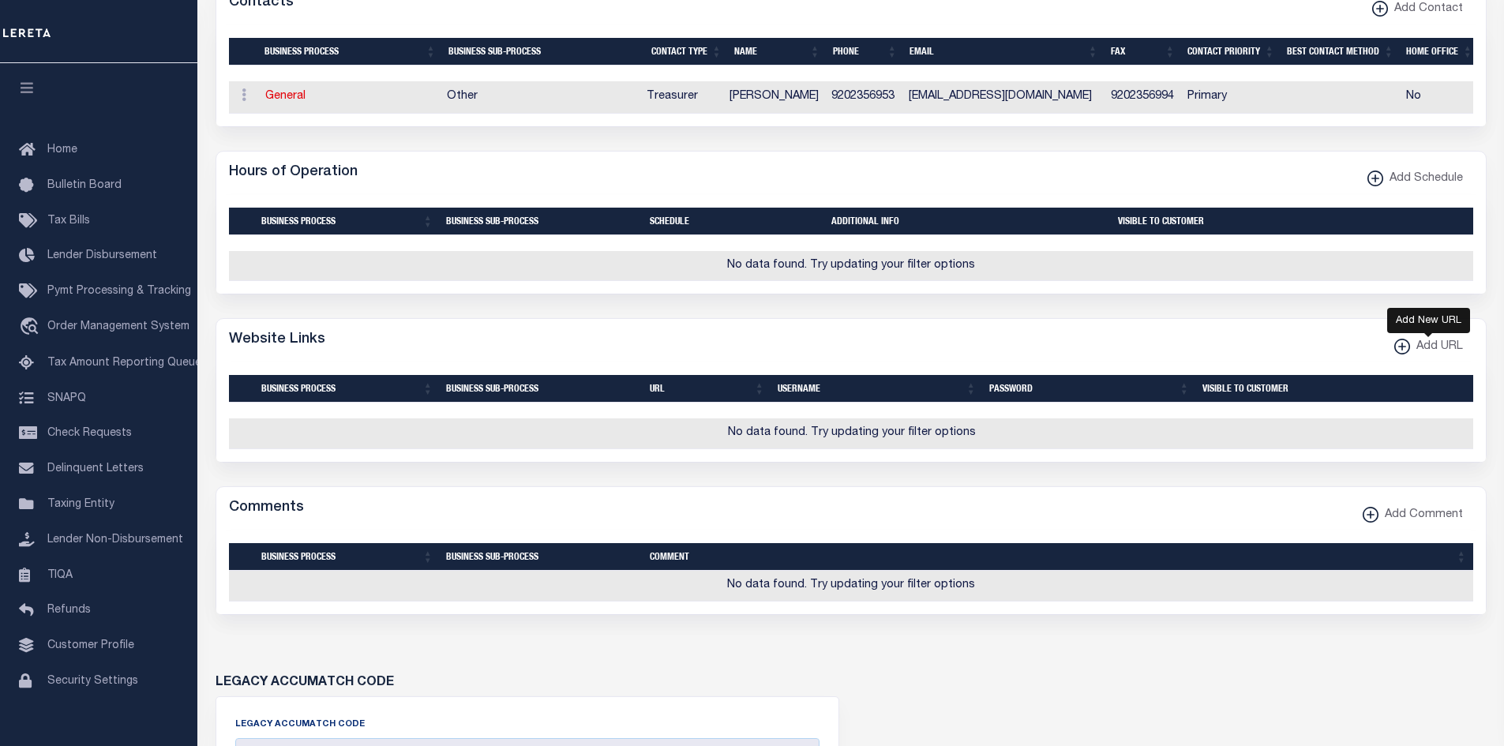
click at [1402, 354] on xmlns\ "button" at bounding box center [1402, 347] width 16 height 16
select select
checkbox input "true"
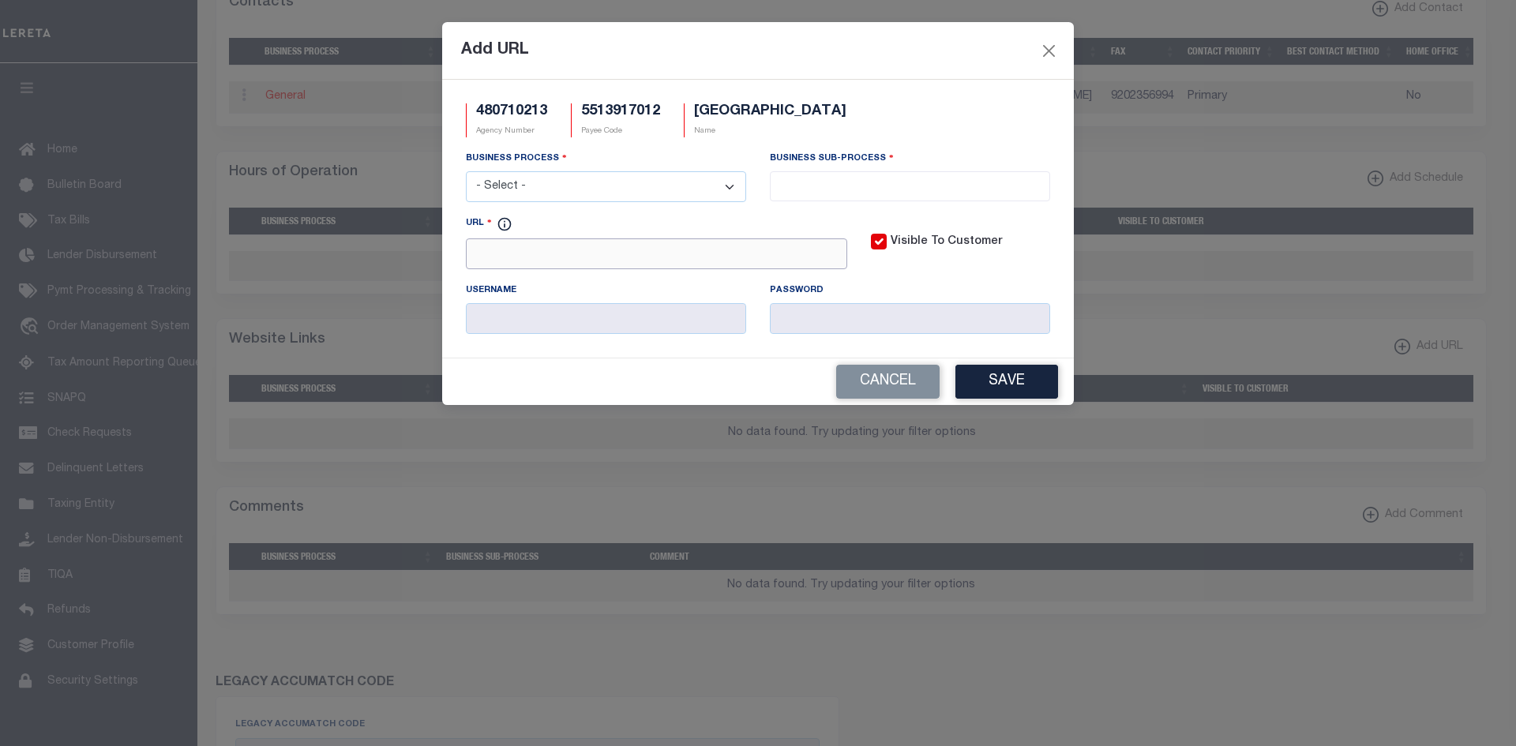
click at [693, 266] on input "URL" at bounding box center [656, 253] width 381 height 31
paste input "[URL][DOMAIN_NAME]"
click at [780, 260] on input "[URL][DOMAIN_NAME]" at bounding box center [656, 253] width 381 height 31
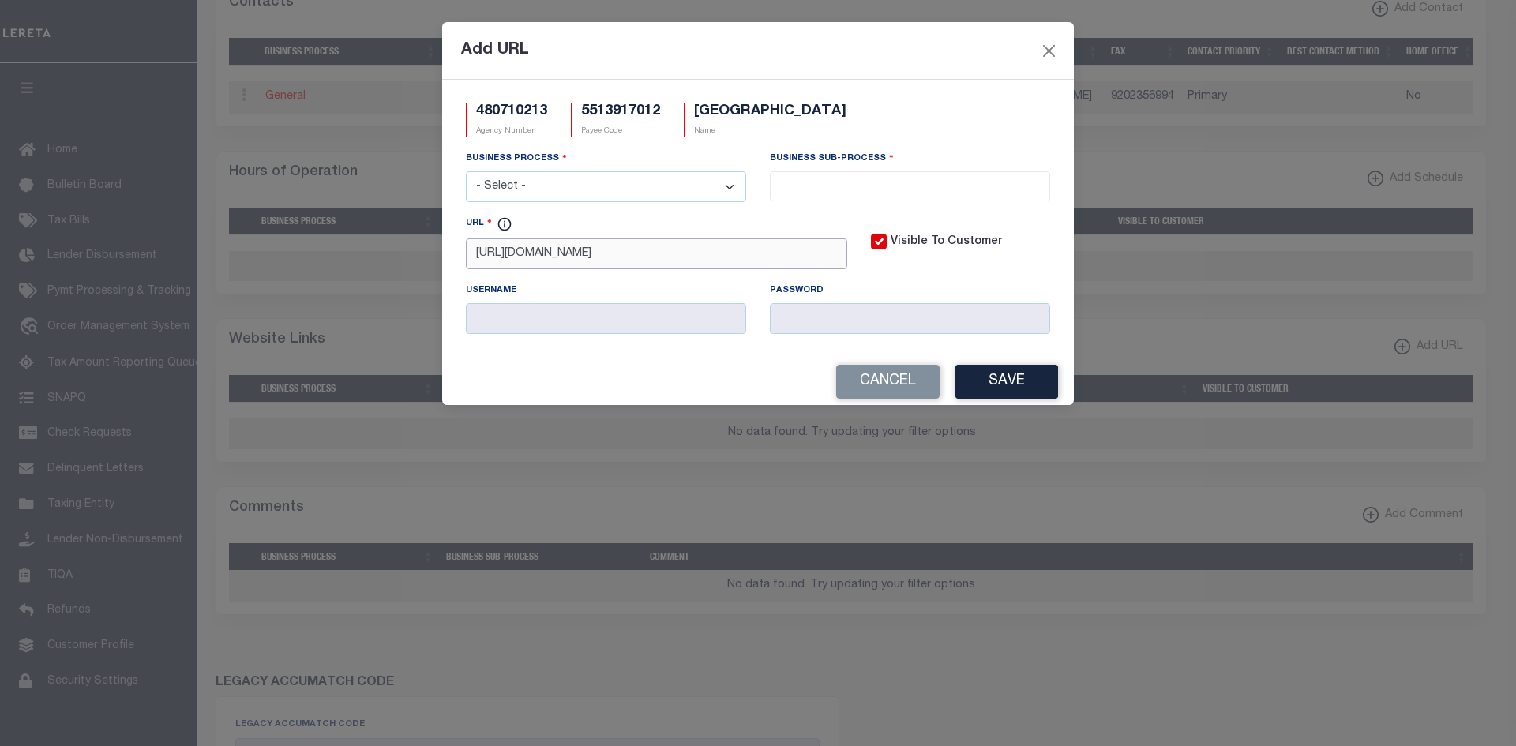
paste input "Parcel#/Search"
type input "[URL][DOMAIN_NAME]"
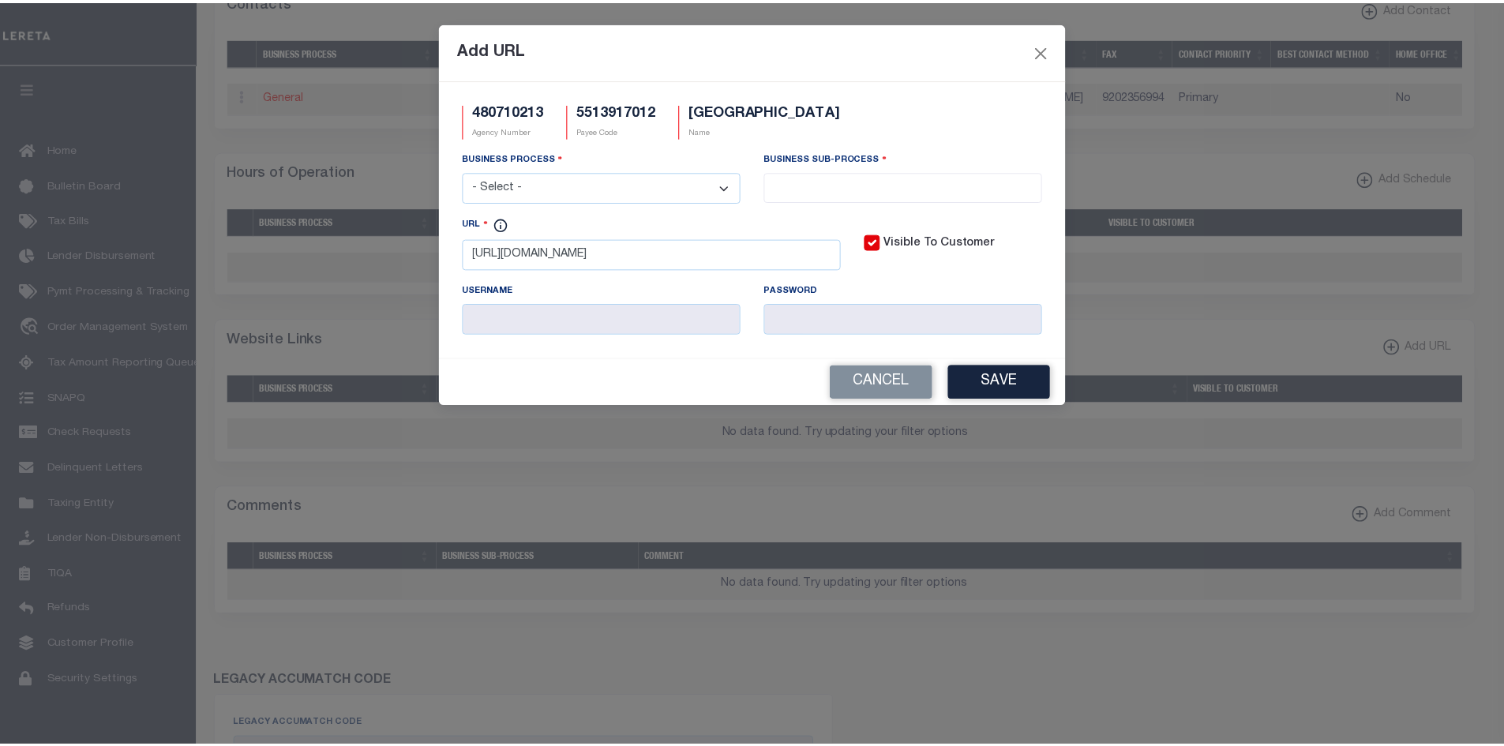
scroll to position [0, 0]
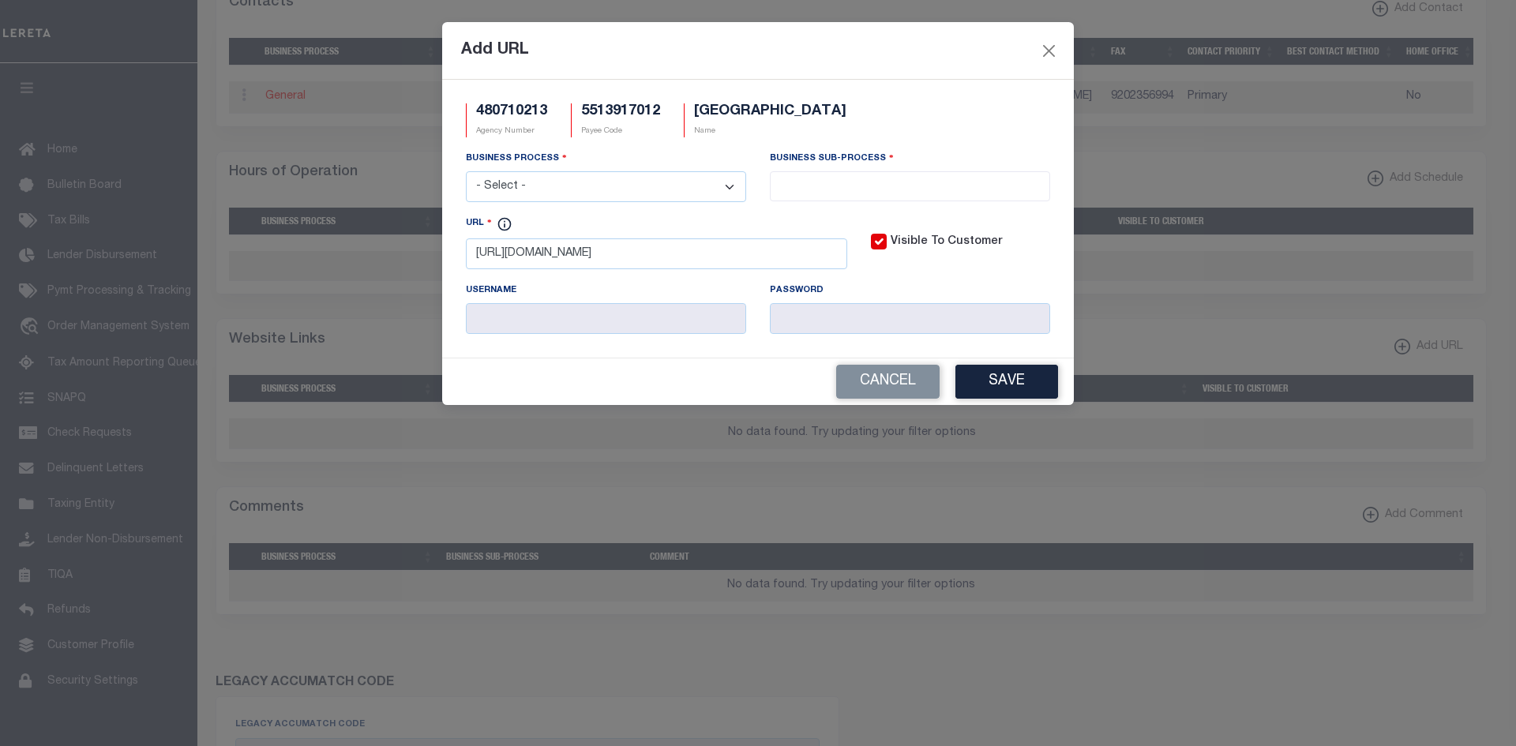
click at [617, 194] on select "- Select - All Automation Bill Request Delinquency Payment Delinquency Procurem…" at bounding box center [606, 186] width 280 height 31
select select "0"
click at [466, 172] on select "- Select - All Automation Bill Request Delinquency Payment Delinquency Procurem…" at bounding box center [606, 186] width 280 height 31
select select "0"
click at [1029, 381] on button "Save" at bounding box center [1006, 382] width 103 height 34
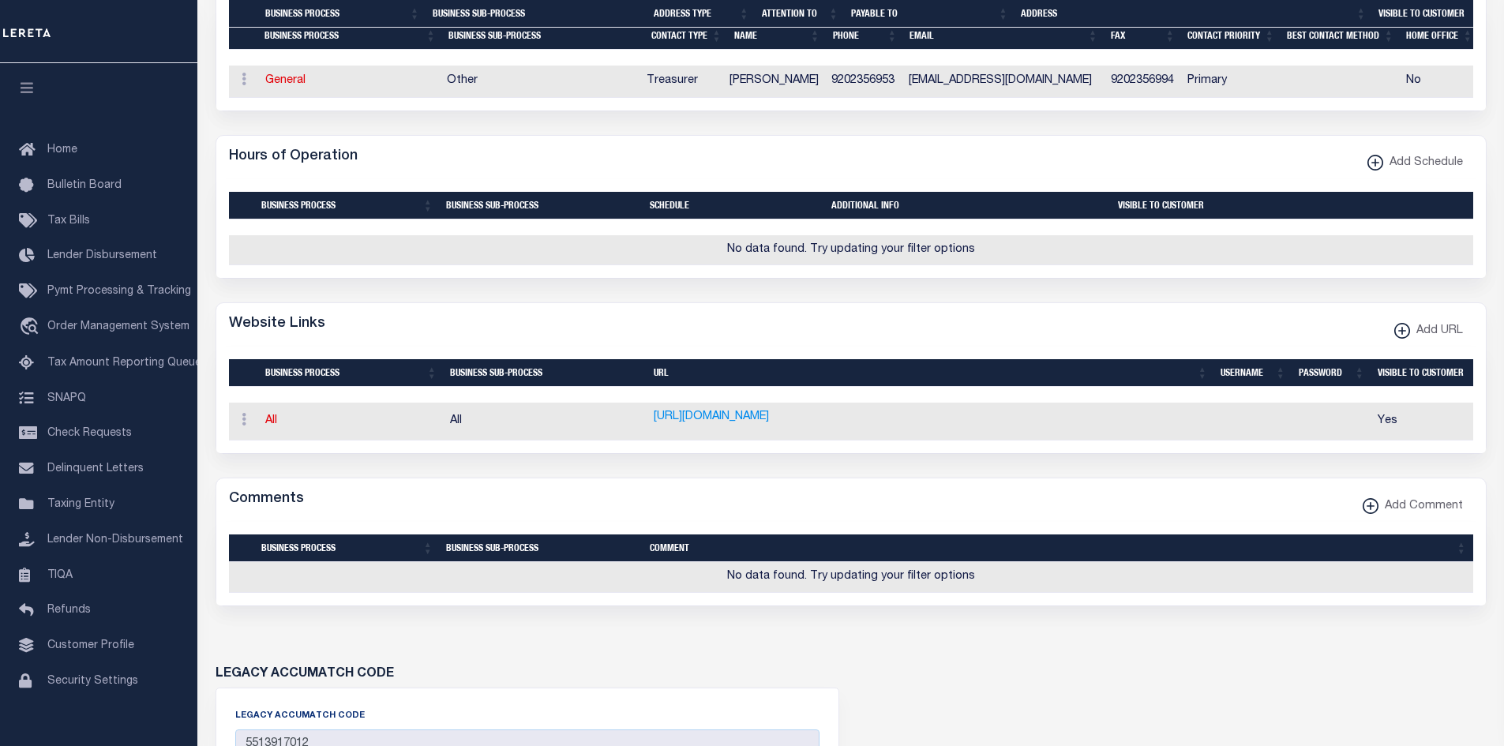
scroll to position [632, 0]
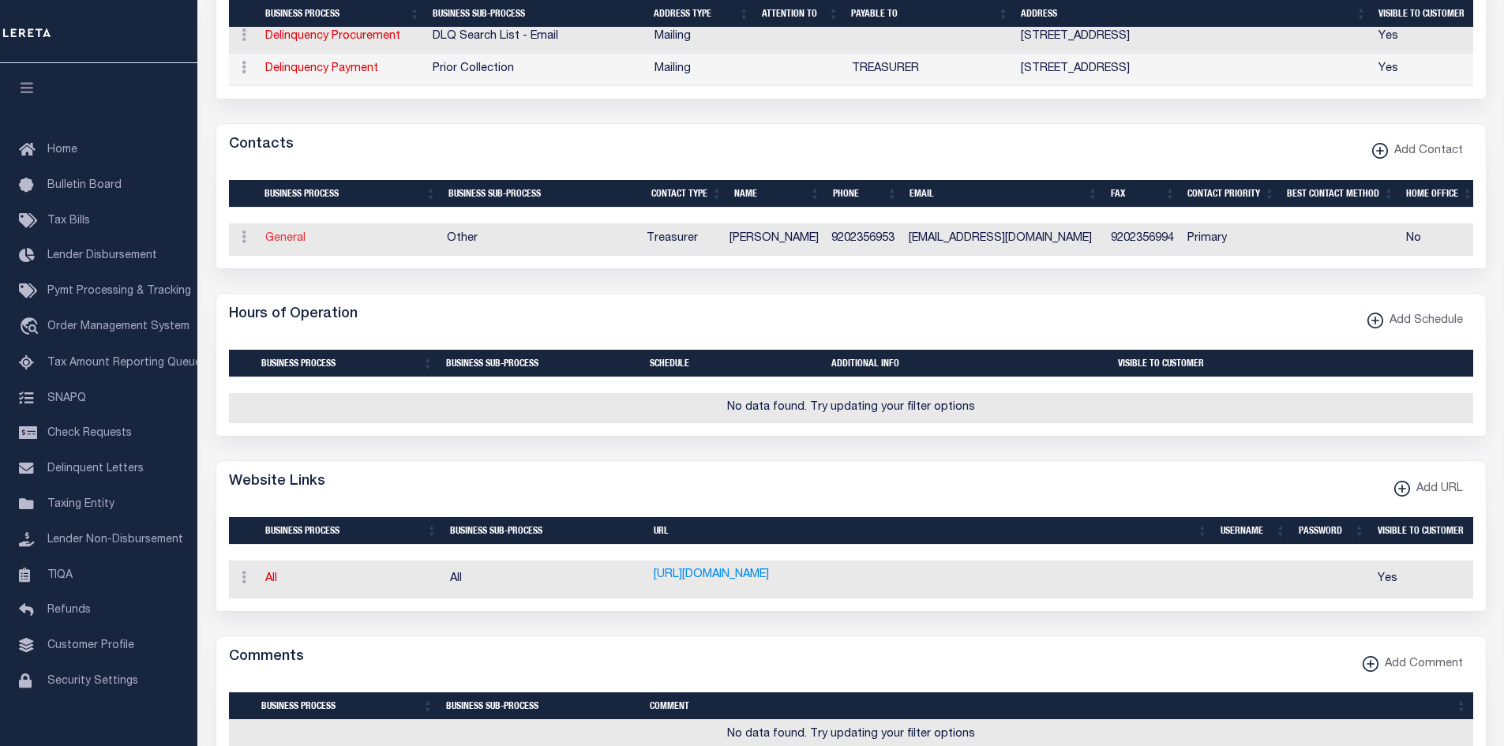
click at [276, 243] on link "General" at bounding box center [285, 238] width 40 height 11
checkbox input "false"
select select
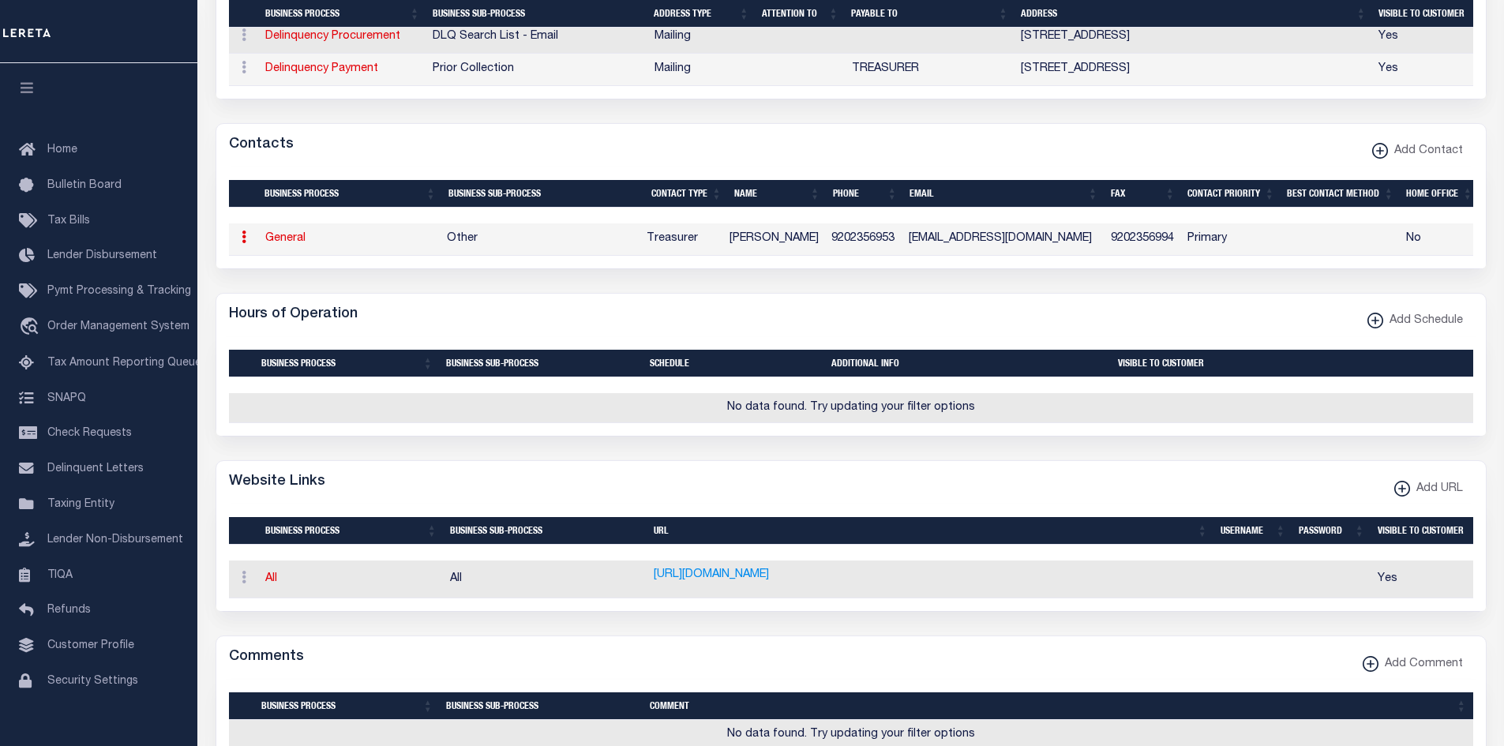
select select "3"
select select "1"
type input "KAREN"
type input "BRAZEE"
type input "9202356953"
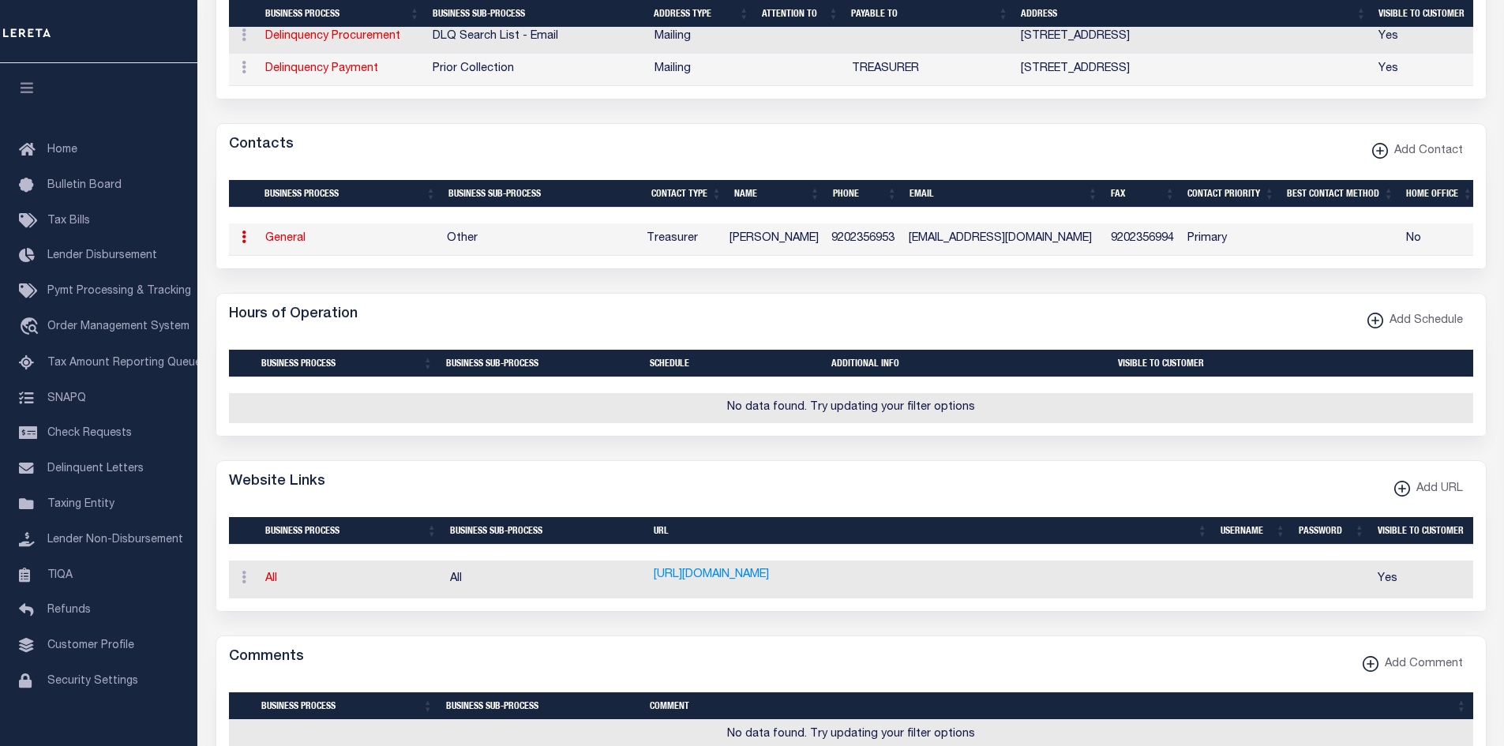
type input "9202356994"
type input "OFFICE@TOWNOFVINLANDWI.GOV"
select select "6"
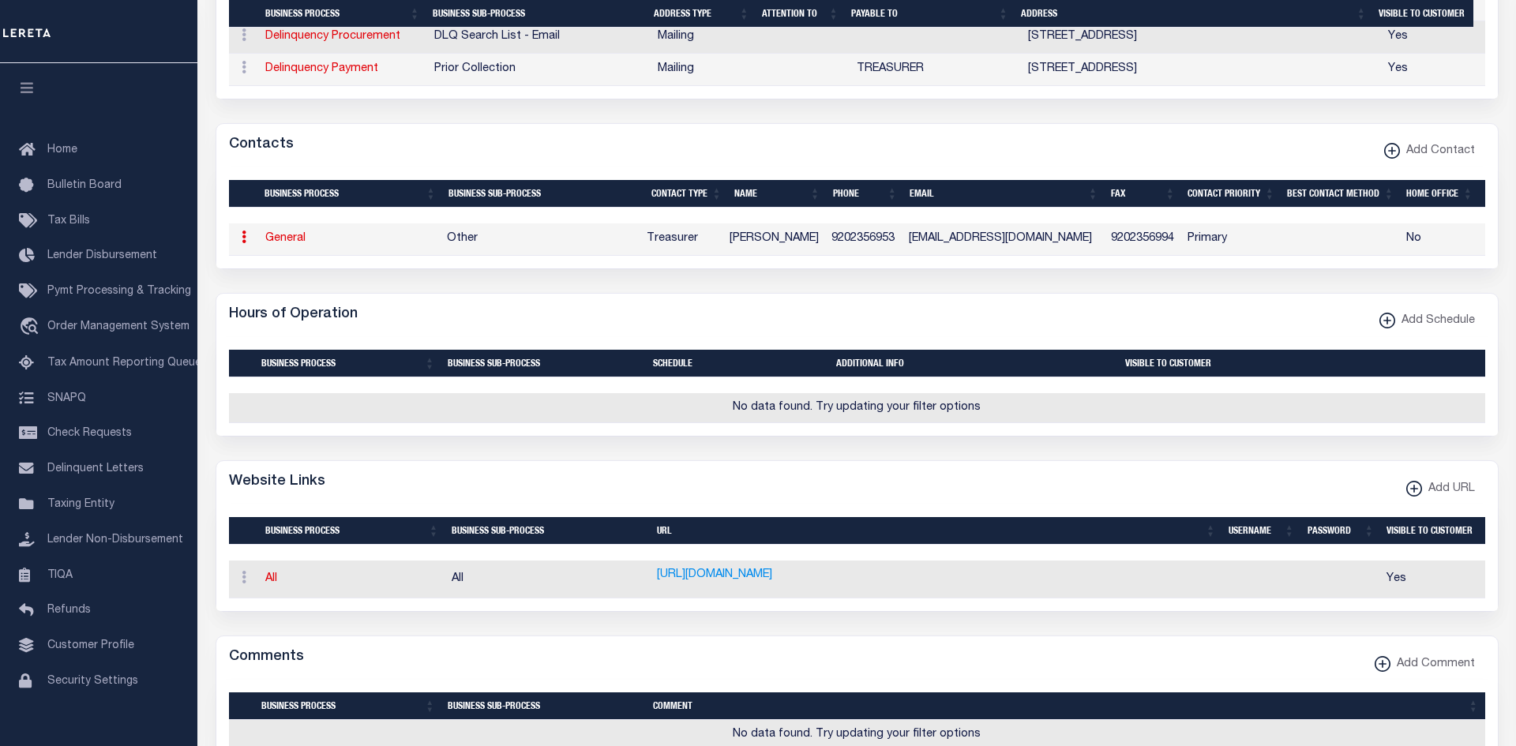
select select "39"
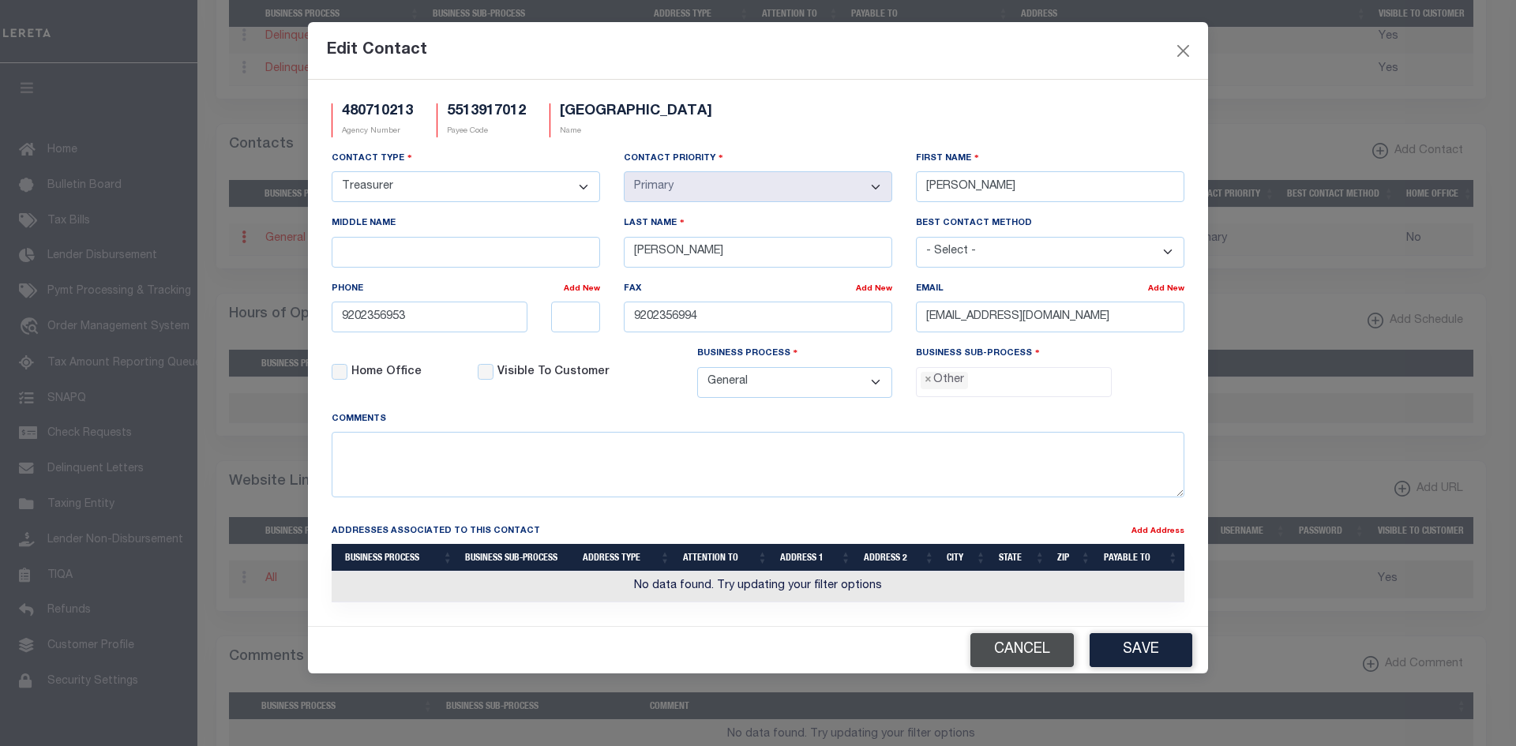
click at [1039, 647] on button "Cancel" at bounding box center [1021, 650] width 103 height 34
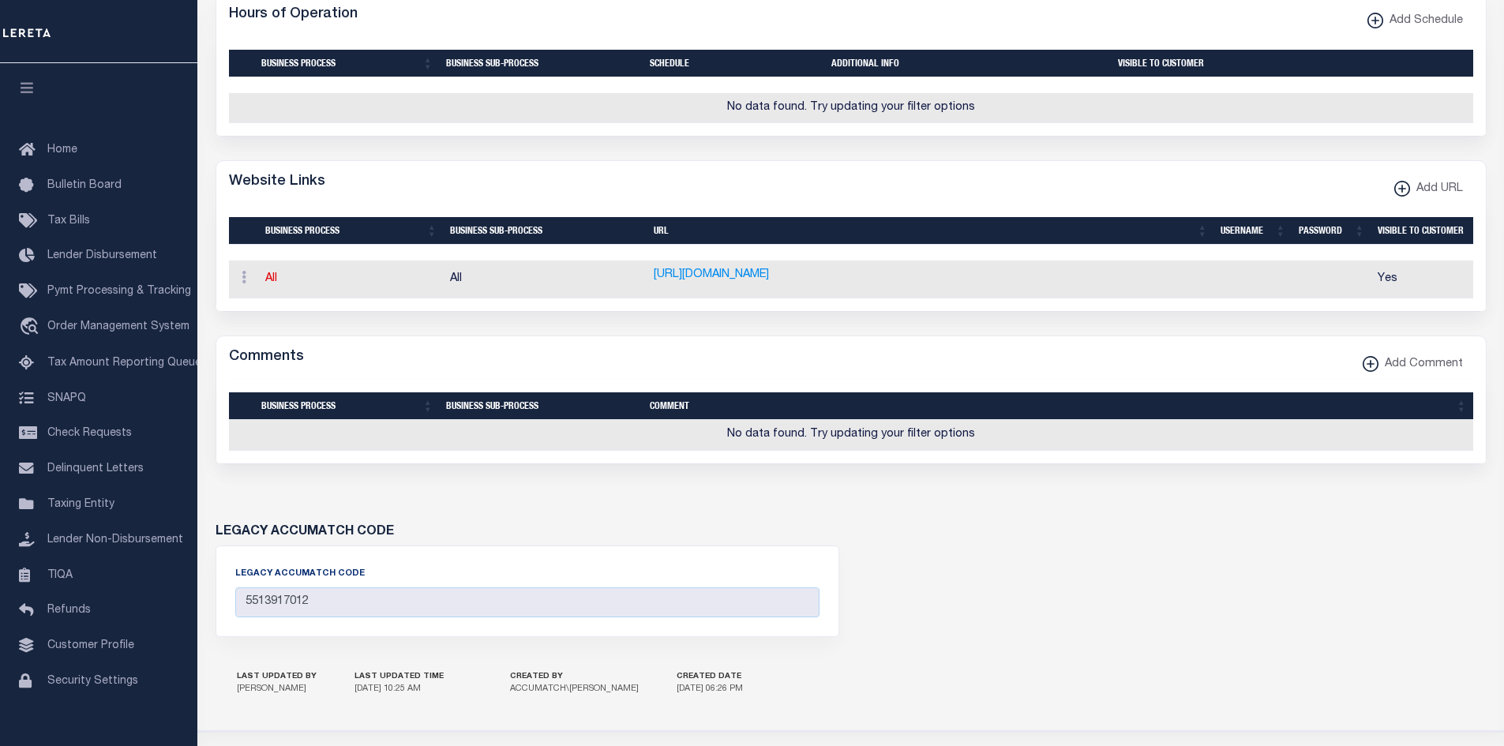
scroll to position [710, 0]
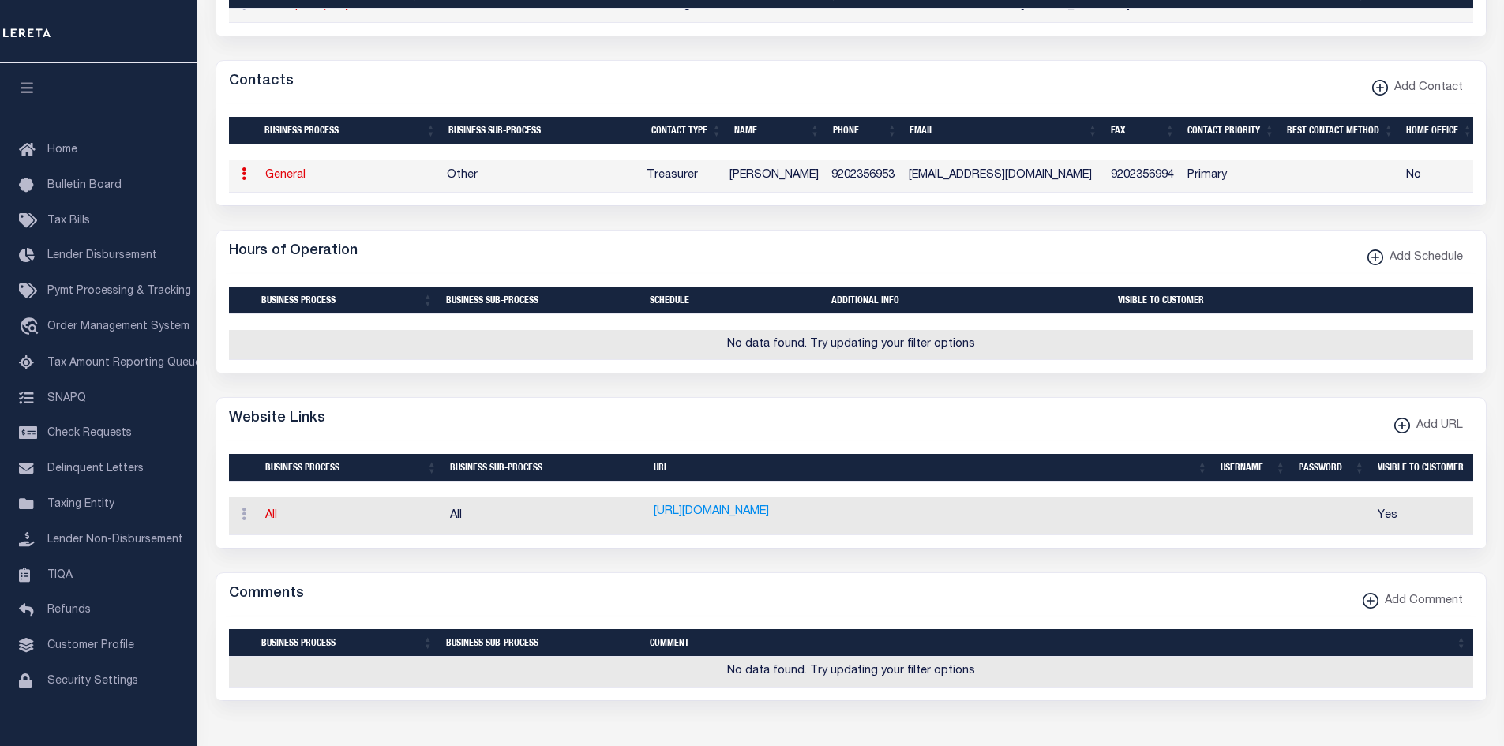
click at [279, 174] on link "General" at bounding box center [285, 175] width 40 height 11
select select
checkbox input "false"
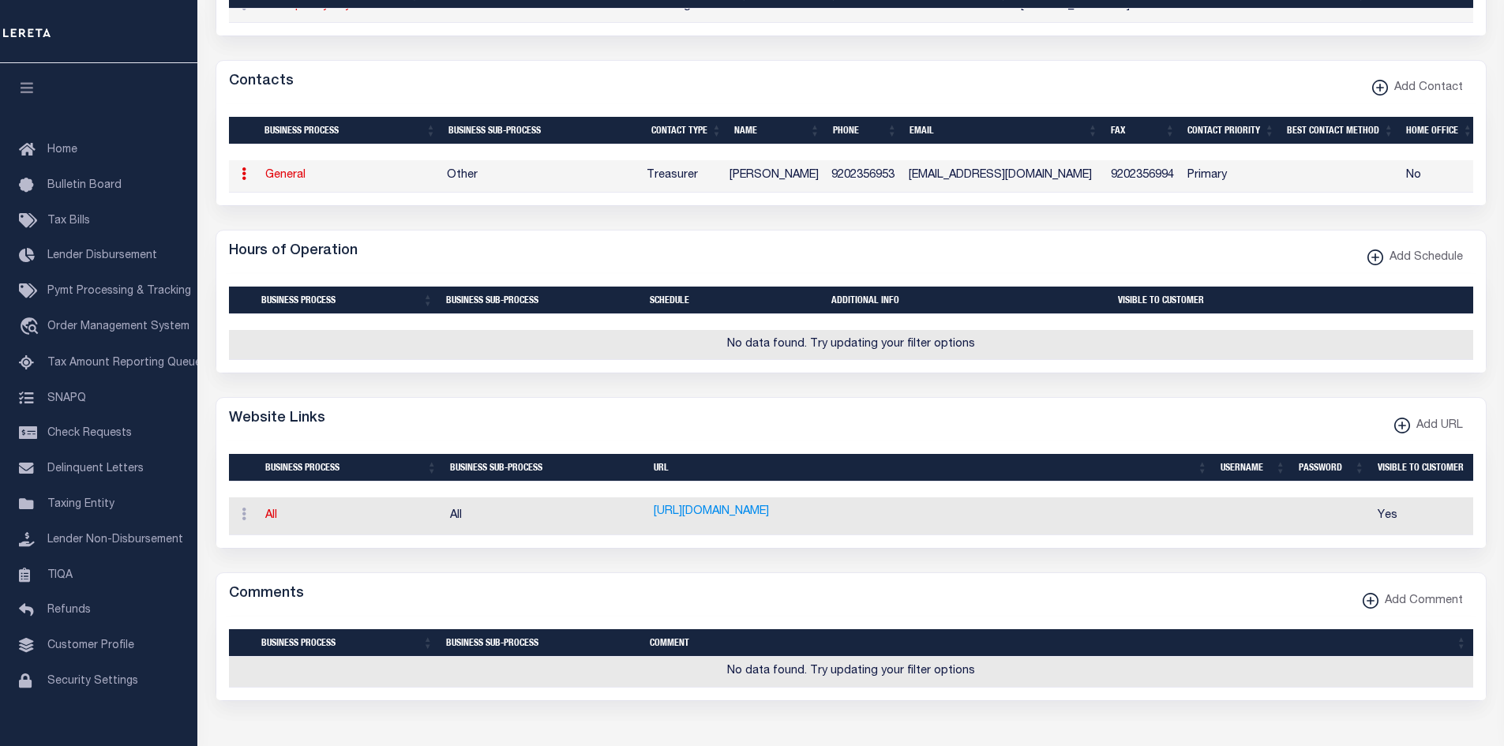
select select
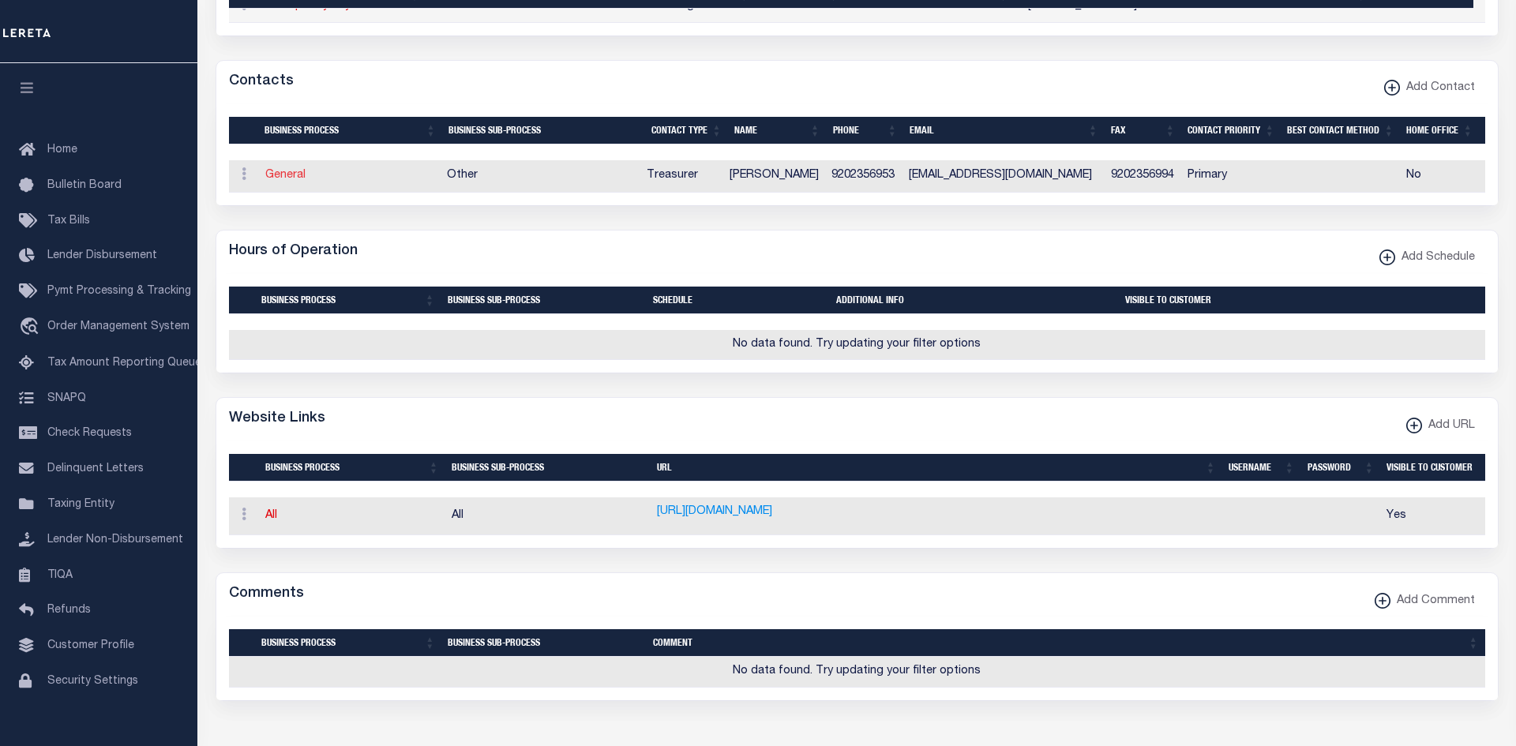
select select "3"
select select "1"
type input "KAREN"
type input "BRAZEE"
type input "9202356953"
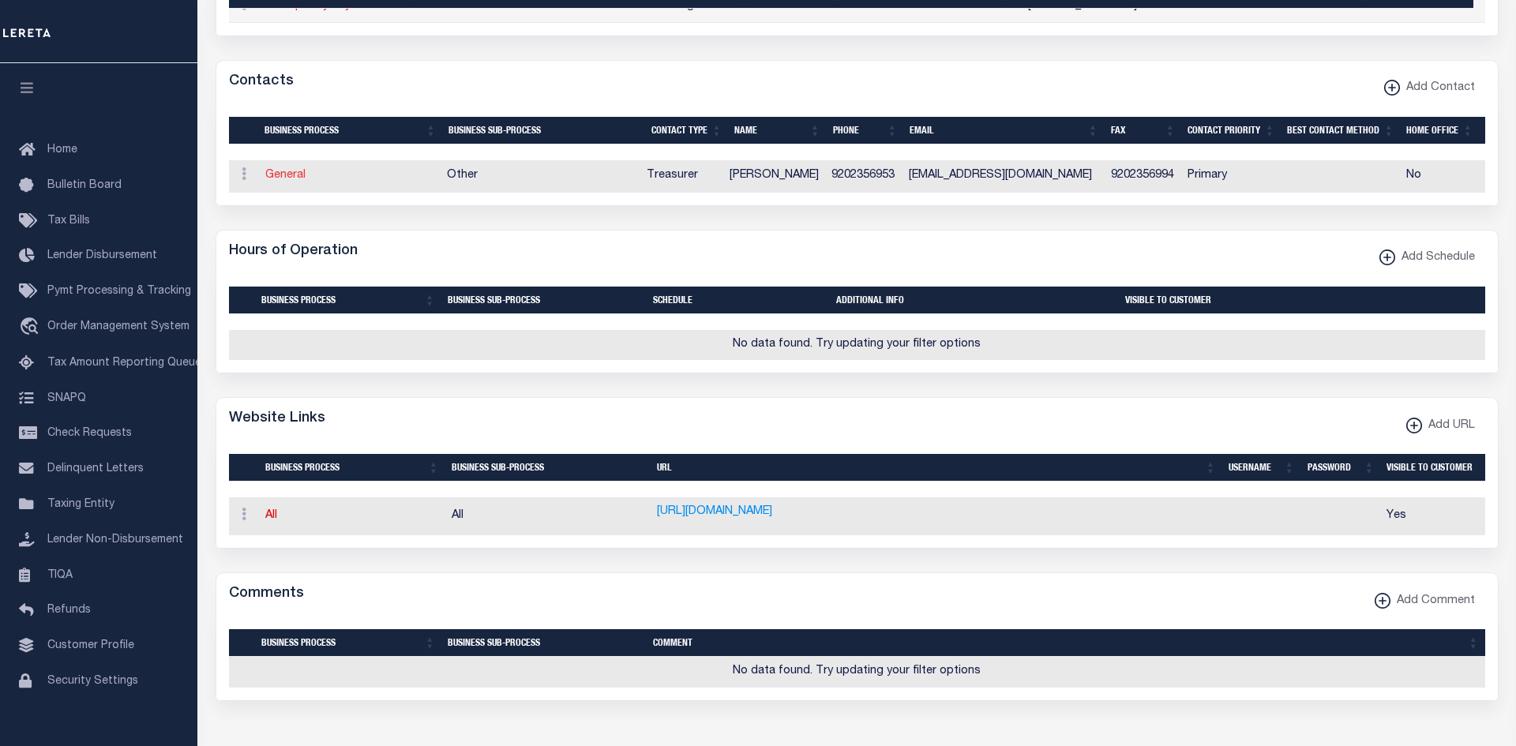
type input "9202356994"
type input "OFFICE@TOWNOFVINLANDWI.GOV"
select select "6"
select select "39"
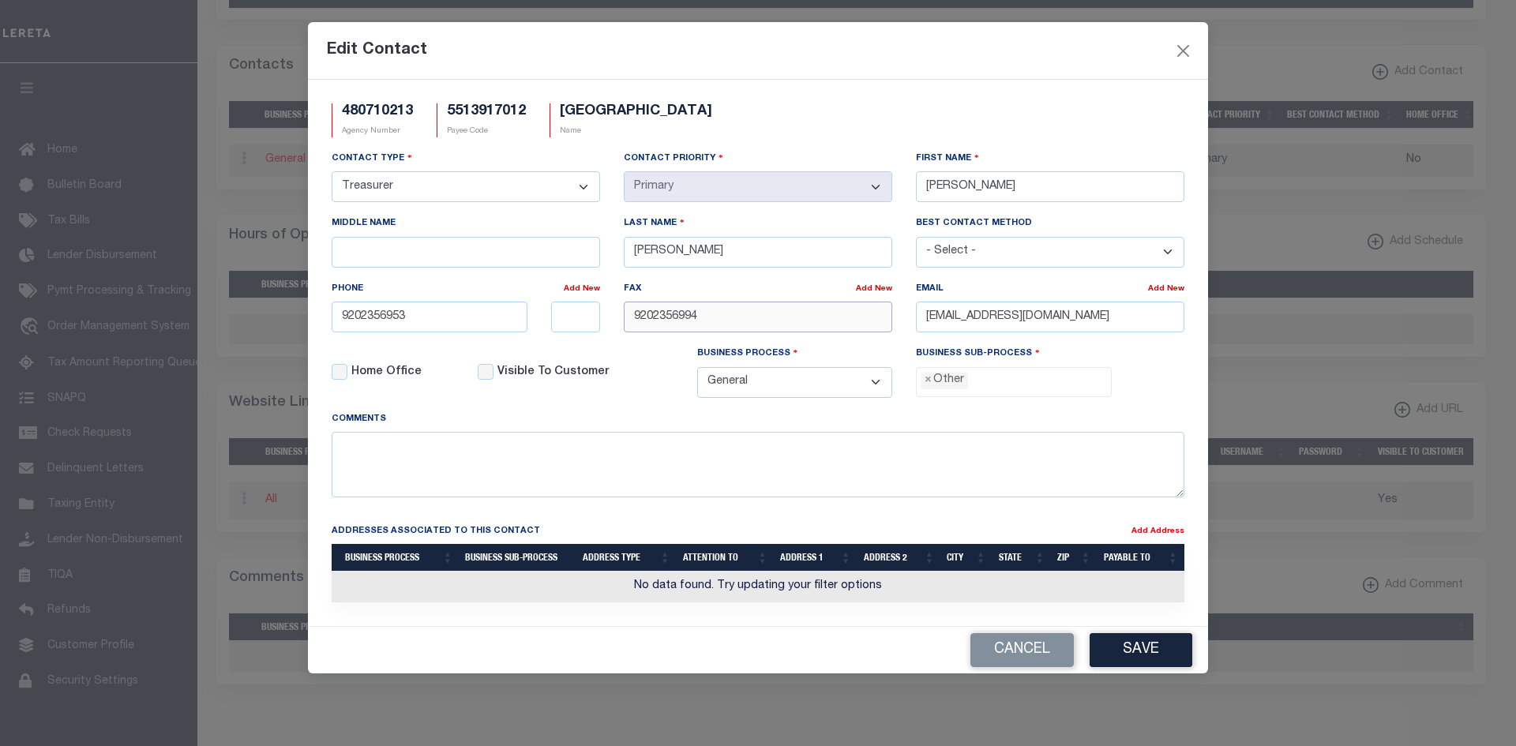
click at [773, 322] on input "9202356994" at bounding box center [758, 317] width 268 height 31
click at [1149, 646] on button "Save" at bounding box center [1140, 650] width 103 height 34
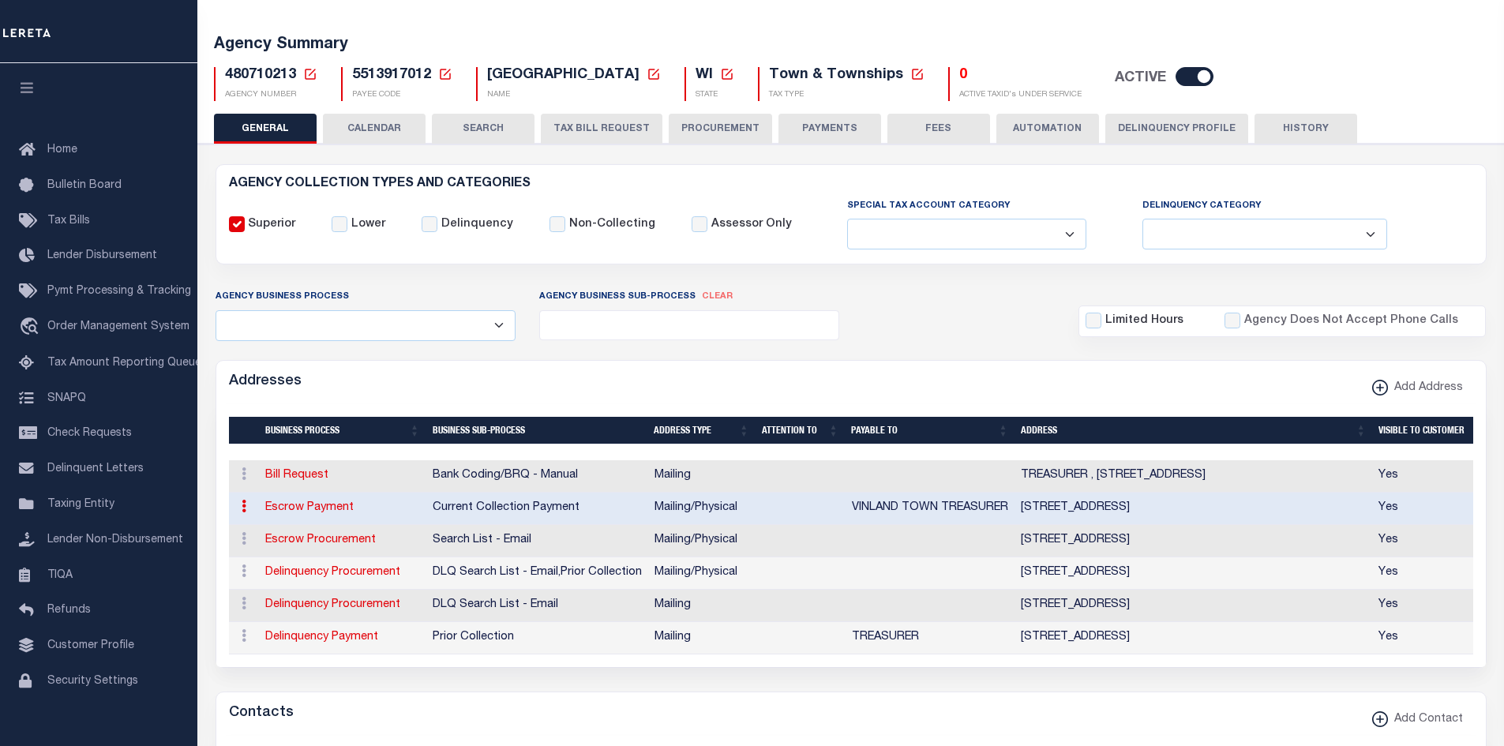
scroll to position [0, 0]
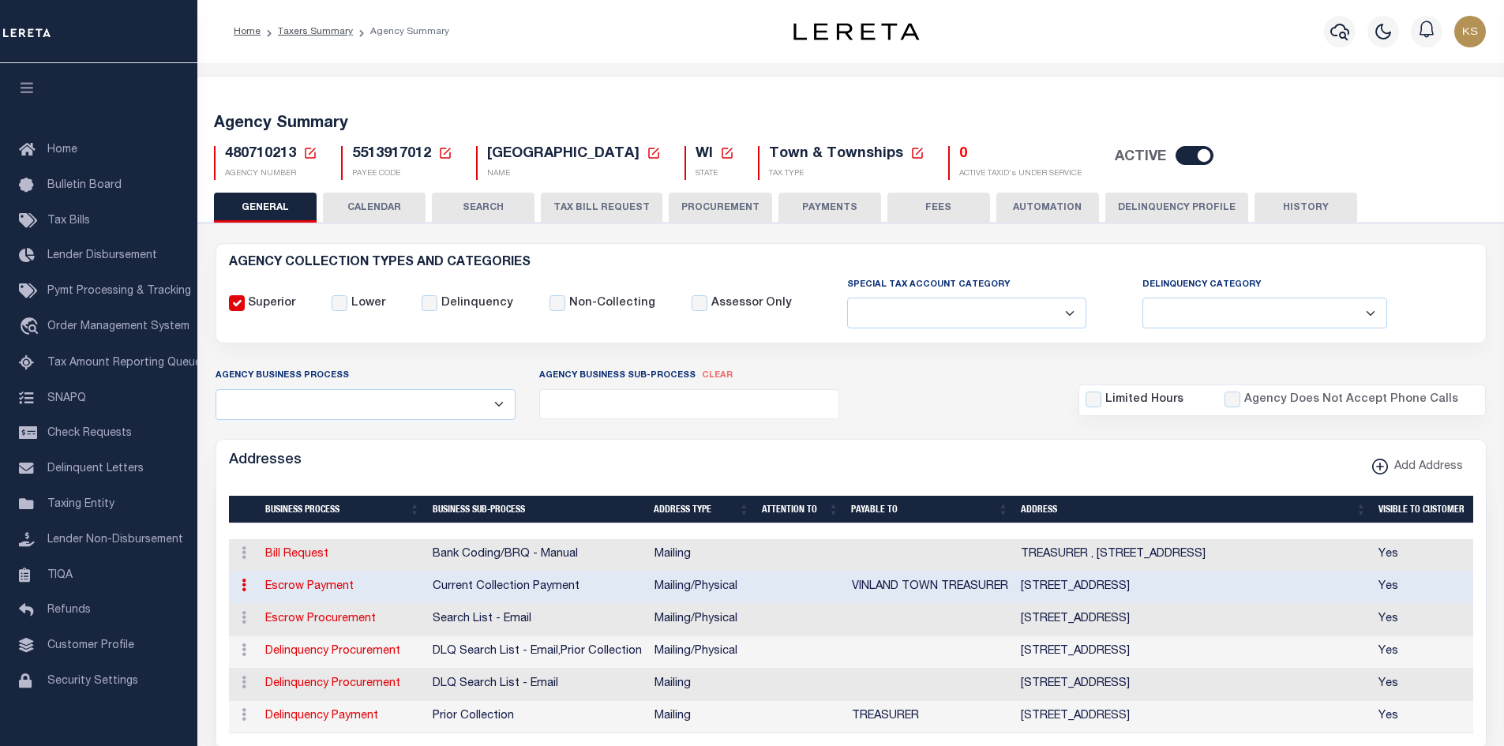
click at [833, 202] on button "PAYMENTS" at bounding box center [829, 208] width 103 height 30
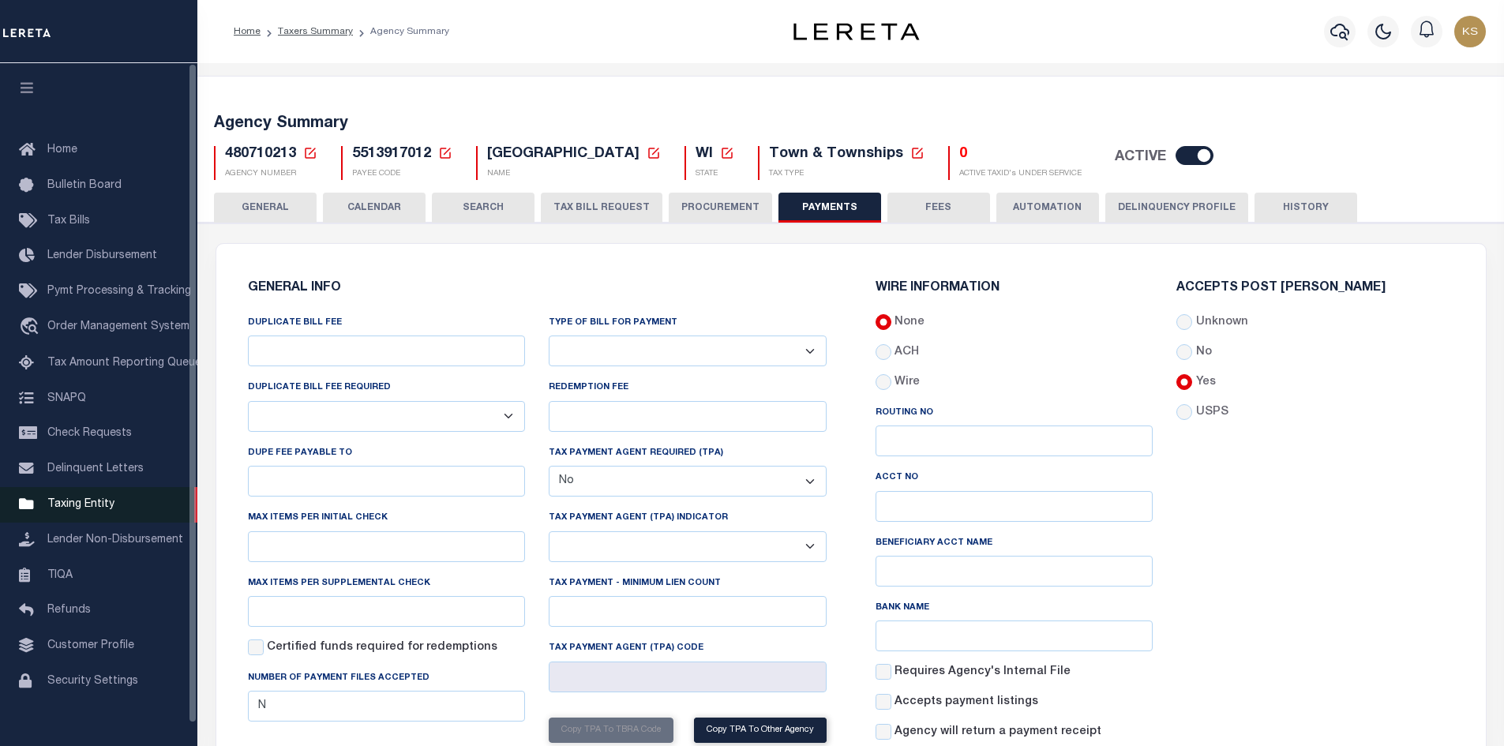
click at [77, 510] on span "Taxing Entity" at bounding box center [80, 504] width 67 height 11
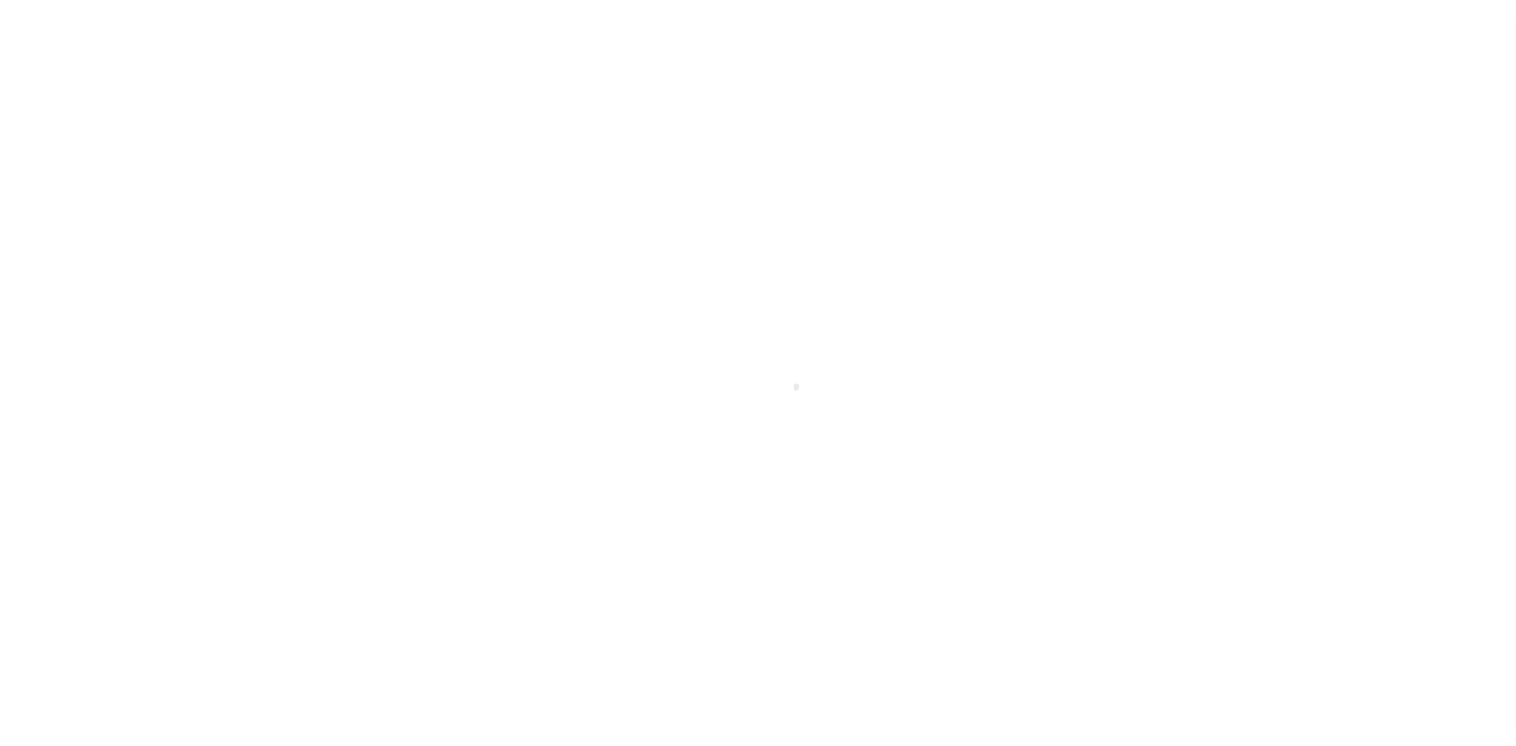
select select
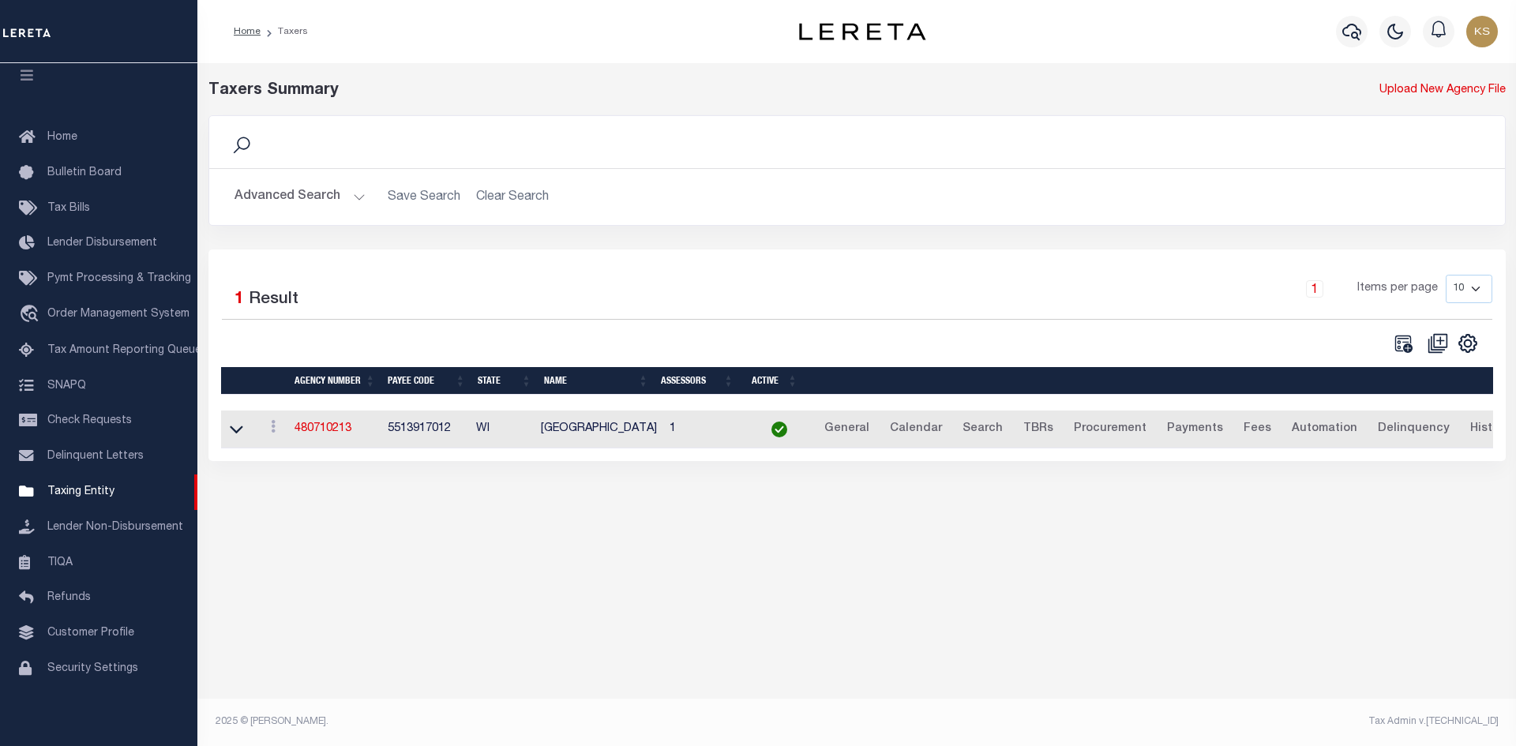
click at [278, 187] on button "Advanced Search" at bounding box center [299, 197] width 131 height 31
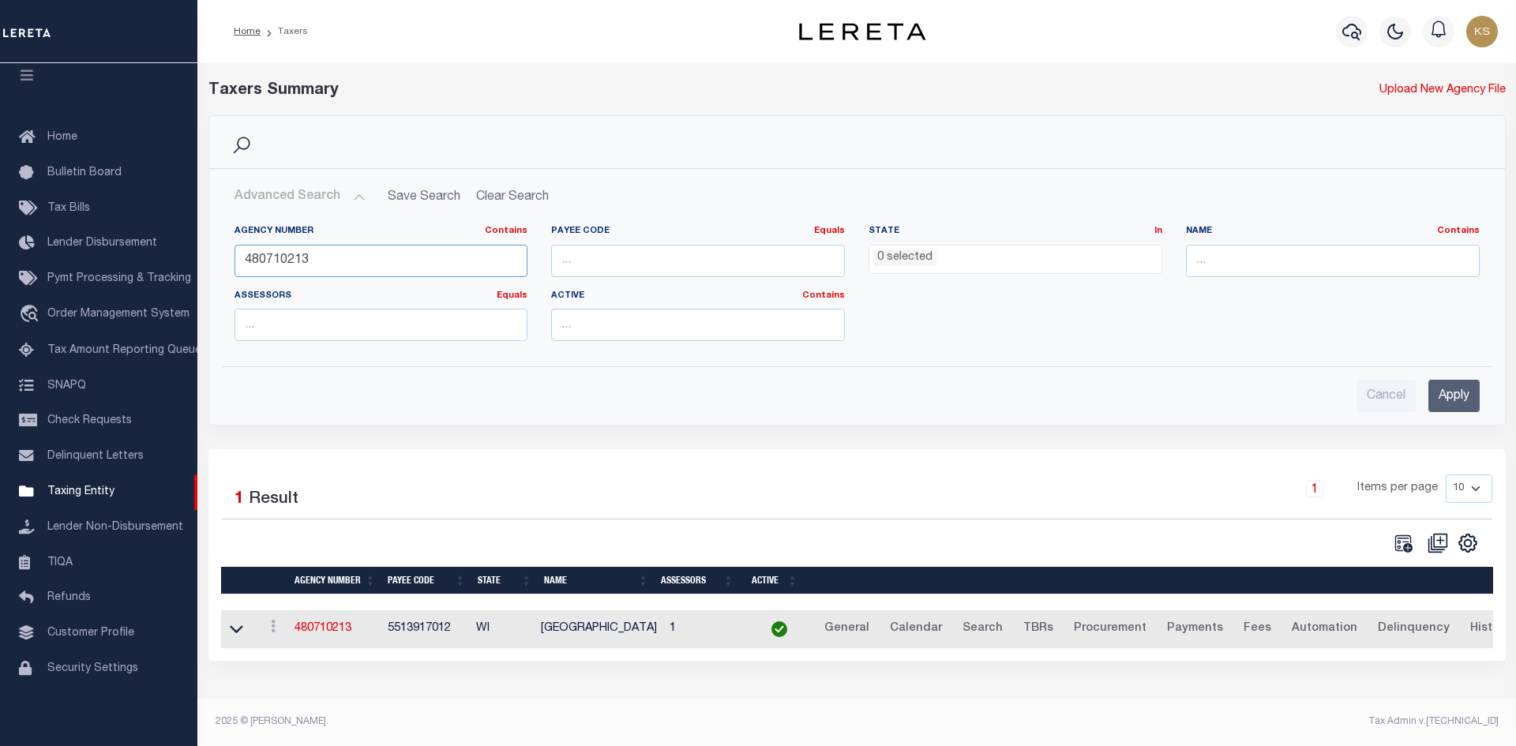
click at [371, 255] on input "480710213" at bounding box center [381, 261] width 294 height 32
paste input "070270"
click at [1439, 399] on input "Apply" at bounding box center [1453, 396] width 51 height 32
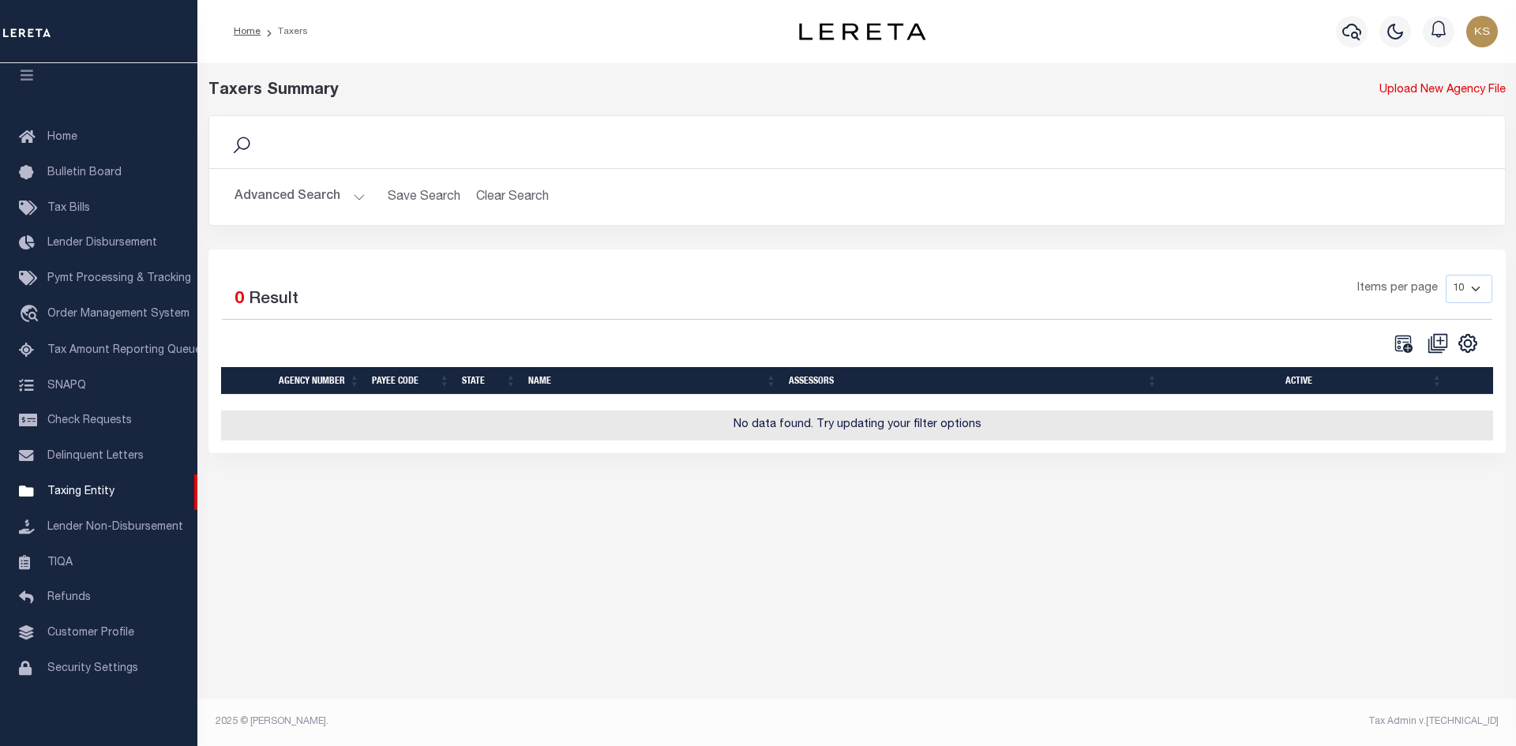
click at [274, 204] on button "Advanced Search" at bounding box center [299, 197] width 131 height 31
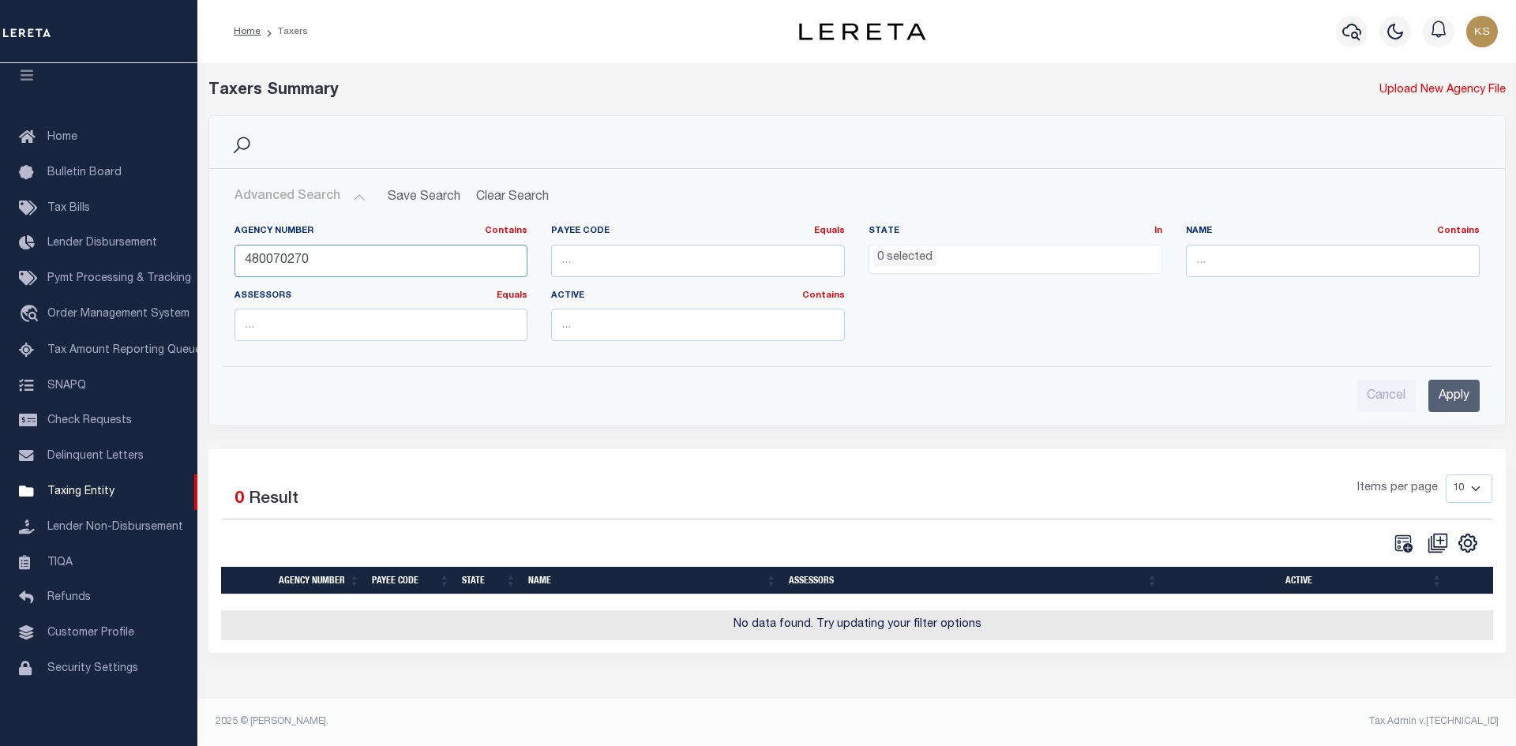
click at [401, 264] on input "480070270" at bounding box center [381, 261] width 294 height 32
paste input "922"
type input "480079220"
click at [1455, 407] on input "Apply" at bounding box center [1453, 396] width 51 height 32
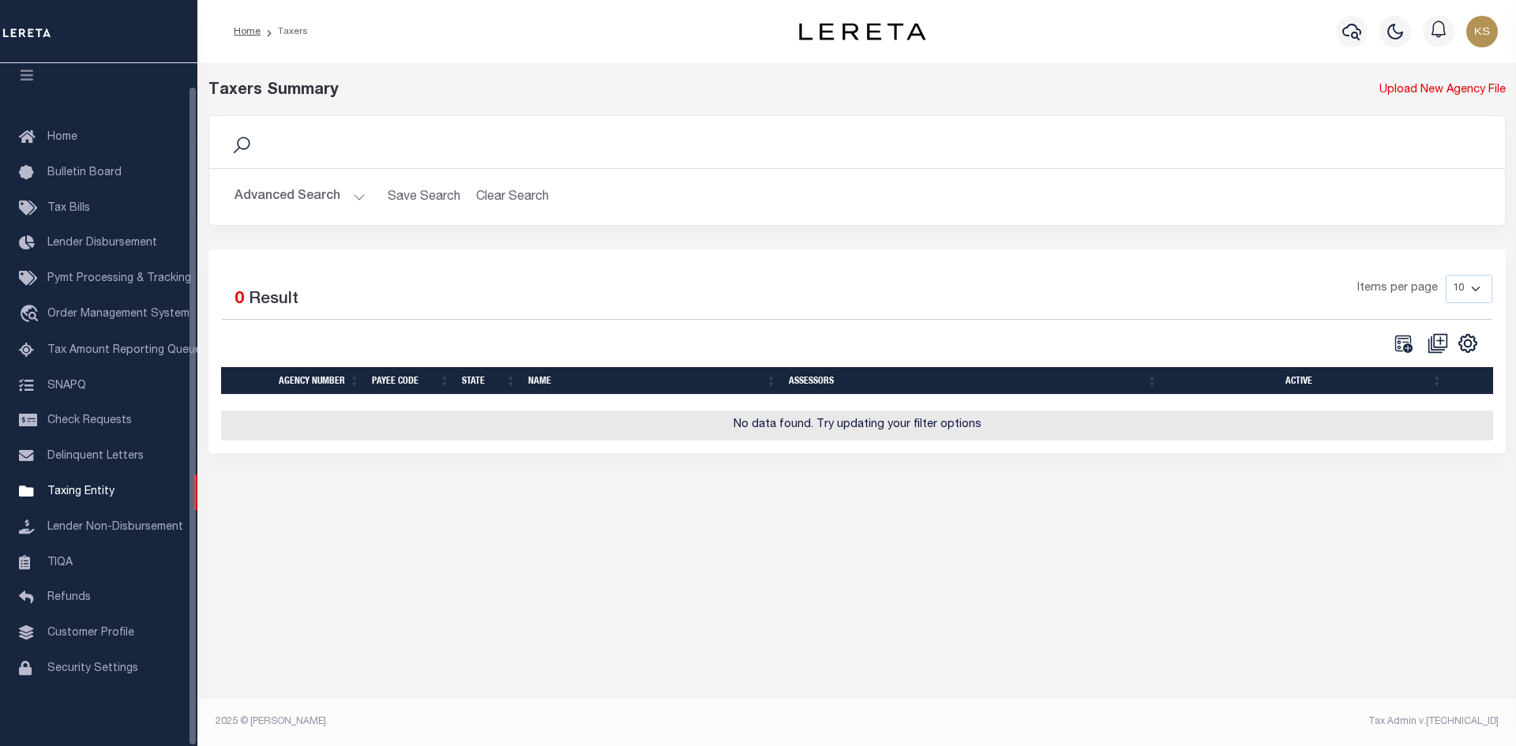
click at [276, 200] on button "Advanced Search" at bounding box center [299, 197] width 131 height 31
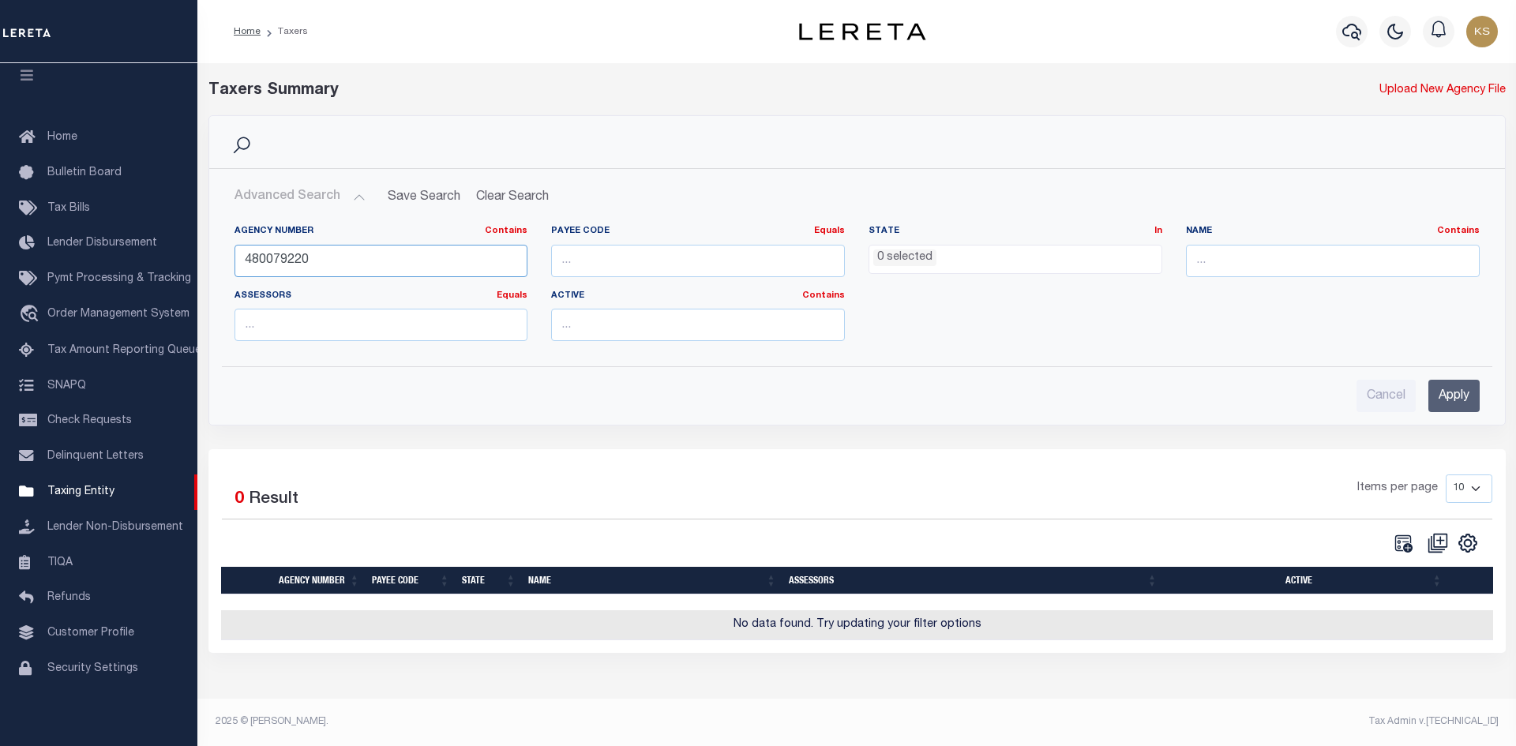
click at [411, 268] on input "480079220" at bounding box center [381, 261] width 294 height 32
paste input "480075220"
click at [1442, 397] on input "Apply" at bounding box center [1453, 396] width 51 height 32
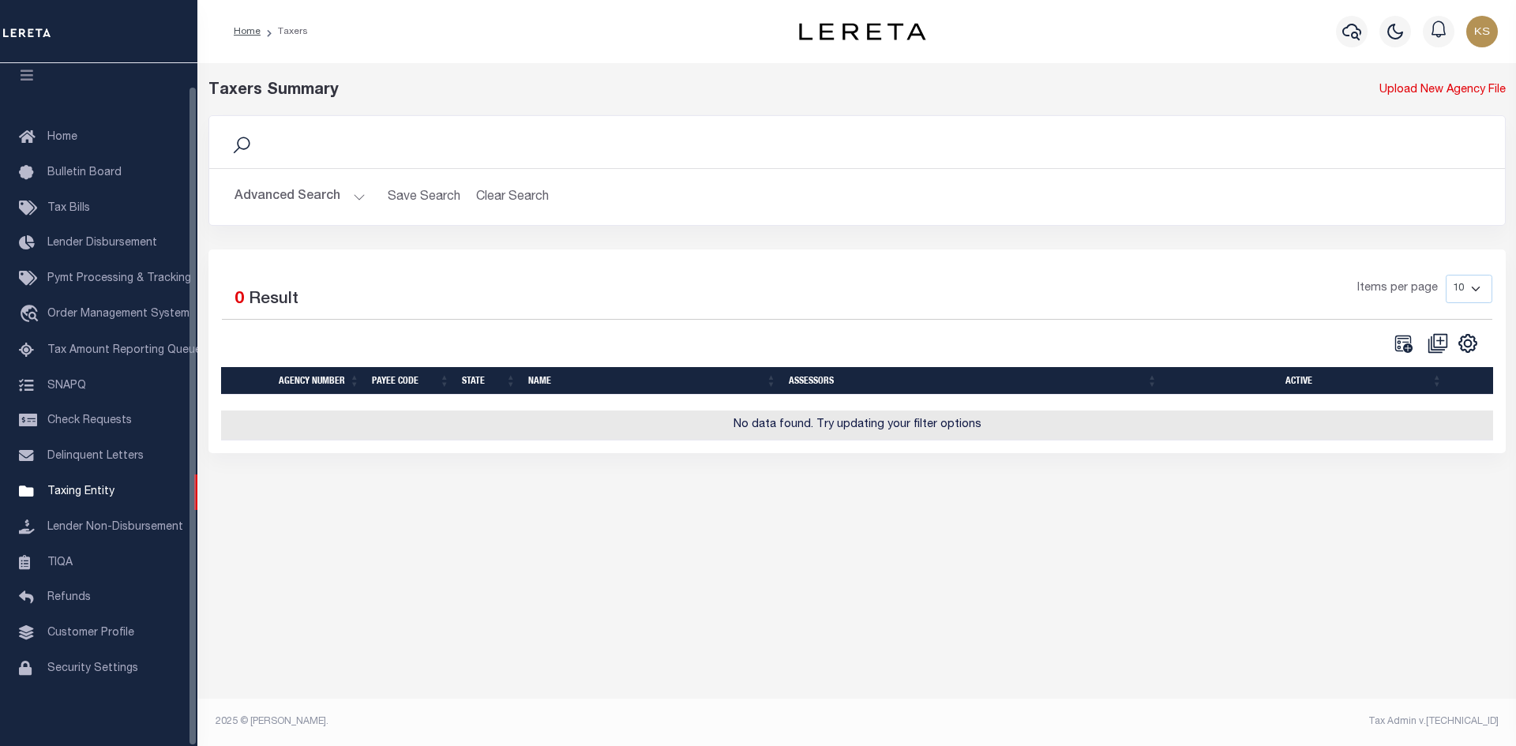
click at [283, 193] on button "Advanced Search" at bounding box center [299, 197] width 131 height 31
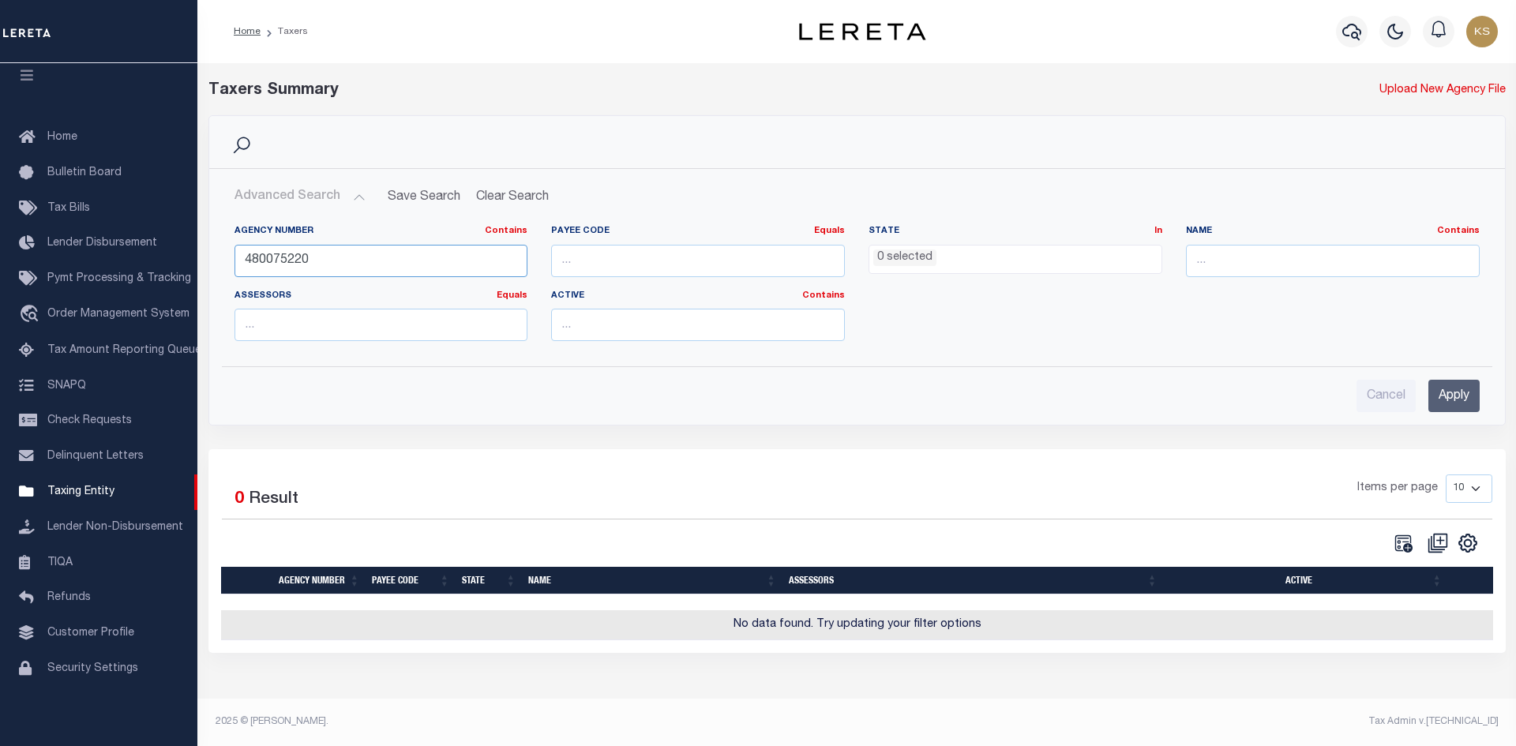
click at [331, 269] on input "480075220" at bounding box center [381, 261] width 294 height 32
paste input "250263"
click at [1453, 402] on input "Apply" at bounding box center [1453, 396] width 51 height 32
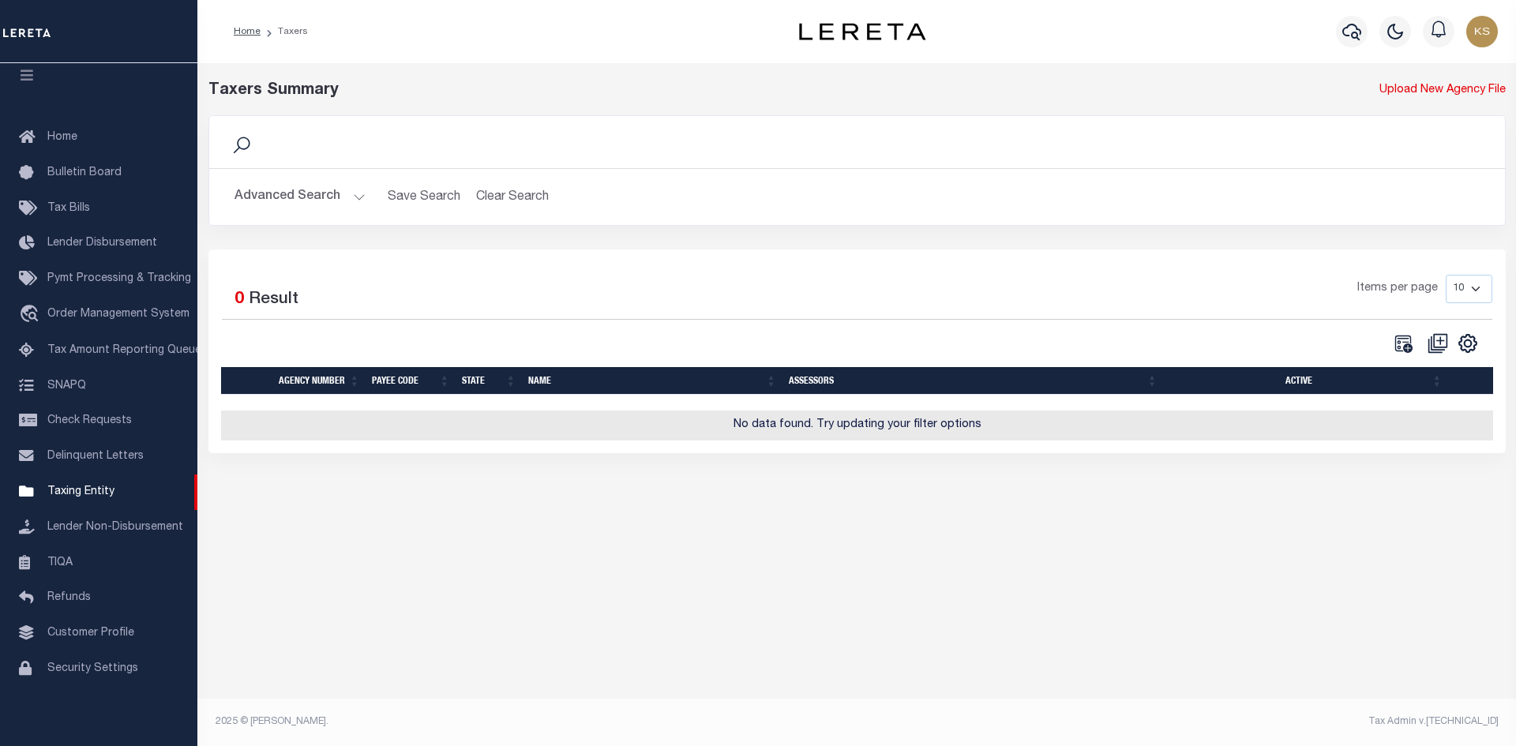
click at [296, 196] on button "Advanced Search" at bounding box center [299, 197] width 131 height 31
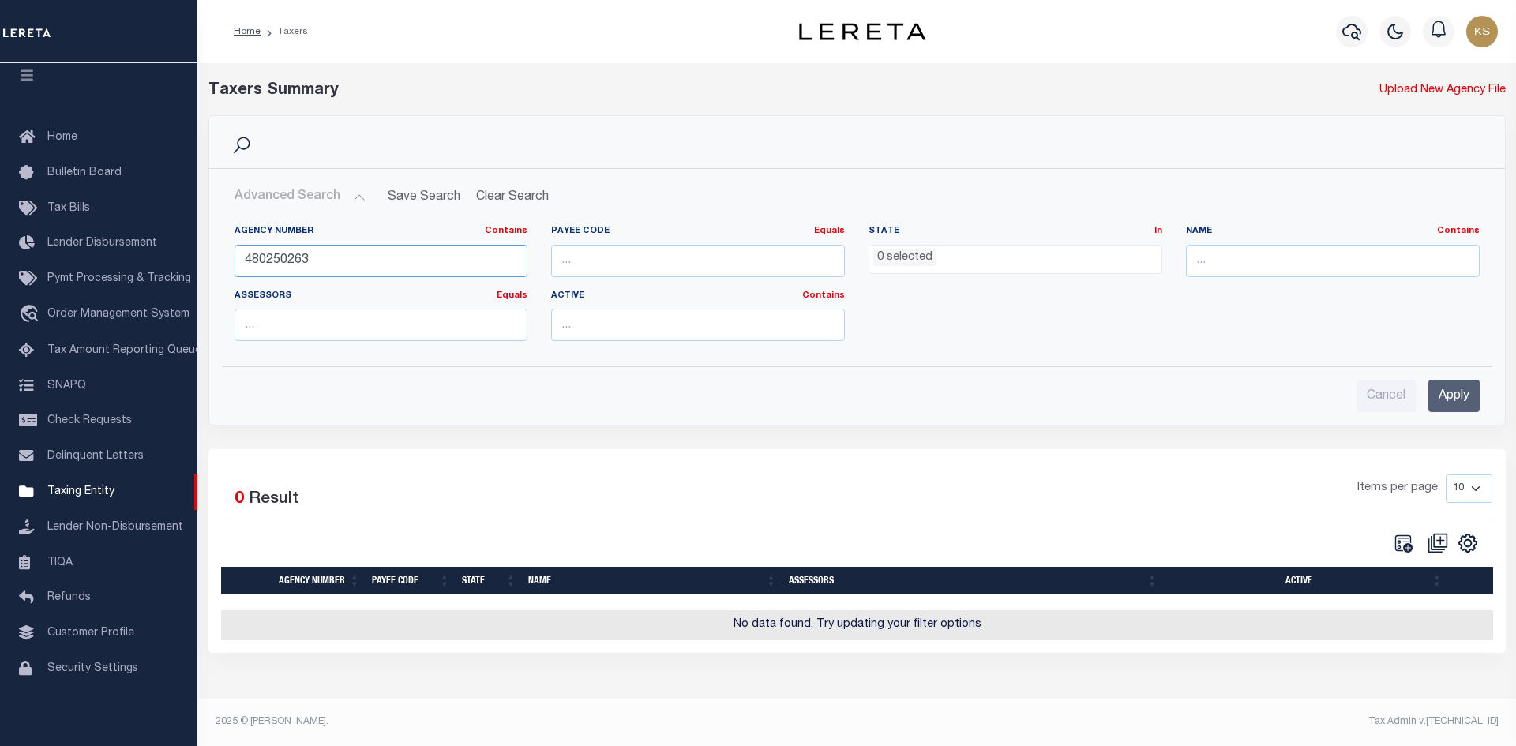
click at [350, 246] on input "480250263" at bounding box center [381, 261] width 294 height 32
click at [367, 259] on input "480250263" at bounding box center [381, 261] width 294 height 32
paste input "921"
type input "480259213"
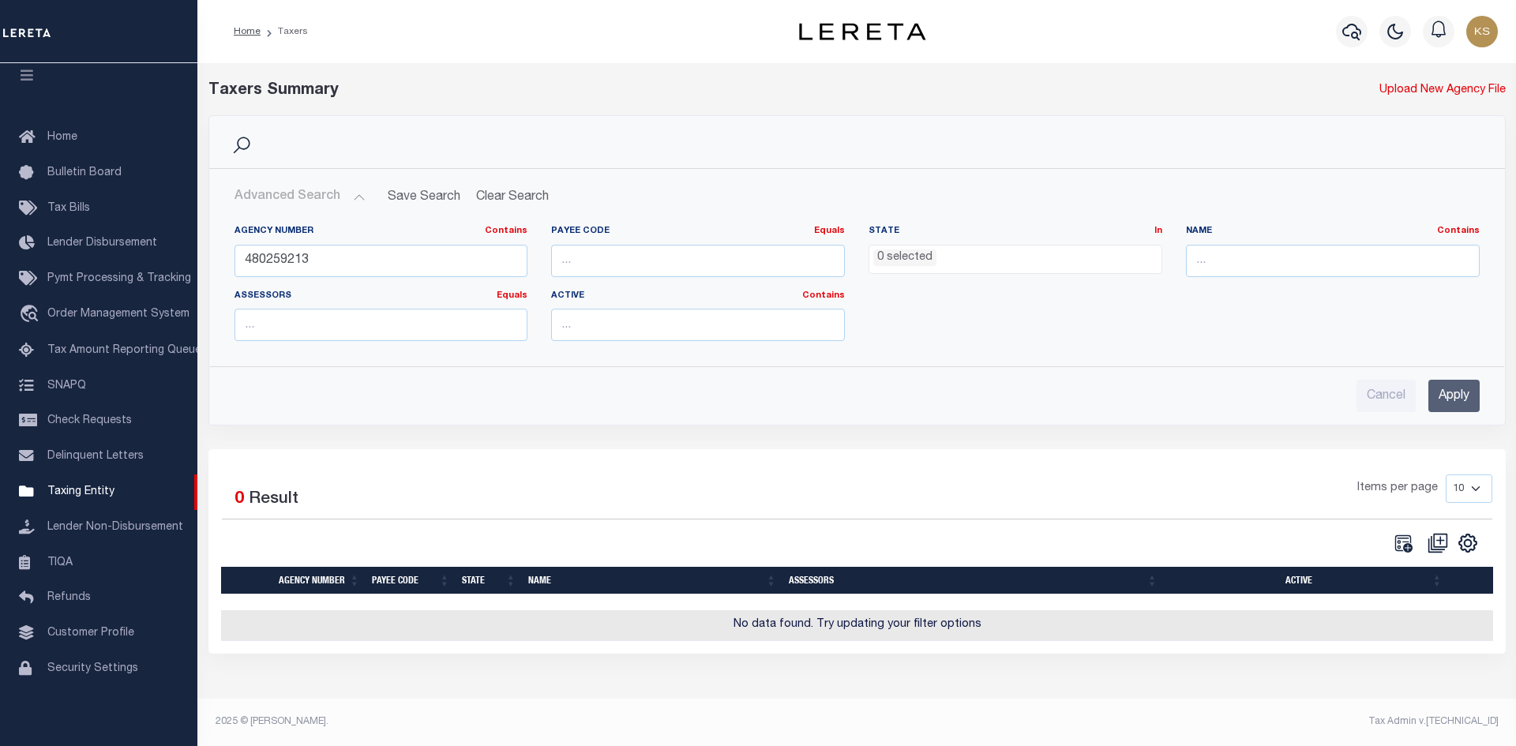
click at [1453, 390] on input "Apply" at bounding box center [1453, 396] width 51 height 32
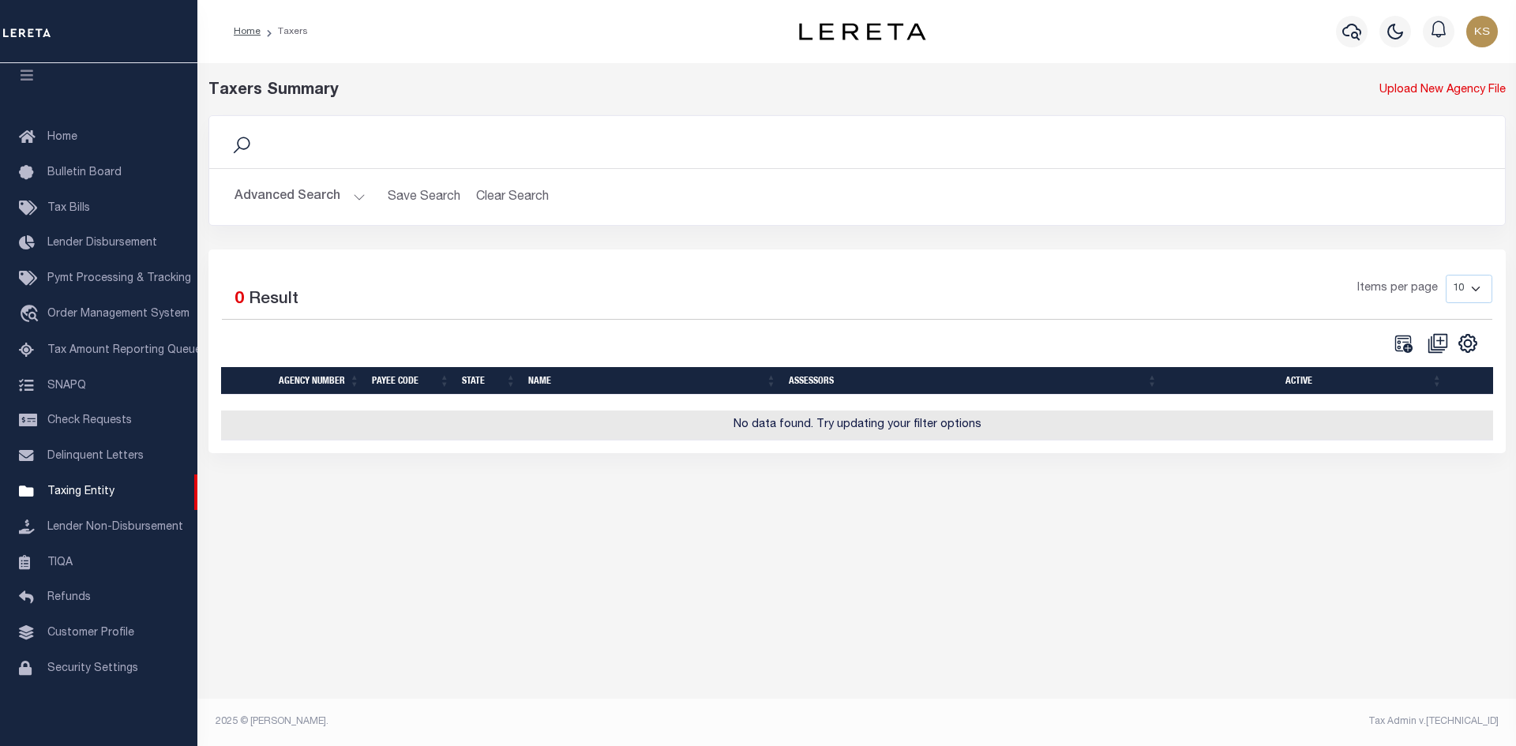
click at [295, 199] on button "Advanced Search" at bounding box center [299, 197] width 131 height 31
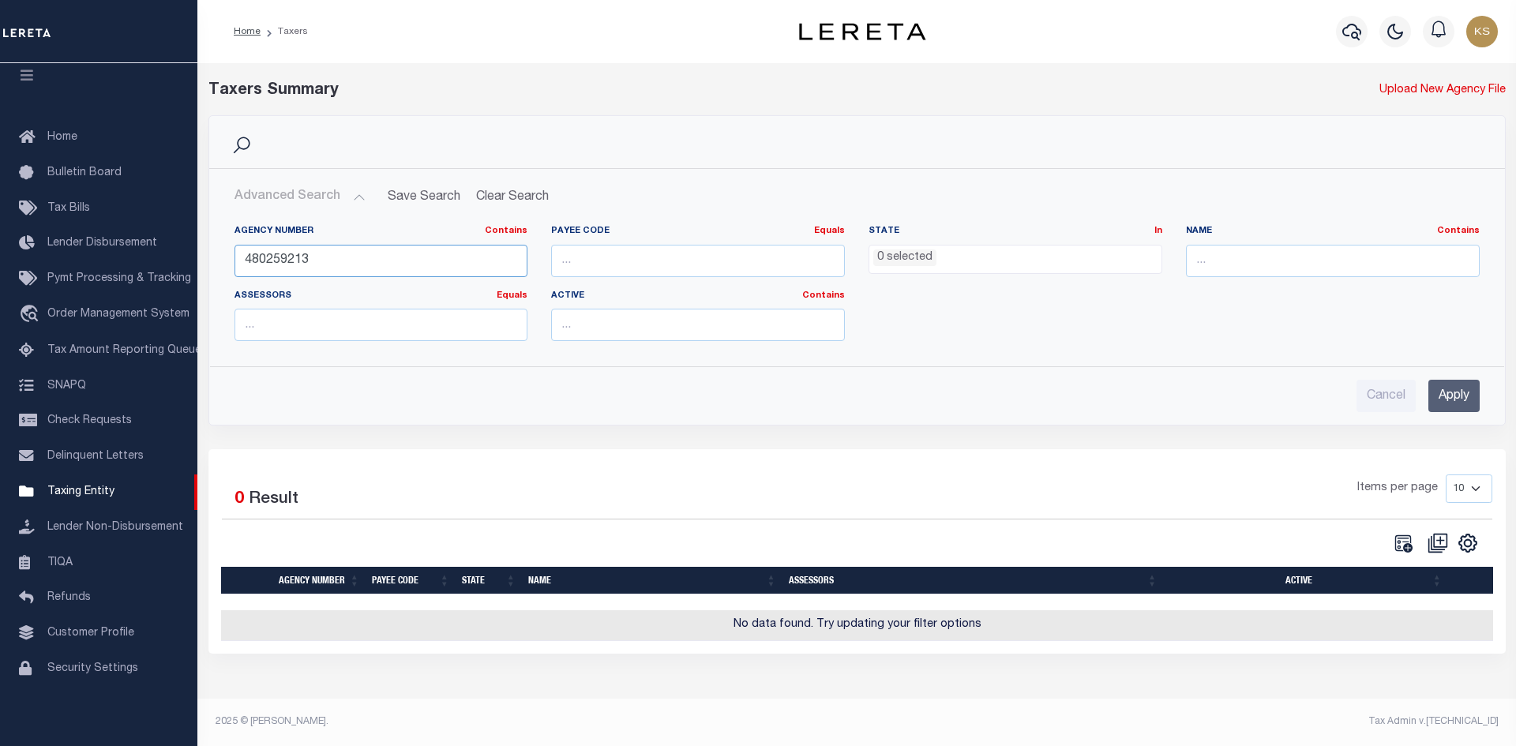
click at [367, 262] on input "480259213" at bounding box center [381, 261] width 294 height 32
paste input "480255213"
type input "480255213"
click at [1448, 388] on input "Apply" at bounding box center [1453, 396] width 51 height 32
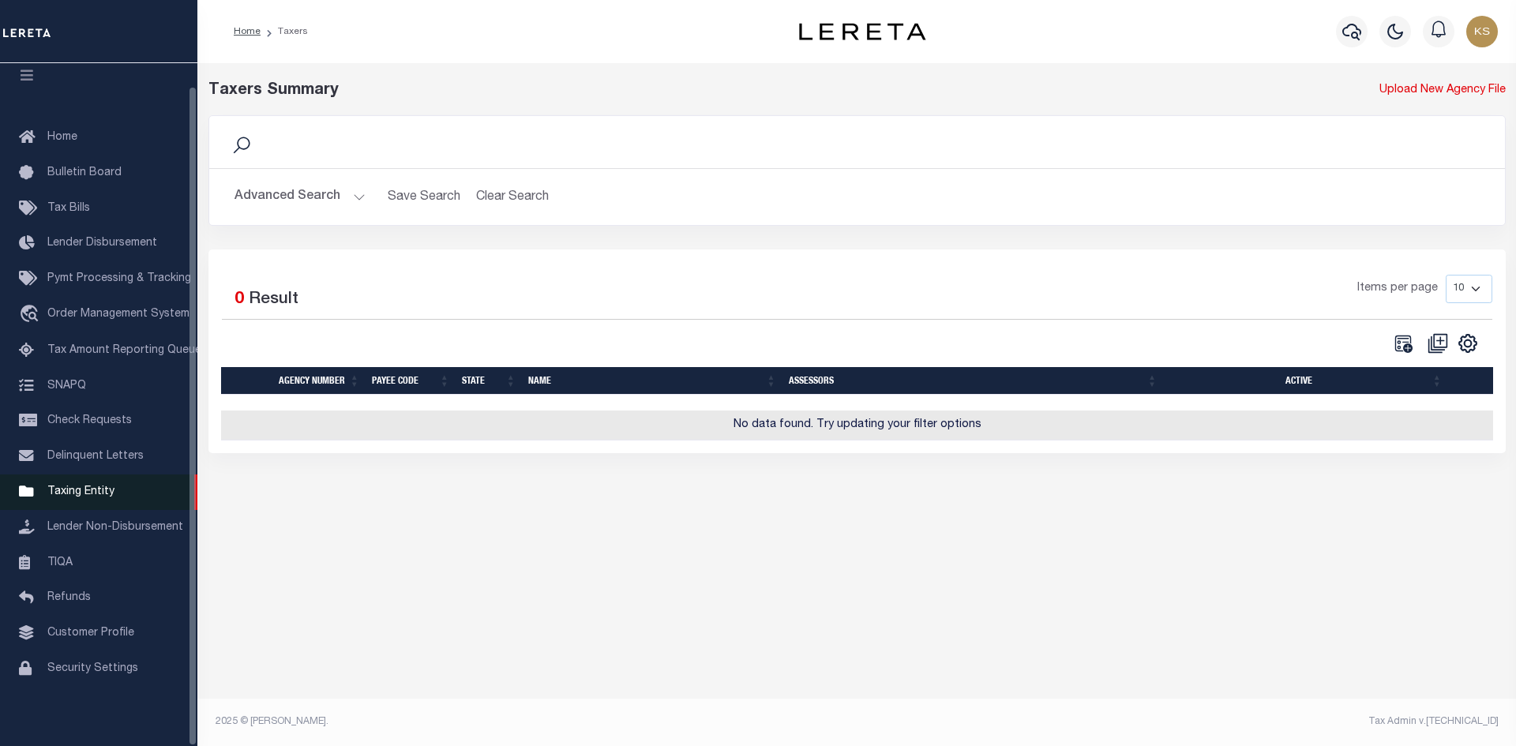
click at [69, 489] on span "Taxing Entity" at bounding box center [80, 491] width 67 height 11
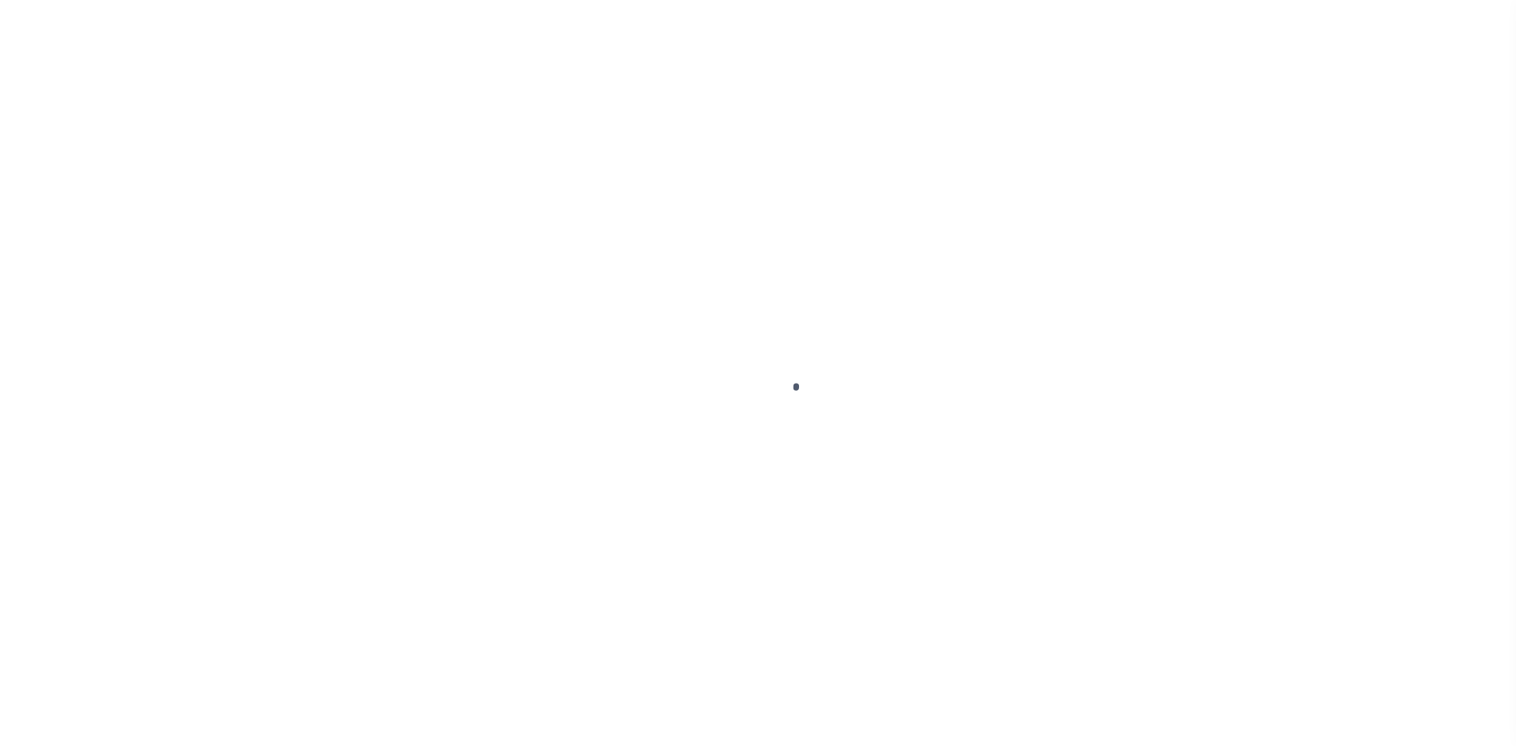
select select
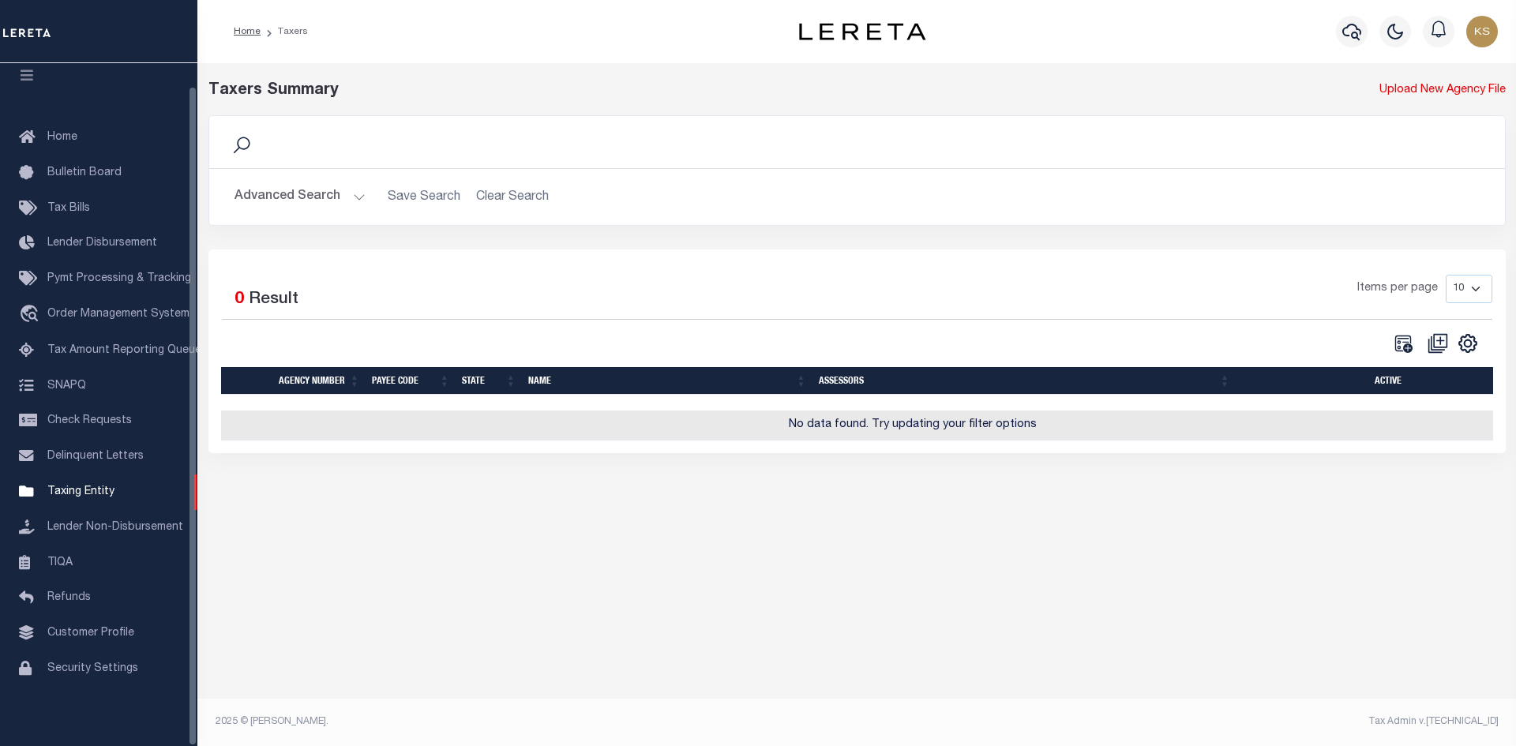
click at [292, 197] on button "Advanced Search" at bounding box center [299, 197] width 131 height 31
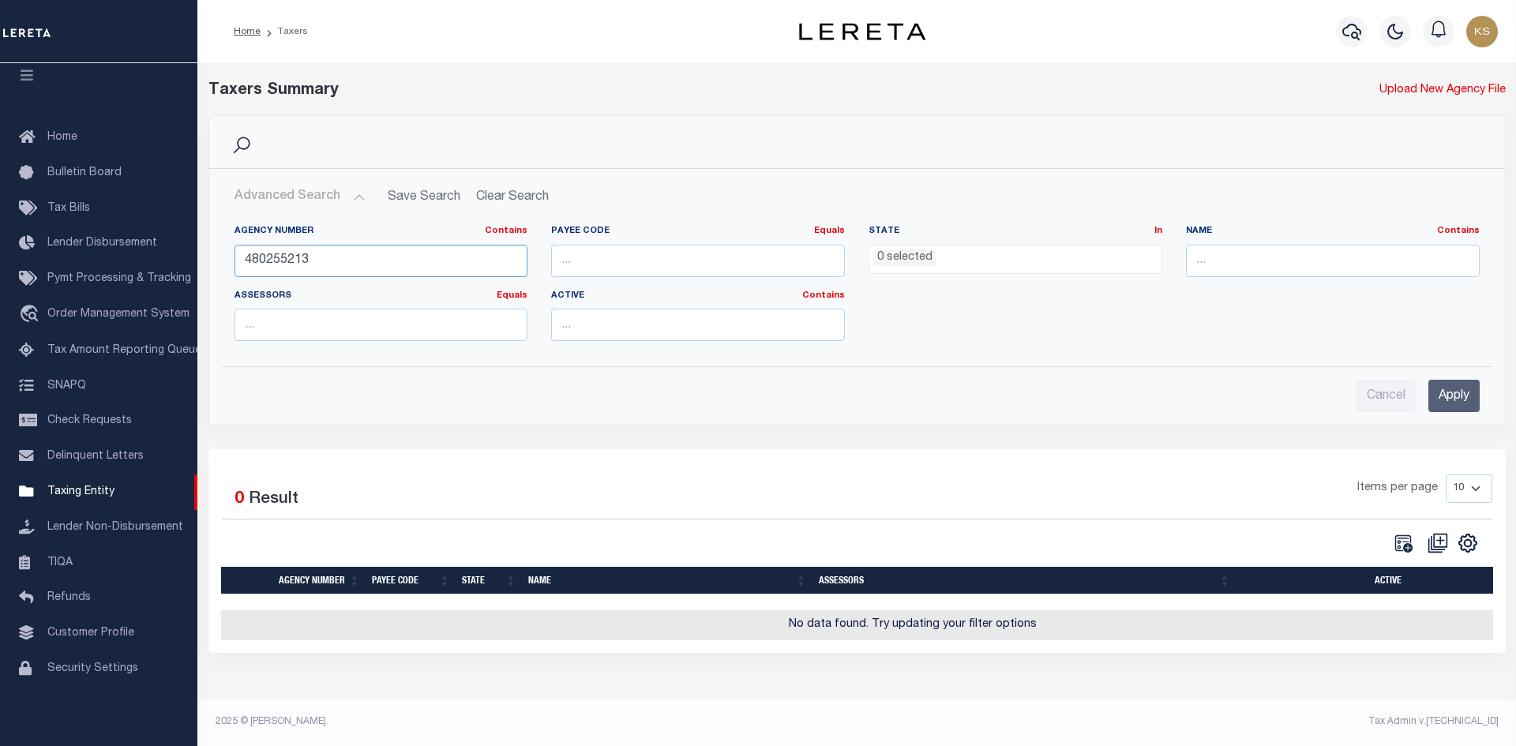
click at [347, 254] on input "480255213" at bounding box center [381, 261] width 294 height 32
paste input "80155"
type input "480280155"
click at [1452, 388] on input "Apply" at bounding box center [1453, 396] width 51 height 32
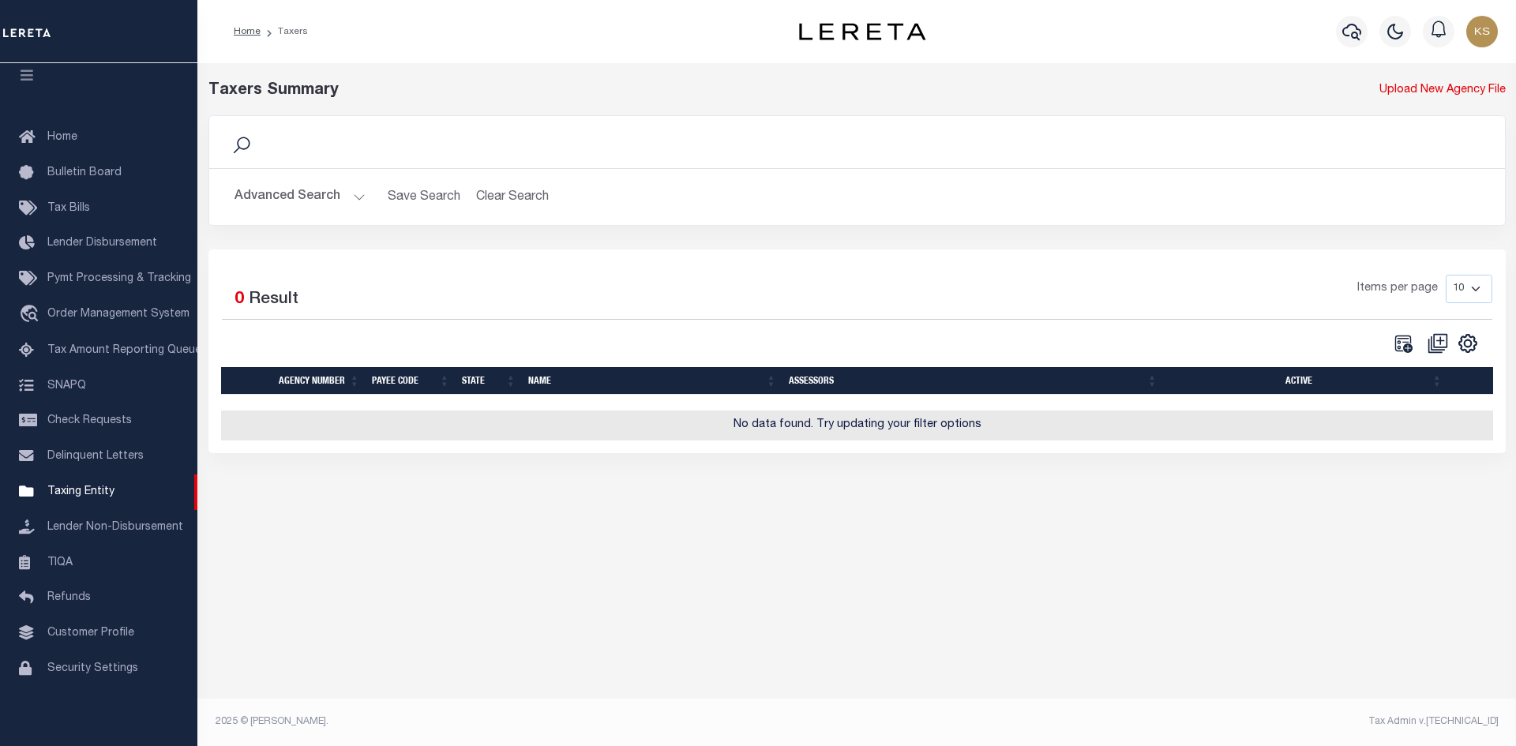
click at [276, 193] on button "Advanced Search" at bounding box center [299, 197] width 131 height 31
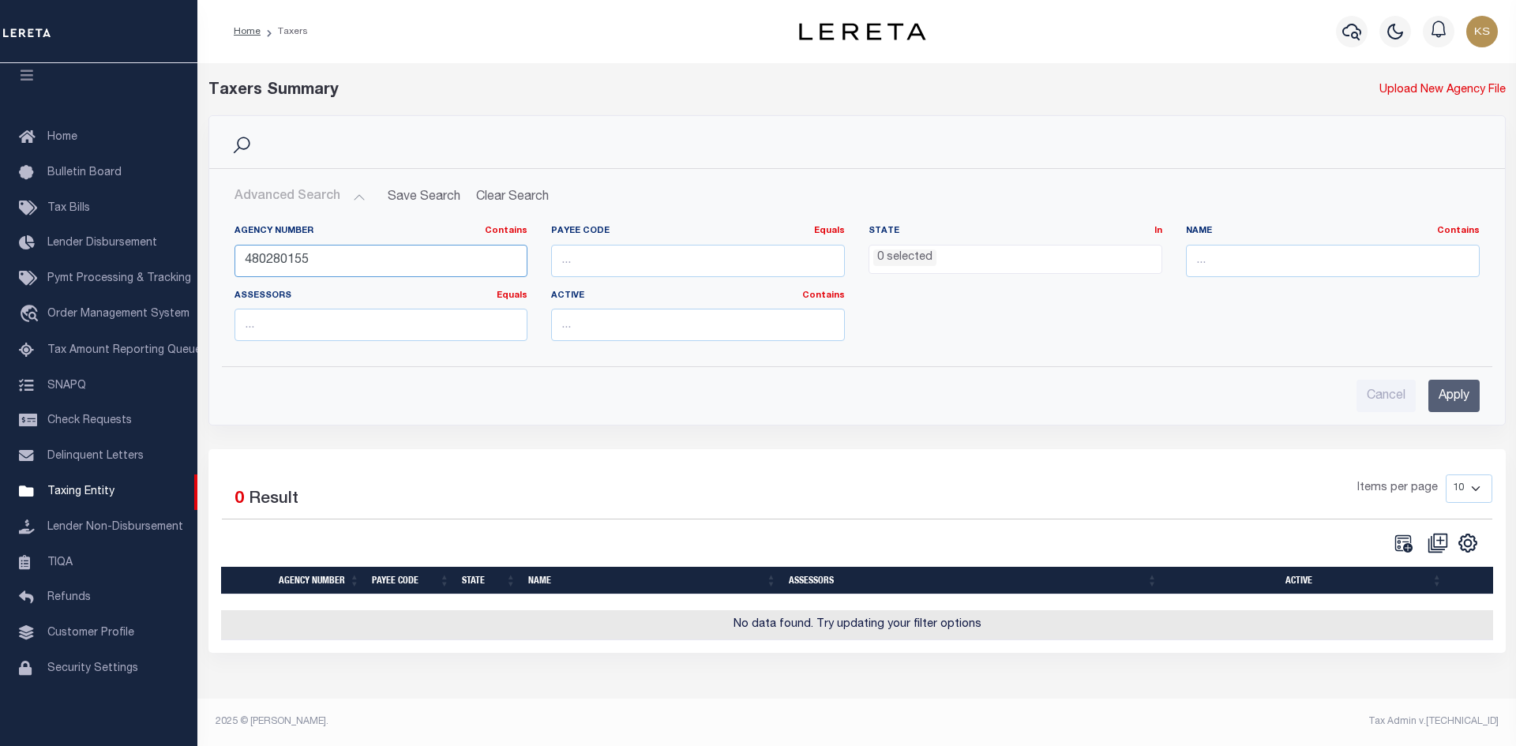
click at [362, 263] on input "480280155" at bounding box center [381, 261] width 294 height 32
paste input "480289105"
type input "480289105"
click at [1439, 388] on input "Apply" at bounding box center [1453, 396] width 51 height 32
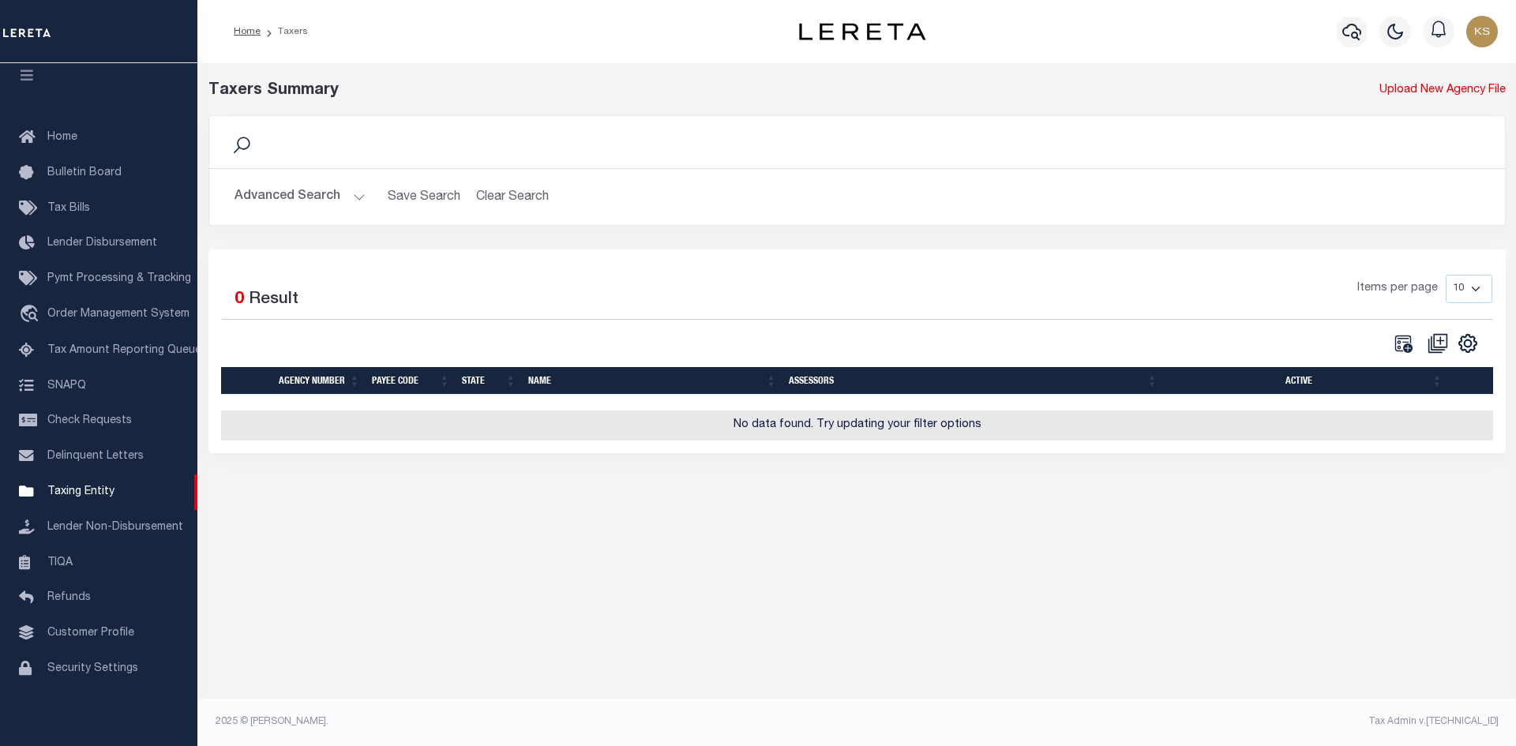
click at [332, 197] on button "Advanced Search" at bounding box center [299, 197] width 131 height 31
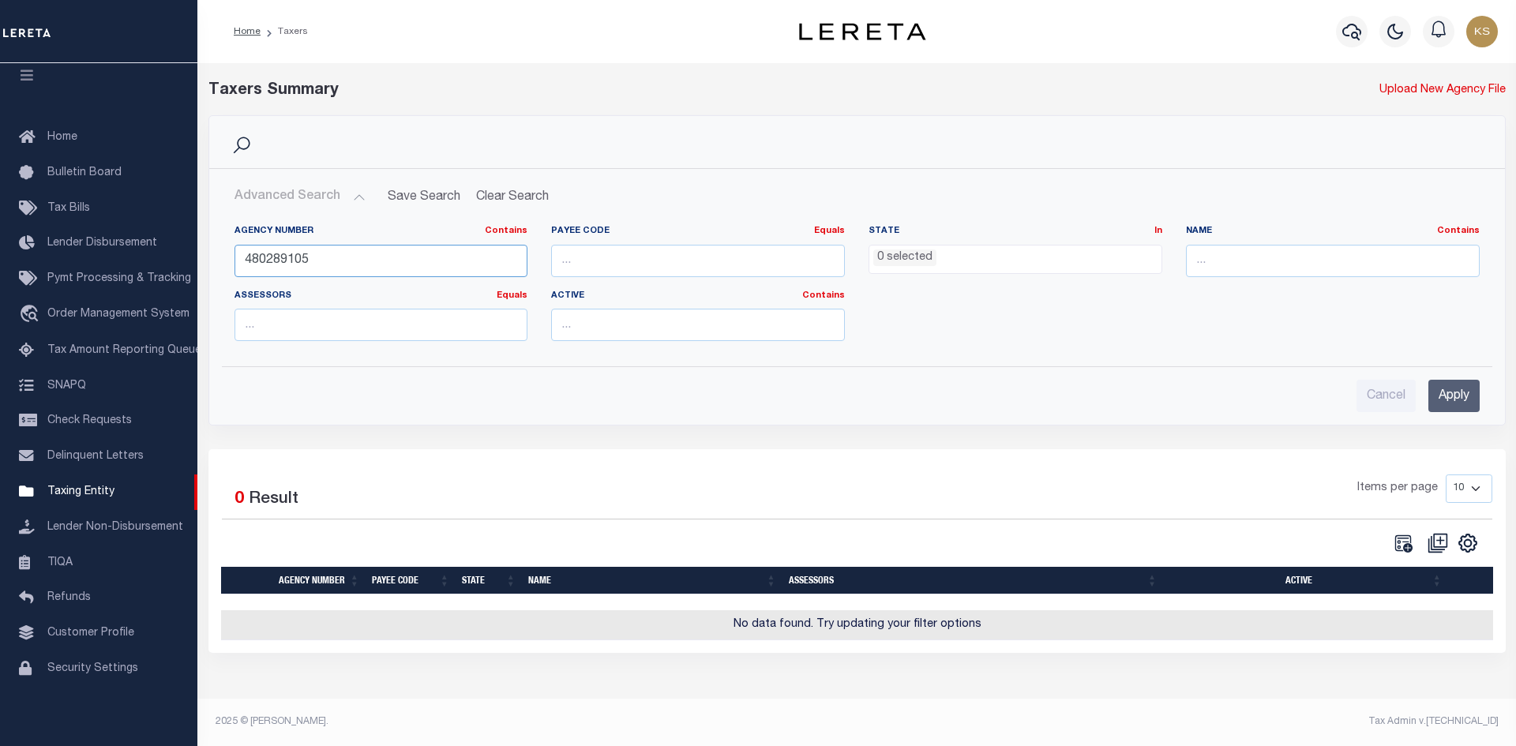
click at [372, 251] on input "480289105" at bounding box center [381, 261] width 294 height 32
paste input "480285105"
type input "480285105"
click at [1475, 399] on input "Apply" at bounding box center [1453, 396] width 51 height 32
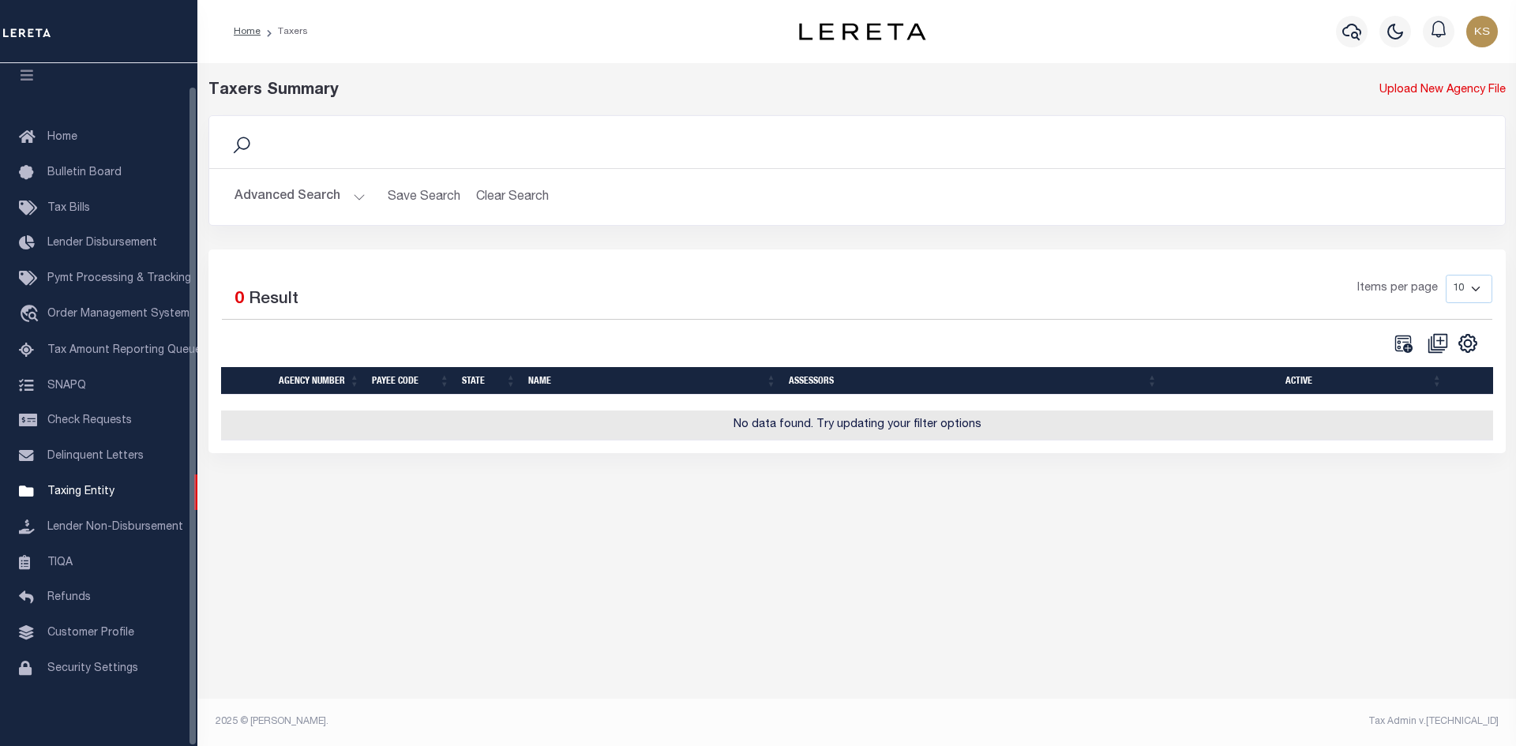
click at [340, 189] on button "Advanced Search" at bounding box center [299, 197] width 131 height 31
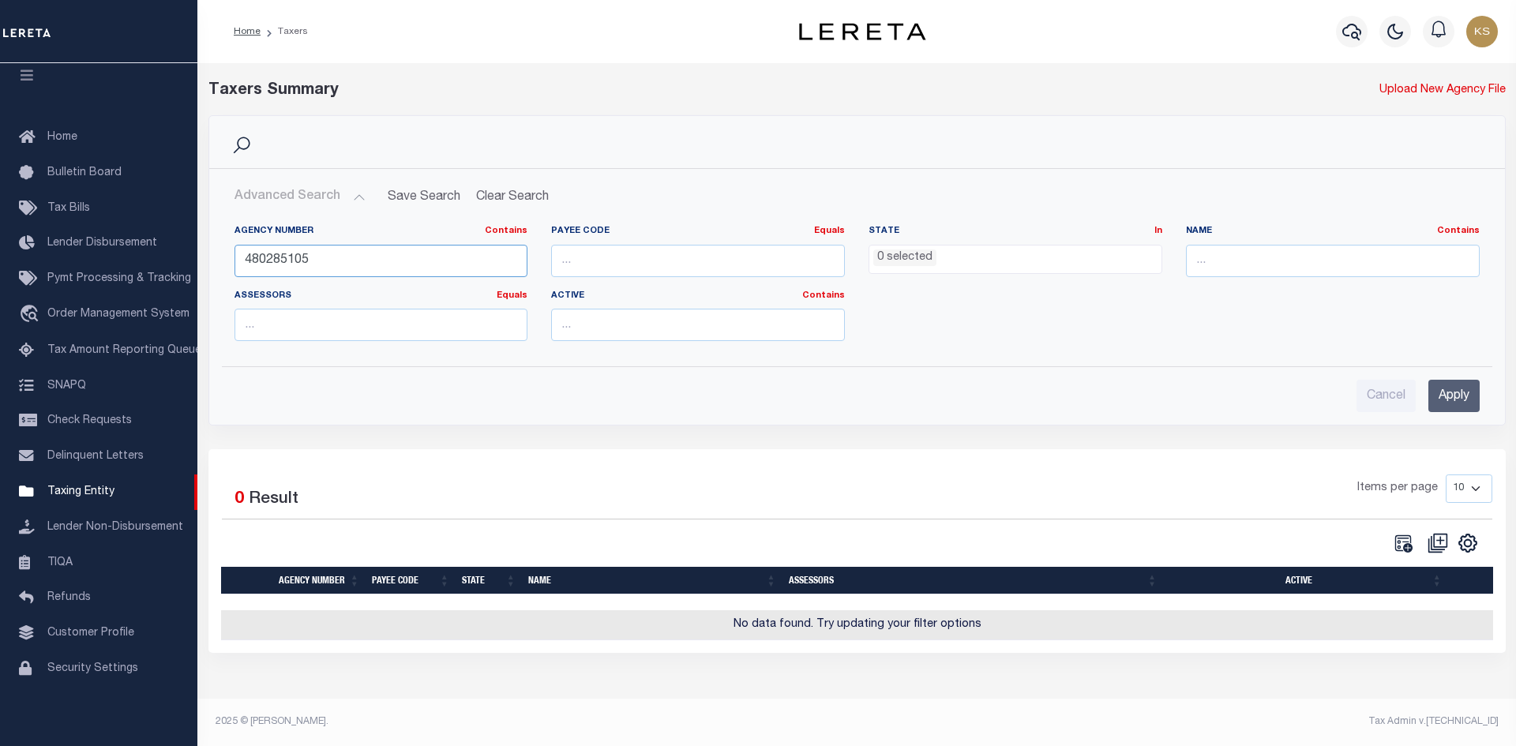
click at [366, 259] on input "480285105" at bounding box center [381, 261] width 294 height 32
paste input "480710263"
click at [1445, 396] on input "Apply" at bounding box center [1453, 396] width 51 height 32
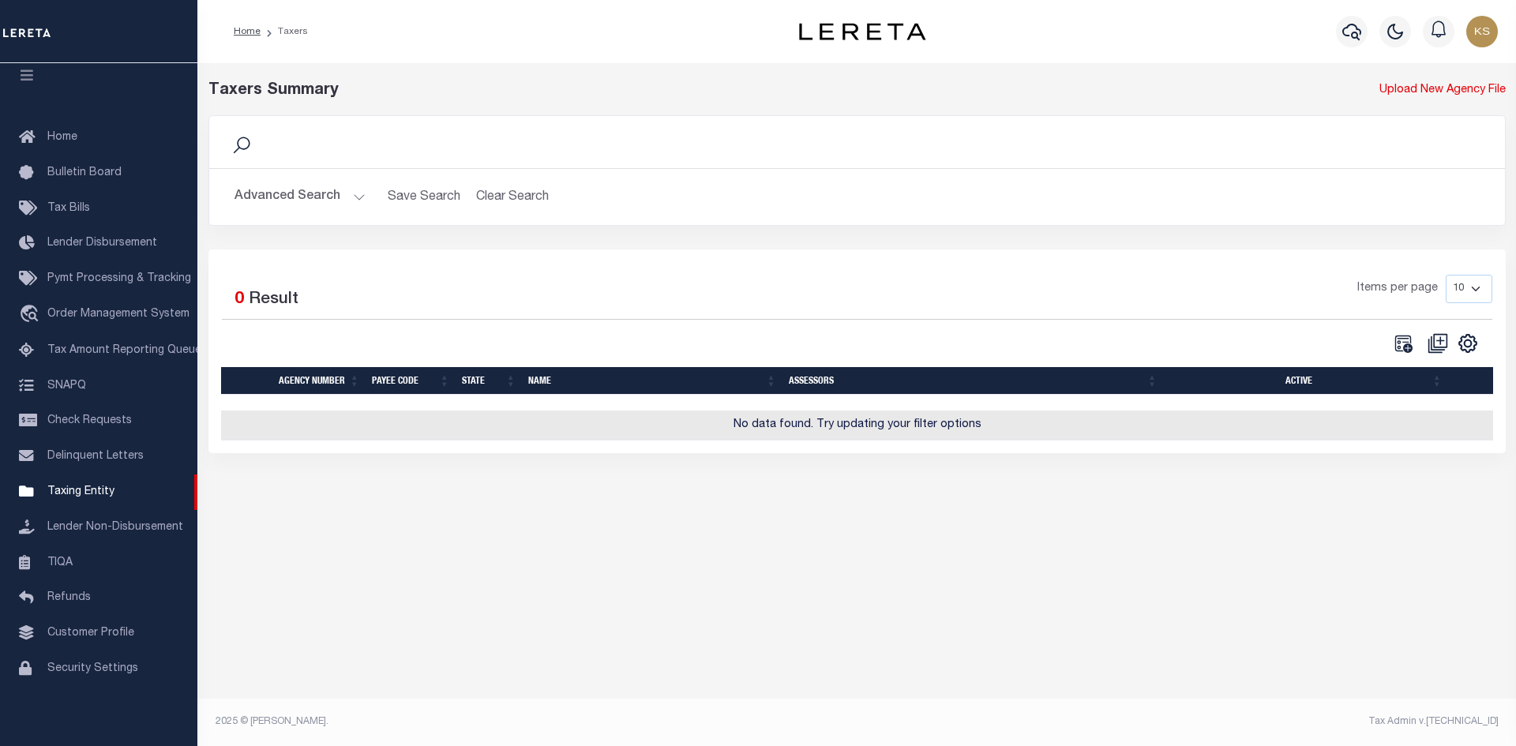
click at [316, 189] on button "Advanced Search" at bounding box center [299, 197] width 131 height 31
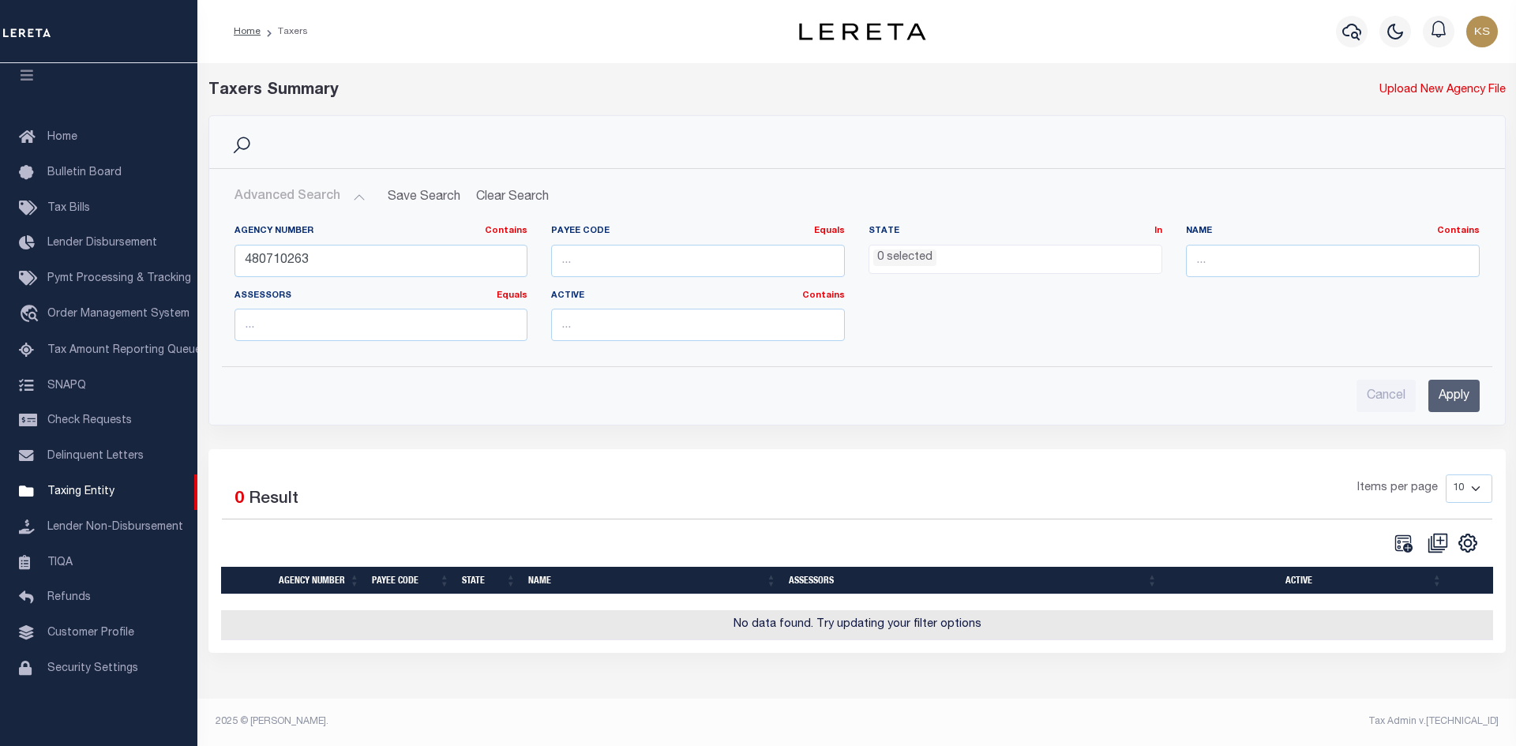
click at [388, 243] on div "Agency Number Contains Contains Is 480710263" at bounding box center [381, 251] width 294 height 52
click at [411, 266] on input "480710263" at bounding box center [381, 261] width 294 height 32
paste input "921"
type input "480719213"
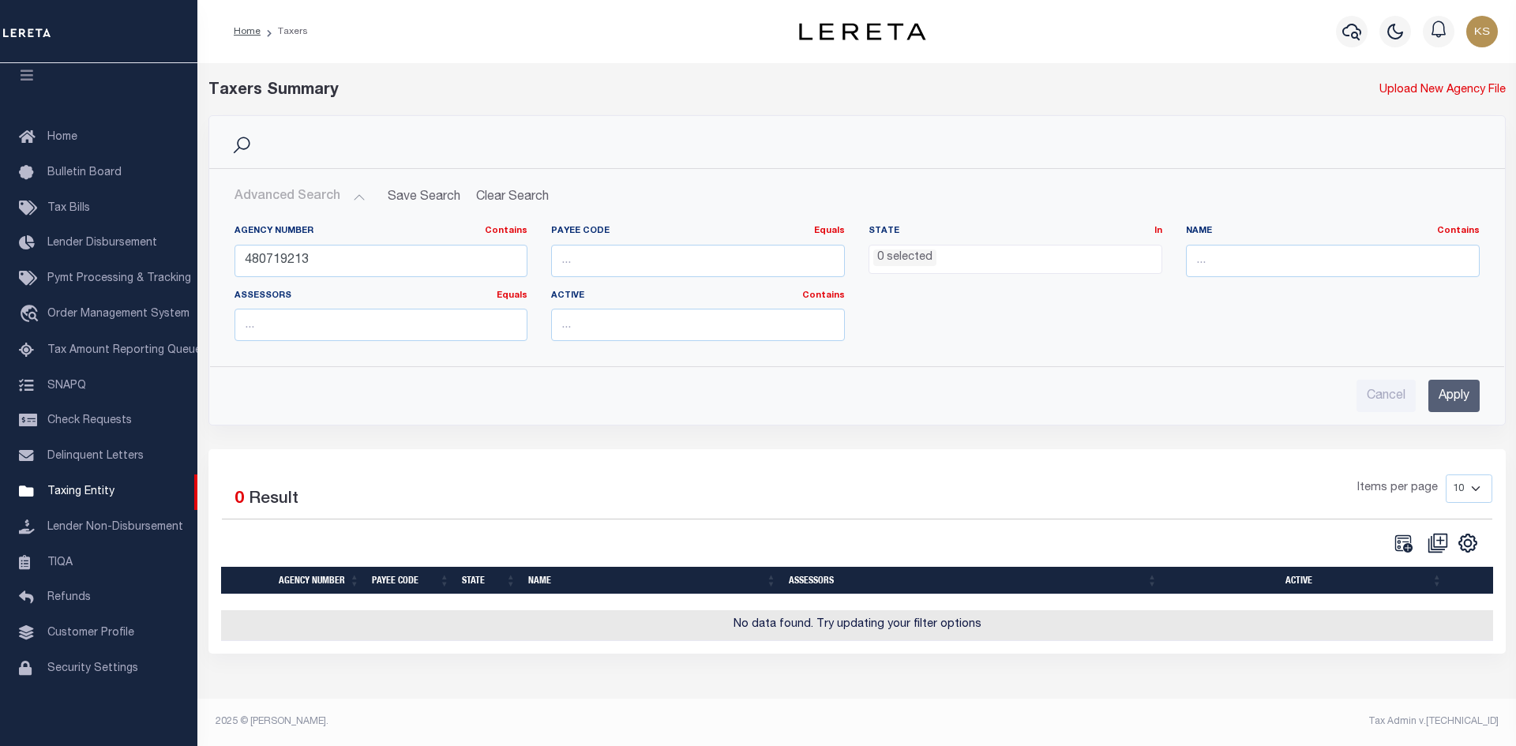
click at [1472, 402] on input "Apply" at bounding box center [1453, 396] width 51 height 32
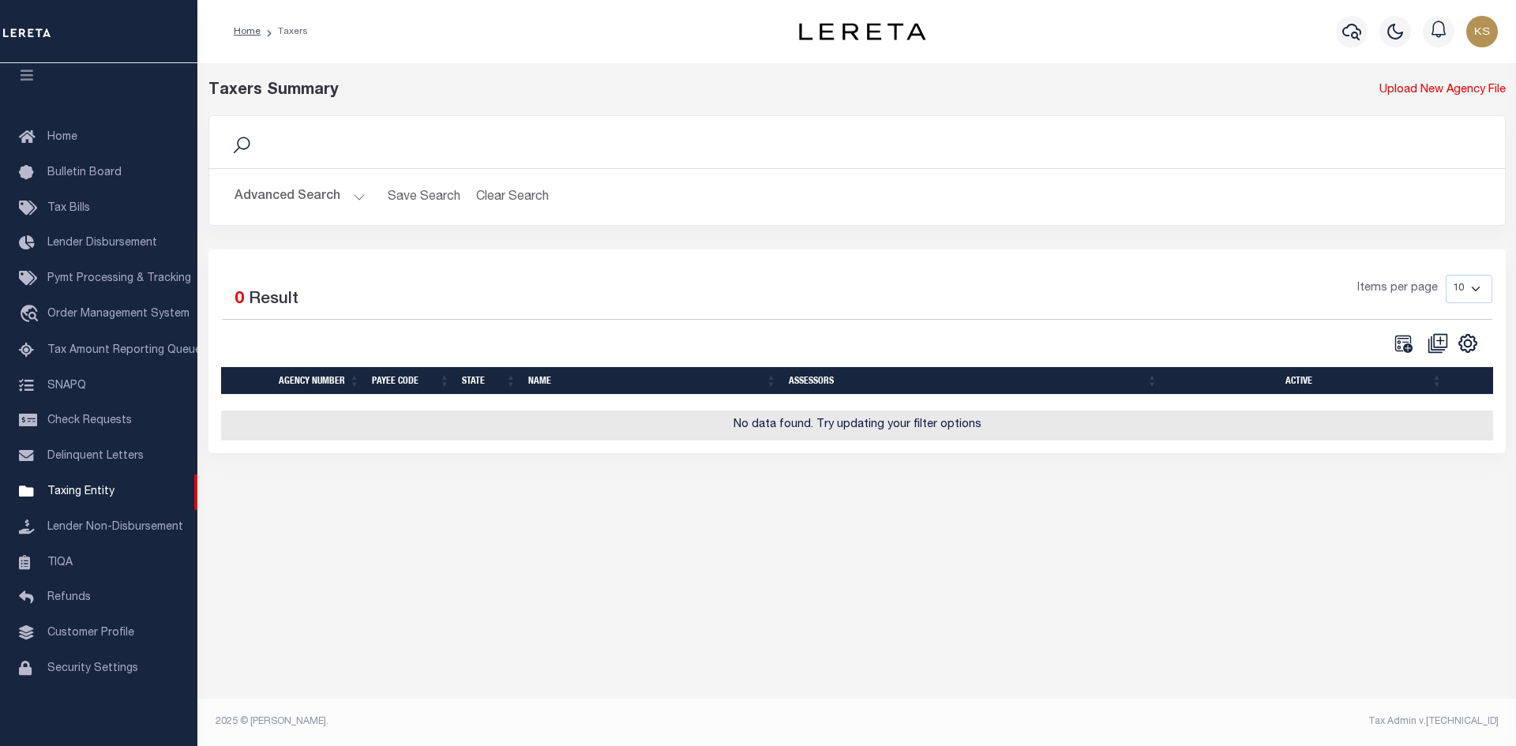
click at [313, 189] on button "Advanced Search" at bounding box center [299, 197] width 131 height 31
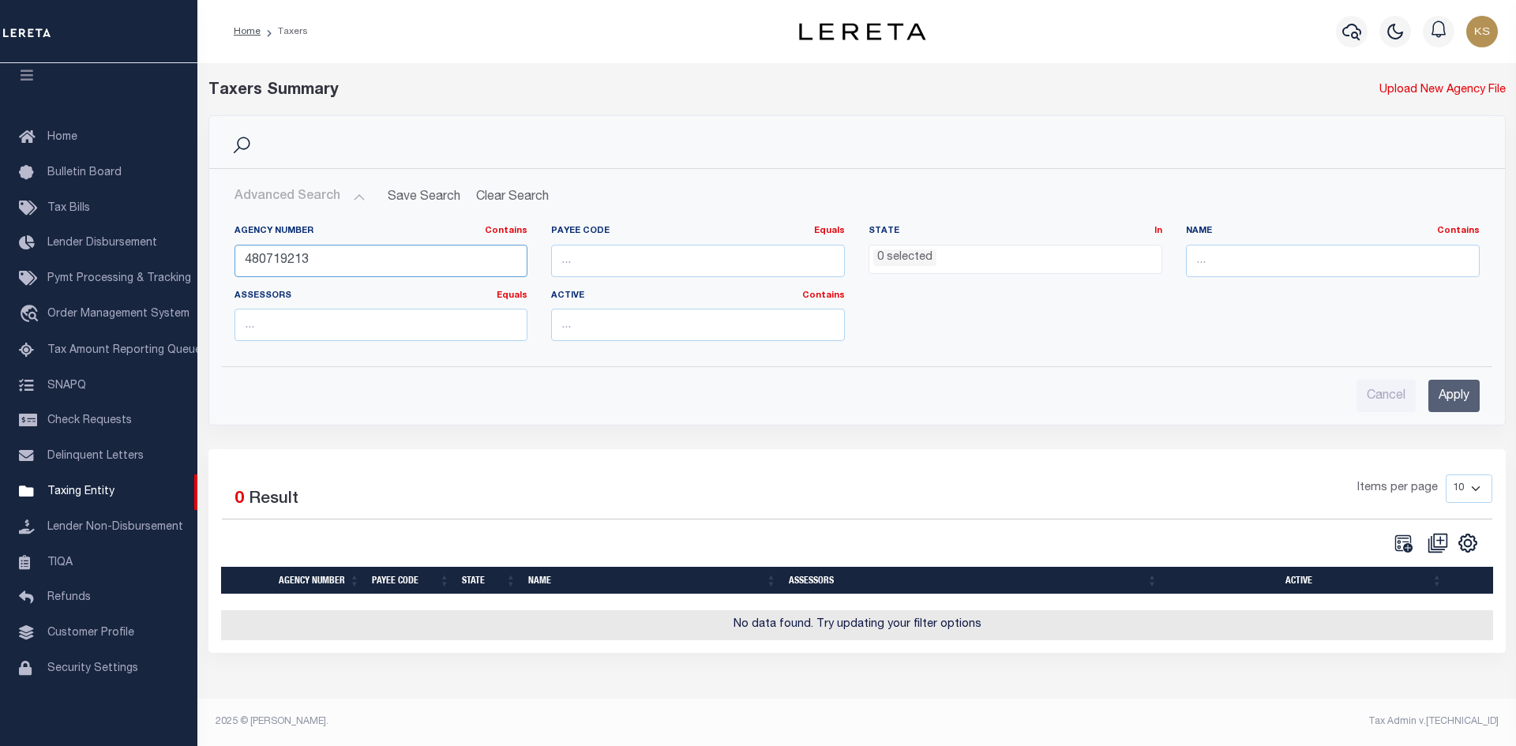
click at [350, 255] on input "480719213" at bounding box center [381, 261] width 294 height 32
paste input "480715213"
type input "480715213"
click at [1466, 394] on input "Apply" at bounding box center [1453, 396] width 51 height 32
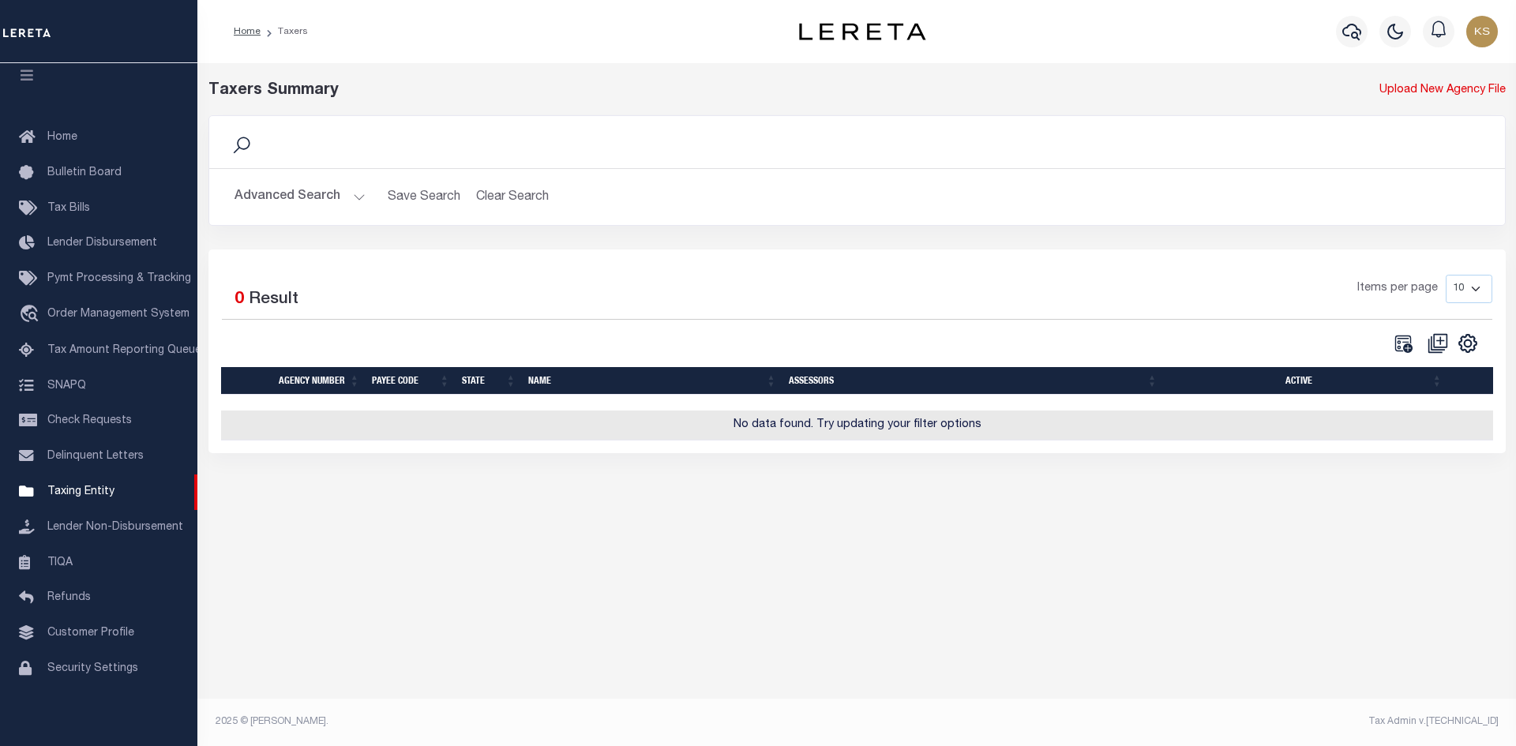
click at [1478, 38] on img "button" at bounding box center [1482, 32] width 32 height 32
click at [1412, 111] on span "Sign out" at bounding box center [1419, 112] width 45 height 11
